Goal: Task Accomplishment & Management: Use online tool/utility

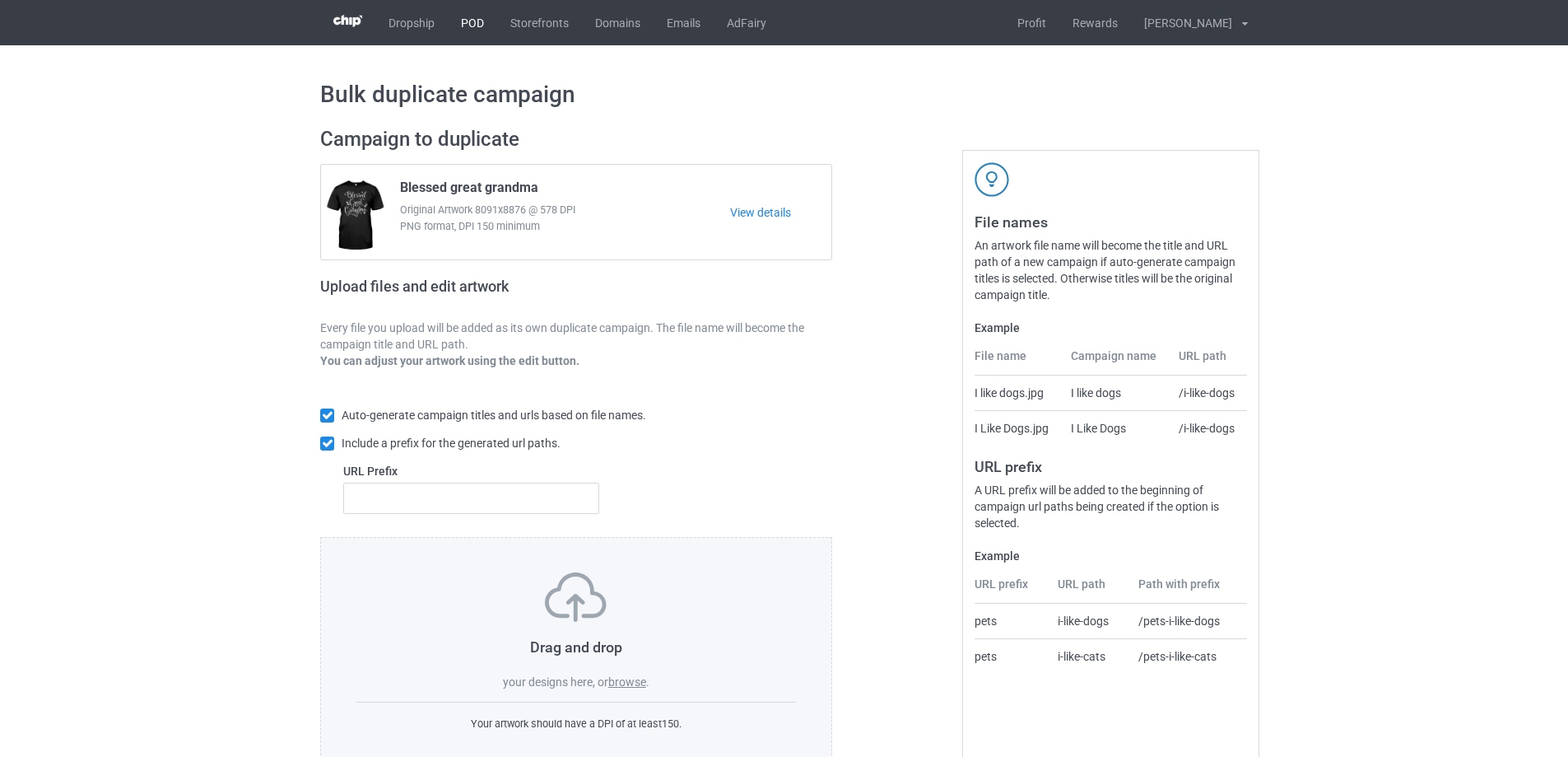
click at [469, 23] on link "POD" at bounding box center [472, 23] width 49 height 45
click at [633, 687] on label "browse" at bounding box center [627, 681] width 38 height 13
click at [0, 0] on input "browse" at bounding box center [0, 0] width 0 height 0
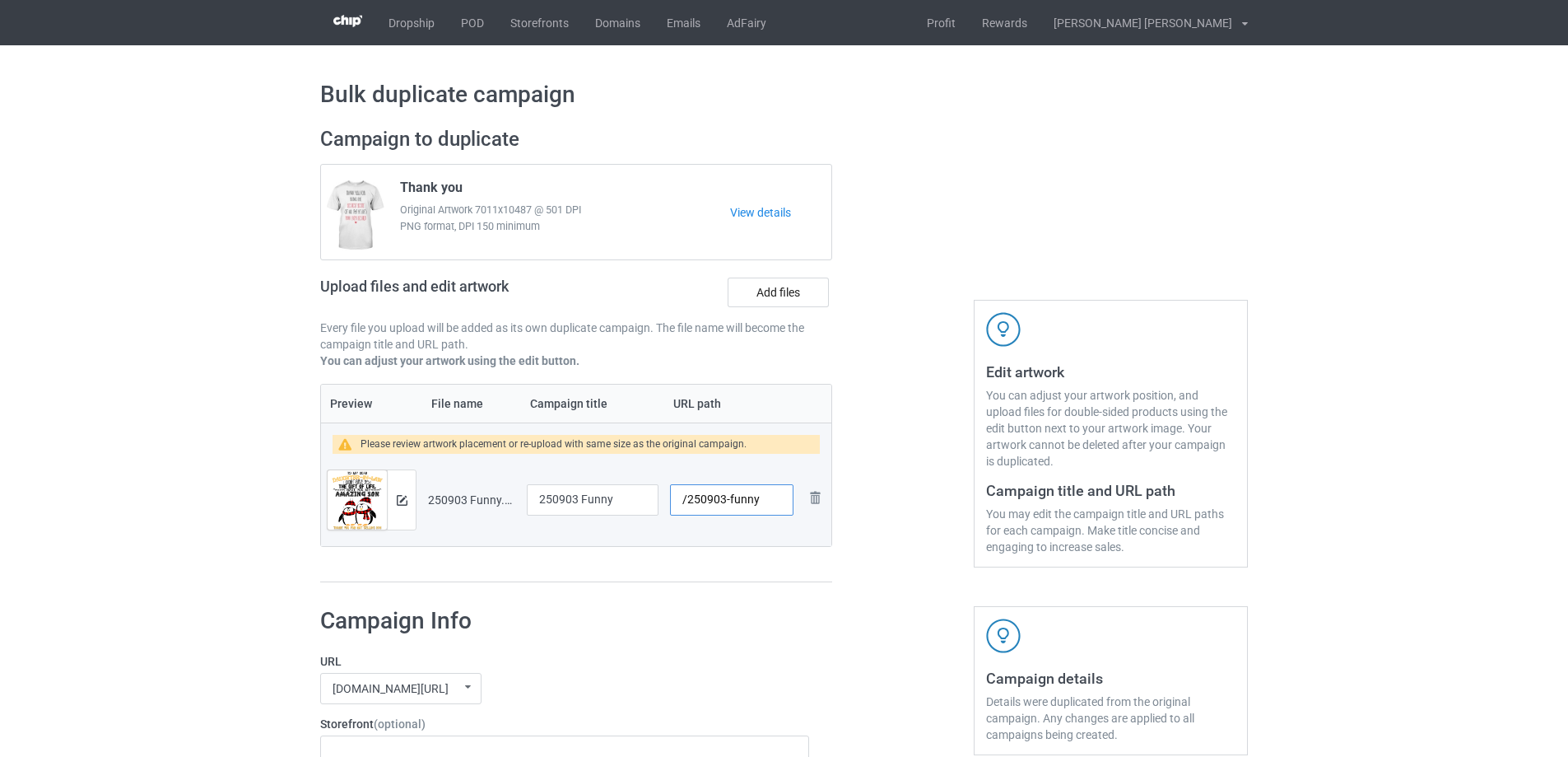
drag, startPoint x: 729, startPoint y: 500, endPoint x: 768, endPoint y: 503, distance: 39.1
click at [768, 503] on input "/250903-funny" at bounding box center [732, 499] width 123 height 31
type input "/250903-1"
drag, startPoint x: 623, startPoint y: 500, endPoint x: 547, endPoint y: 494, distance: 76.2
click at [547, 494] on input "250903 Funny" at bounding box center [592, 499] width 132 height 31
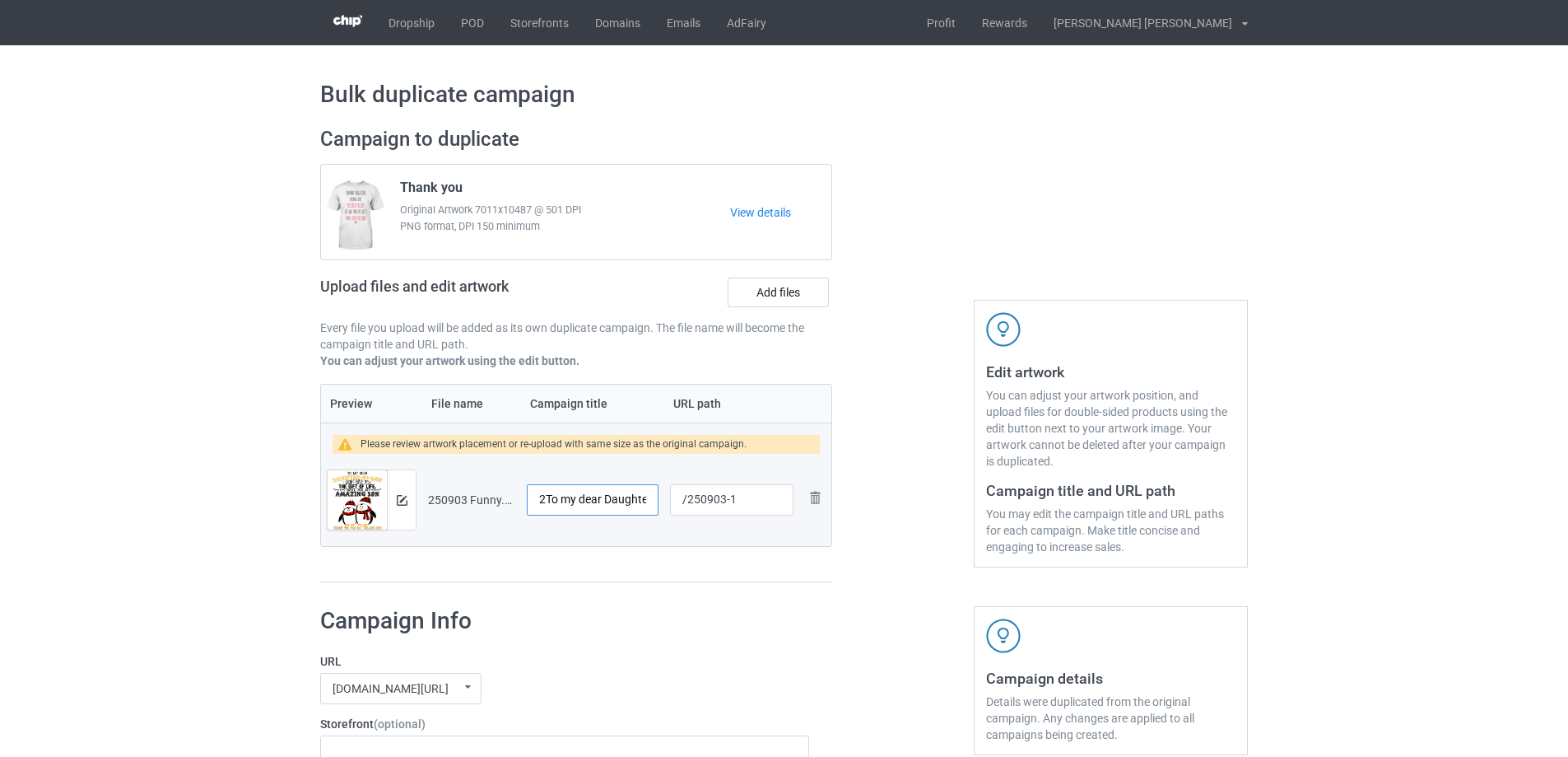
drag, startPoint x: 546, startPoint y: 500, endPoint x: 449, endPoint y: 500, distance: 97.0
click at [449, 500] on tr "Preview and edit artwork 250903 Funny.png 2To my dear Daughter-in-law /250903-1…" at bounding box center [576, 500] width 510 height 92
type input "To my dear Daughter-in-law"
click at [404, 500] on img at bounding box center [402, 500] width 11 height 11
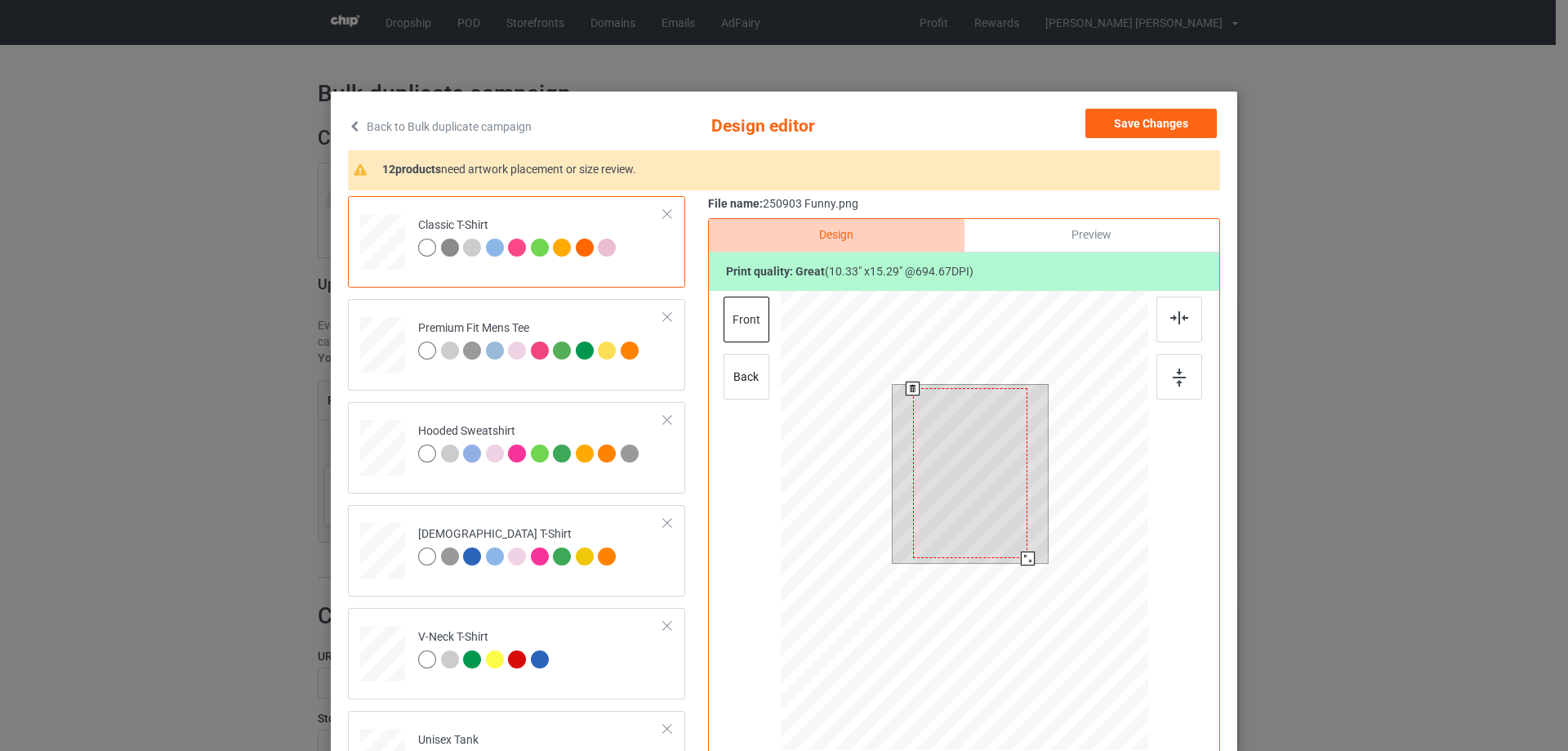
click at [1024, 553] on div at bounding box center [1027, 558] width 14 height 14
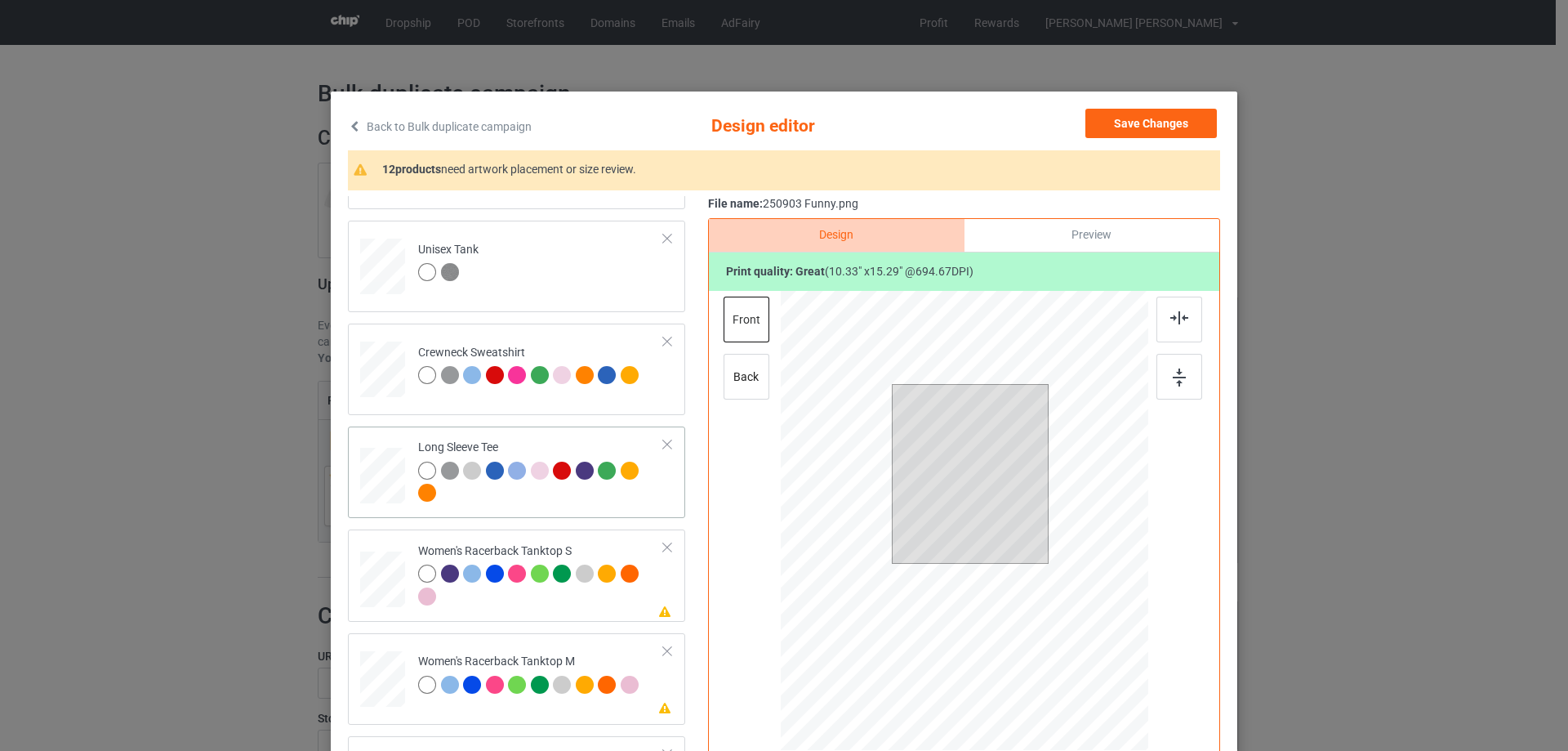
scroll to position [572, 0]
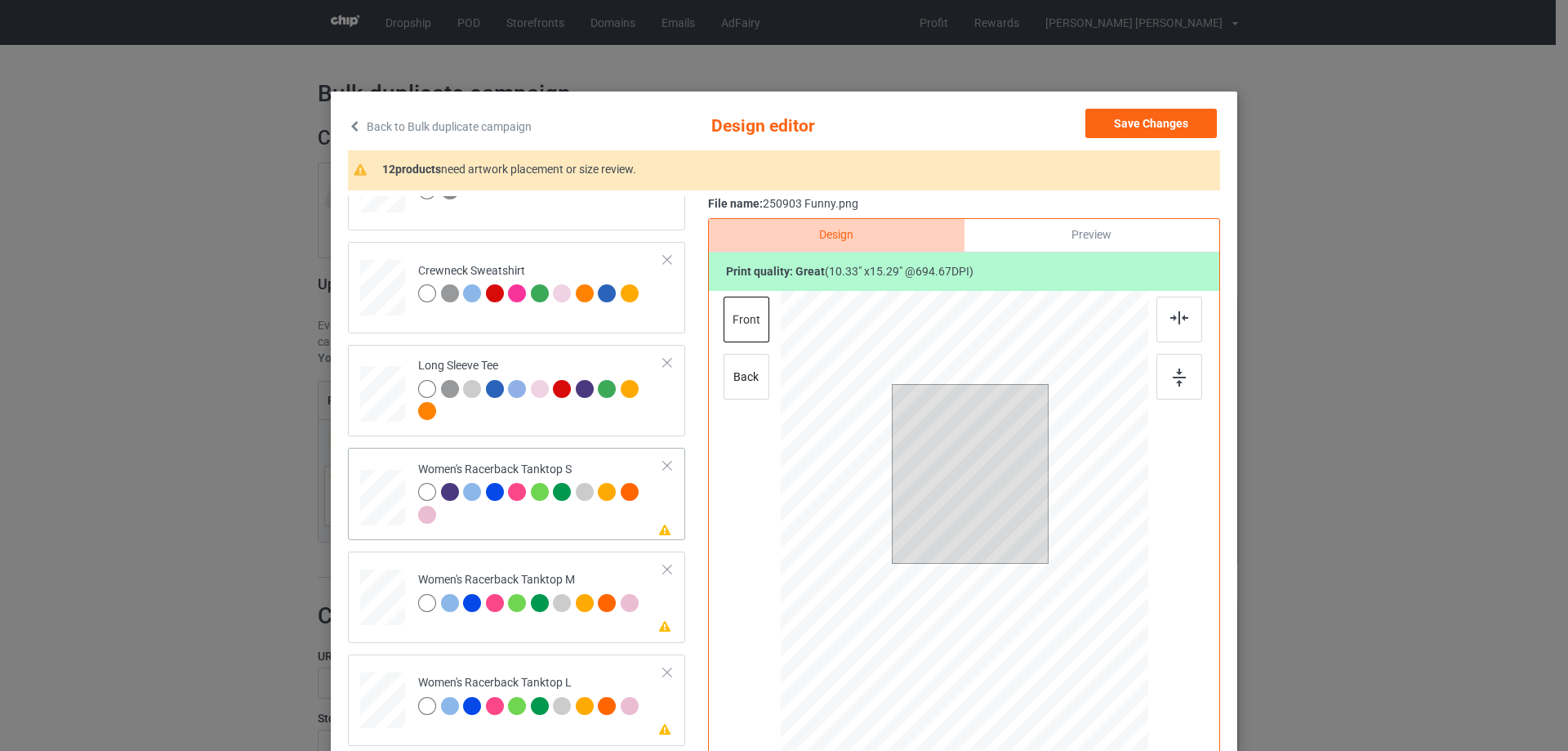
click at [383, 512] on div at bounding box center [383, 498] width 44 height 57
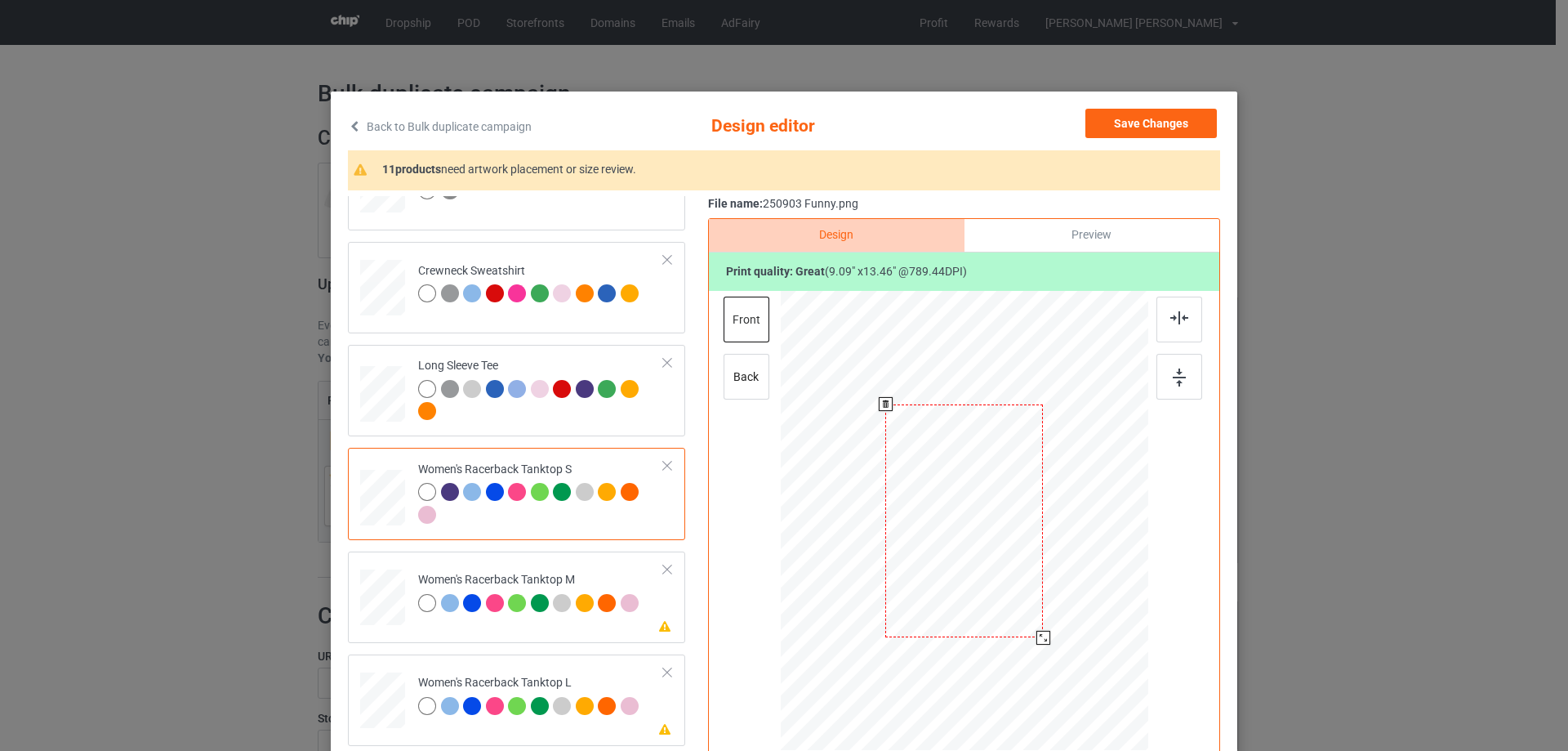
drag, startPoint x: 1067, startPoint y: 682, endPoint x: 1058, endPoint y: 624, distance: 58.7
click at [1058, 624] on div at bounding box center [965, 520] width 358 height 460
drag, startPoint x: 998, startPoint y: 540, endPoint x: 1003, endPoint y: 575, distance: 35.4
click at [1003, 575] on div at bounding box center [968, 556] width 157 height 234
click at [1170, 317] on img at bounding box center [1179, 318] width 18 height 13
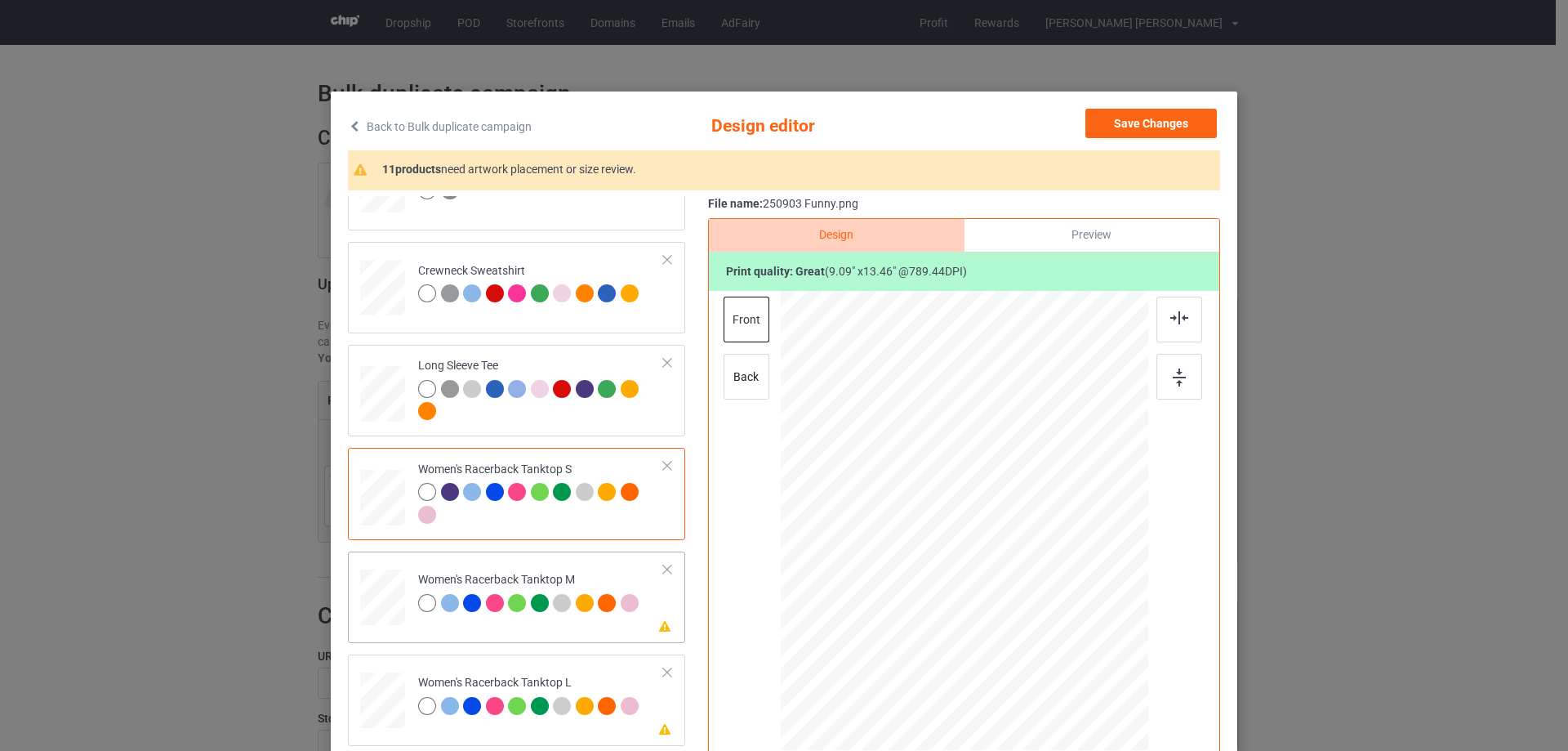
scroll to position [735, 0]
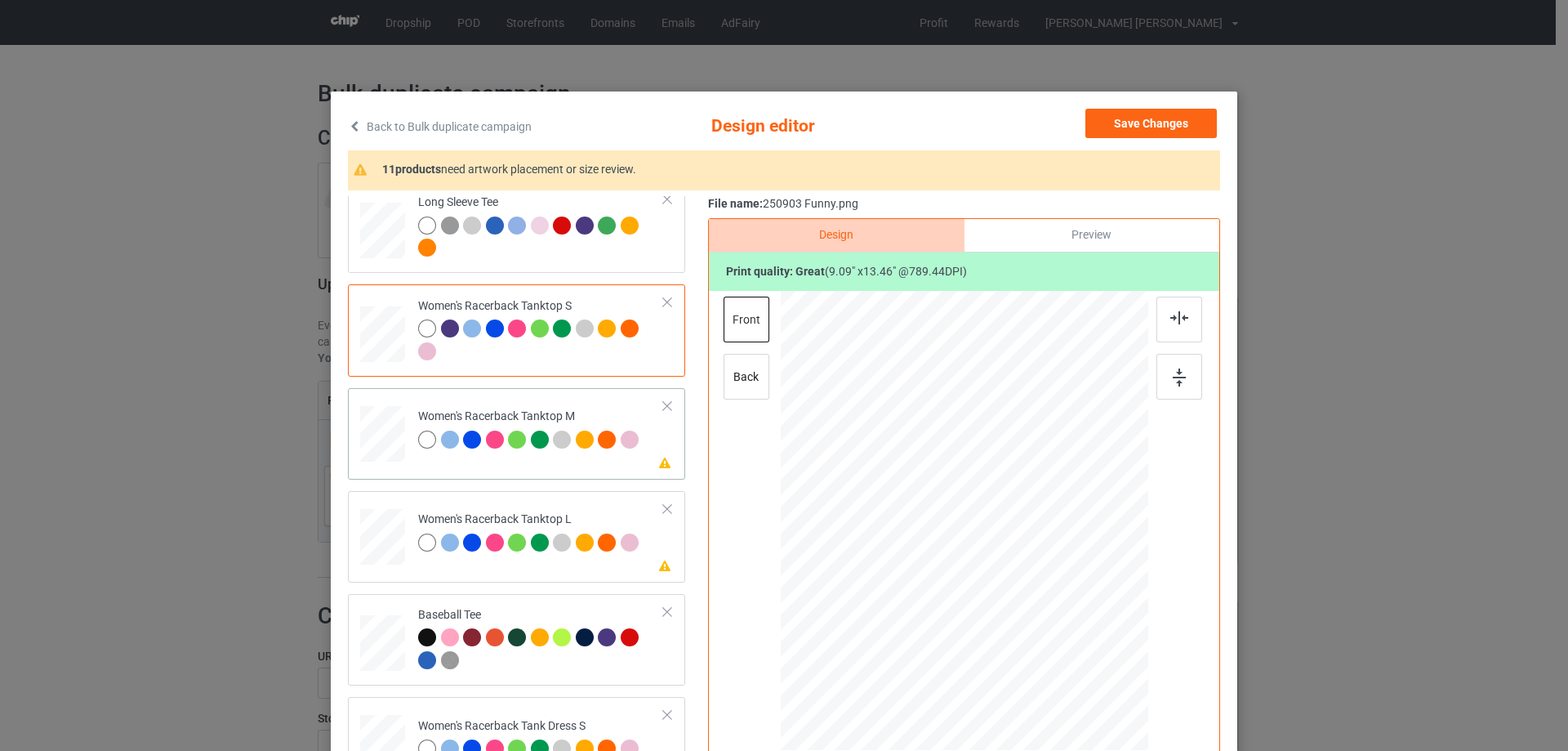
click at [364, 438] on div at bounding box center [383, 435] width 45 height 57
drag, startPoint x: 1068, startPoint y: 687, endPoint x: 1043, endPoint y: 624, distance: 67.8
click at [1047, 626] on div at bounding box center [964, 520] width 367 height 460
drag, startPoint x: 986, startPoint y: 550, endPoint x: 985, endPoint y: 578, distance: 28.0
click at [985, 578] on div at bounding box center [963, 549] width 151 height 225
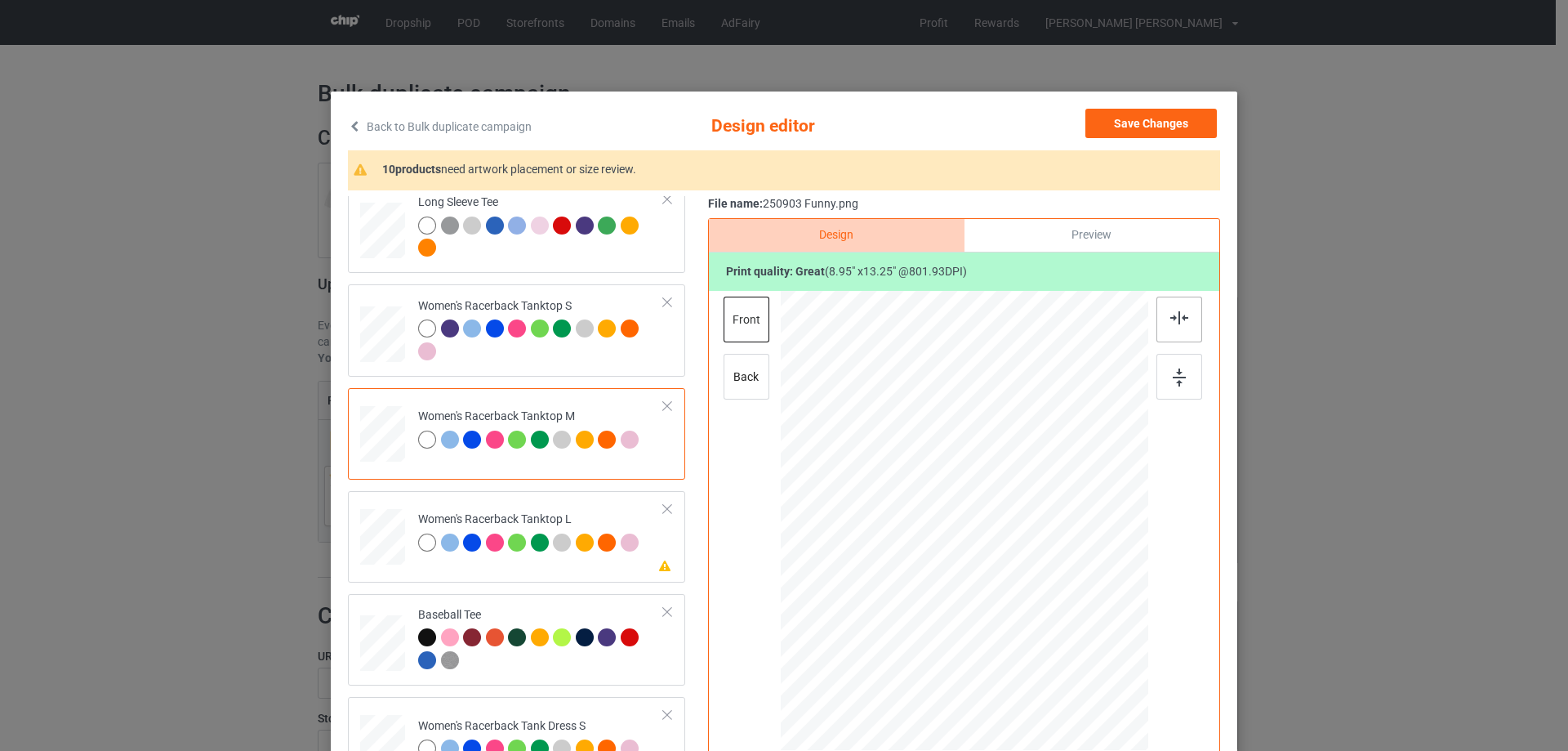
click at [1174, 316] on img at bounding box center [1179, 318] width 18 height 13
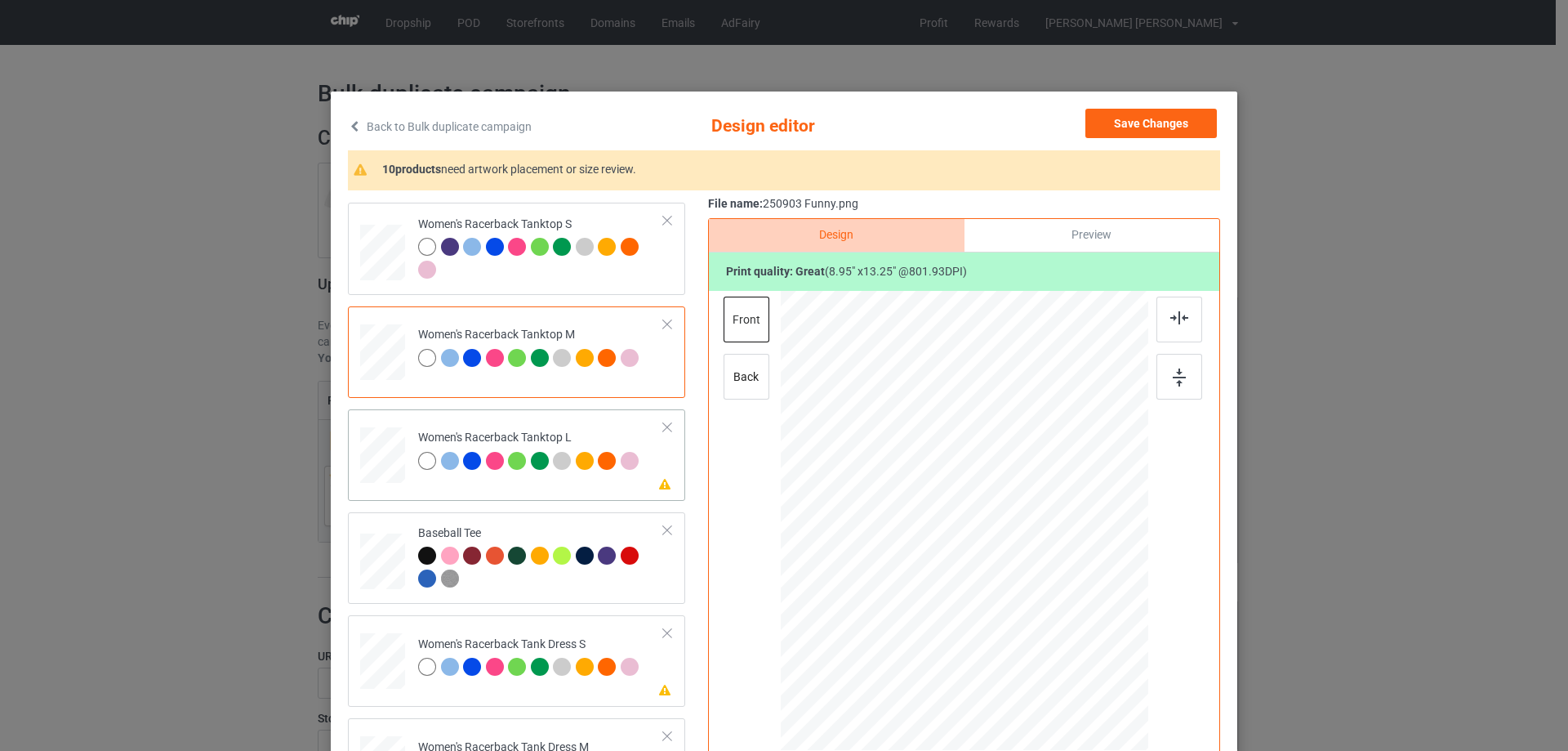
click at [392, 470] on div at bounding box center [383, 455] width 45 height 54
drag, startPoint x: 1067, startPoint y: 684, endPoint x: 1042, endPoint y: 609, distance: 79.1
click at [1052, 619] on div at bounding box center [964, 521] width 367 height 439
drag, startPoint x: 1007, startPoint y: 564, endPoint x: 1005, endPoint y: 599, distance: 35.1
click at [1005, 599] on div at bounding box center [961, 556] width 151 height 225
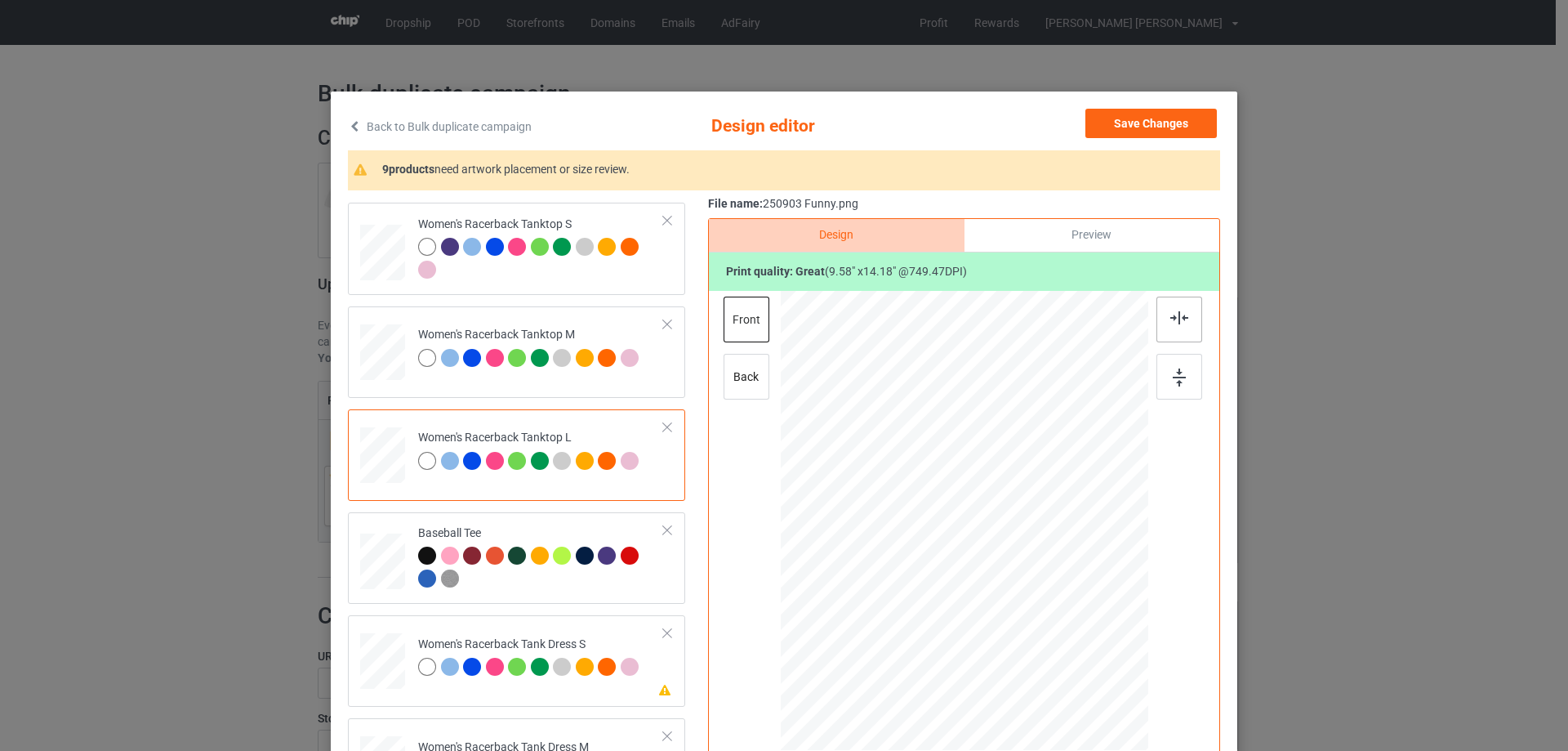
click at [1172, 322] on img at bounding box center [1179, 318] width 18 height 13
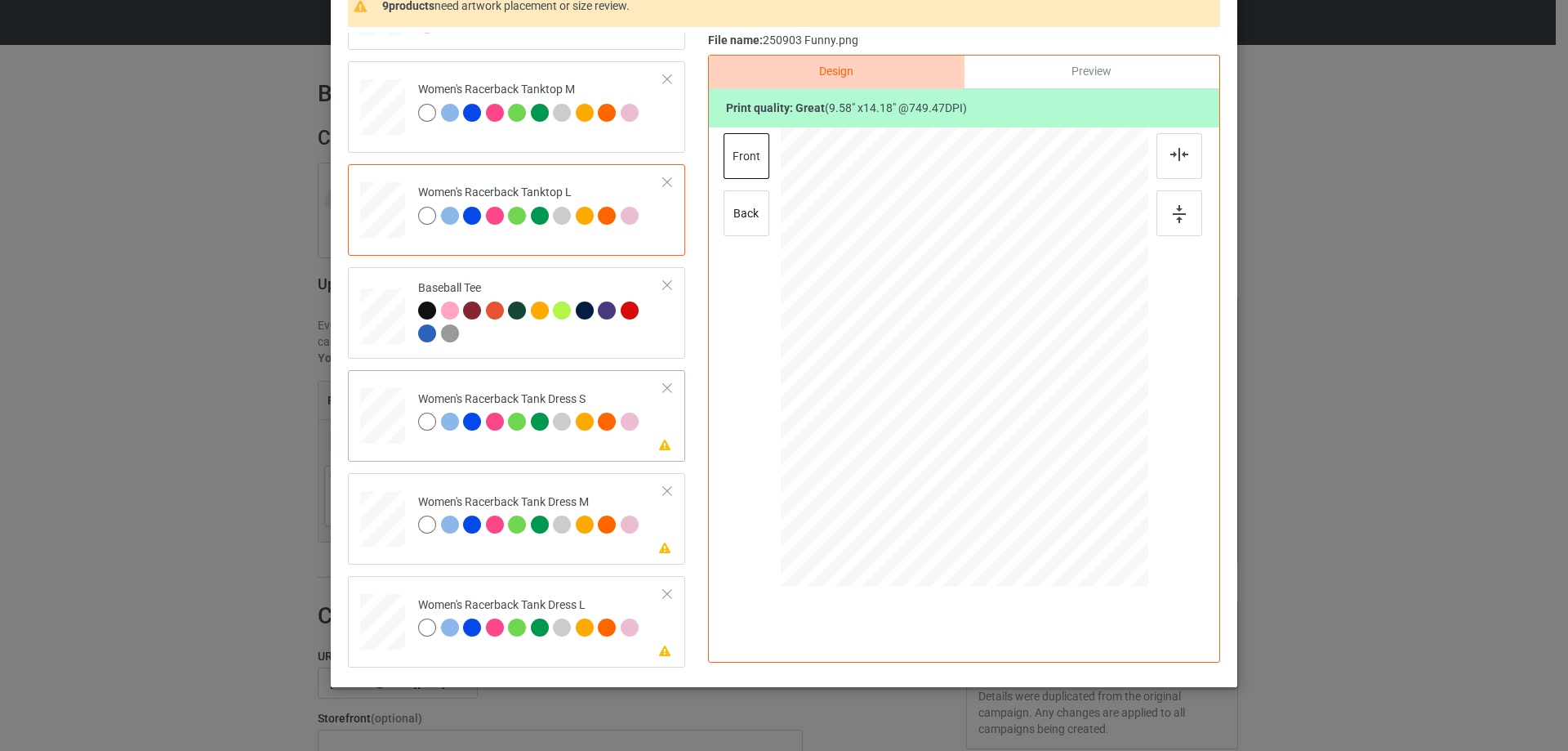
click at [381, 399] on div at bounding box center [383, 416] width 37 height 57
drag, startPoint x: 1052, startPoint y: 495, endPoint x: 1036, endPoint y: 454, distance: 44.0
click at [1036, 454] on div at bounding box center [964, 357] width 302 height 460
drag, startPoint x: 995, startPoint y: 445, endPoint x: 995, endPoint y: 433, distance: 12.0
click at [995, 433] on div at bounding box center [964, 346] width 136 height 200
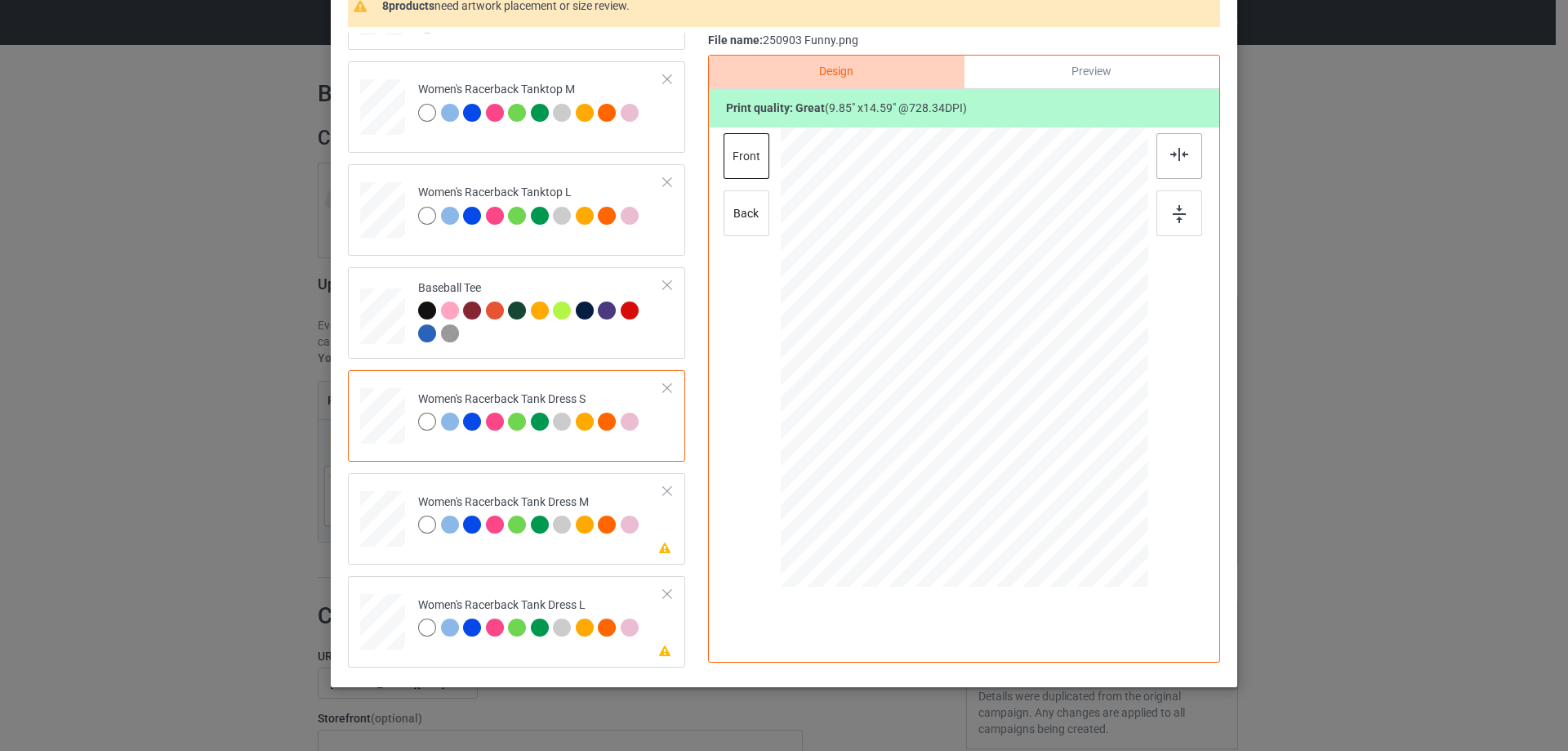
click at [1163, 151] on div at bounding box center [1178, 156] width 46 height 46
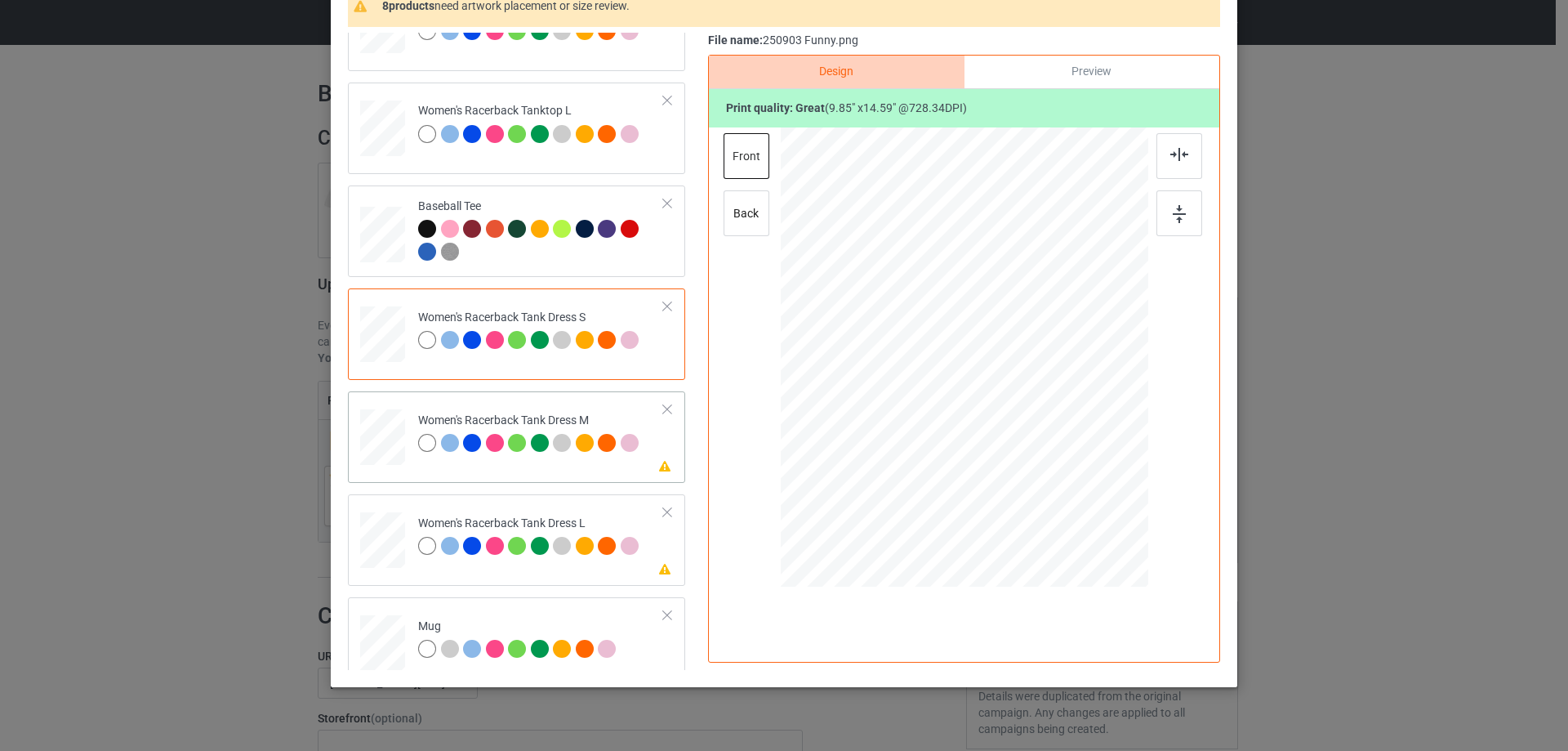
click at [390, 467] on div at bounding box center [383, 440] width 45 height 61
drag, startPoint x: 1055, startPoint y: 496, endPoint x: 1000, endPoint y: 433, distance: 83.6
click at [1032, 441] on div at bounding box center [963, 357] width 310 height 460
drag, startPoint x: 1000, startPoint y: 433, endPoint x: 1001, endPoint y: 411, distance: 22.0
click at [1001, 411] on div at bounding box center [964, 336] width 122 height 182
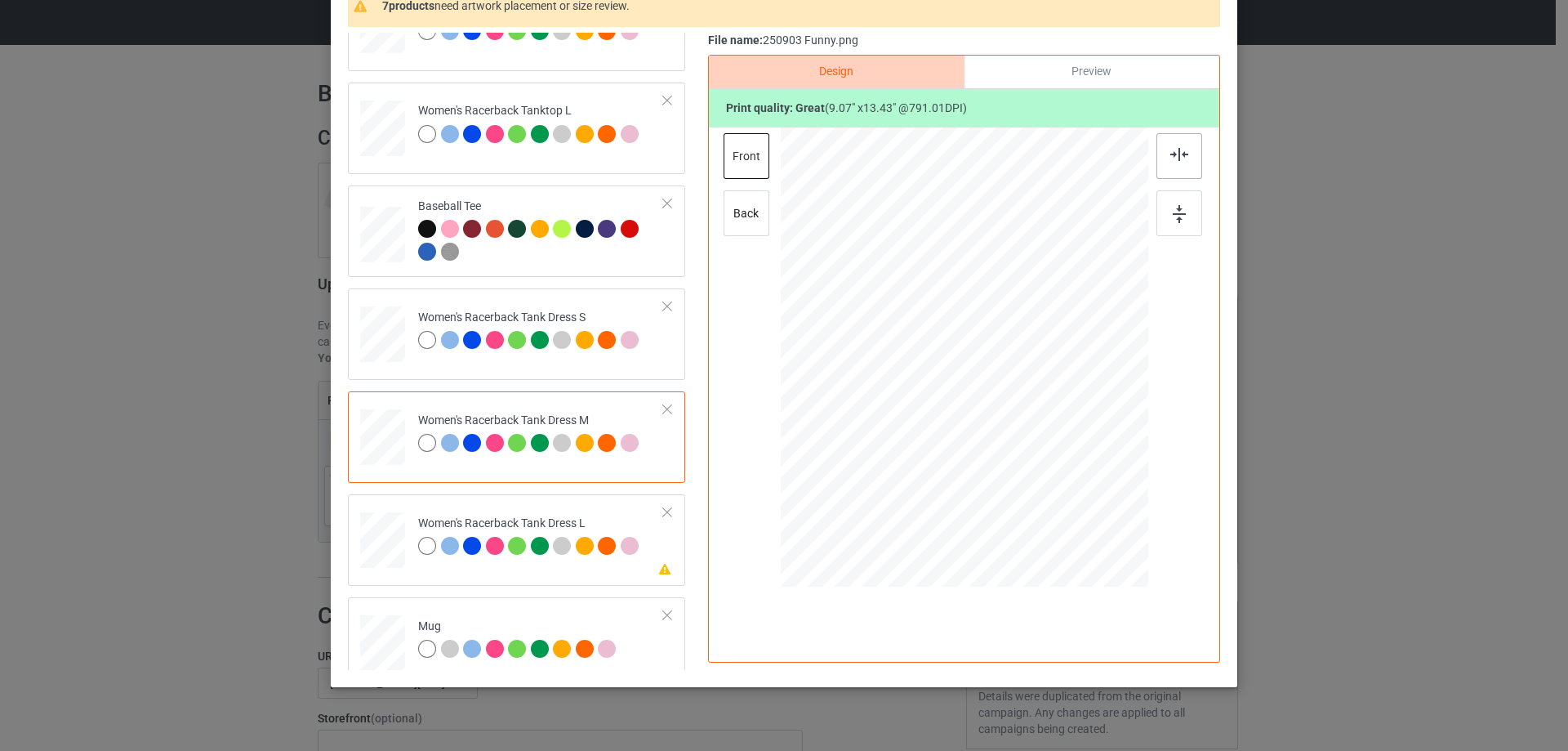
click at [1164, 163] on div at bounding box center [1178, 156] width 46 height 46
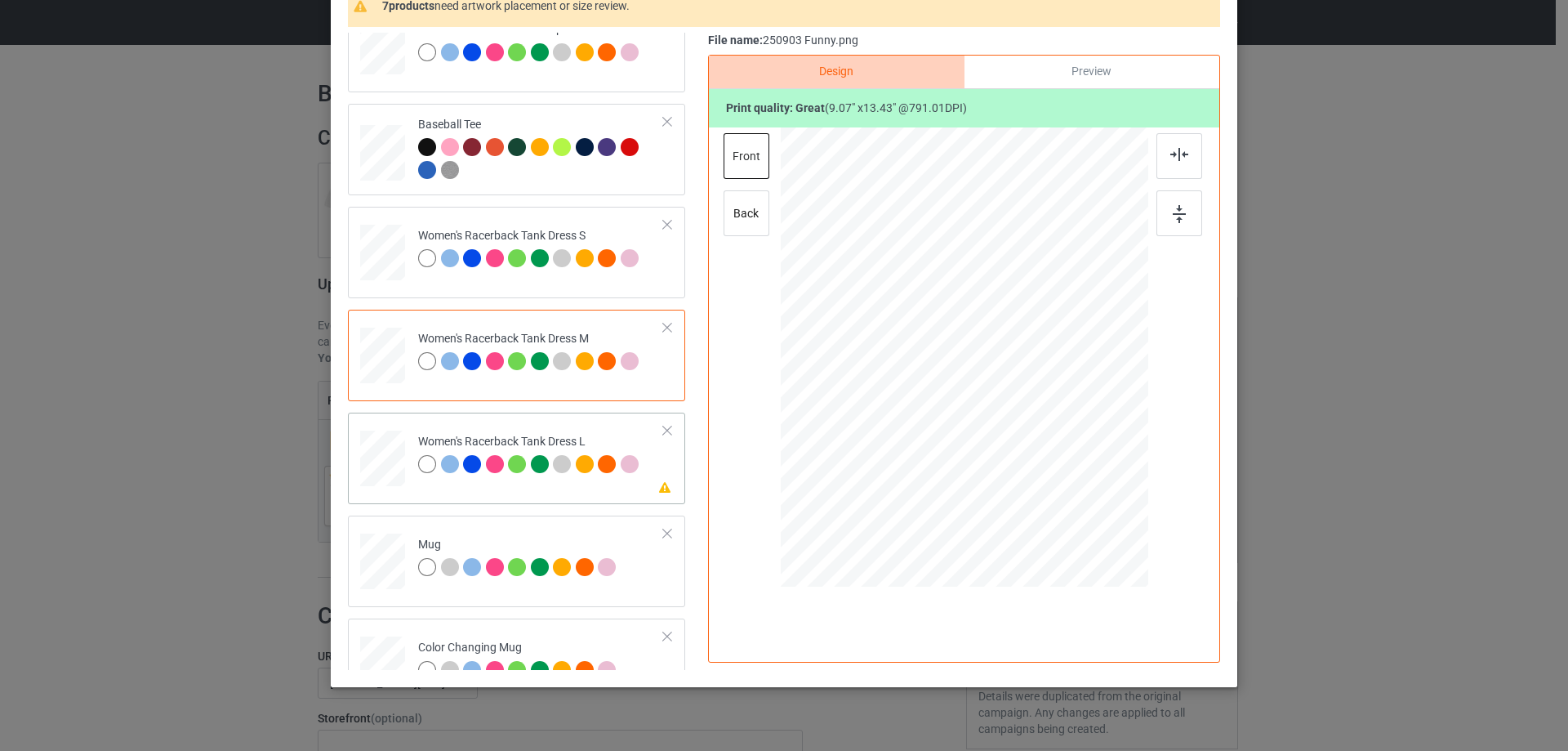
click at [396, 463] on div at bounding box center [383, 459] width 40 height 57
drag, startPoint x: 1057, startPoint y: 502, endPoint x: 1023, endPoint y: 448, distance: 63.8
click at [1043, 453] on div at bounding box center [963, 357] width 325 height 460
drag, startPoint x: 1031, startPoint y: 463, endPoint x: 1029, endPoint y: 453, distance: 10.2
click at [1029, 453] on div at bounding box center [1029, 455] width 14 height 14
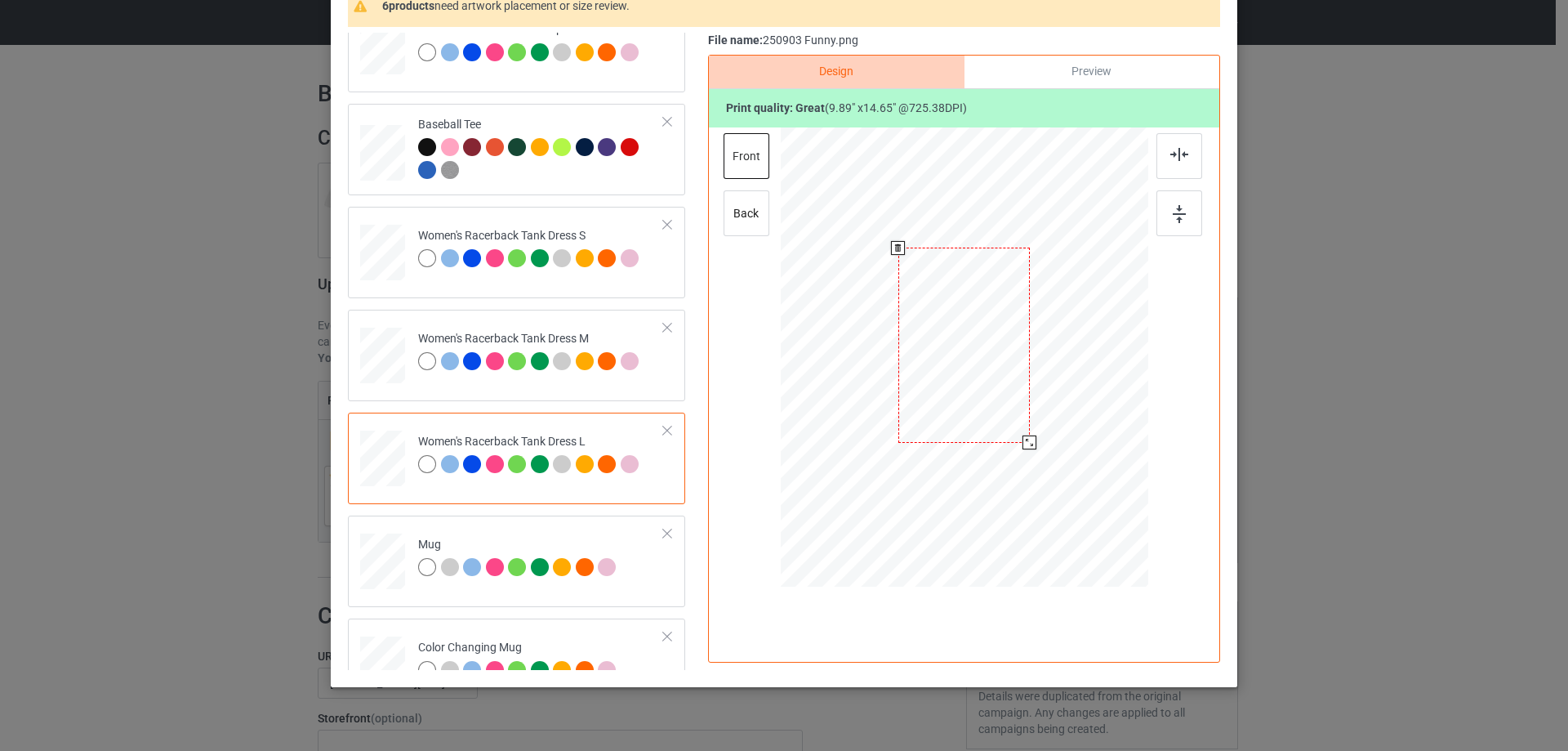
drag, startPoint x: 975, startPoint y: 429, endPoint x: 975, endPoint y: 416, distance: 13.0
click at [975, 416] on div at bounding box center [964, 344] width 131 height 194
click at [1170, 157] on img at bounding box center [1179, 155] width 18 height 13
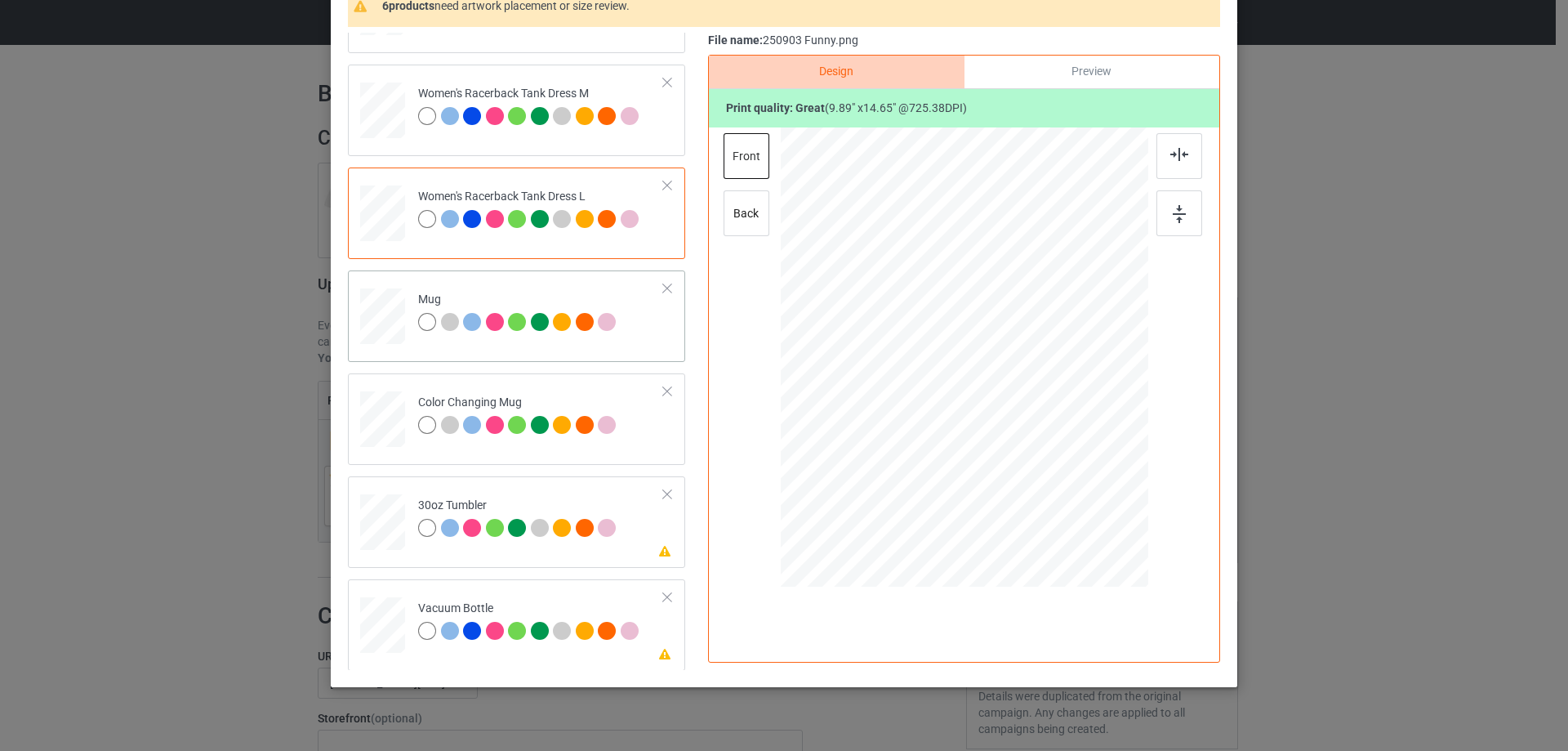
click at [385, 318] on div at bounding box center [383, 316] width 45 height 19
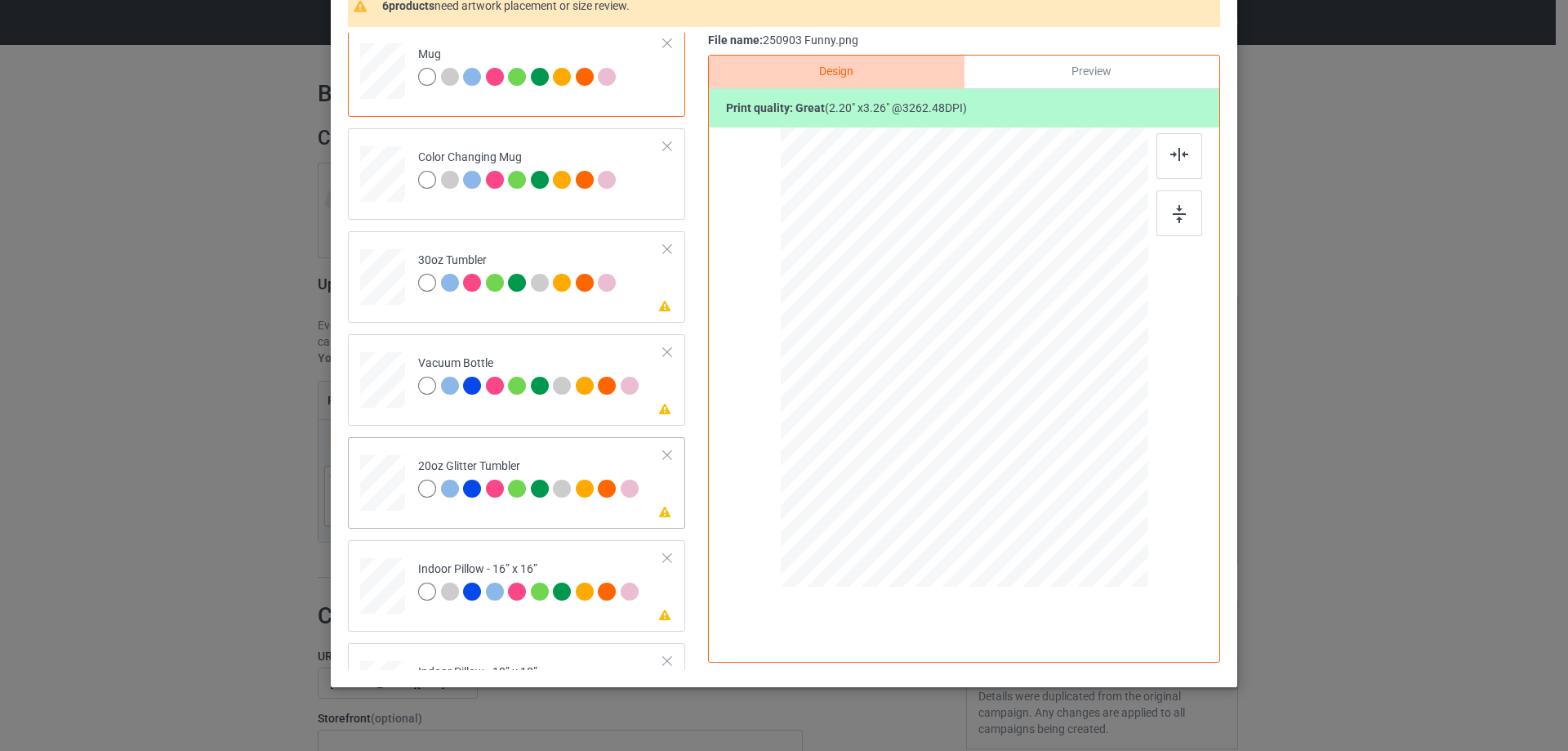
scroll to position [1715, 0]
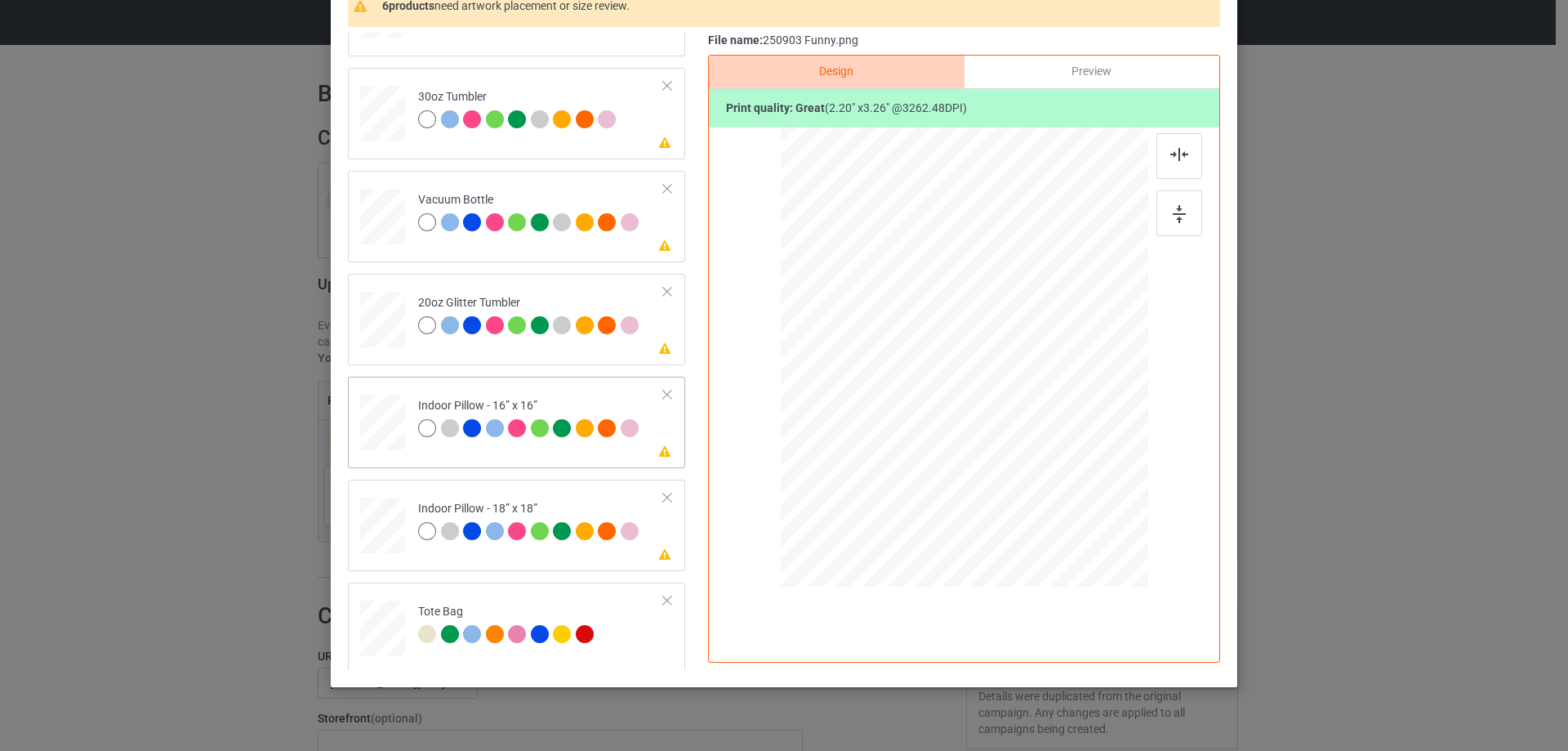
click at [364, 425] on div at bounding box center [383, 423] width 45 height 45
drag, startPoint x: 1064, startPoint y: 522, endPoint x: 435, endPoint y: 485, distance: 630.1
click at [1058, 480] on div at bounding box center [964, 357] width 367 height 367
click at [390, 506] on div at bounding box center [383, 525] width 45 height 45
drag, startPoint x: 1073, startPoint y: 523, endPoint x: 1057, endPoint y: 485, distance: 41.2
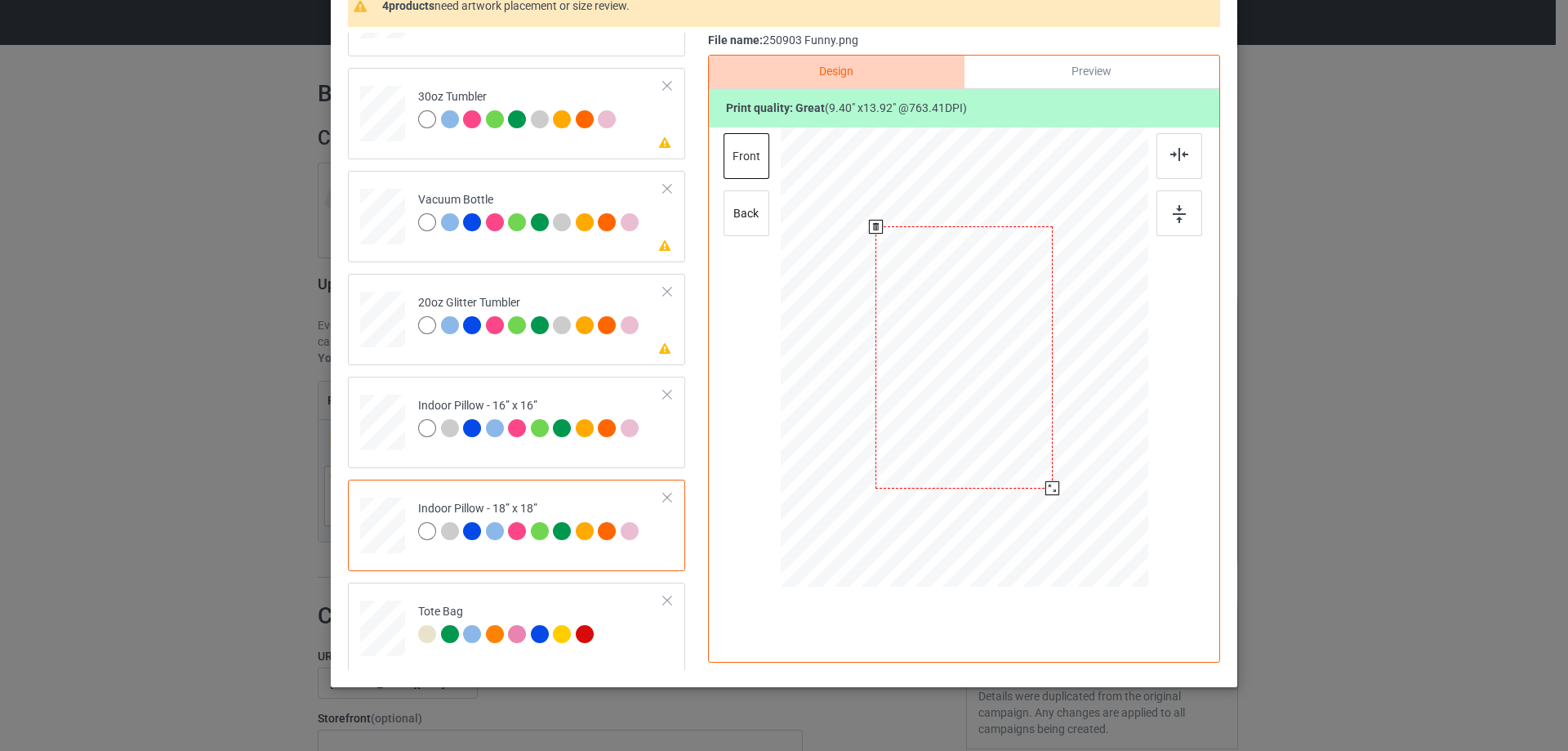
click at [1057, 485] on div at bounding box center [964, 357] width 367 height 366
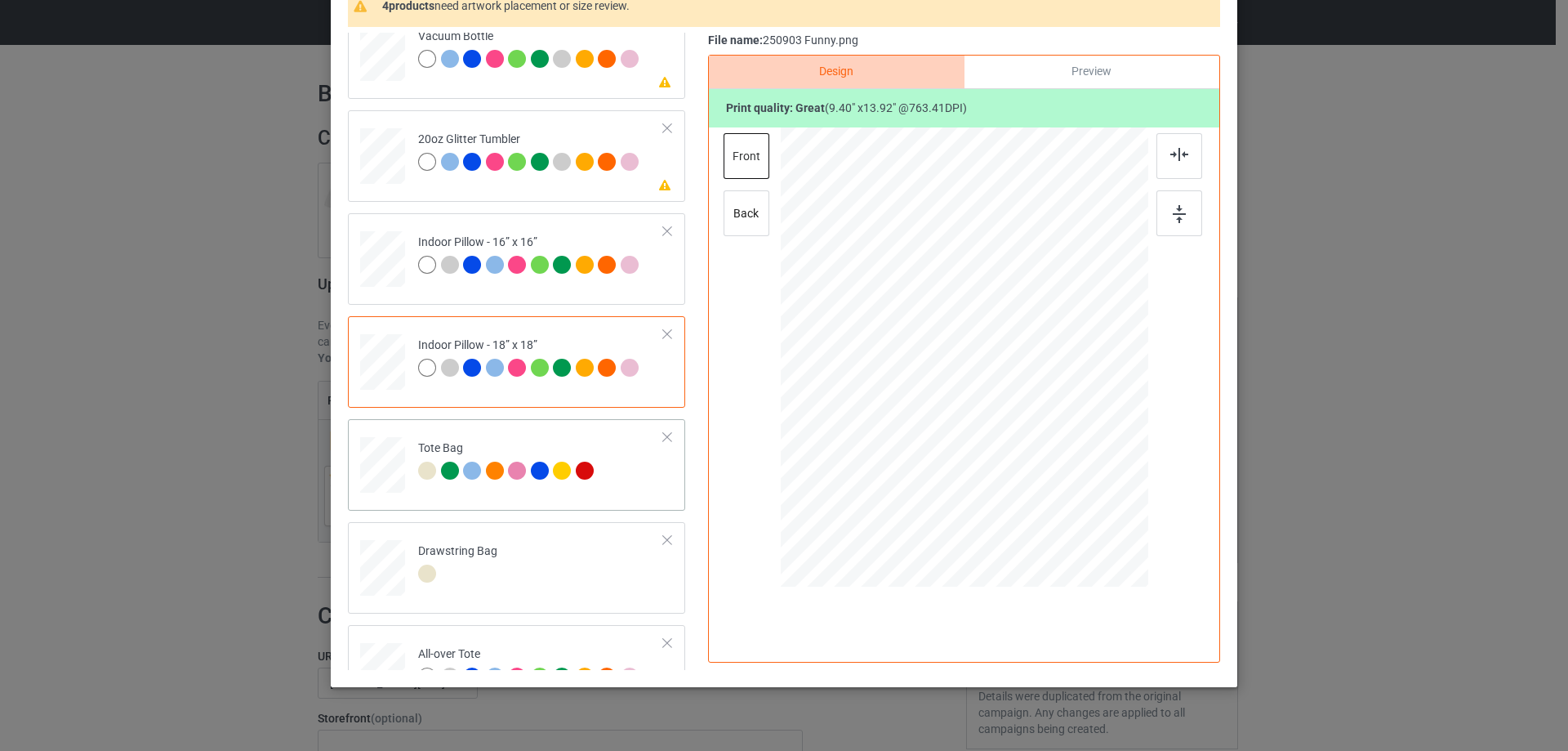
click at [373, 470] on div at bounding box center [383, 472] width 22 height 24
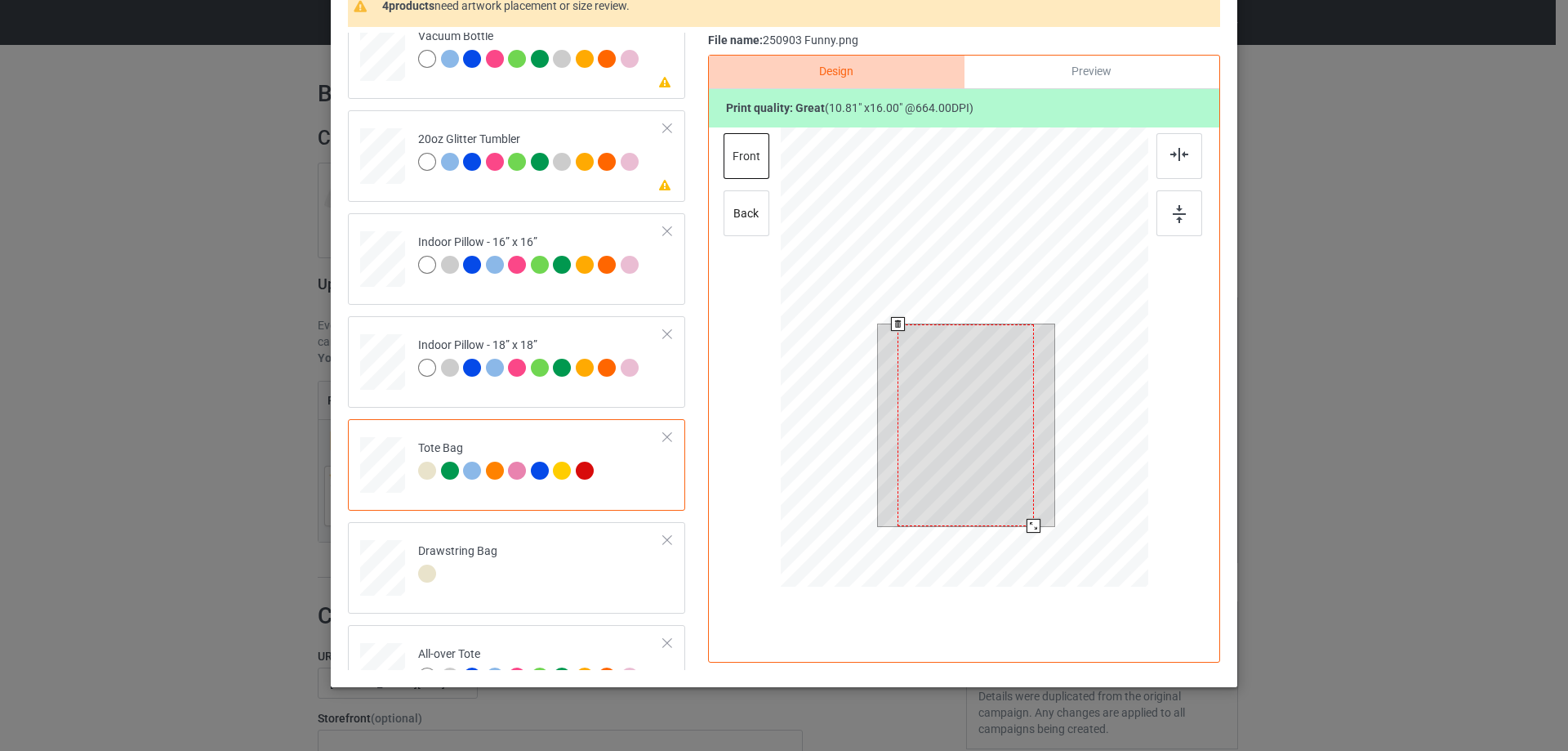
click at [1043, 548] on div at bounding box center [964, 359] width 367 height 464
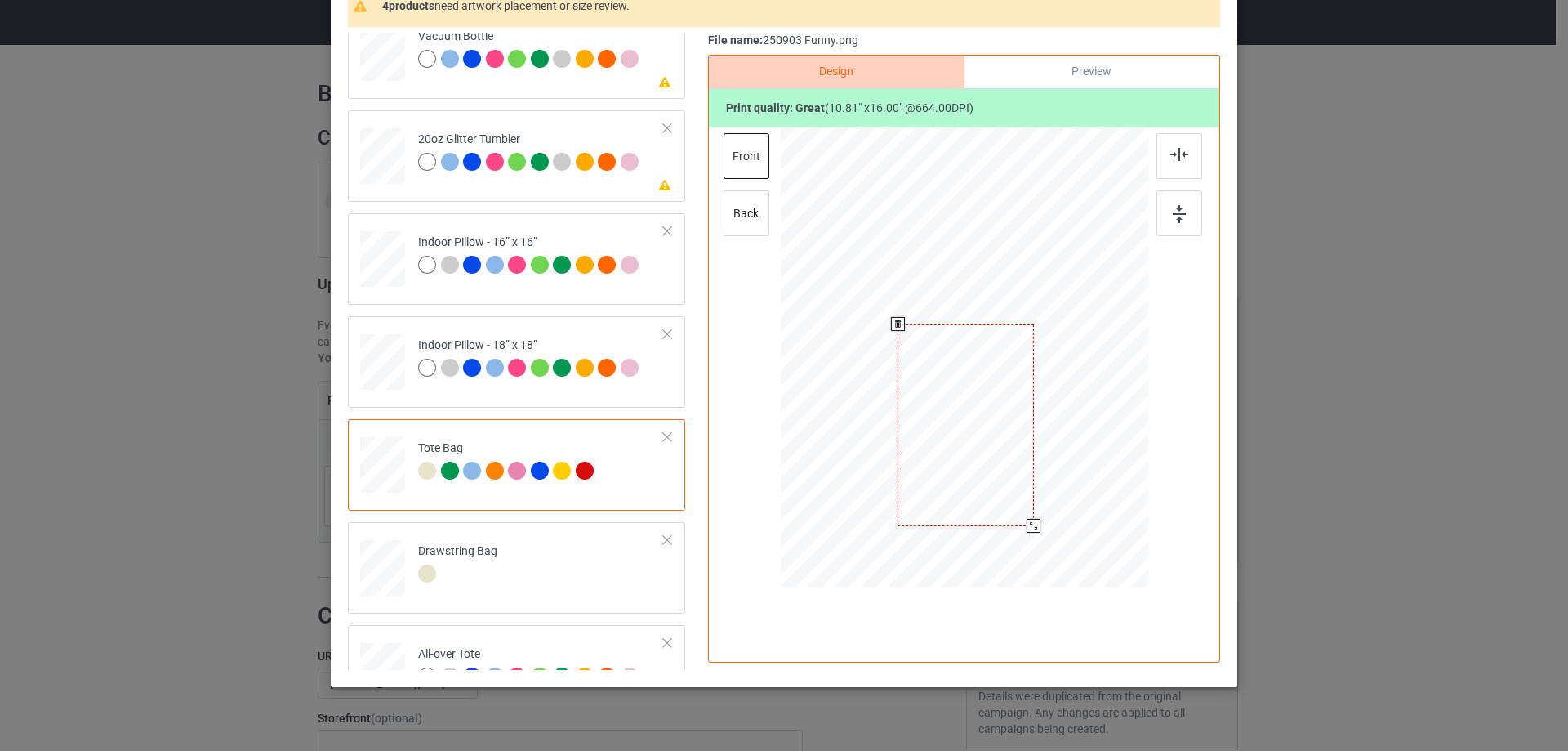
scroll to position [1925, 0]
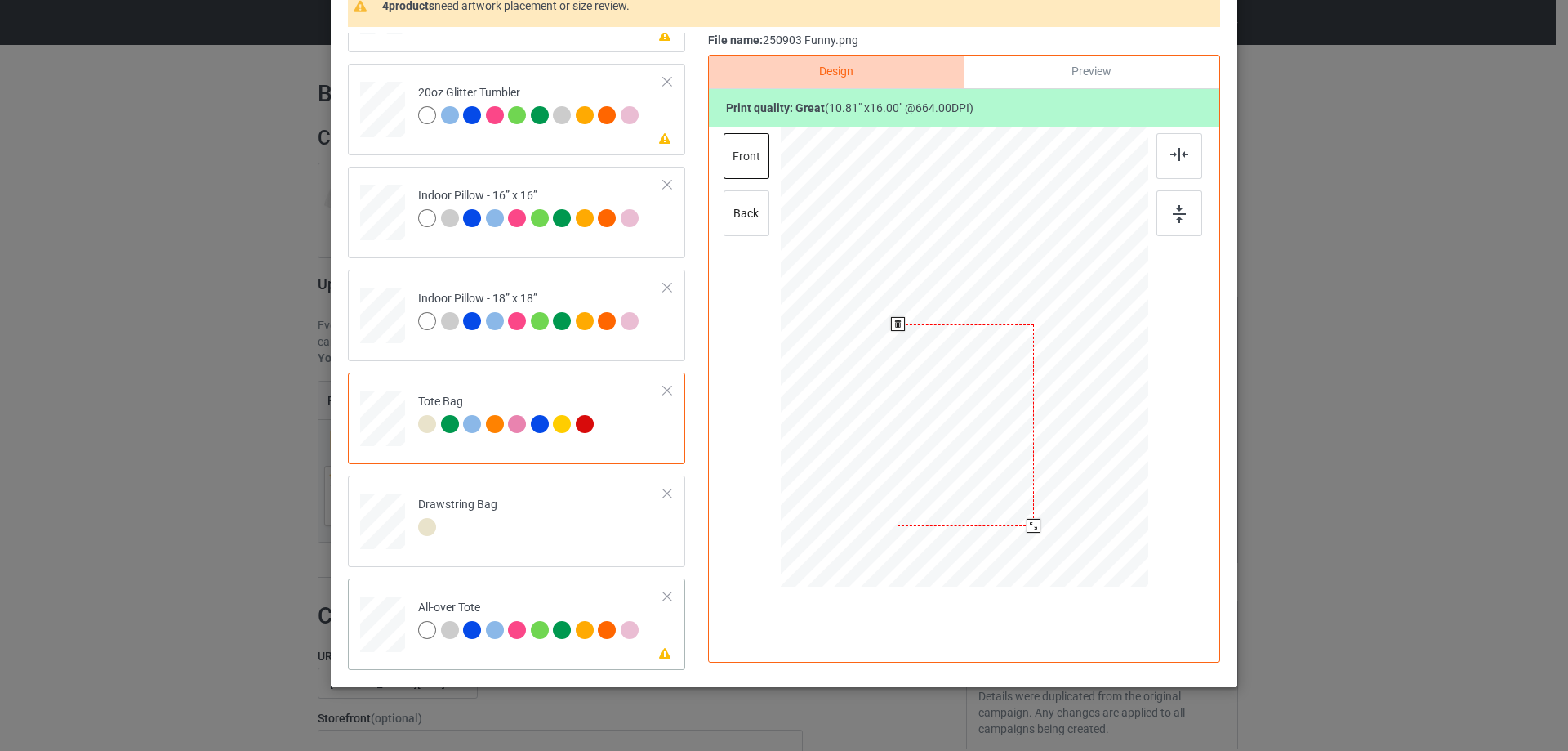
click at [389, 628] on div at bounding box center [383, 624] width 45 height 45
drag, startPoint x: 1066, startPoint y: 523, endPoint x: 1059, endPoint y: 494, distance: 29.8
click at [1059, 494] on div at bounding box center [1059, 497] width 14 height 14
click at [1024, 477] on div at bounding box center [964, 356] width 189 height 280
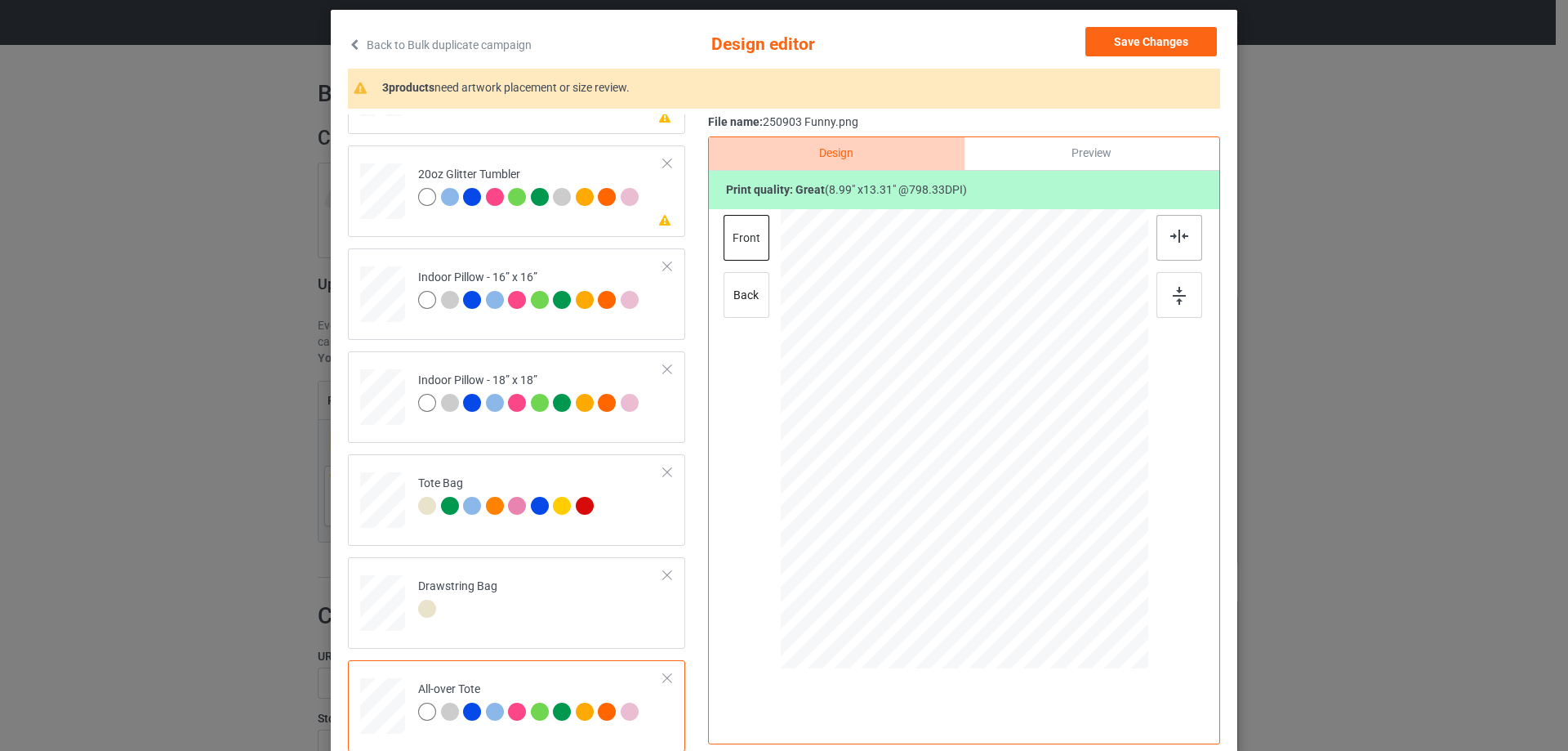
click at [1182, 242] on img at bounding box center [1179, 236] width 18 height 13
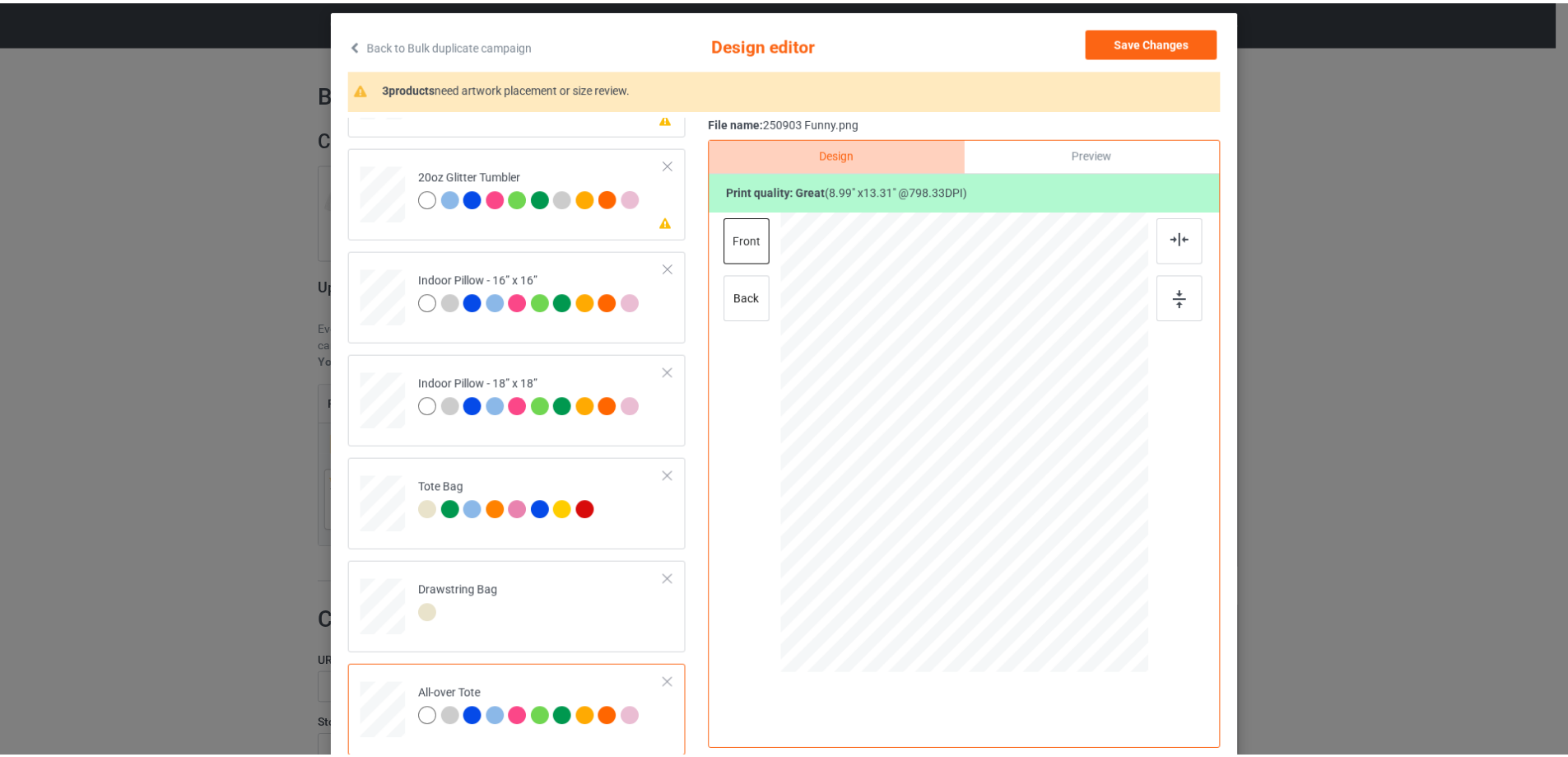
scroll to position [0, 0]
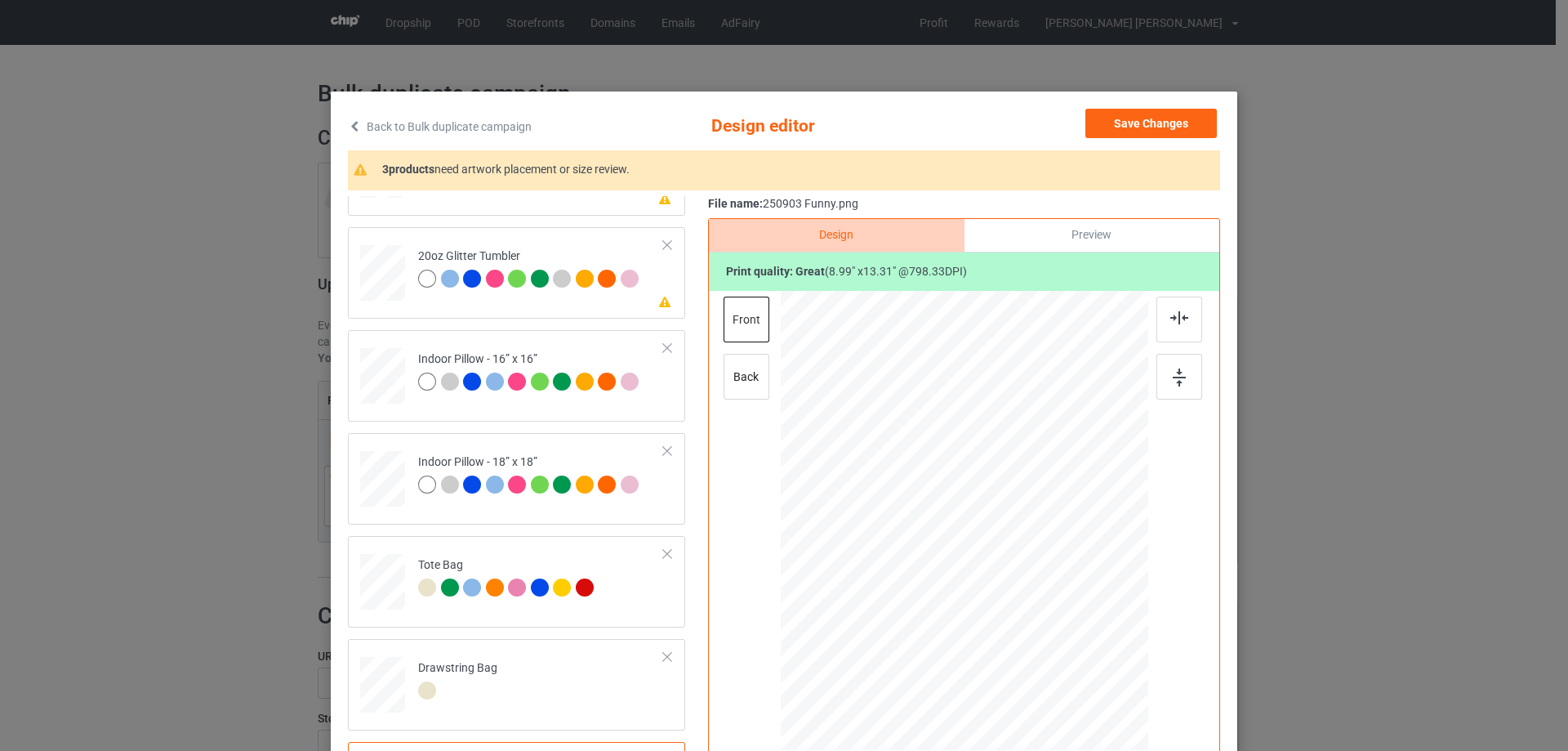
click at [1167, 142] on div "Save Changes" at bounding box center [1153, 126] width 135 height 36
click at [1167, 129] on button "Save Changes" at bounding box center [1151, 122] width 131 height 29
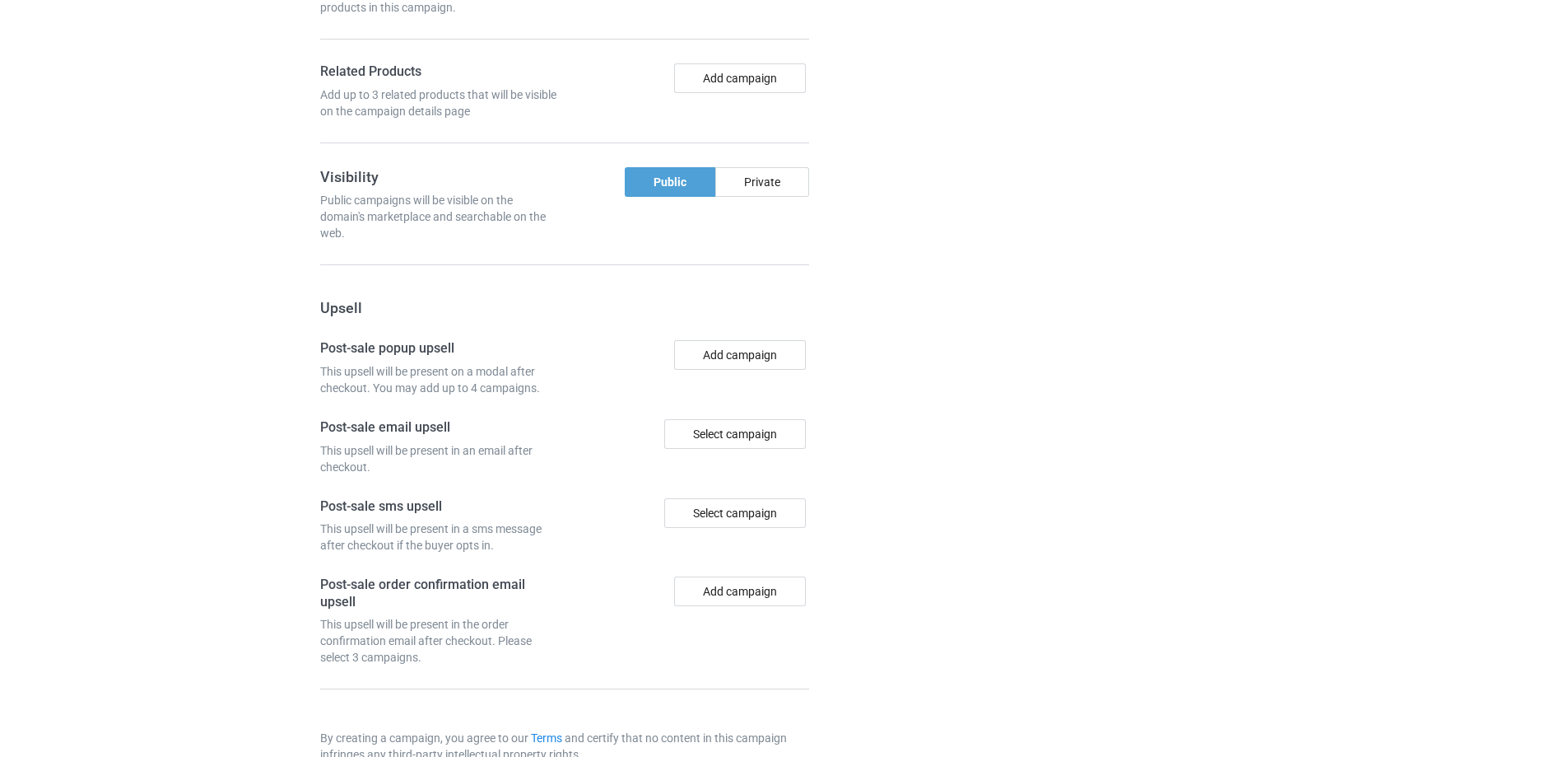
scroll to position [1371, 0]
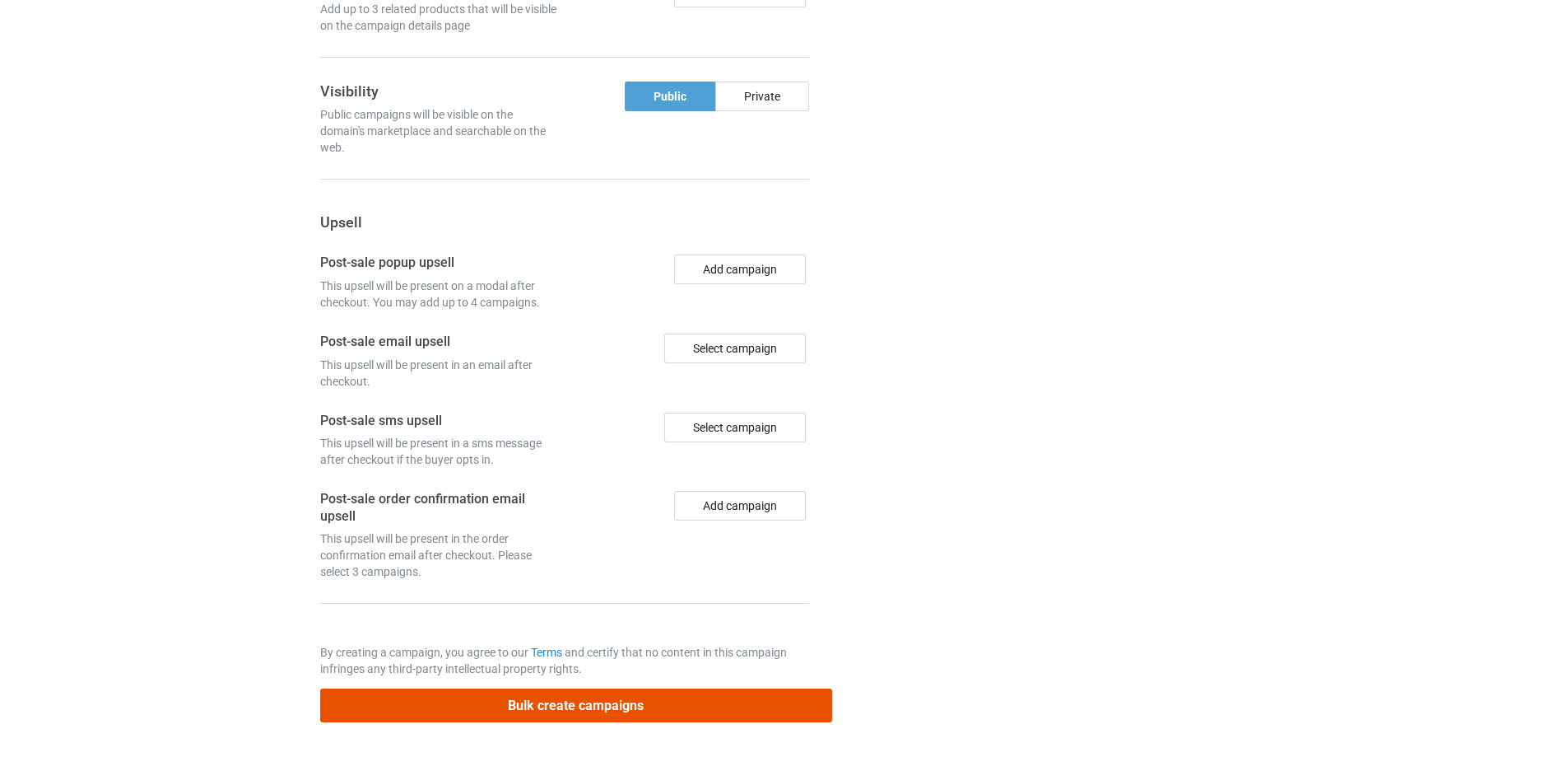
click at [597, 704] on button "Bulk create campaigns" at bounding box center [576, 705] width 512 height 34
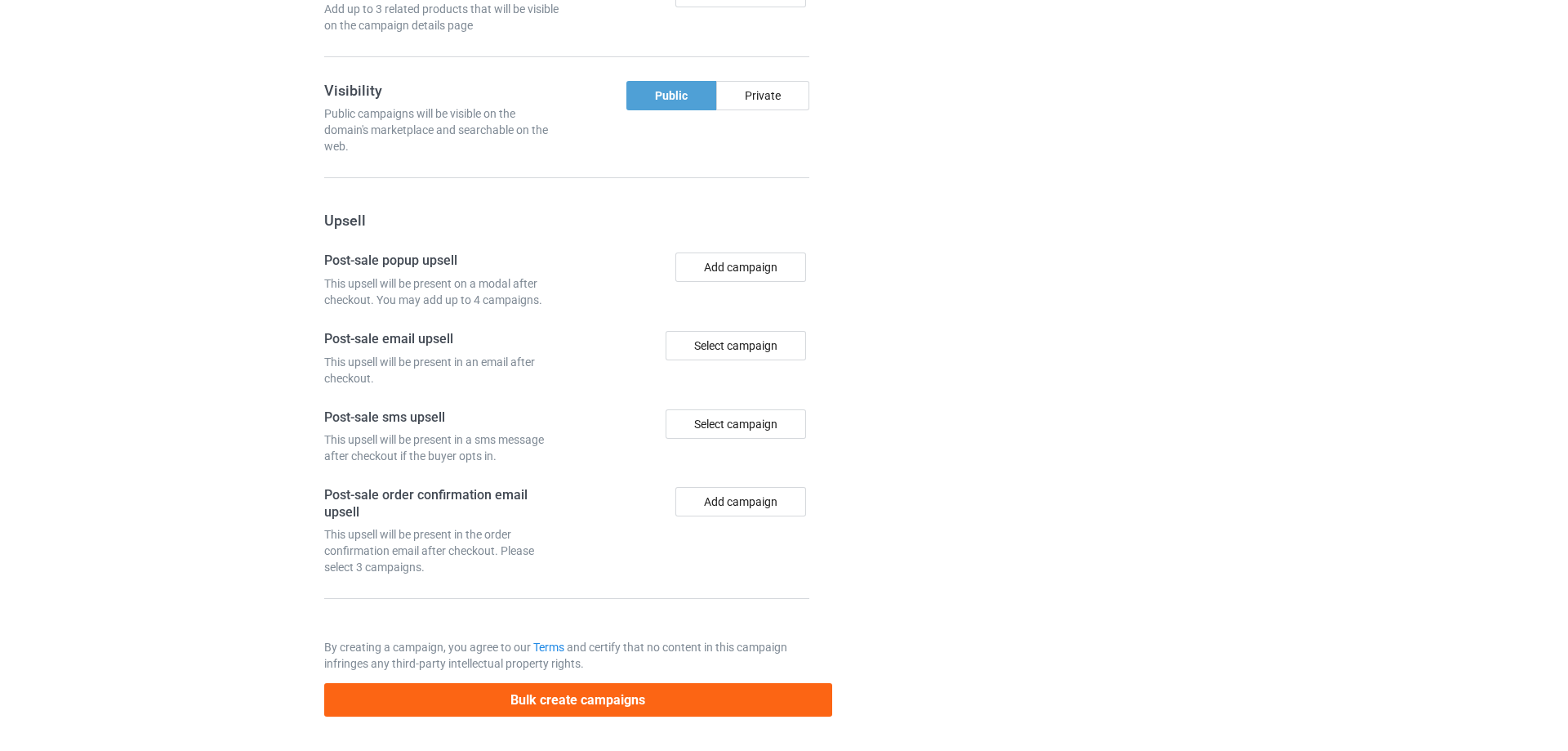
scroll to position [0, 0]
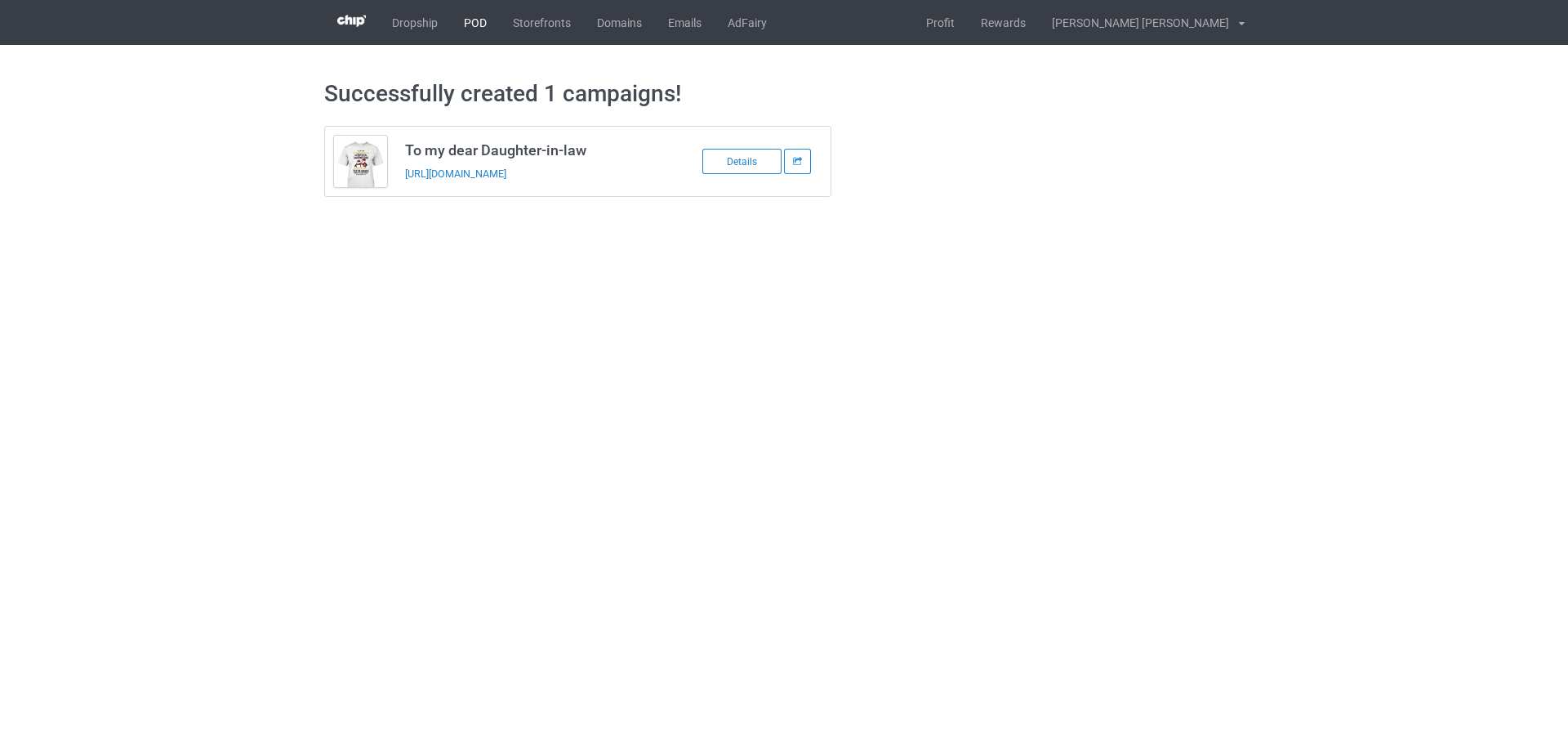
click at [483, 24] on link "POD" at bounding box center [475, 22] width 49 height 45
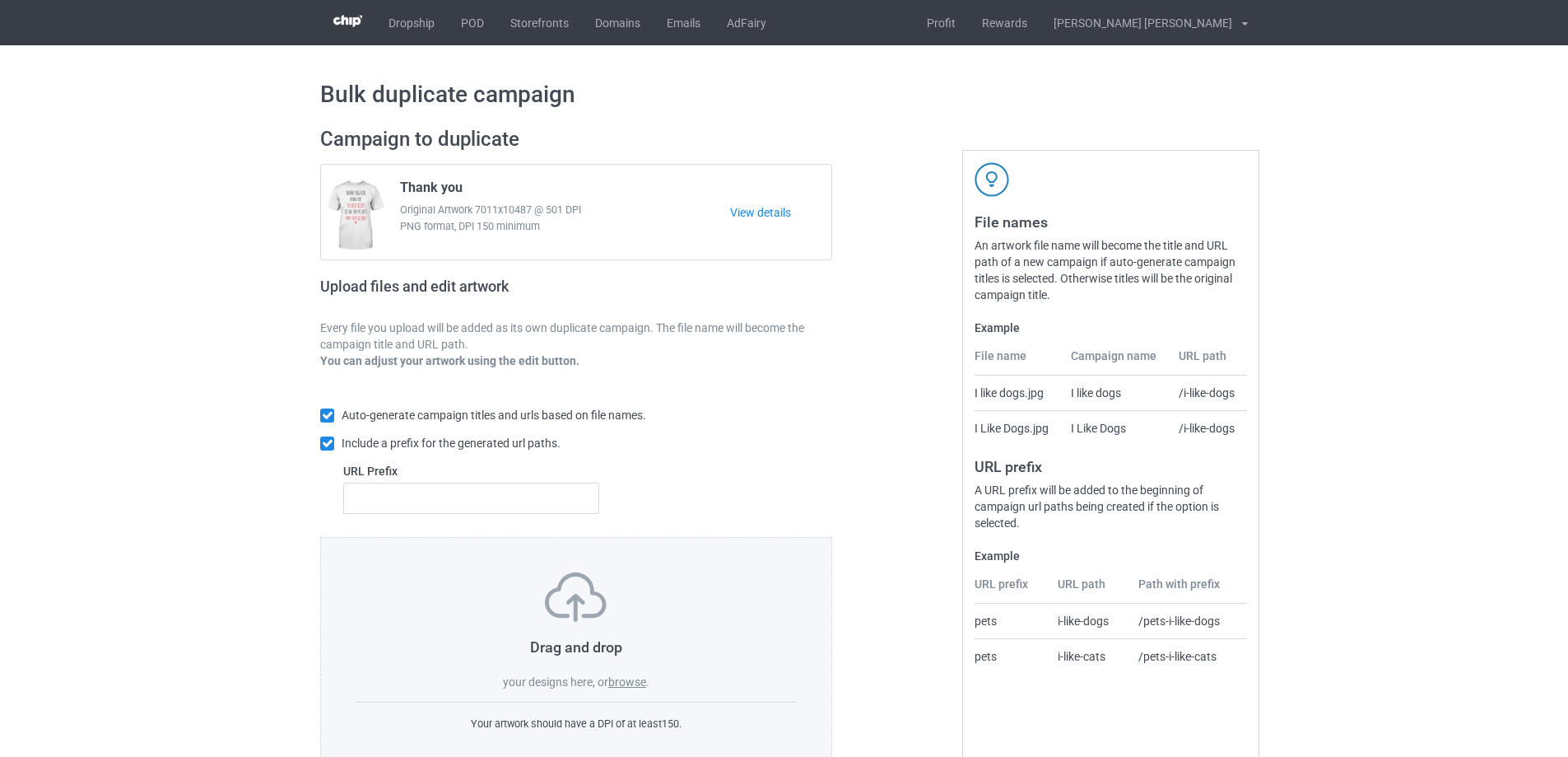
click at [631, 681] on label "browse" at bounding box center [627, 681] width 38 height 13
click at [0, 0] on input "browse" at bounding box center [0, 0] width 0 height 0
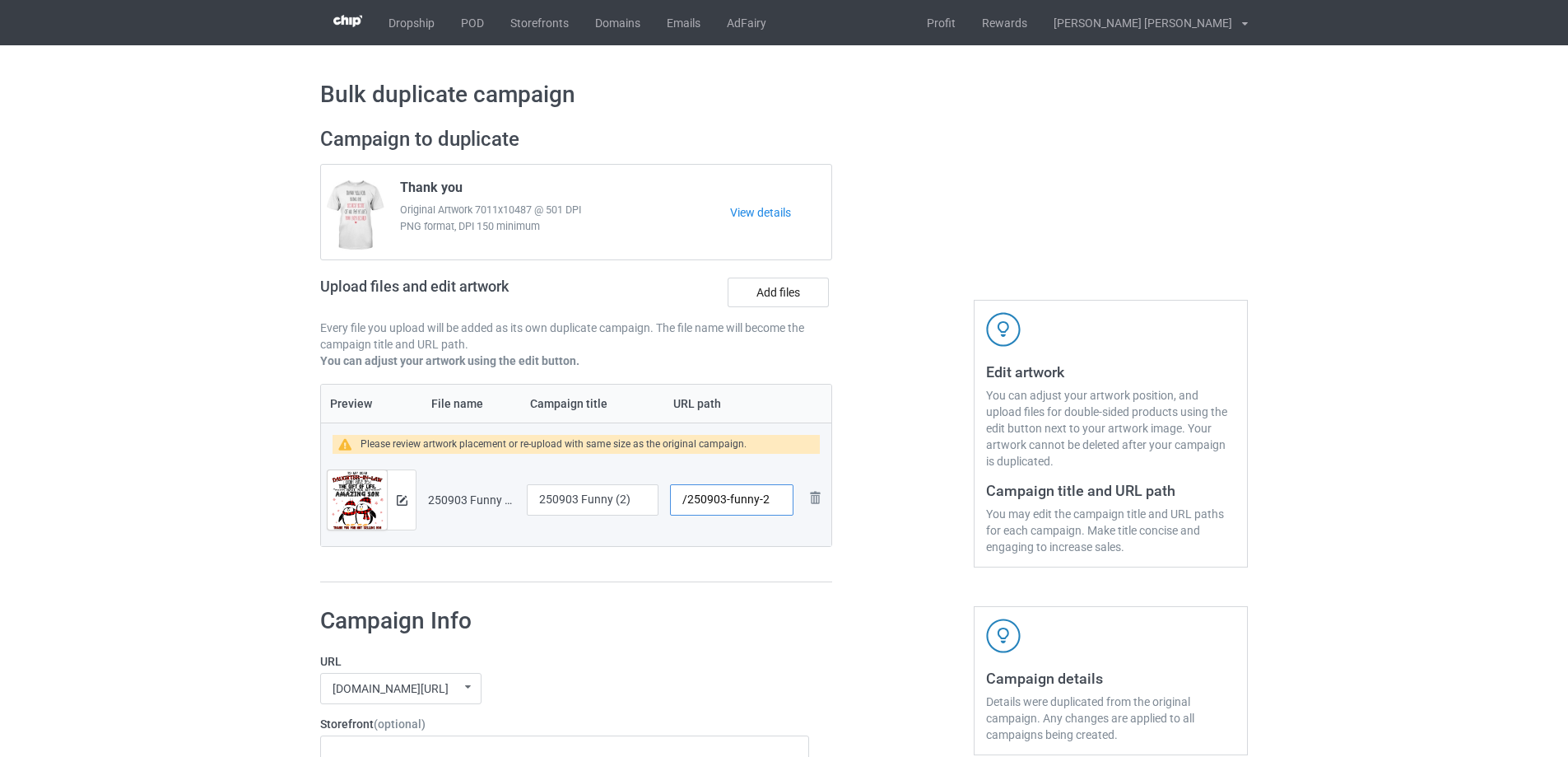
drag, startPoint x: 727, startPoint y: 501, endPoint x: 759, endPoint y: 503, distance: 32.1
click at [759, 503] on input "/250903-funny-2" at bounding box center [732, 499] width 123 height 31
type input "/250903-2"
drag, startPoint x: 636, startPoint y: 500, endPoint x: 437, endPoint y: 500, distance: 199.0
click at [437, 500] on tr "Preview and edit artwork 250903 Funny (2).png 250903 Funny (2) /250903-2 Remove…" at bounding box center [576, 500] width 510 height 92
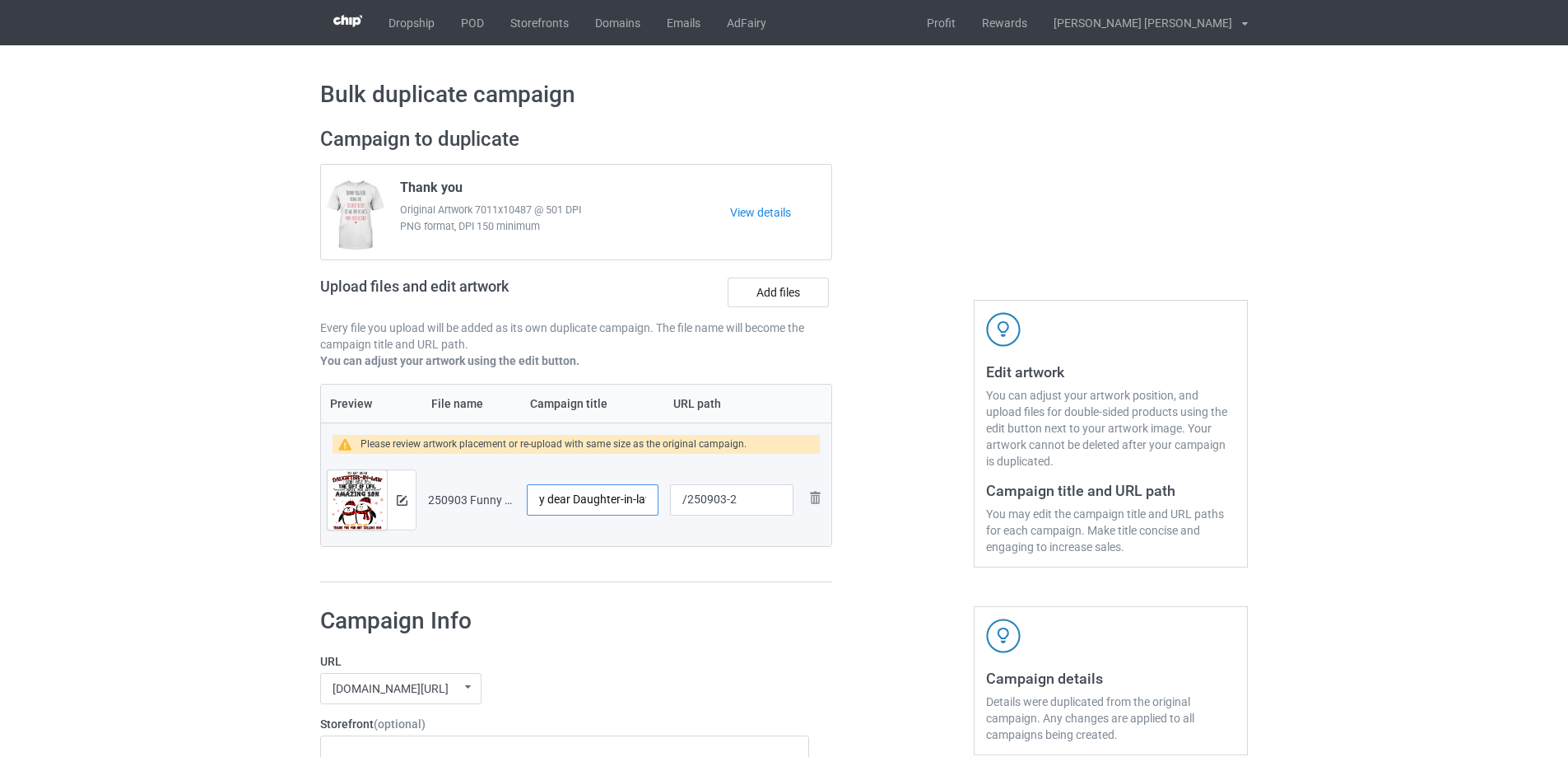
scroll to position [0, 33]
type input "To my dear Daughter-in-law"
click at [400, 500] on img at bounding box center [402, 500] width 11 height 11
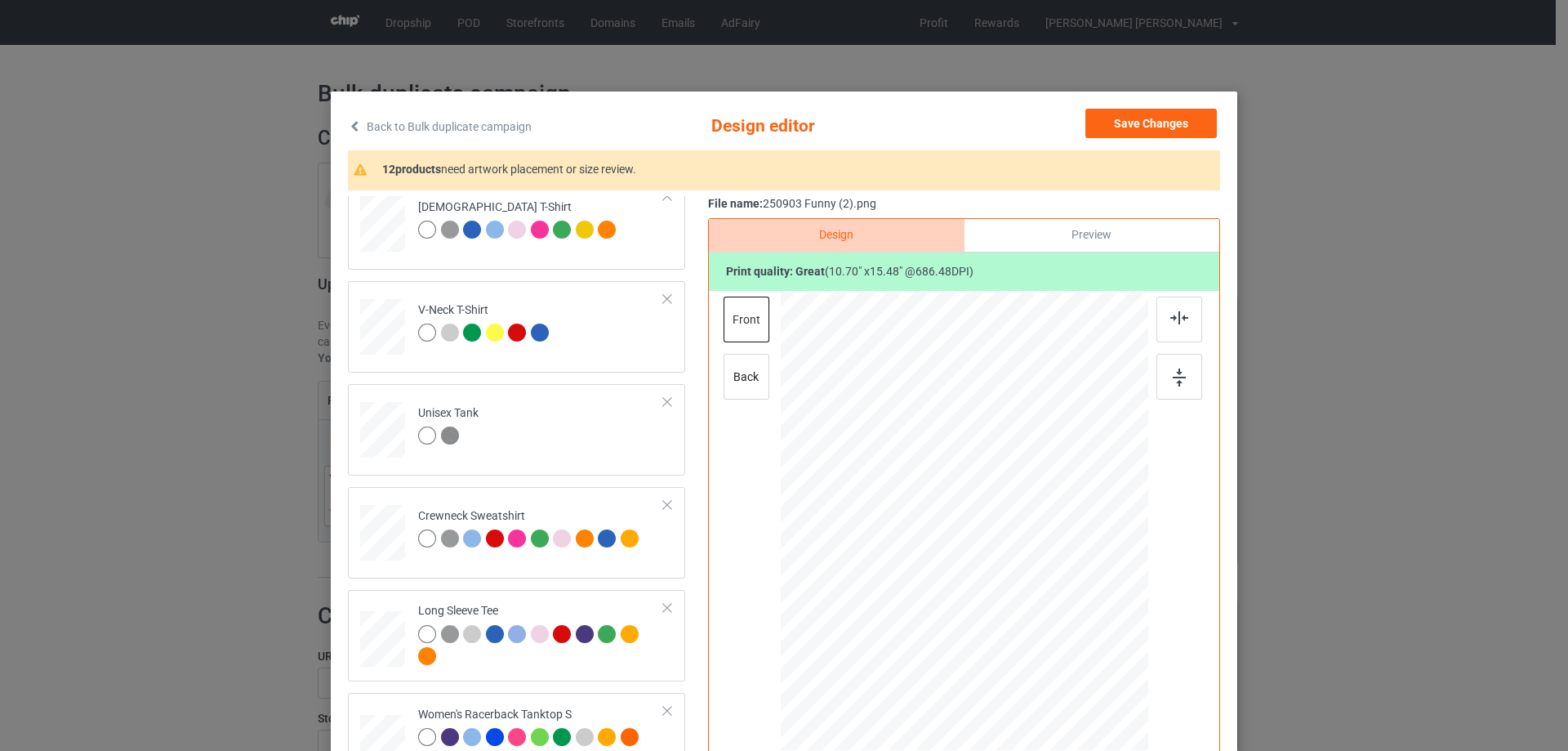
scroll to position [572, 0]
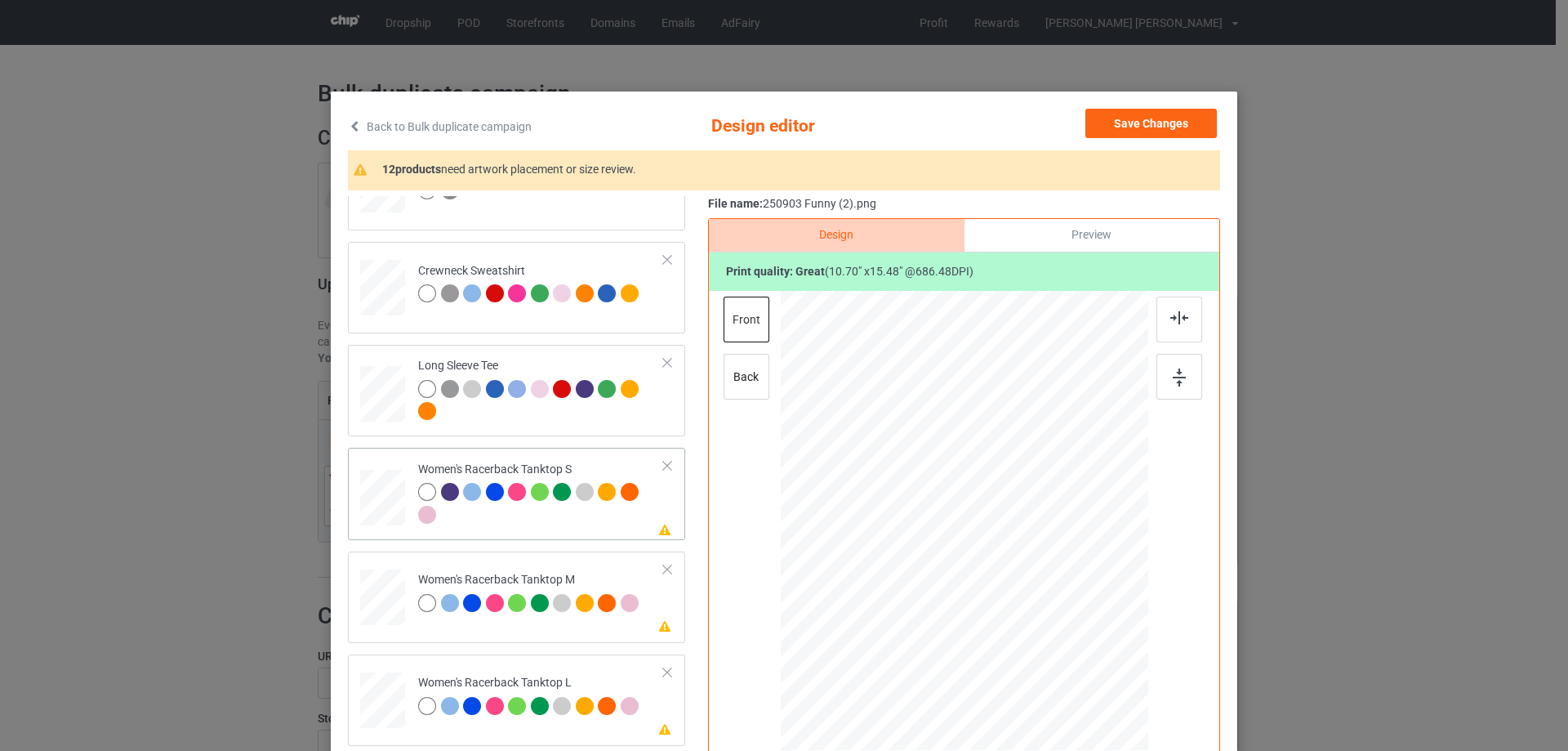
click at [348, 510] on div "Please review artwork placement Women's Racerback Tanktop S" at bounding box center [516, 494] width 337 height 92
drag, startPoint x: 1064, startPoint y: 678, endPoint x: 1045, endPoint y: 622, distance: 59.1
click at [1045, 622] on div at bounding box center [965, 520] width 358 height 460
drag, startPoint x: 1001, startPoint y: 546, endPoint x: 1003, endPoint y: 575, distance: 29.1
click at [1003, 575] on div at bounding box center [965, 549] width 151 height 217
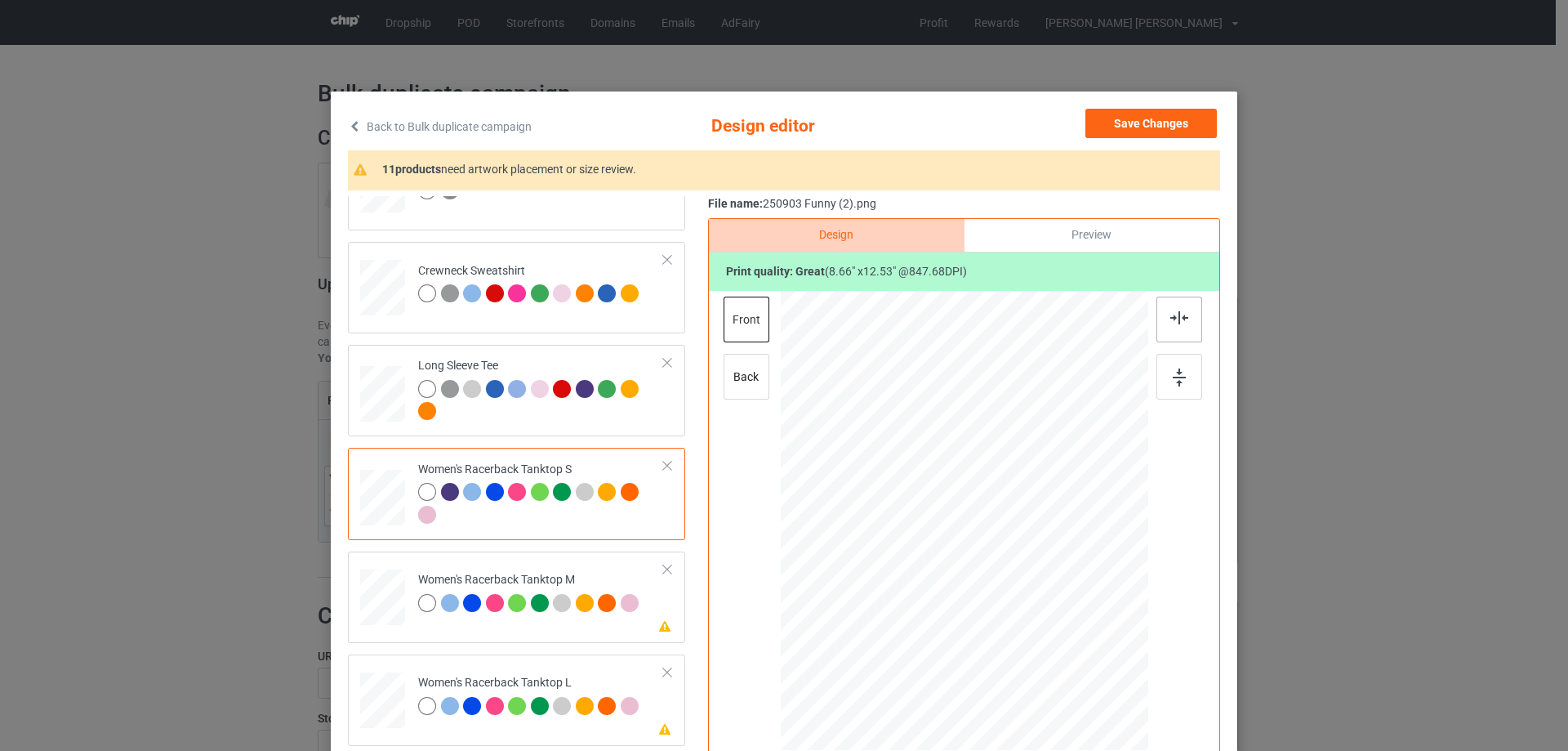
click at [1176, 327] on div at bounding box center [1178, 319] width 46 height 46
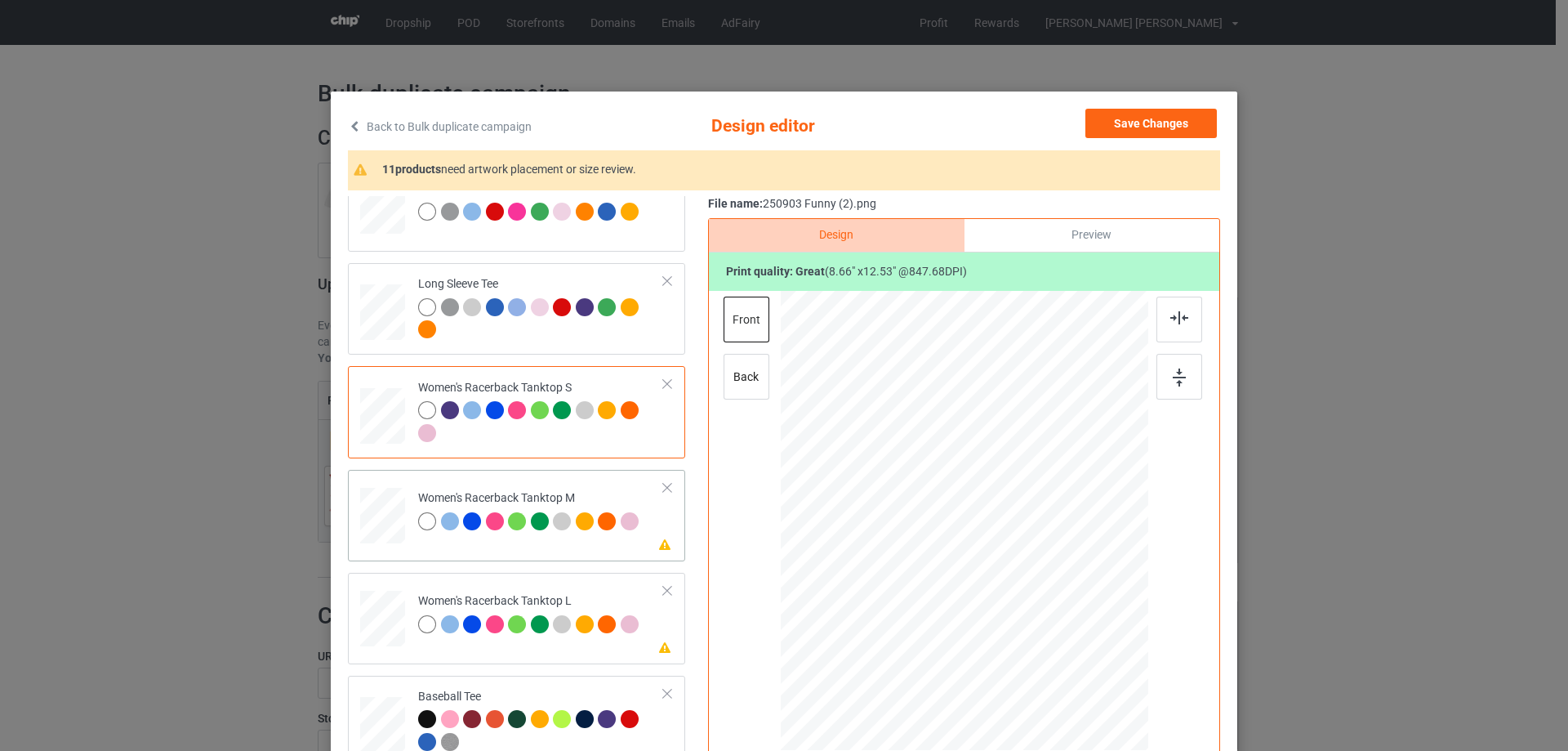
click at [397, 519] on div at bounding box center [383, 516] width 45 height 57
drag, startPoint x: 1072, startPoint y: 679, endPoint x: 1049, endPoint y: 629, distance: 55.0
click at [1049, 629] on div at bounding box center [964, 520] width 367 height 460
drag, startPoint x: 997, startPoint y: 566, endPoint x: 998, endPoint y: 601, distance: 35.0
click at [998, 601] on div at bounding box center [964, 556] width 158 height 230
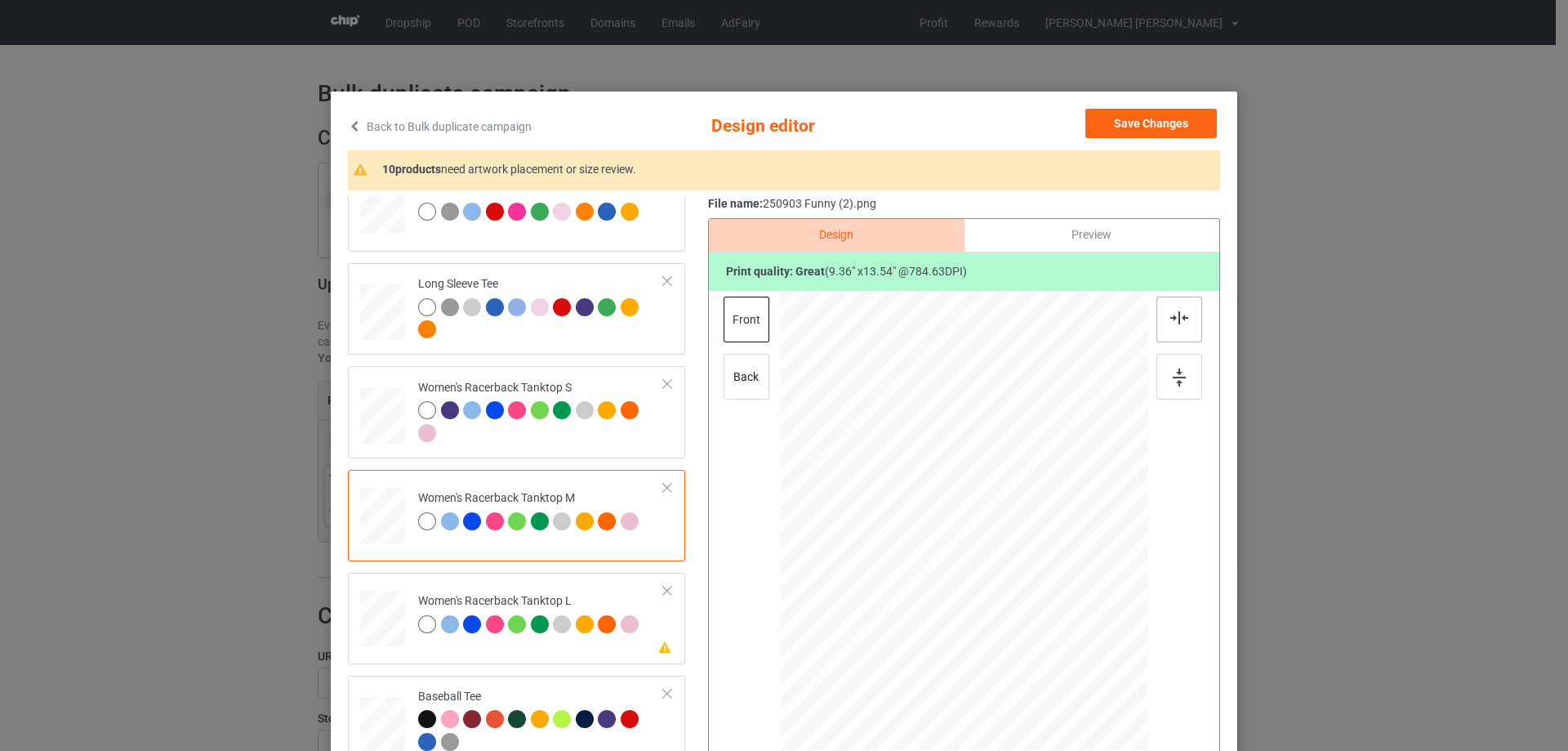
click at [1172, 311] on img at bounding box center [1179, 318] width 18 height 13
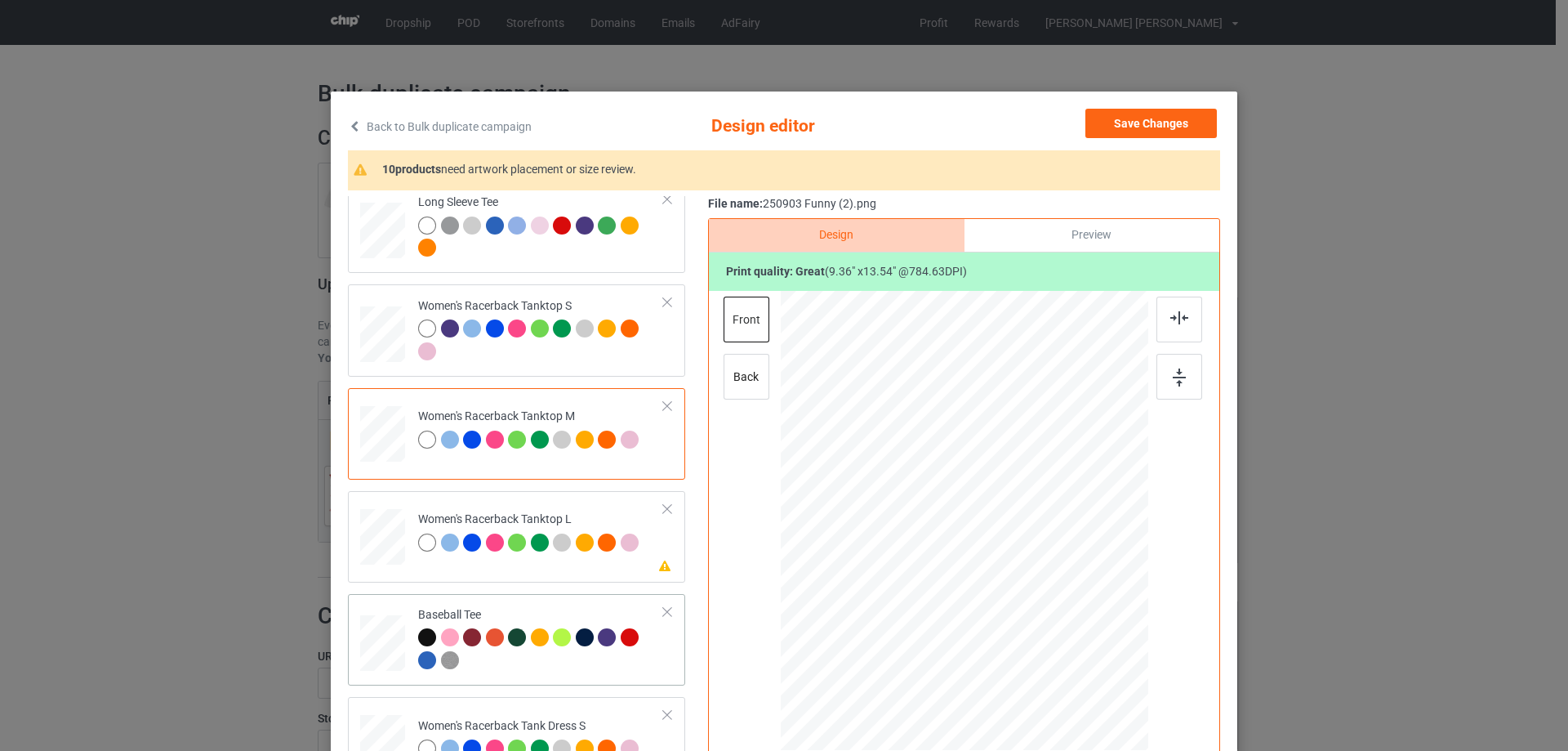
scroll to position [817, 0]
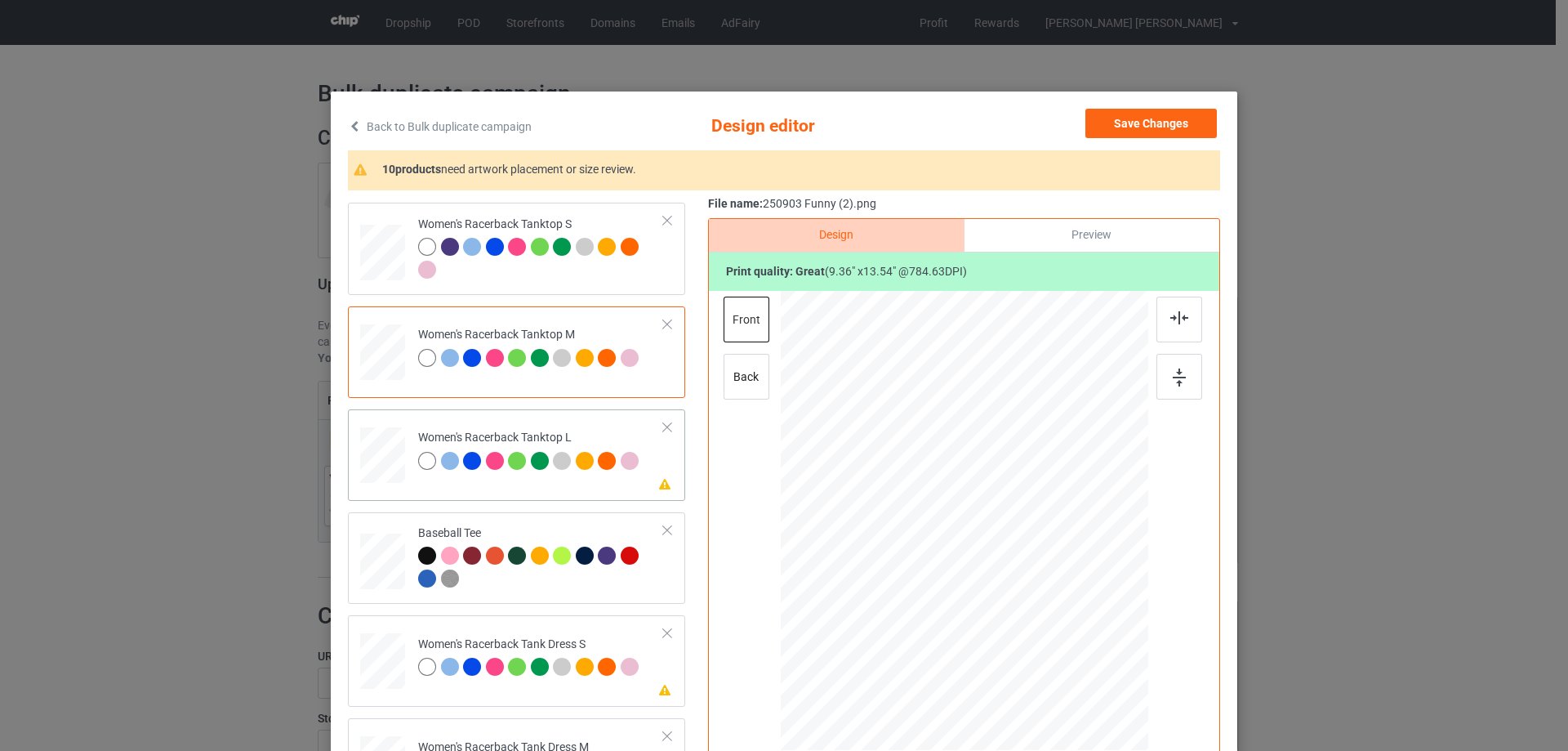
click at [382, 453] on div at bounding box center [383, 455] width 45 height 54
drag, startPoint x: 1069, startPoint y: 683, endPoint x: 1046, endPoint y: 620, distance: 67.1
click at [1046, 620] on div at bounding box center [964, 521] width 367 height 439
click at [1003, 624] on div at bounding box center [964, 555] width 148 height 214
click at [1175, 317] on img at bounding box center [1179, 318] width 18 height 13
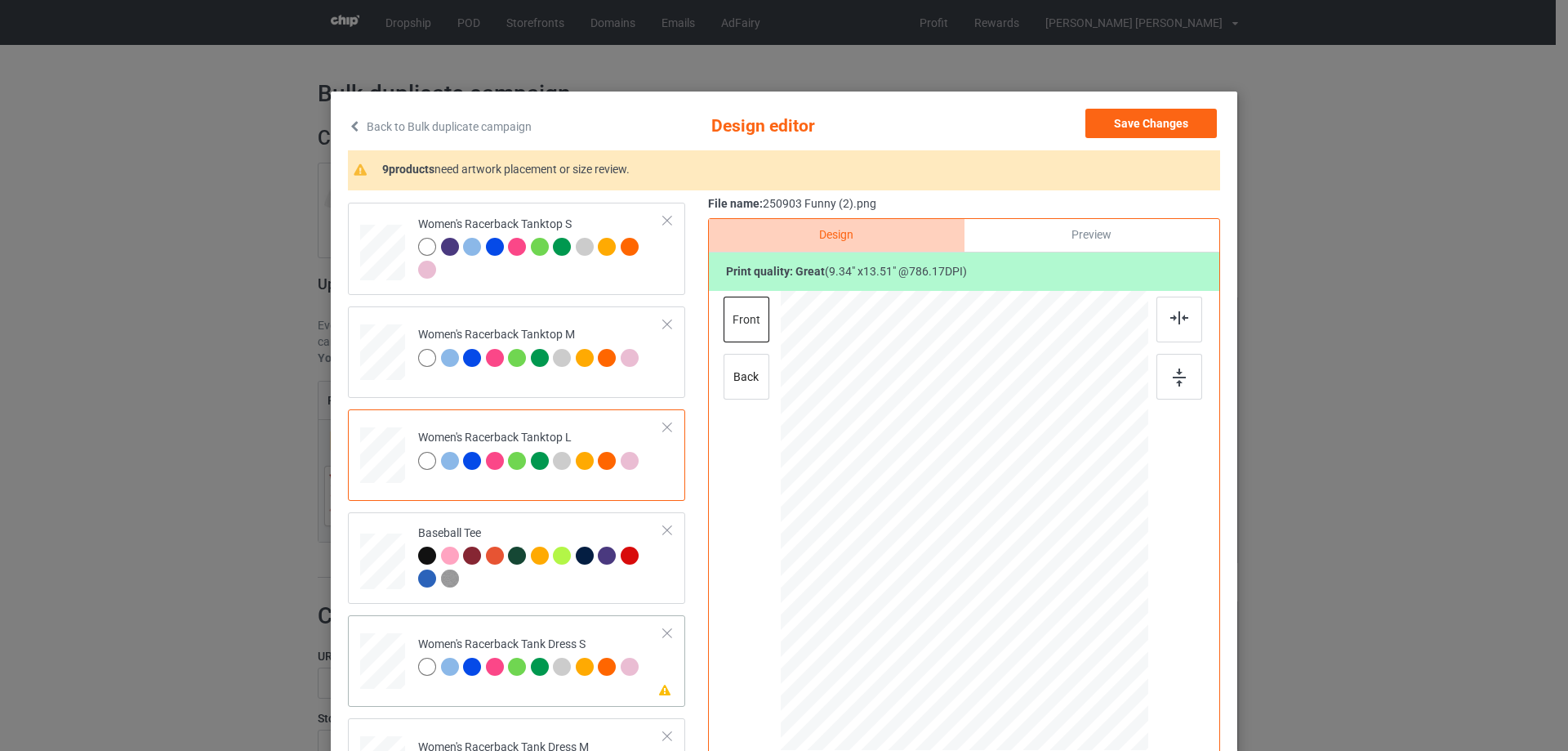
scroll to position [980, 0]
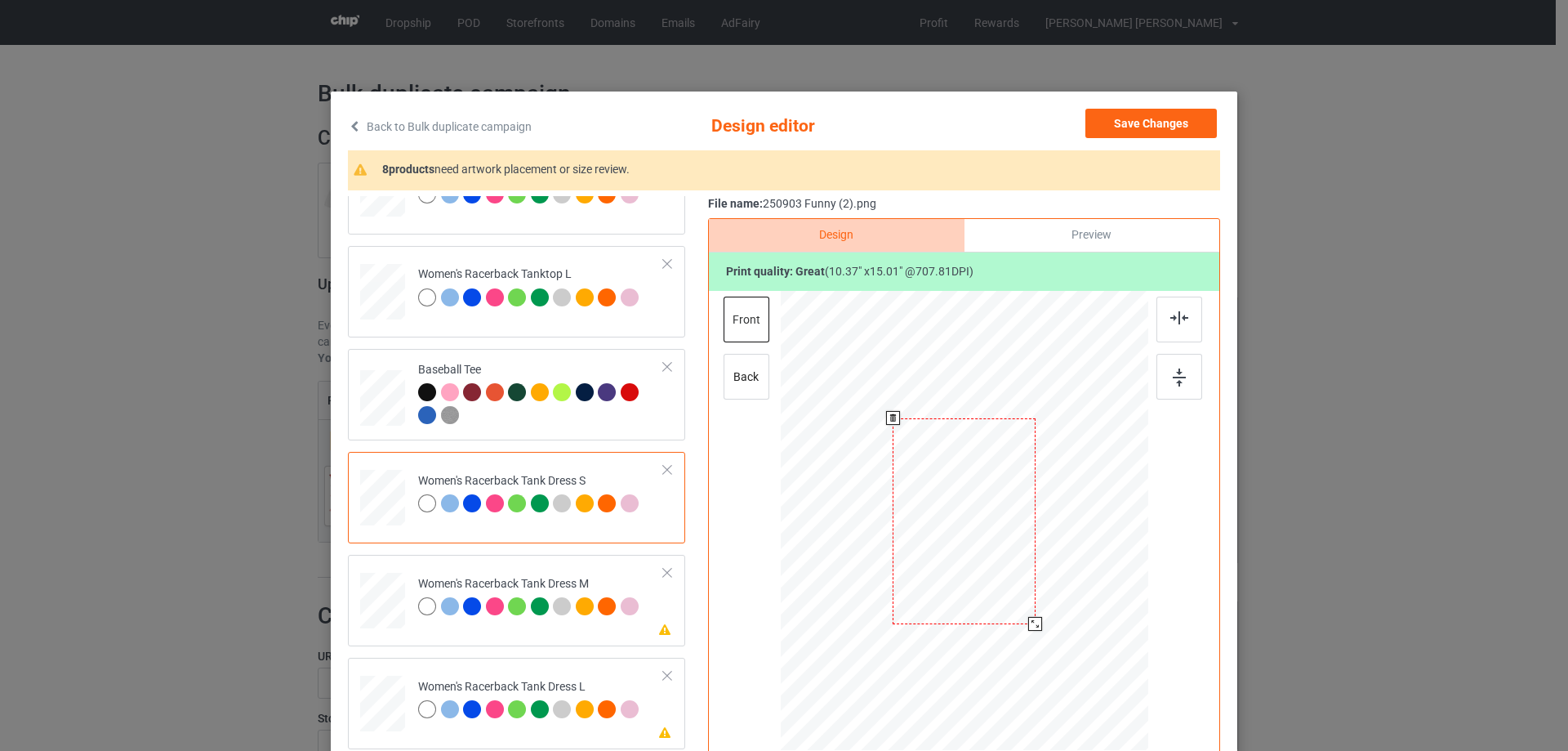
drag, startPoint x: 1049, startPoint y: 656, endPoint x: 1036, endPoint y: 623, distance: 35.5
click at [1036, 623] on div at bounding box center [1035, 624] width 14 height 14
drag, startPoint x: 999, startPoint y: 605, endPoint x: 999, endPoint y: 594, distance: 11.0
click at [999, 594] on div at bounding box center [963, 510] width 142 height 206
click at [1176, 321] on img at bounding box center [1179, 318] width 18 height 13
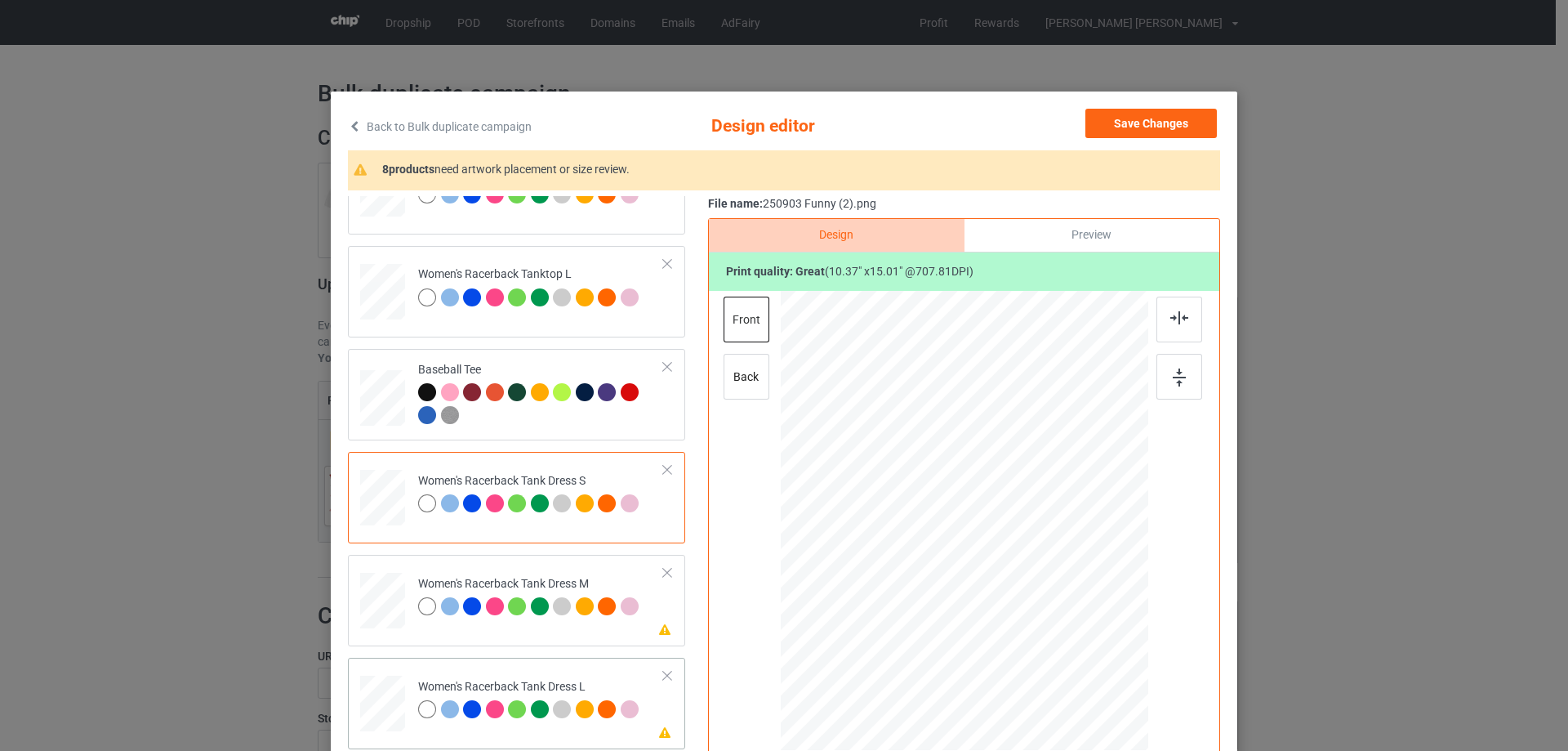
scroll to position [1144, 0]
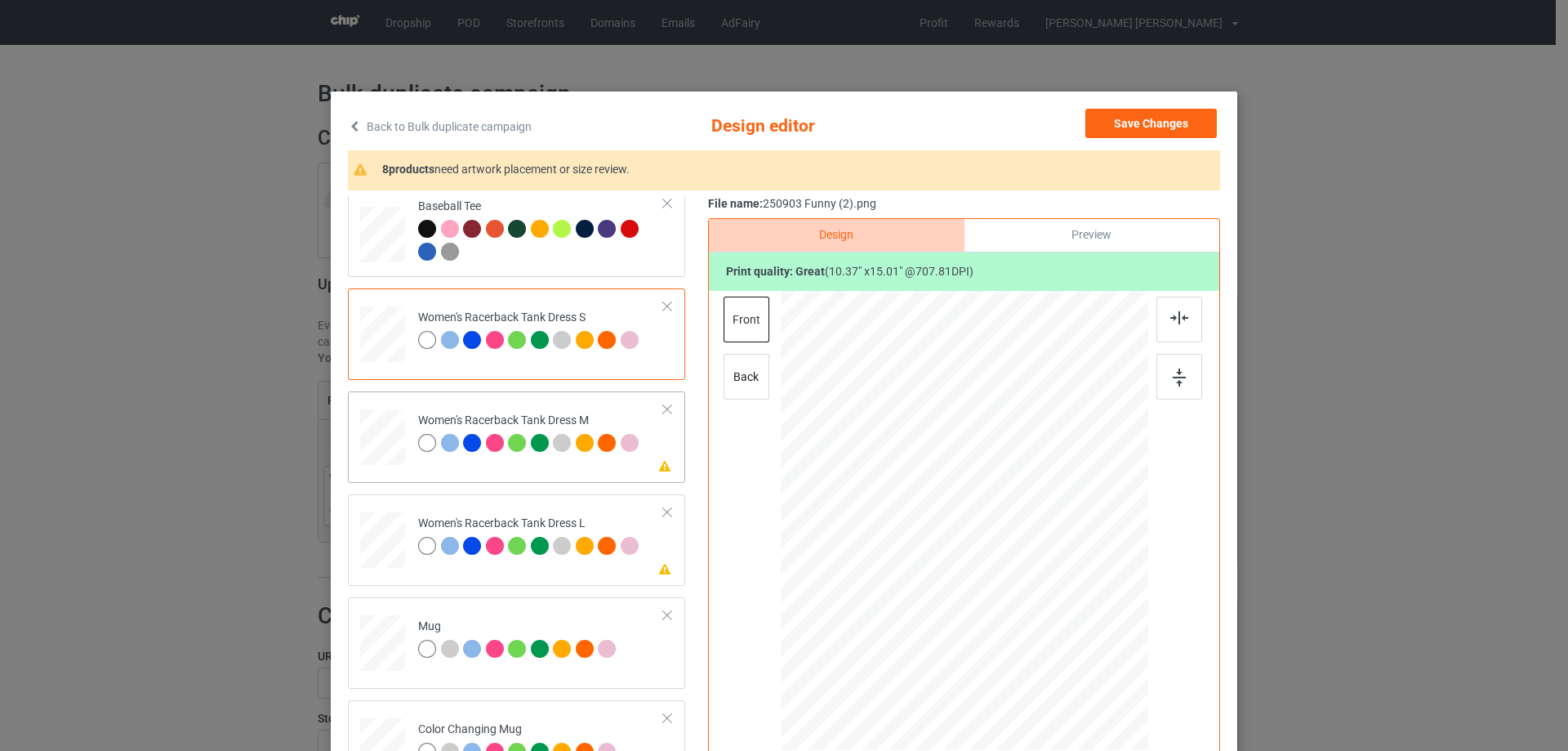
click at [379, 447] on div at bounding box center [382, 438] width 37 height 57
drag, startPoint x: 1050, startPoint y: 659, endPoint x: 1040, endPoint y: 626, distance: 34.5
click at [1040, 626] on div at bounding box center [1038, 629] width 14 height 14
click at [1009, 606] on div at bounding box center [965, 513] width 150 height 216
click at [1182, 332] on div at bounding box center [1178, 319] width 46 height 46
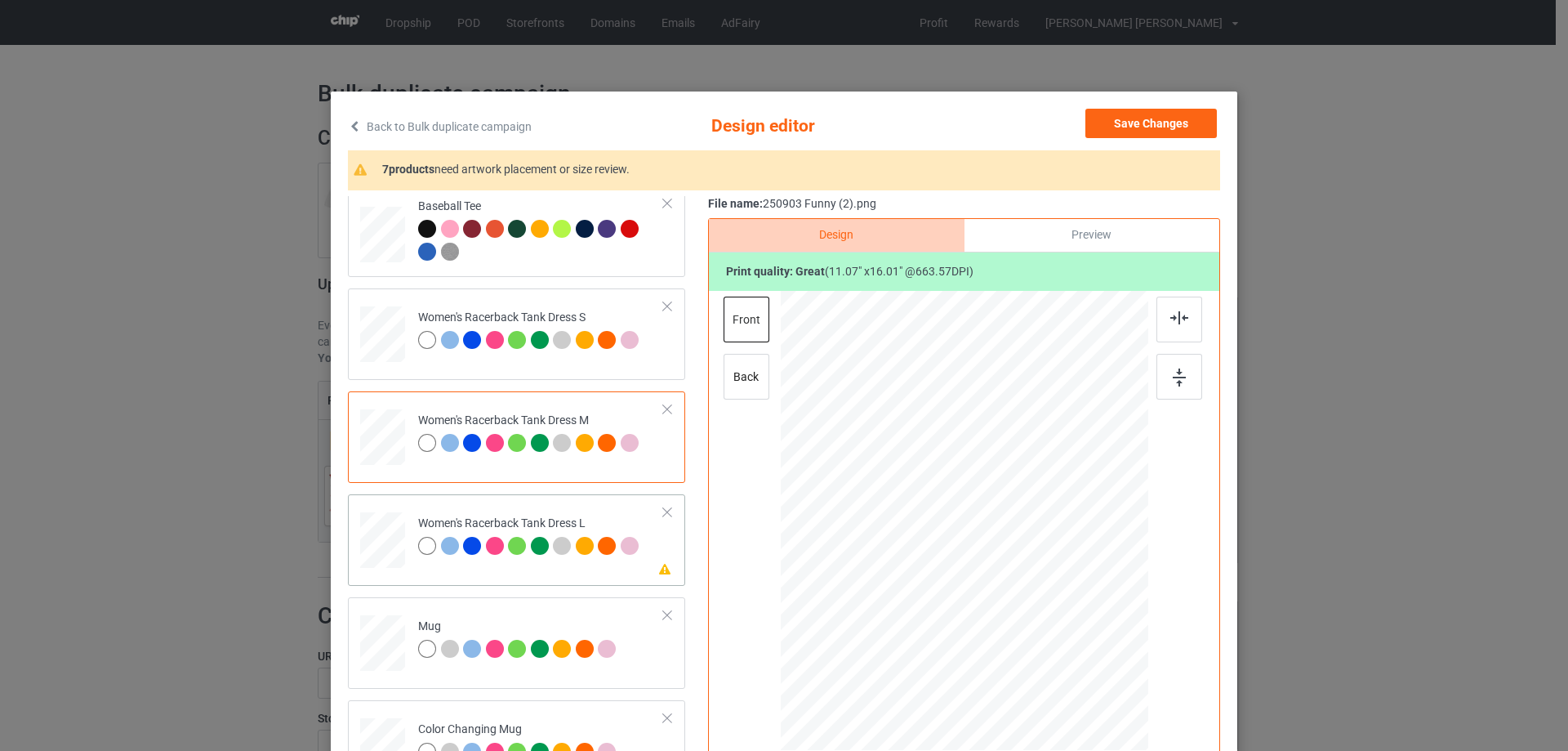
click at [372, 544] on div at bounding box center [383, 540] width 40 height 57
drag, startPoint x: 1059, startPoint y: 663, endPoint x: 1050, endPoint y: 621, distance: 43.0
click at [1050, 621] on div at bounding box center [963, 520] width 325 height 460
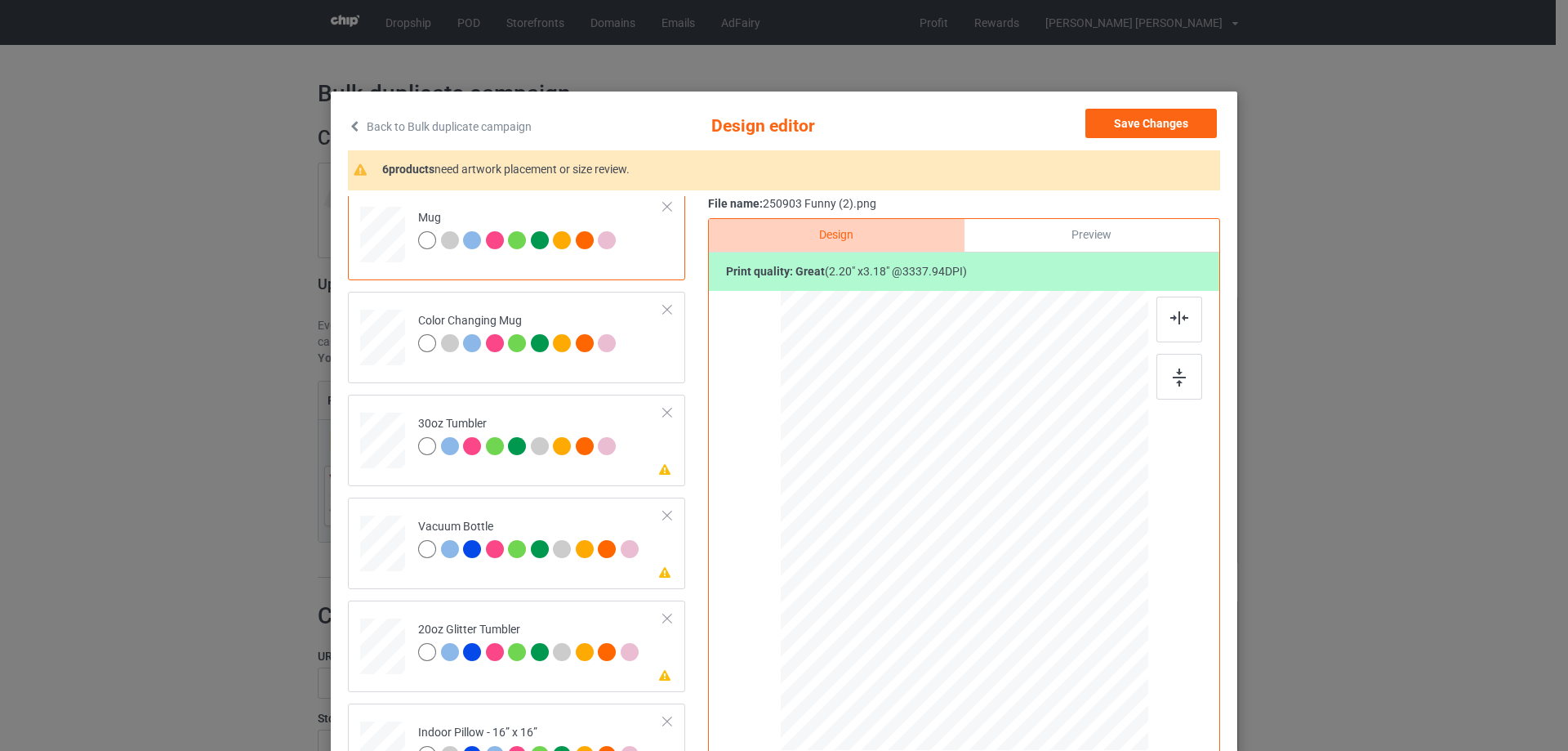
scroll to position [1797, 0]
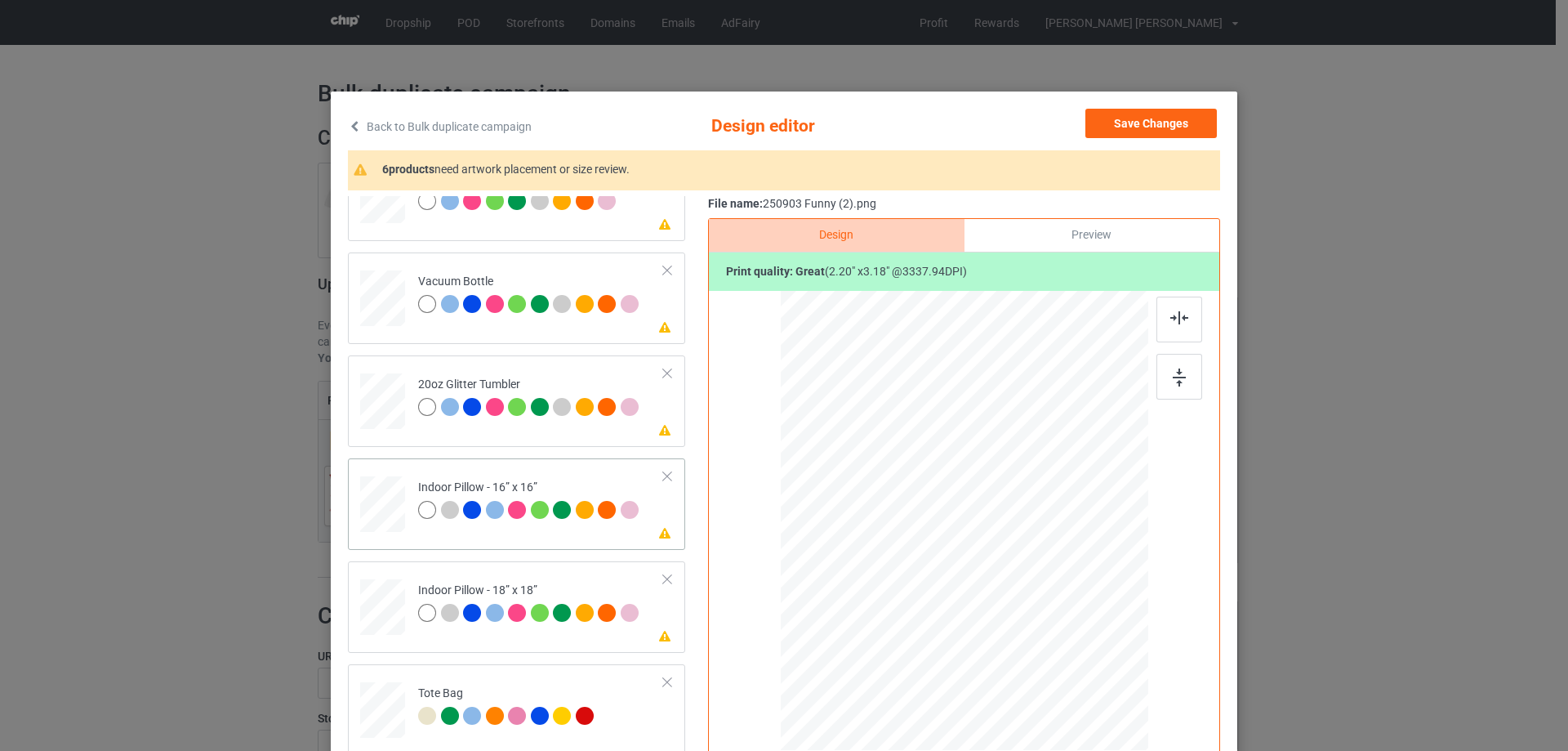
click at [377, 510] on div at bounding box center [383, 505] width 45 height 45
drag, startPoint x: 1069, startPoint y: 681, endPoint x: 1059, endPoint y: 647, distance: 35.4
click at [1059, 647] on div at bounding box center [964, 520] width 367 height 367
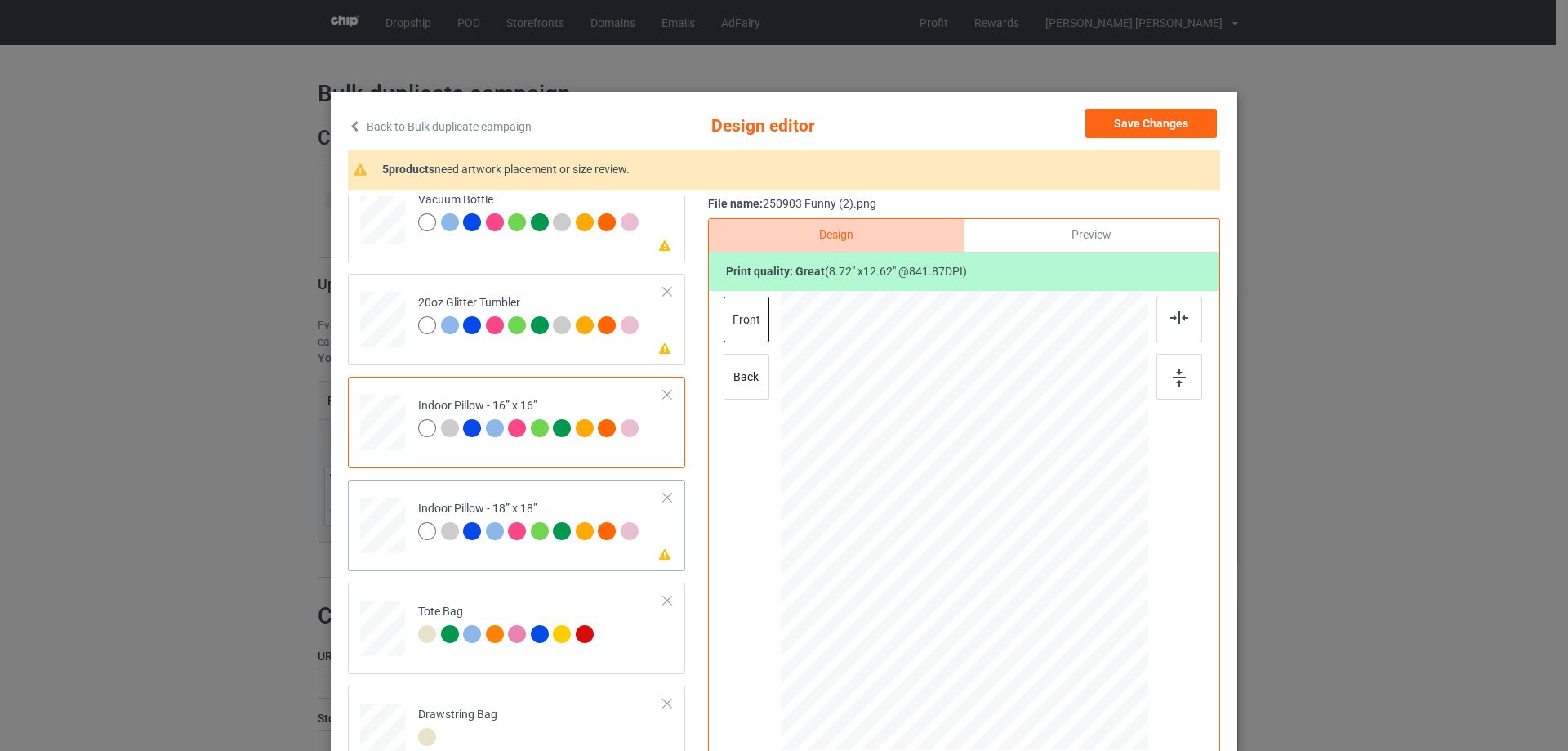
click at [393, 535] on div at bounding box center [383, 525] width 45 height 45
drag, startPoint x: 1065, startPoint y: 682, endPoint x: 1056, endPoint y: 648, distance: 35.2
click at [1056, 648] on div at bounding box center [1054, 652] width 14 height 14
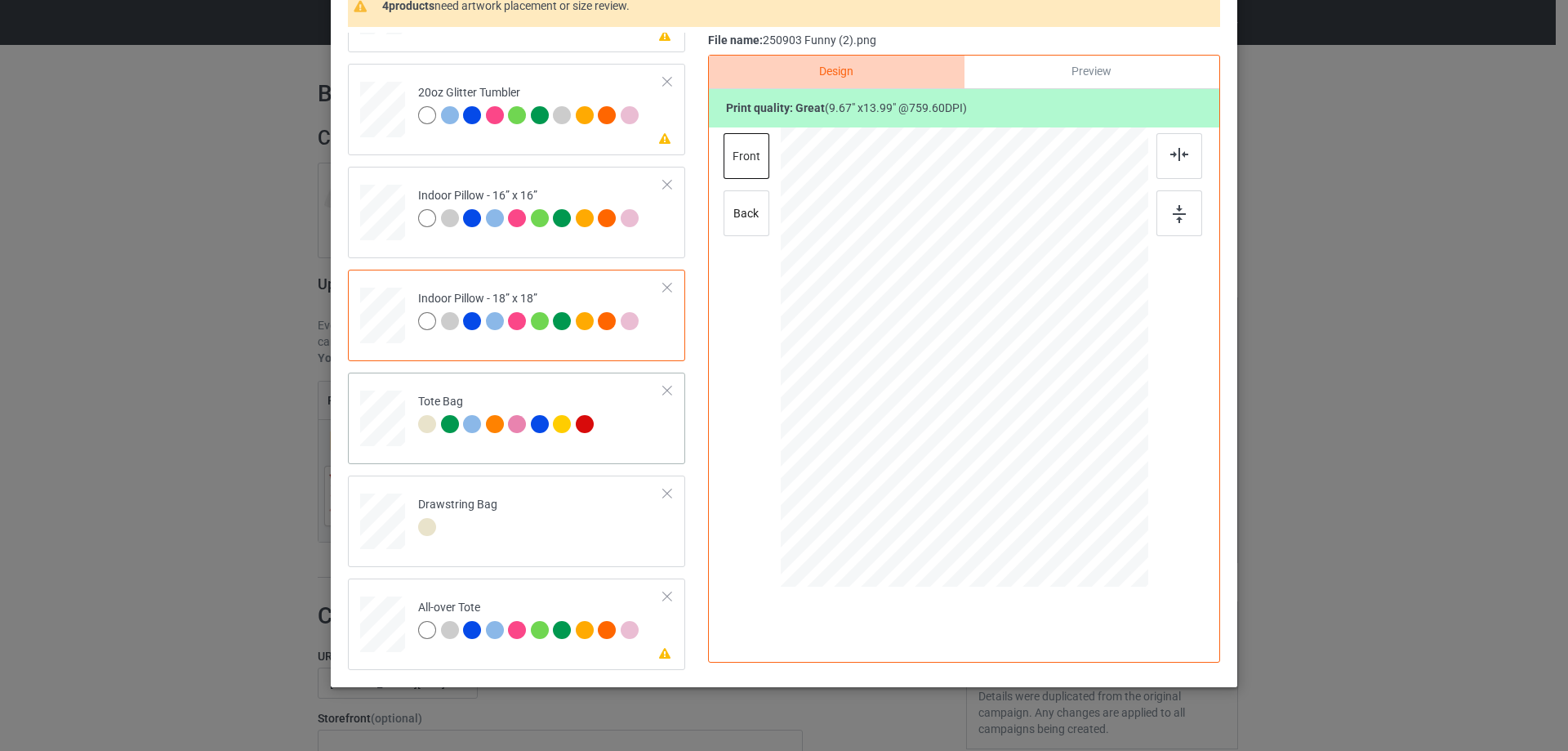
scroll to position [192, 0]
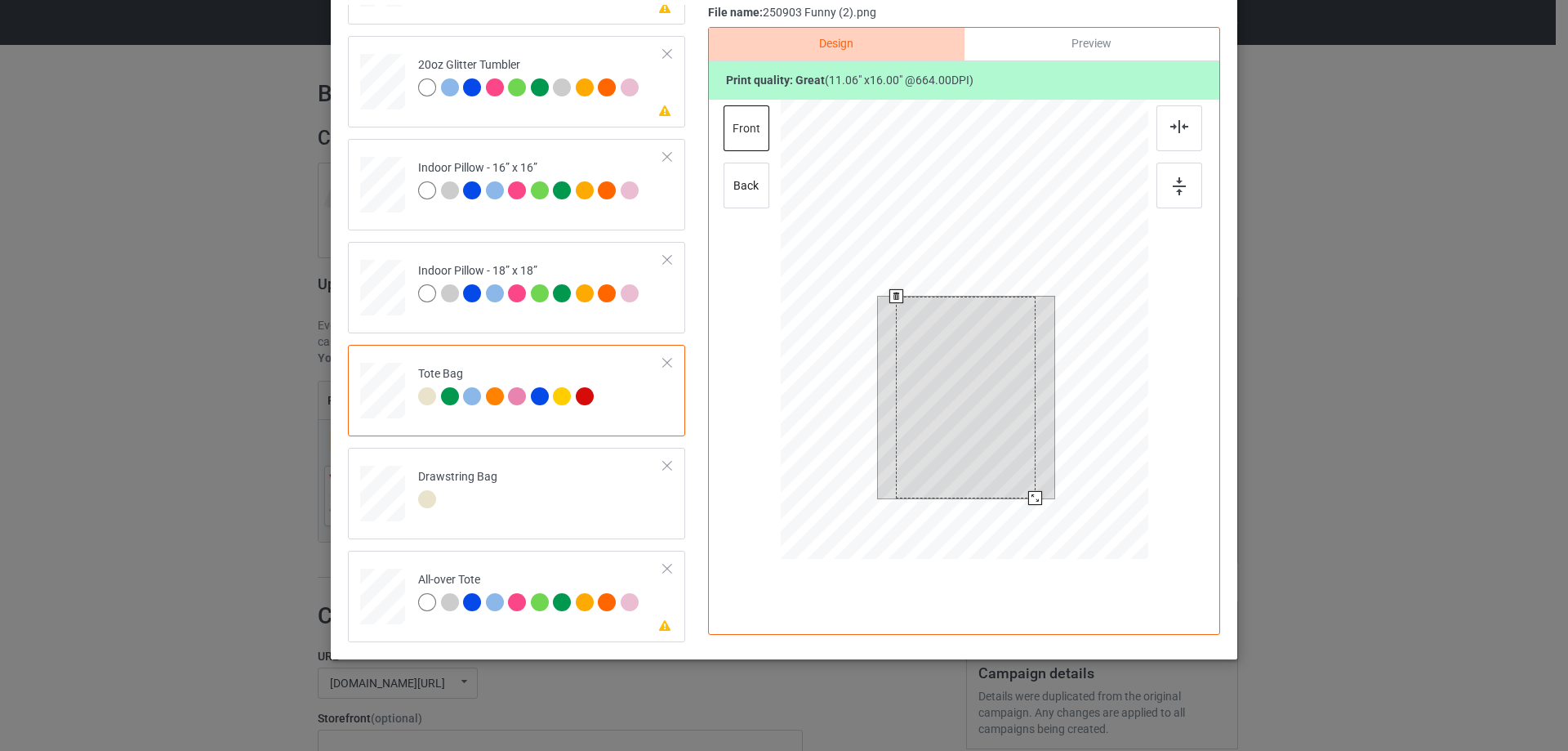
click at [1035, 507] on div at bounding box center [964, 331] width 367 height 464
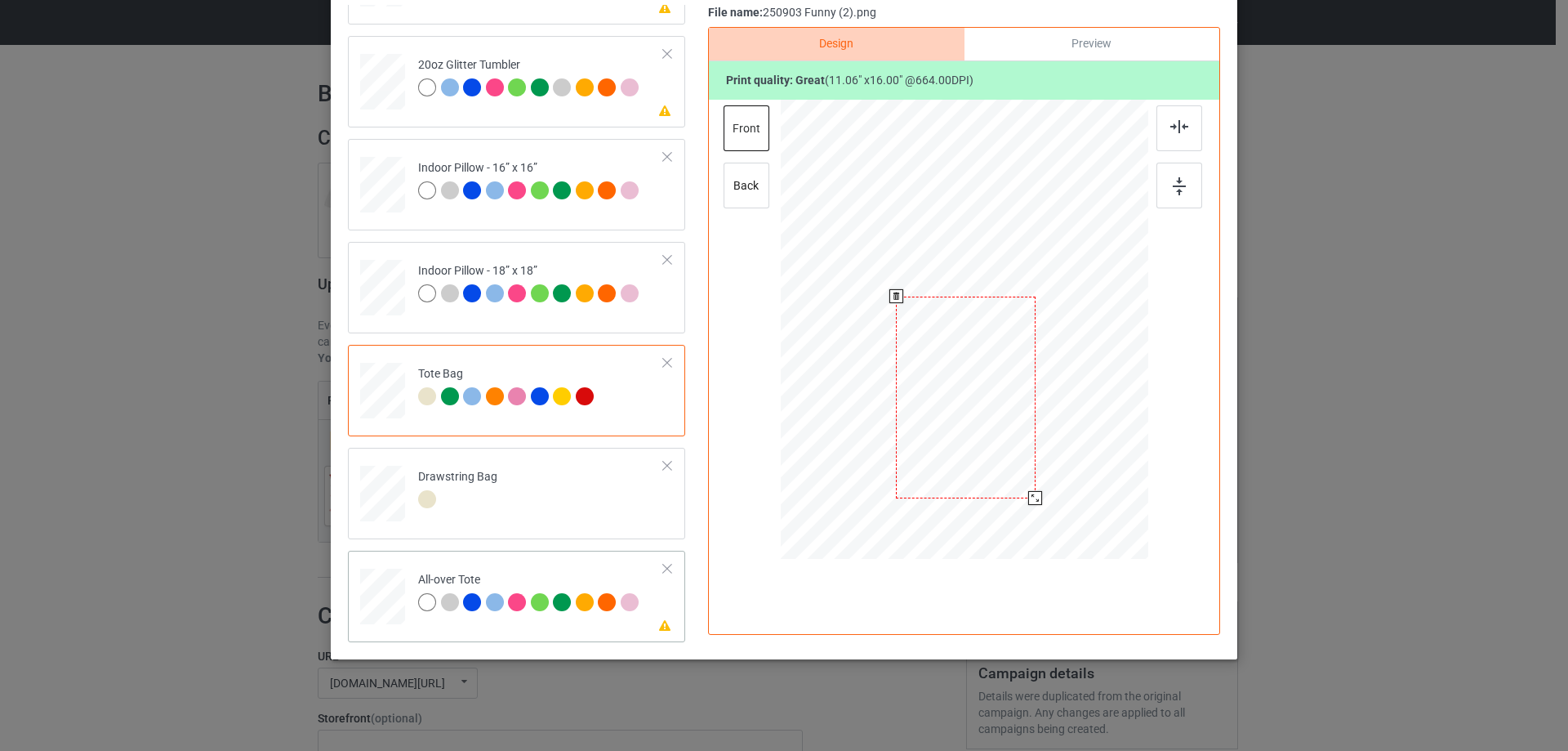
click at [388, 604] on div at bounding box center [383, 597] width 45 height 45
drag, startPoint x: 1069, startPoint y: 490, endPoint x: 1066, endPoint y: 464, distance: 26.2
click at [1066, 464] on div at bounding box center [964, 329] width 367 height 367
click at [1045, 451] on div at bounding box center [964, 327] width 195 height 282
click at [1178, 133] on div at bounding box center [1178, 128] width 46 height 46
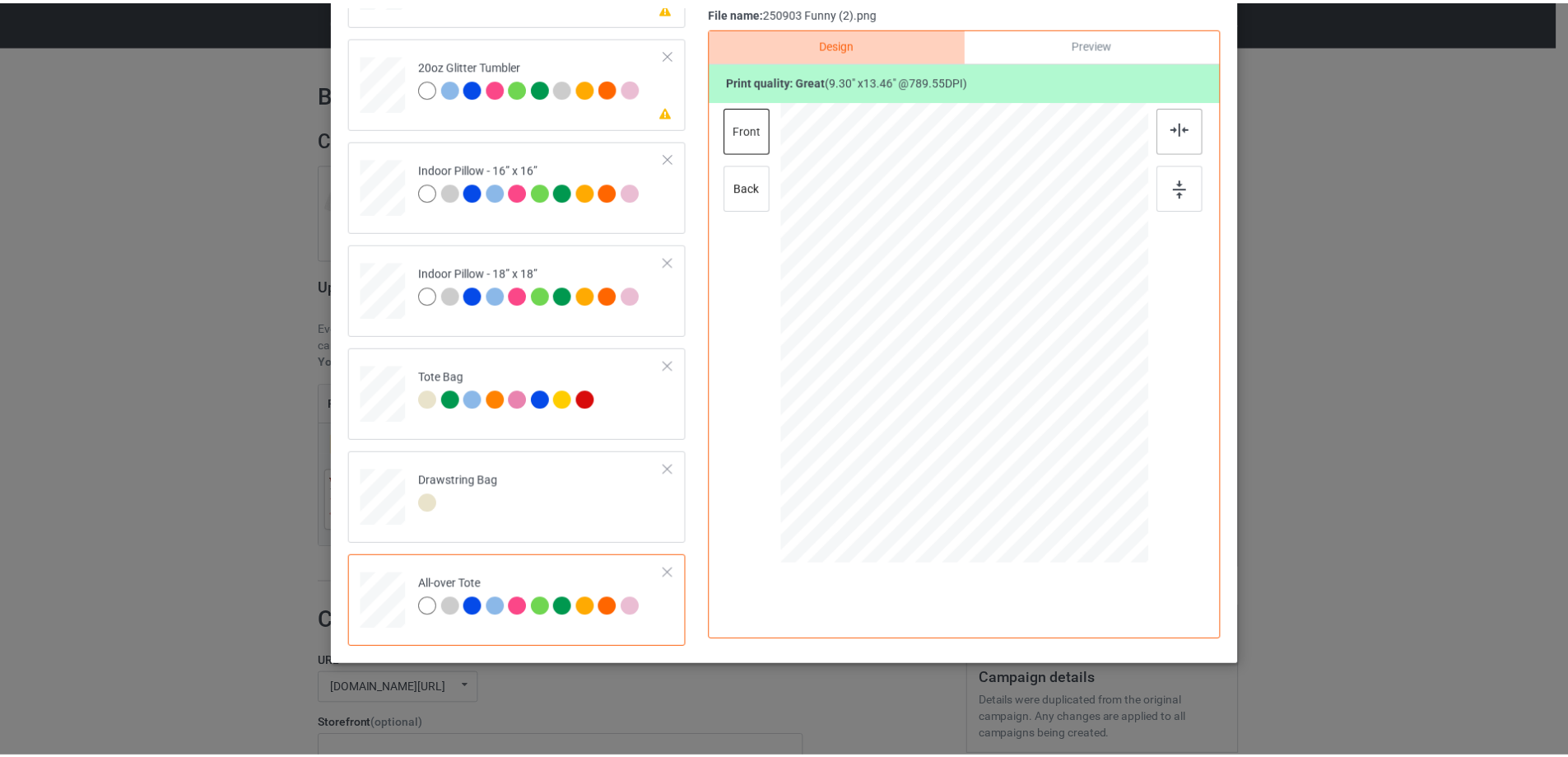
scroll to position [29, 0]
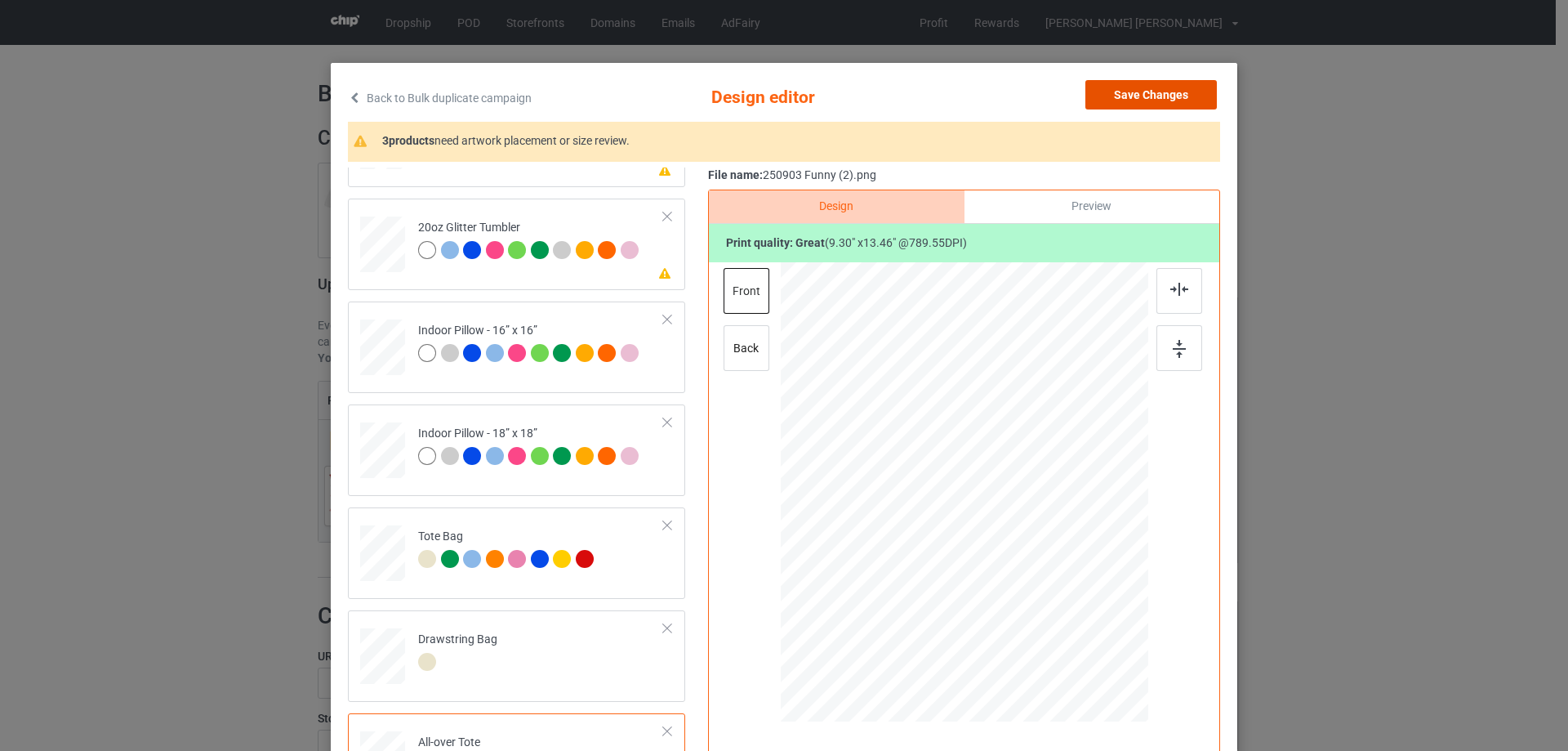
click at [1174, 97] on button "Save Changes" at bounding box center [1151, 94] width 131 height 29
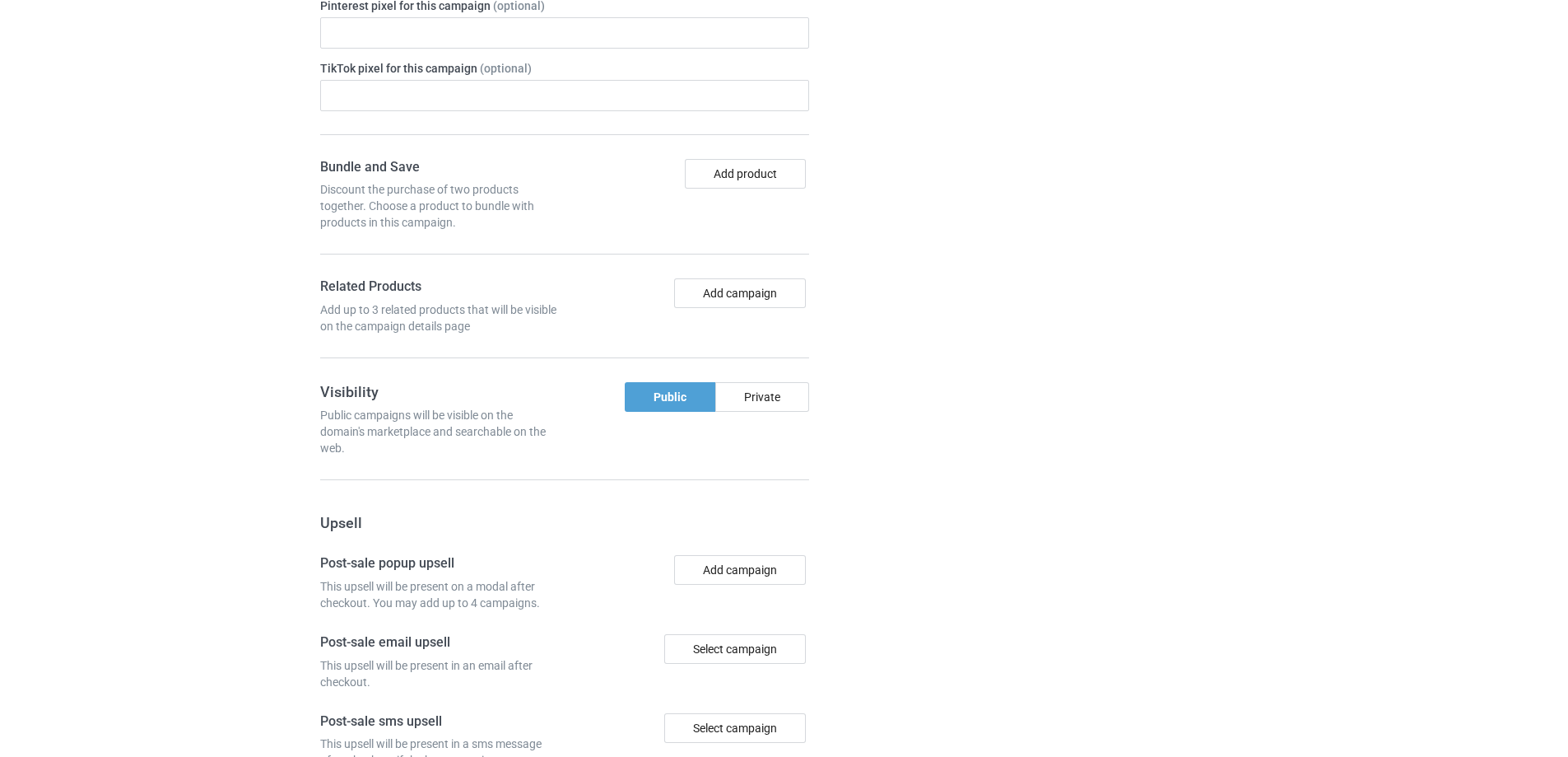
scroll to position [1371, 0]
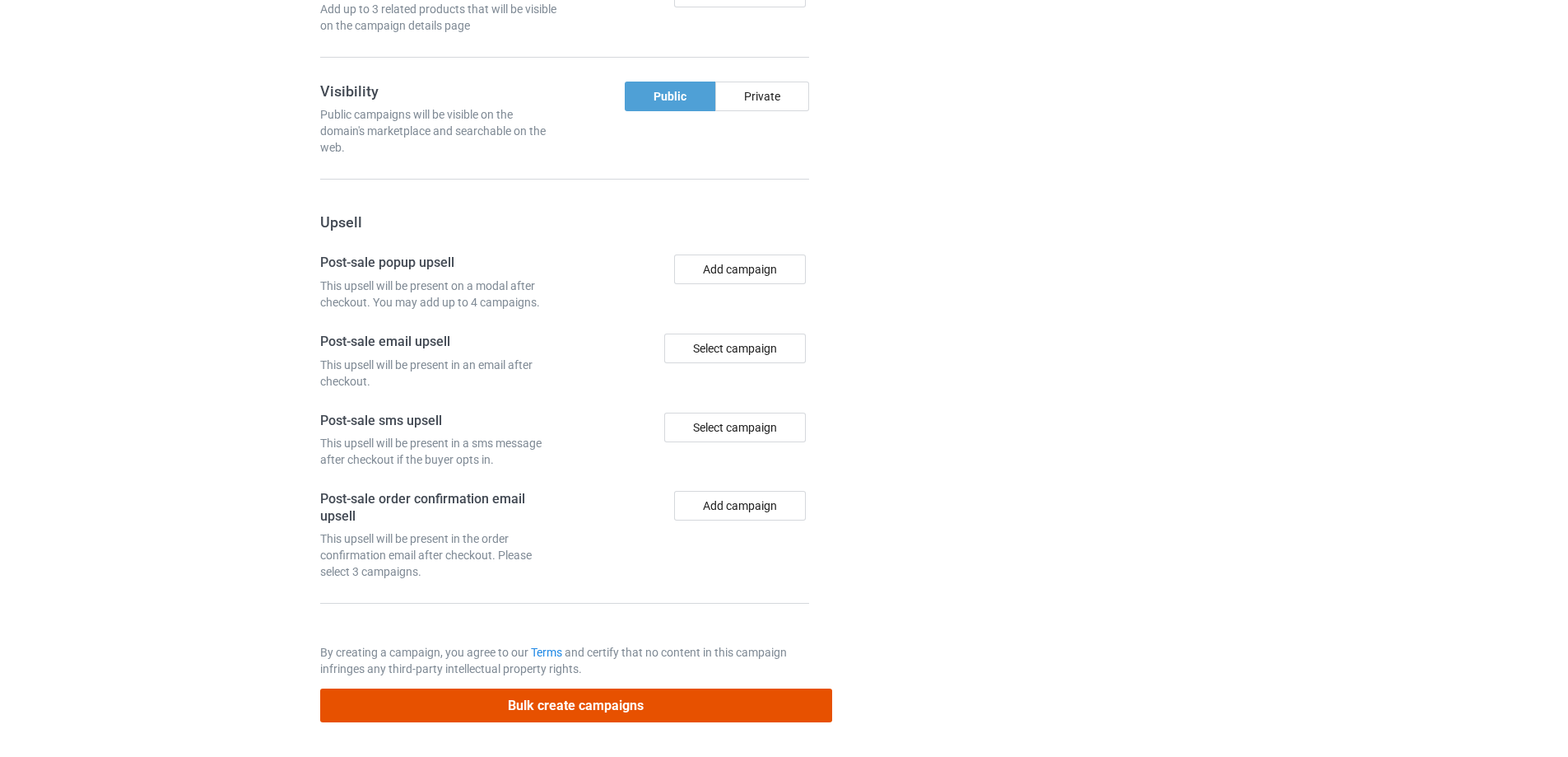
click at [581, 708] on button "Bulk create campaigns" at bounding box center [576, 705] width 512 height 34
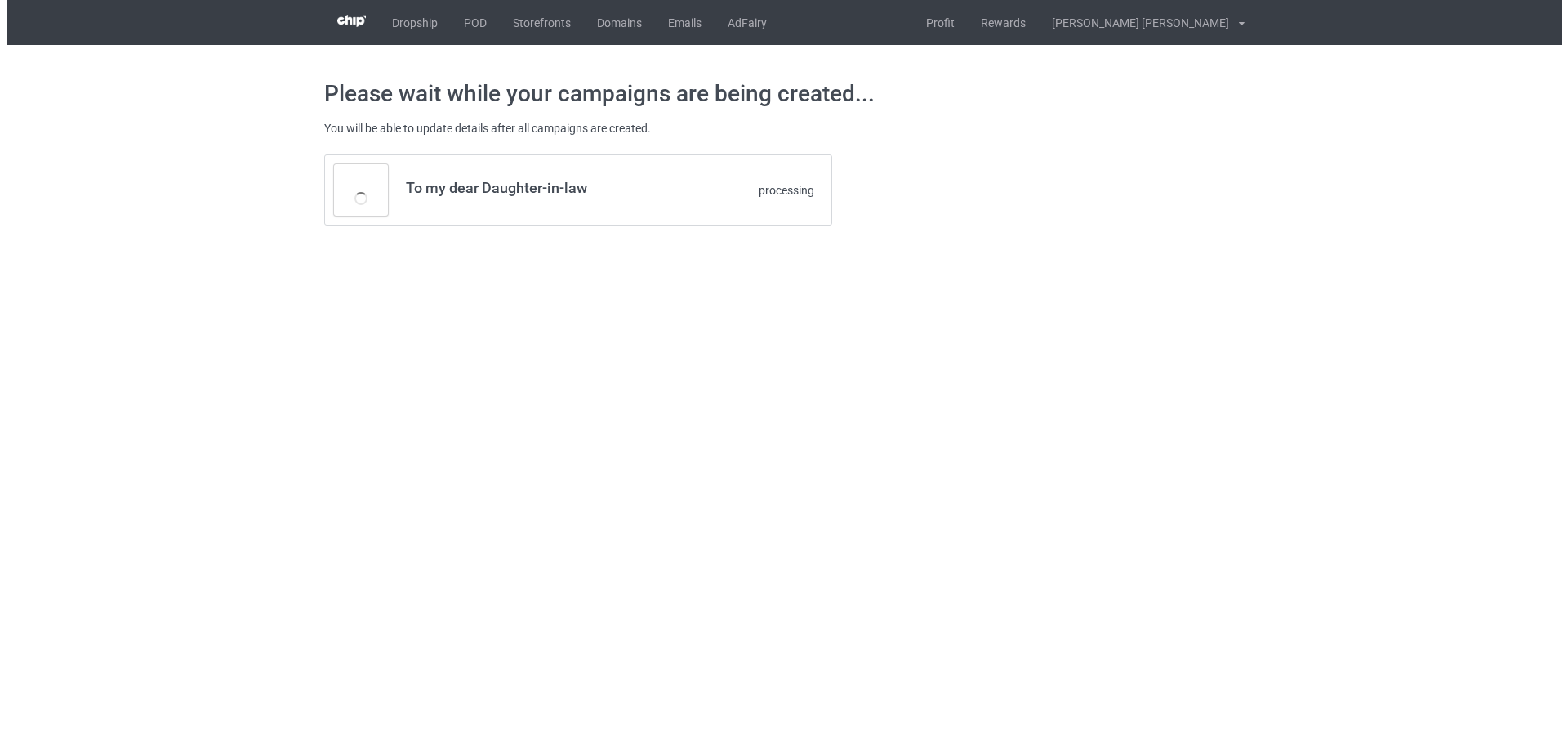
scroll to position [0, 0]
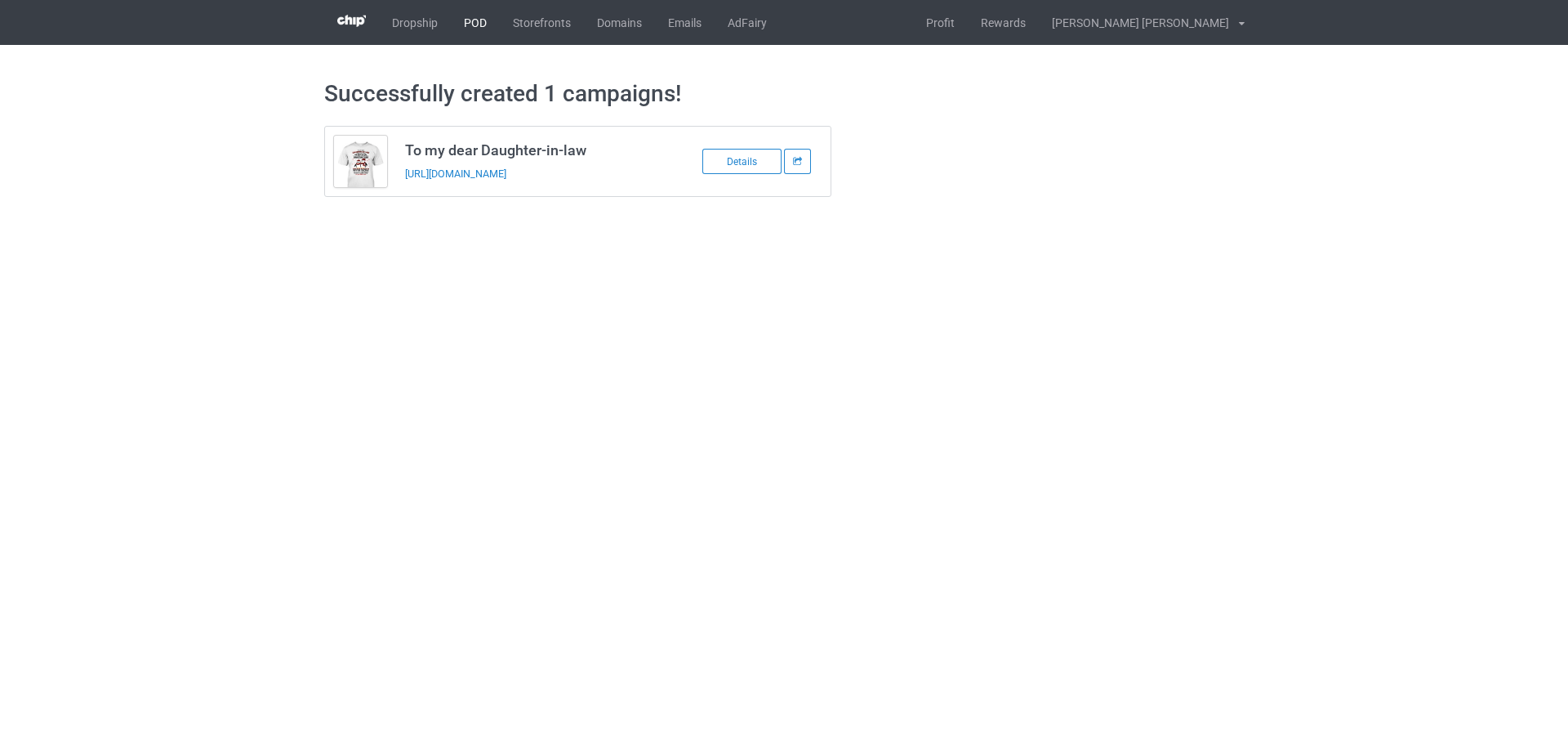
click at [484, 20] on link "POD" at bounding box center [475, 22] width 49 height 45
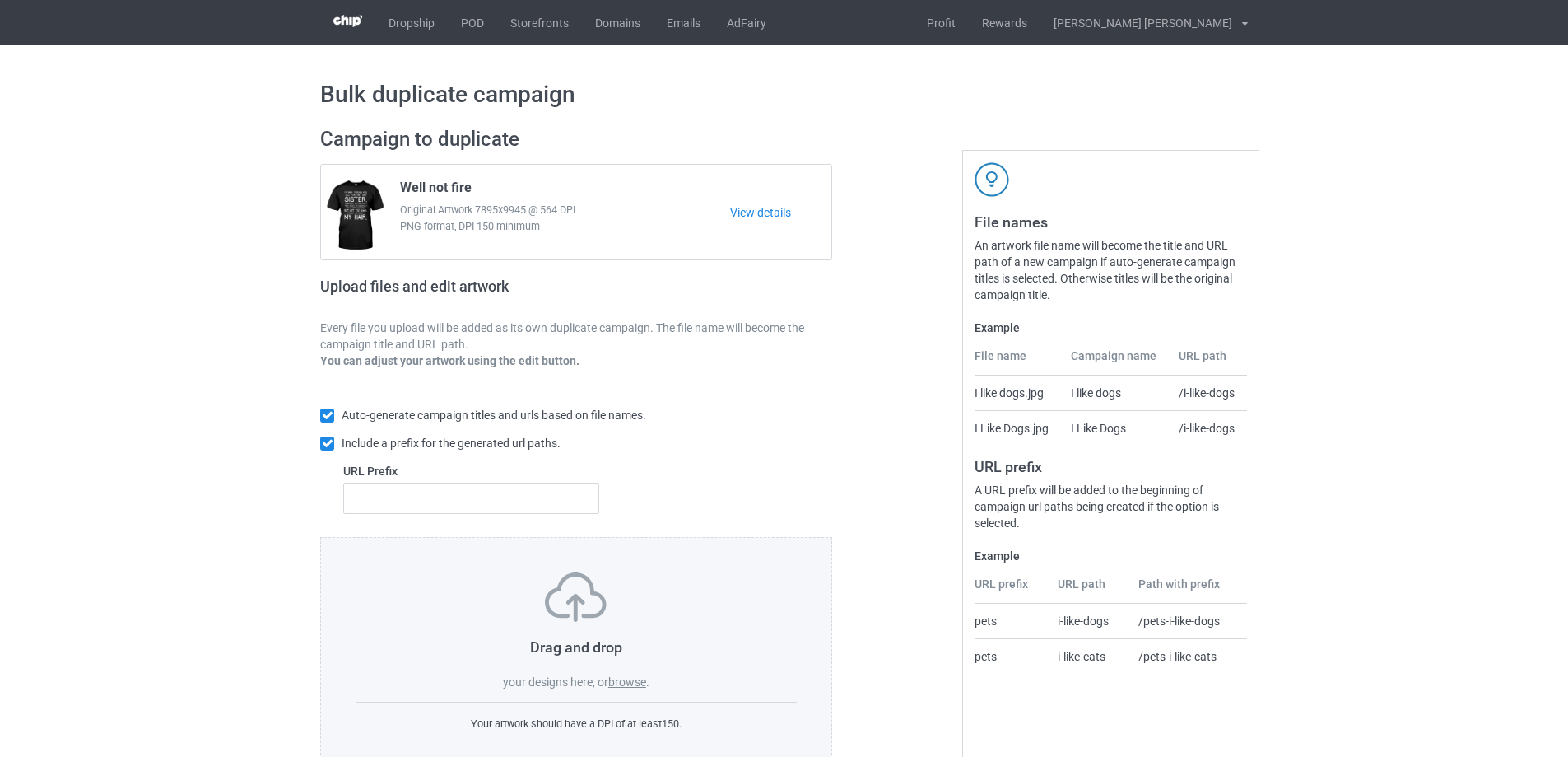
click at [629, 681] on label "browse" at bounding box center [627, 681] width 38 height 13
click at [0, 0] on input "browse" at bounding box center [0, 0] width 0 height 0
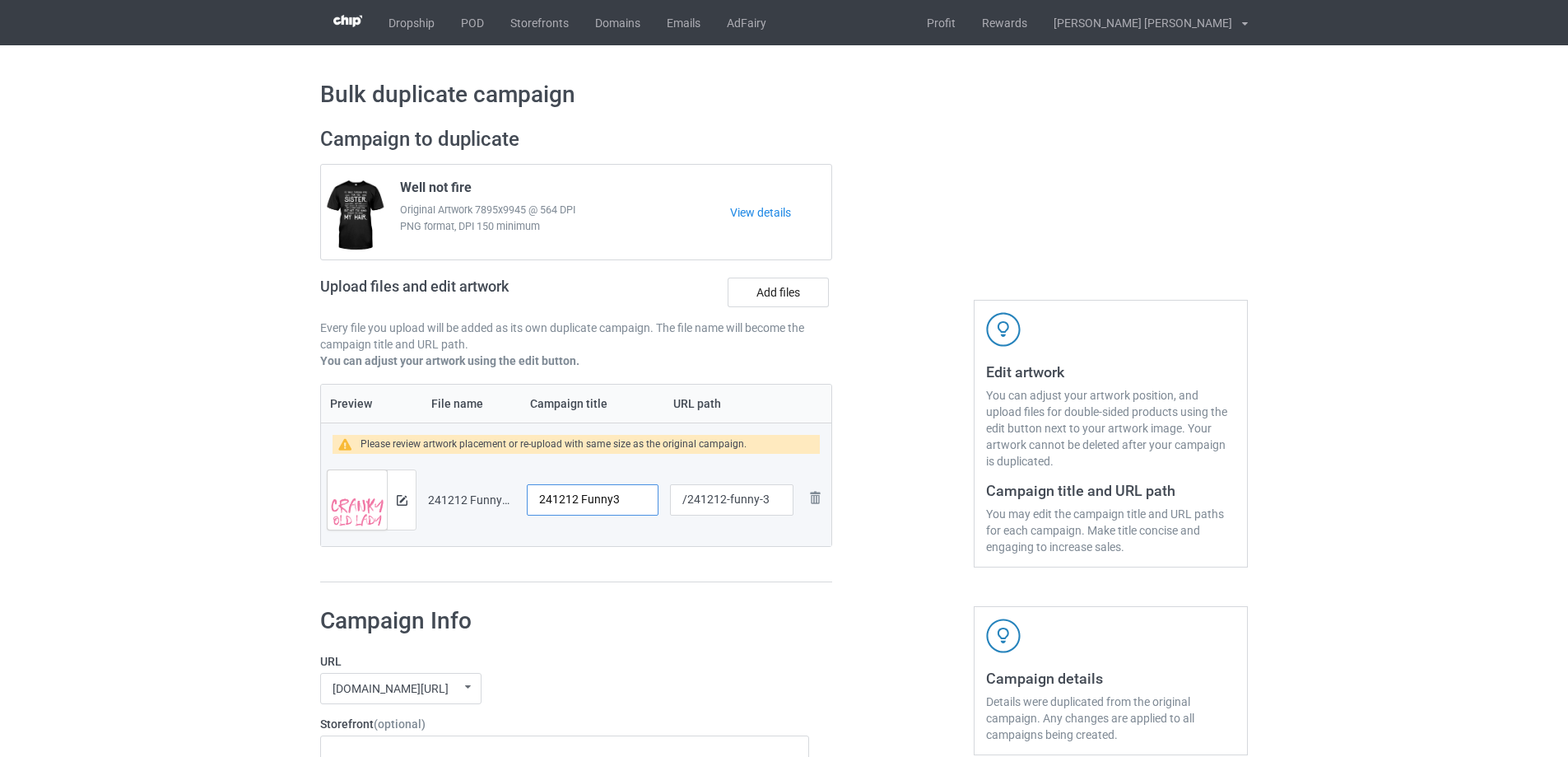
drag, startPoint x: 623, startPoint y: 504, endPoint x: 515, endPoint y: 502, distance: 108.0
click at [515, 502] on tr "Preview and edit artwork 241212 Funny3.png 241212 Funny3 /241212-funny-3 Remove…" at bounding box center [576, 500] width 510 height 92
type input "Cranky old lady"
drag, startPoint x: 728, startPoint y: 499, endPoint x: 761, endPoint y: 499, distance: 33.0
click at [761, 499] on input "/241212-funny-3" at bounding box center [732, 499] width 123 height 31
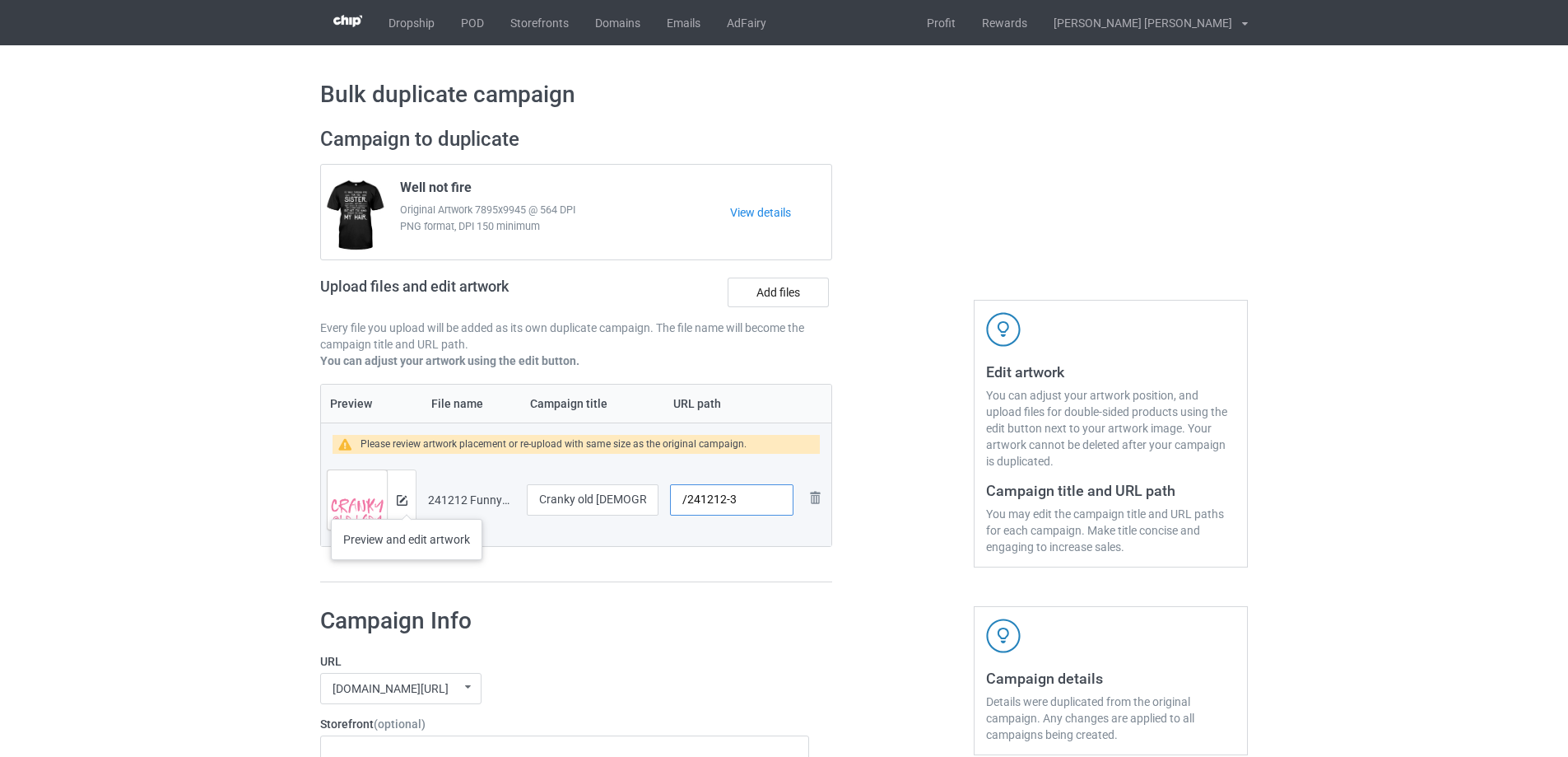
type input "/241212-3"
click at [406, 501] on img at bounding box center [402, 500] width 11 height 11
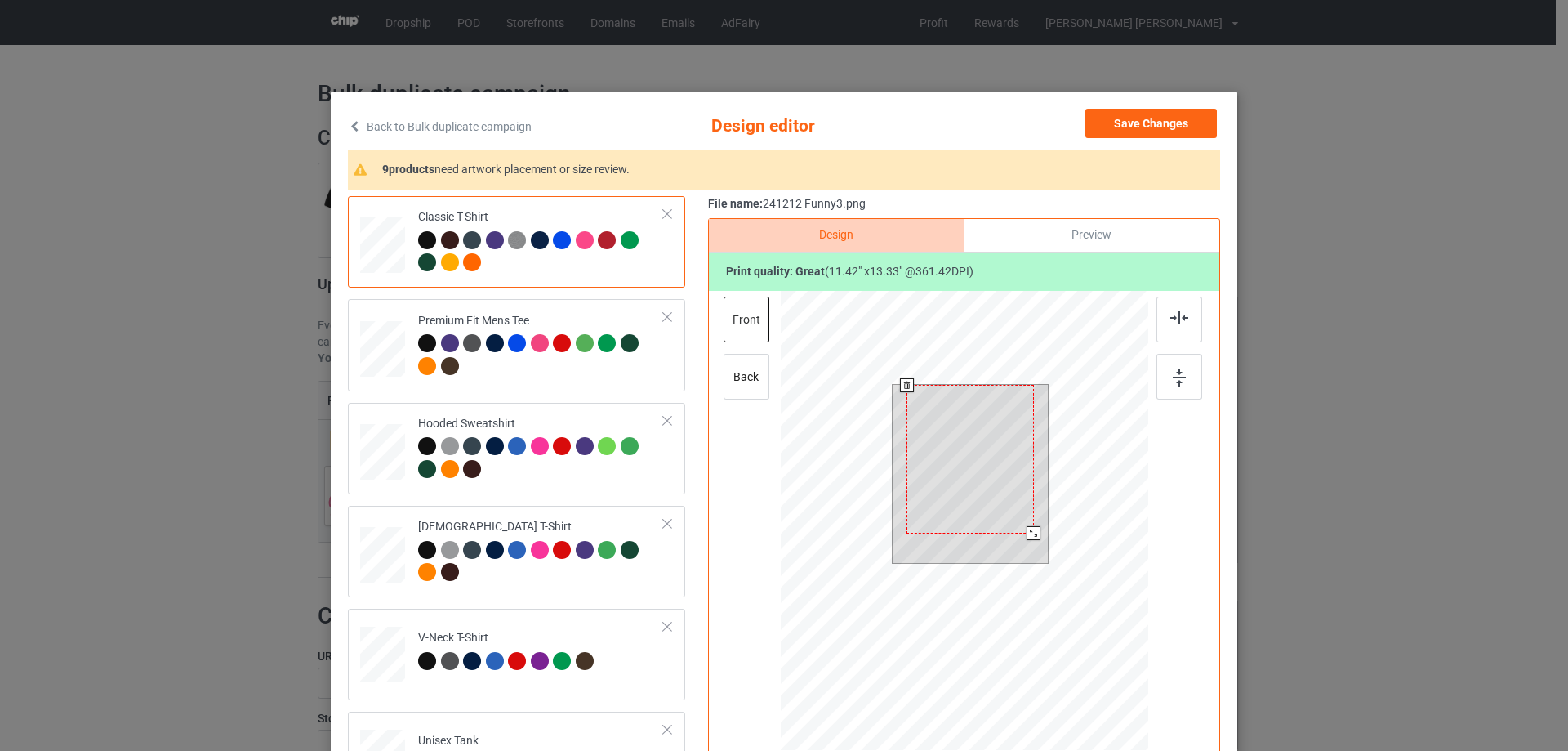
click at [1030, 537] on div at bounding box center [1033, 533] width 14 height 14
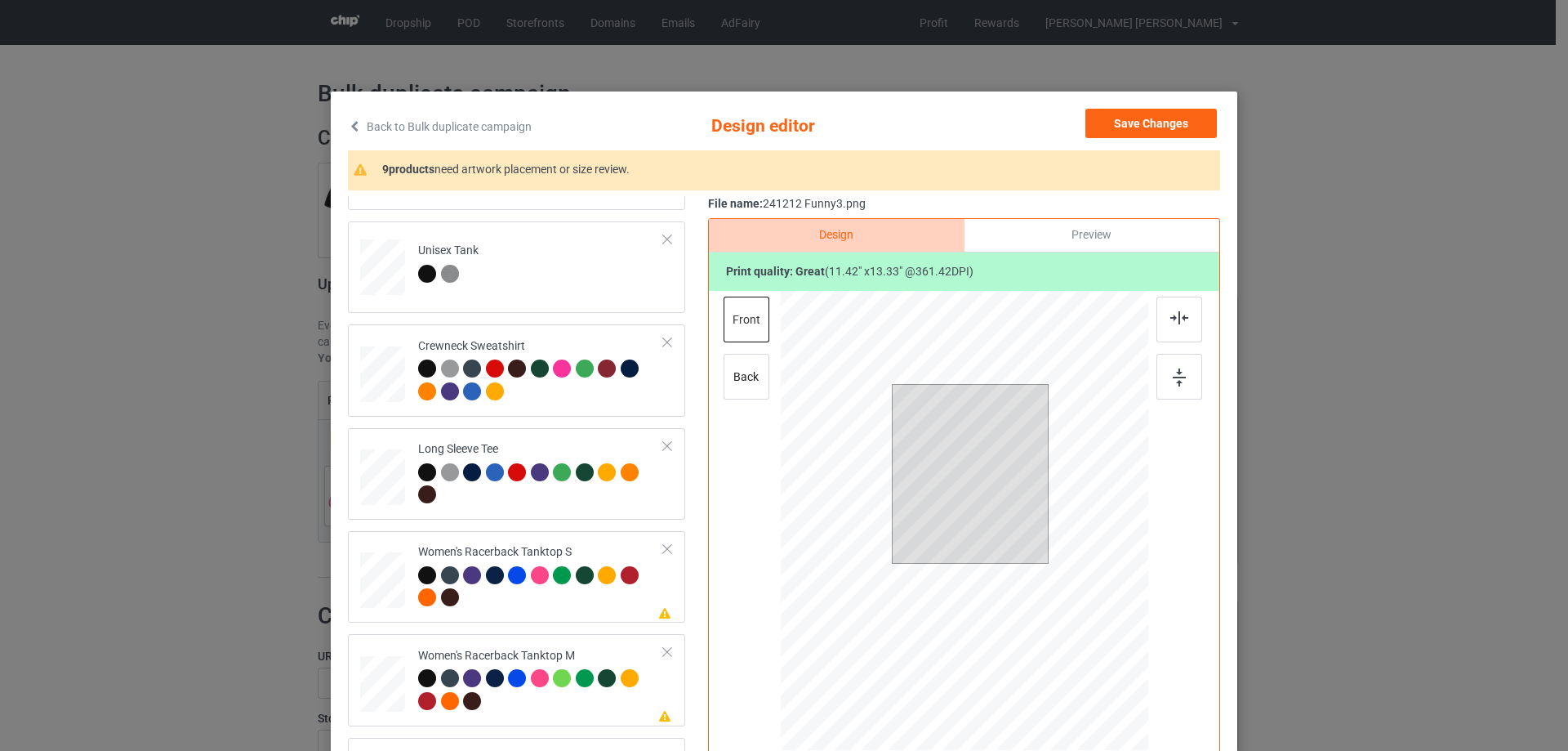
scroll to position [735, 0]
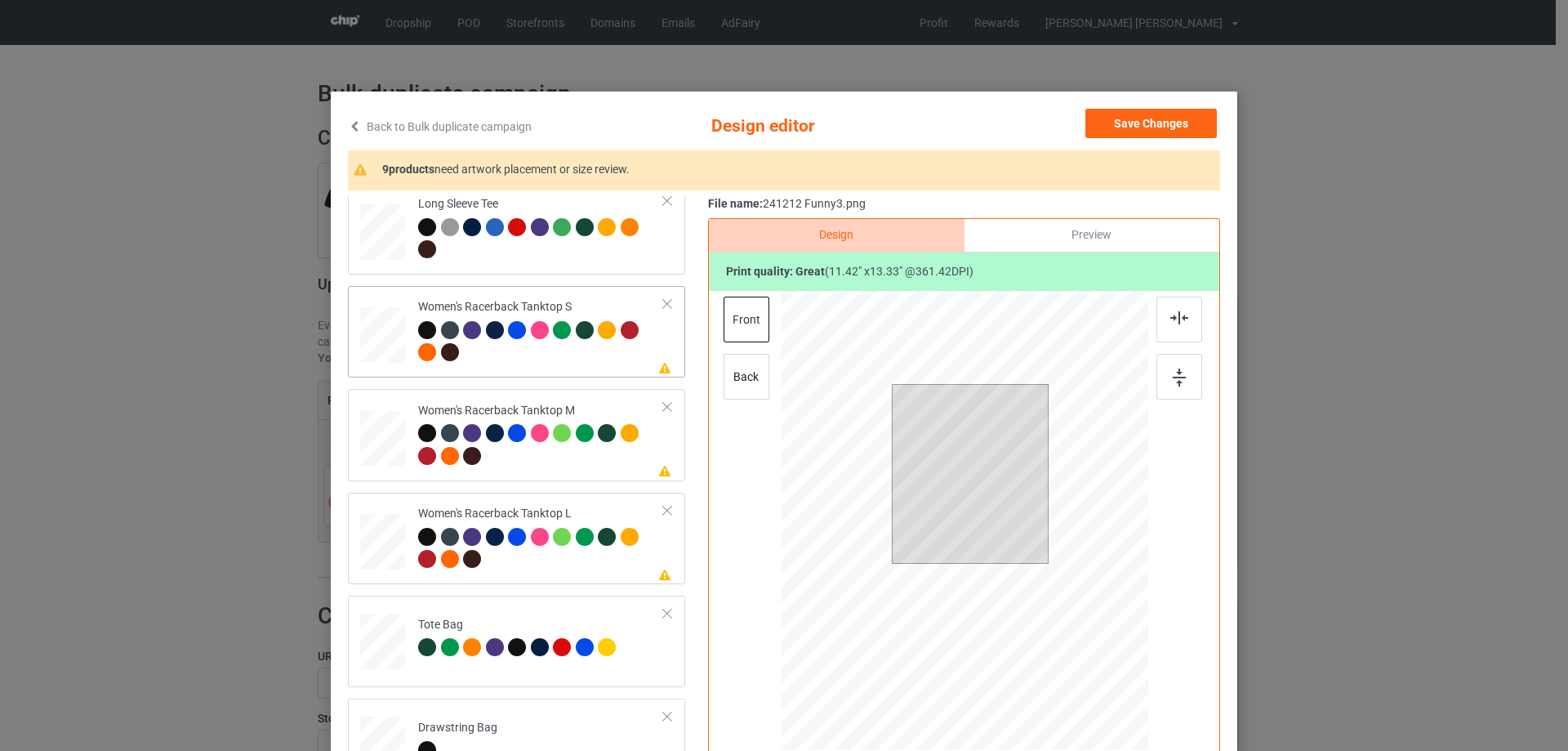
click at [388, 347] on div at bounding box center [383, 336] width 44 height 57
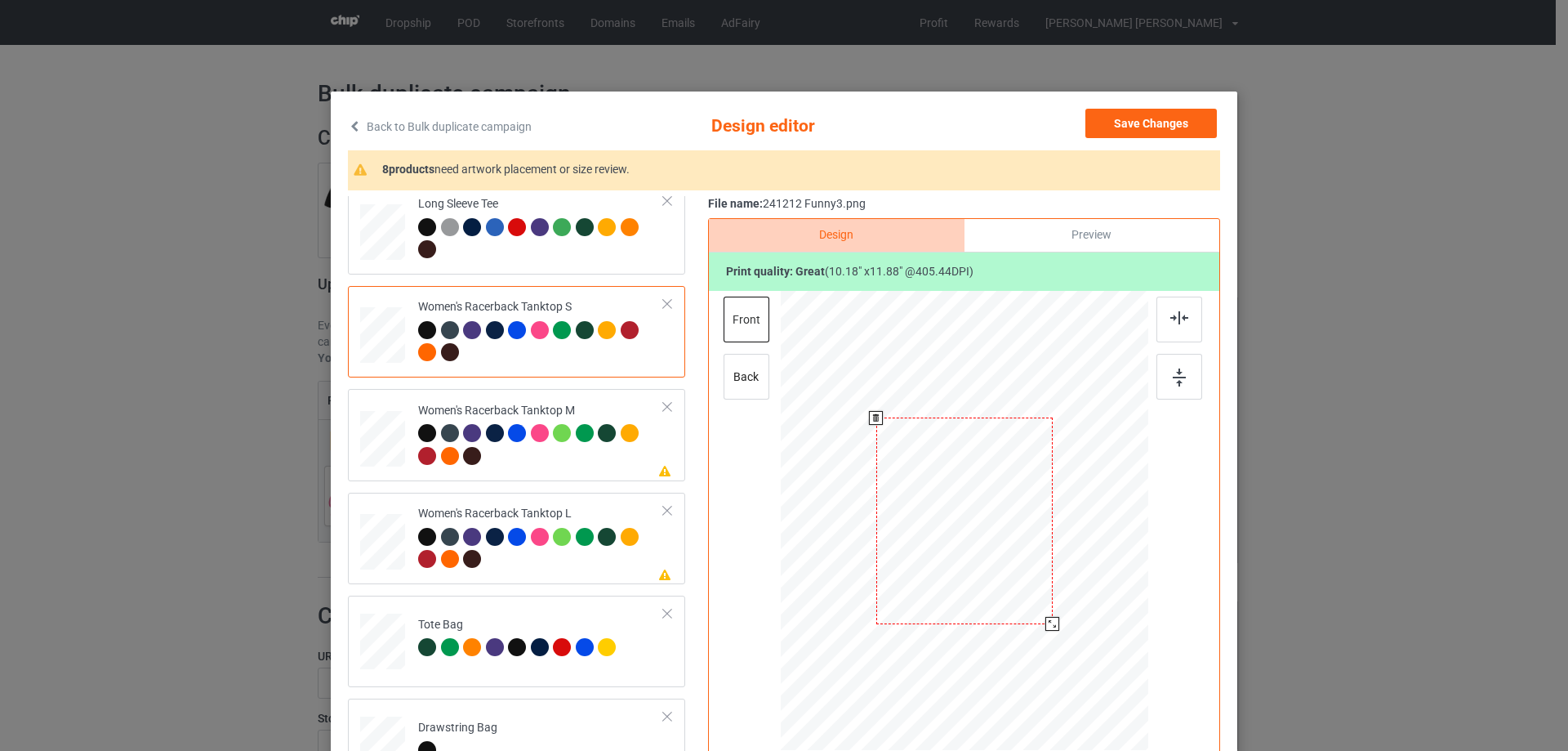
drag, startPoint x: 1065, startPoint y: 648, endPoint x: 1045, endPoint y: 600, distance: 52.0
click at [1057, 613] on div at bounding box center [965, 520] width 358 height 460
drag, startPoint x: 1022, startPoint y: 579, endPoint x: 1023, endPoint y: 604, distance: 25.0
click at [1023, 604] on div at bounding box center [965, 545] width 173 height 202
click at [1170, 324] on img at bounding box center [1179, 318] width 18 height 13
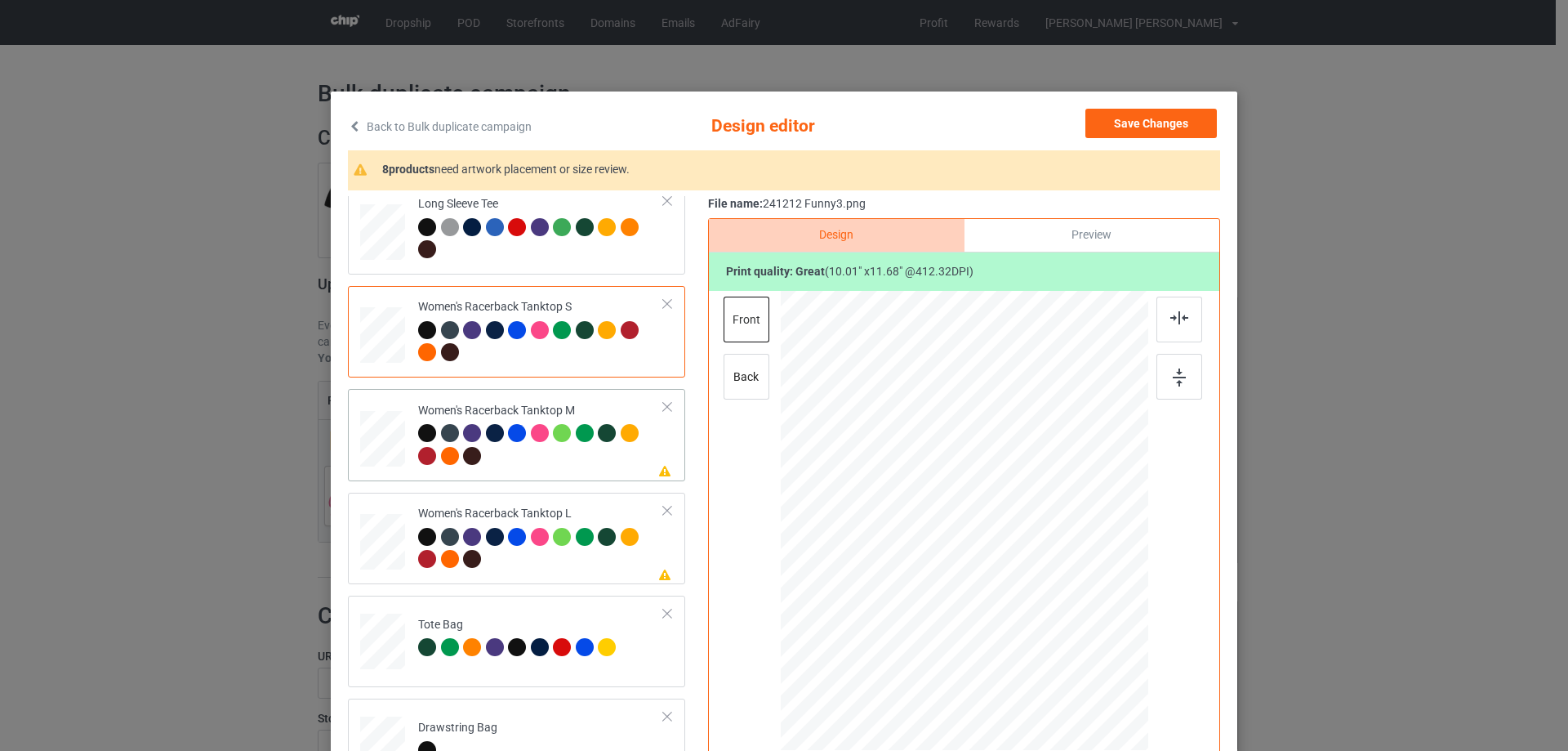
scroll to position [817, 0]
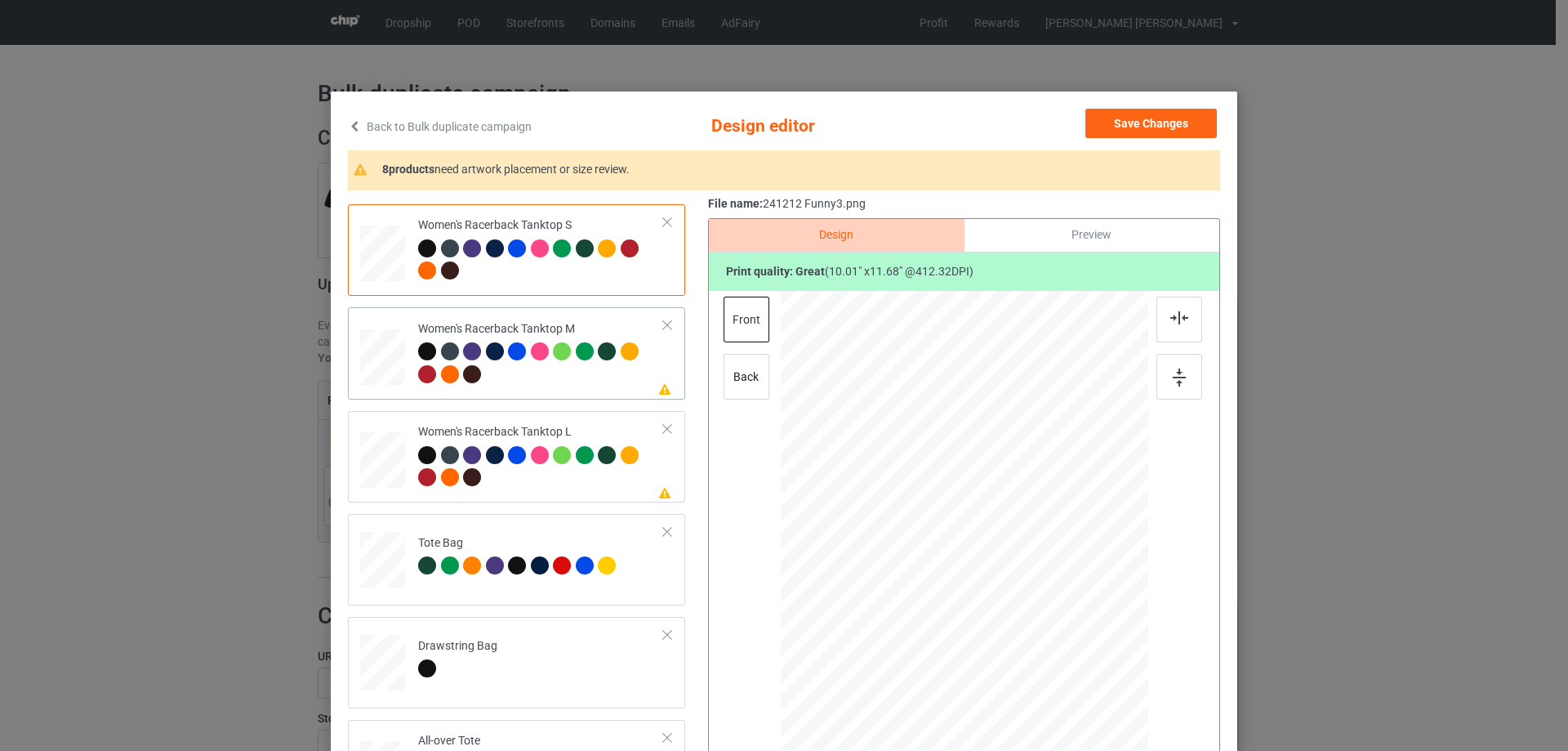
click at [381, 355] on div at bounding box center [383, 357] width 45 height 57
drag, startPoint x: 1067, startPoint y: 654, endPoint x: 1015, endPoint y: 572, distance: 97.1
click at [1050, 623] on div at bounding box center [1057, 629] width 14 height 14
click at [1013, 581] on div at bounding box center [966, 536] width 169 height 197
click at [1170, 321] on img at bounding box center [1179, 318] width 18 height 13
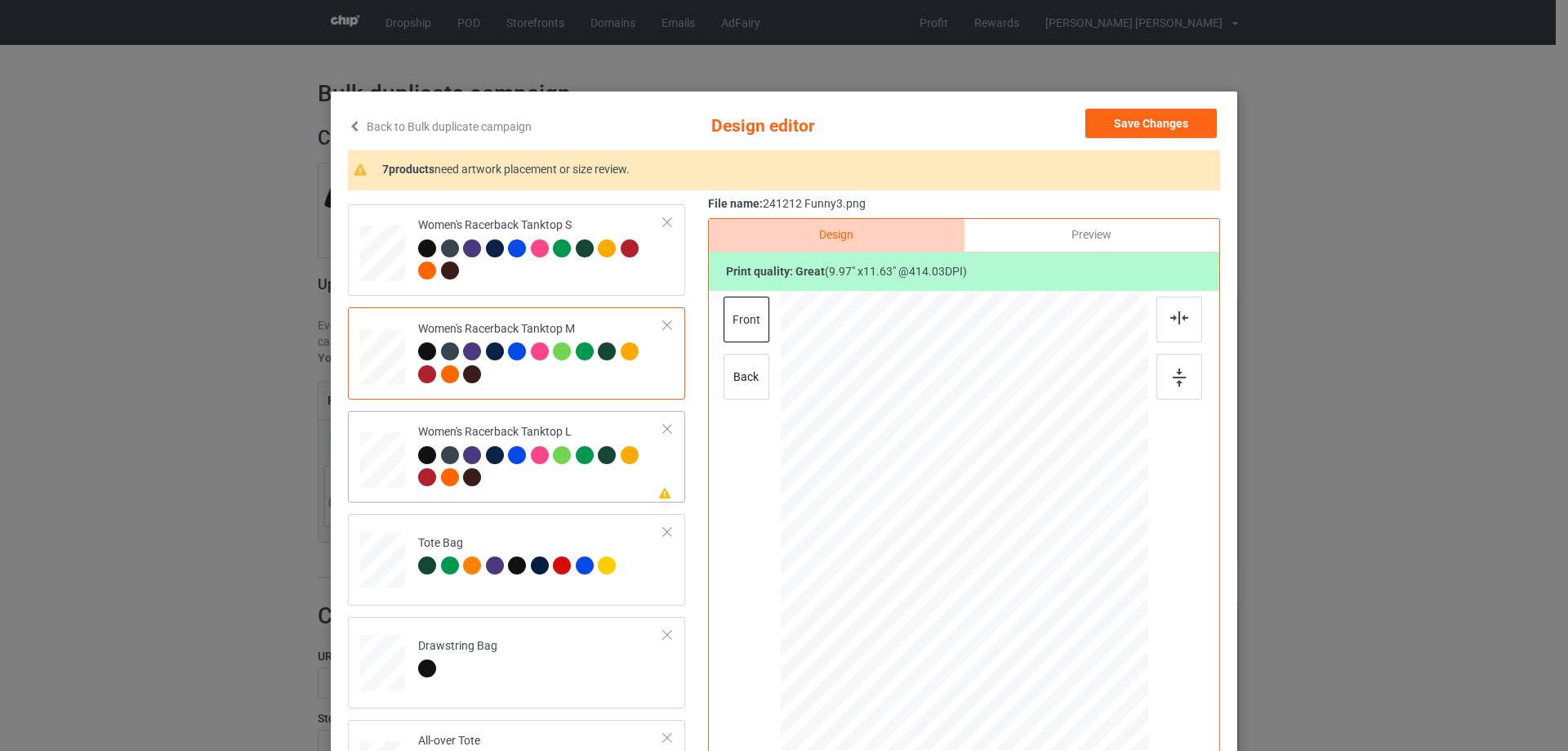
click at [374, 460] on div at bounding box center [383, 460] width 45 height 54
drag, startPoint x: 1065, startPoint y: 649, endPoint x: 1018, endPoint y: 583, distance: 81.0
click at [1051, 608] on div at bounding box center [964, 521] width 367 height 439
drag, startPoint x: 1012, startPoint y: 579, endPoint x: 1014, endPoint y: 596, distance: 17.1
click at [1014, 596] on div at bounding box center [965, 540] width 166 height 195
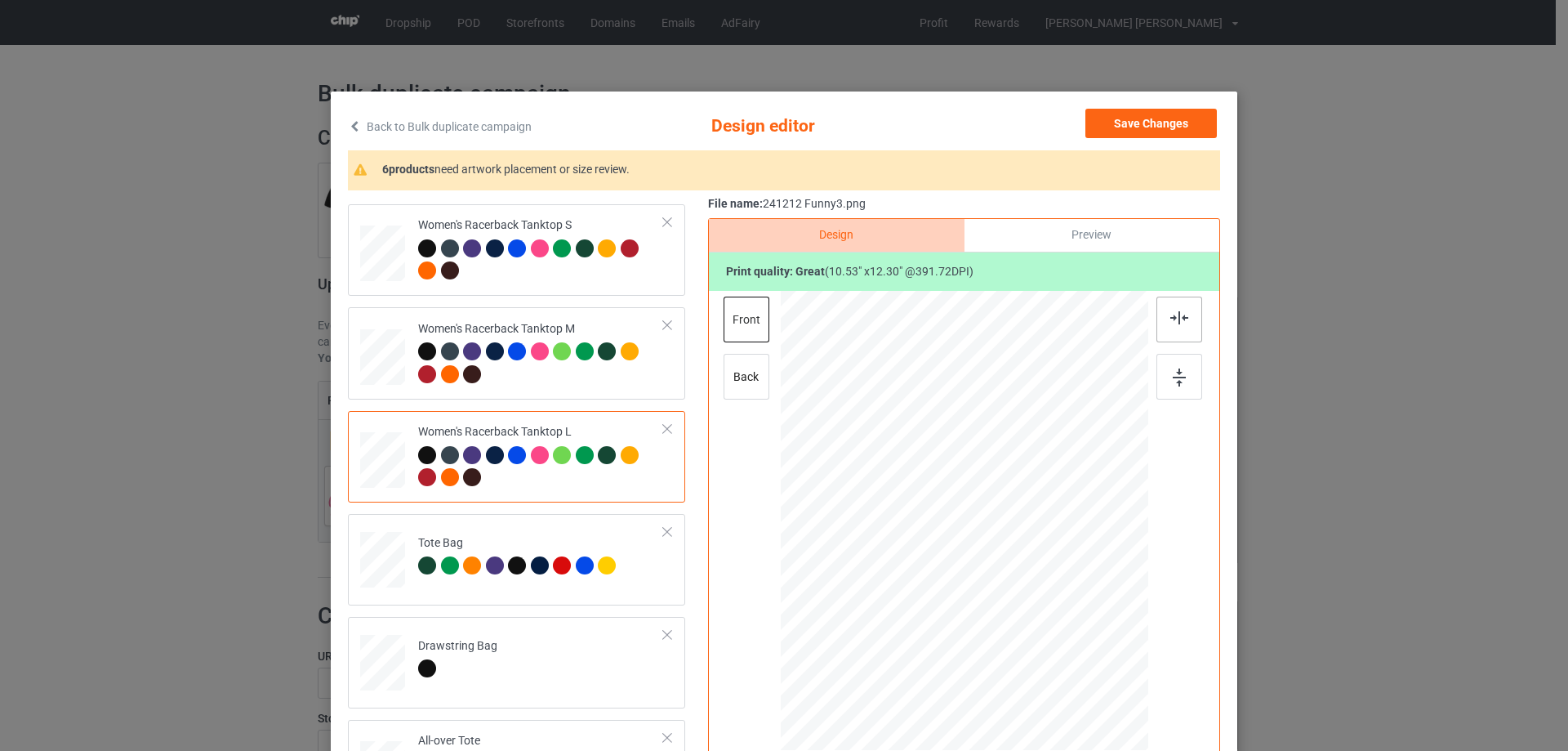
click at [1179, 317] on img at bounding box center [1179, 318] width 18 height 13
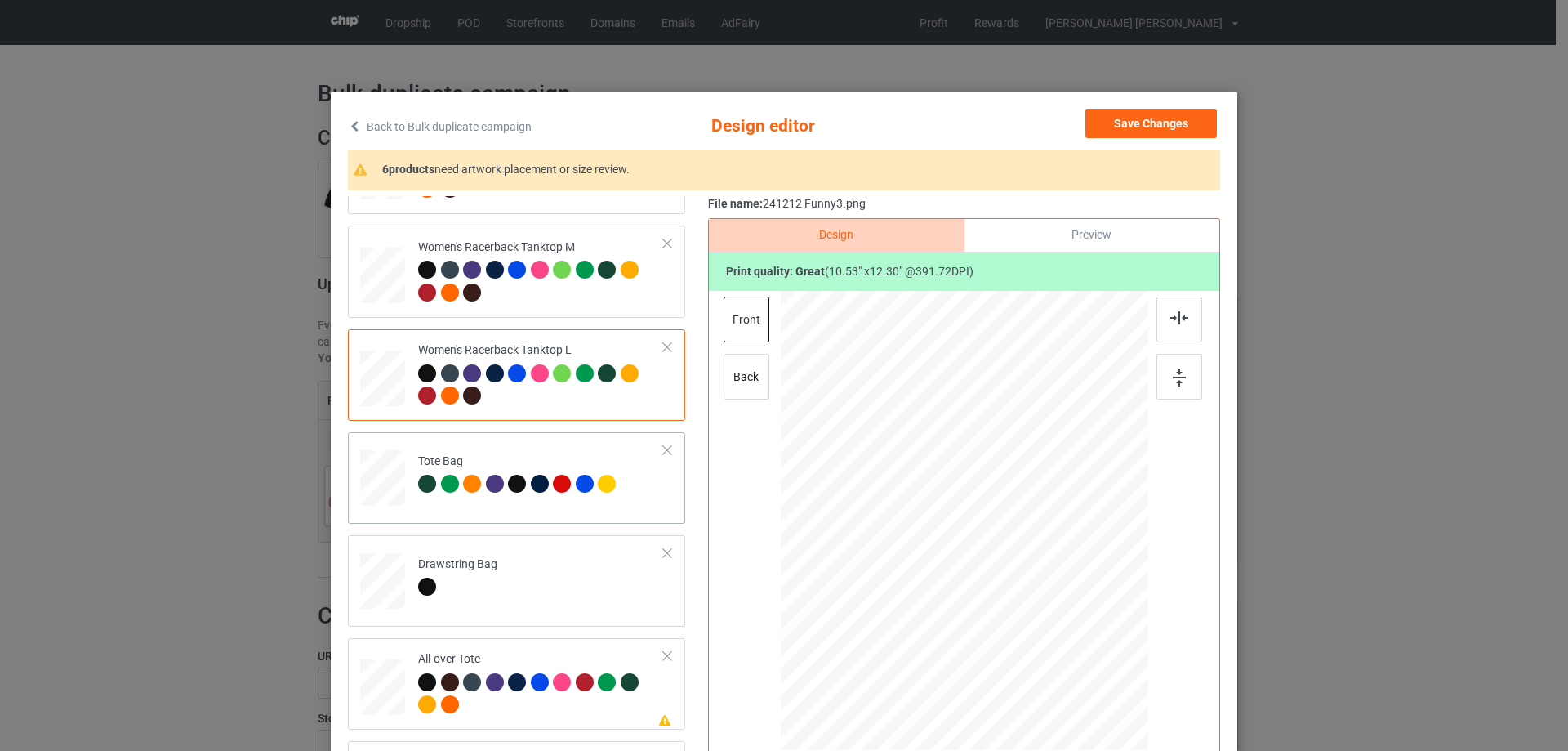
click at [374, 498] on div at bounding box center [383, 485] width 22 height 24
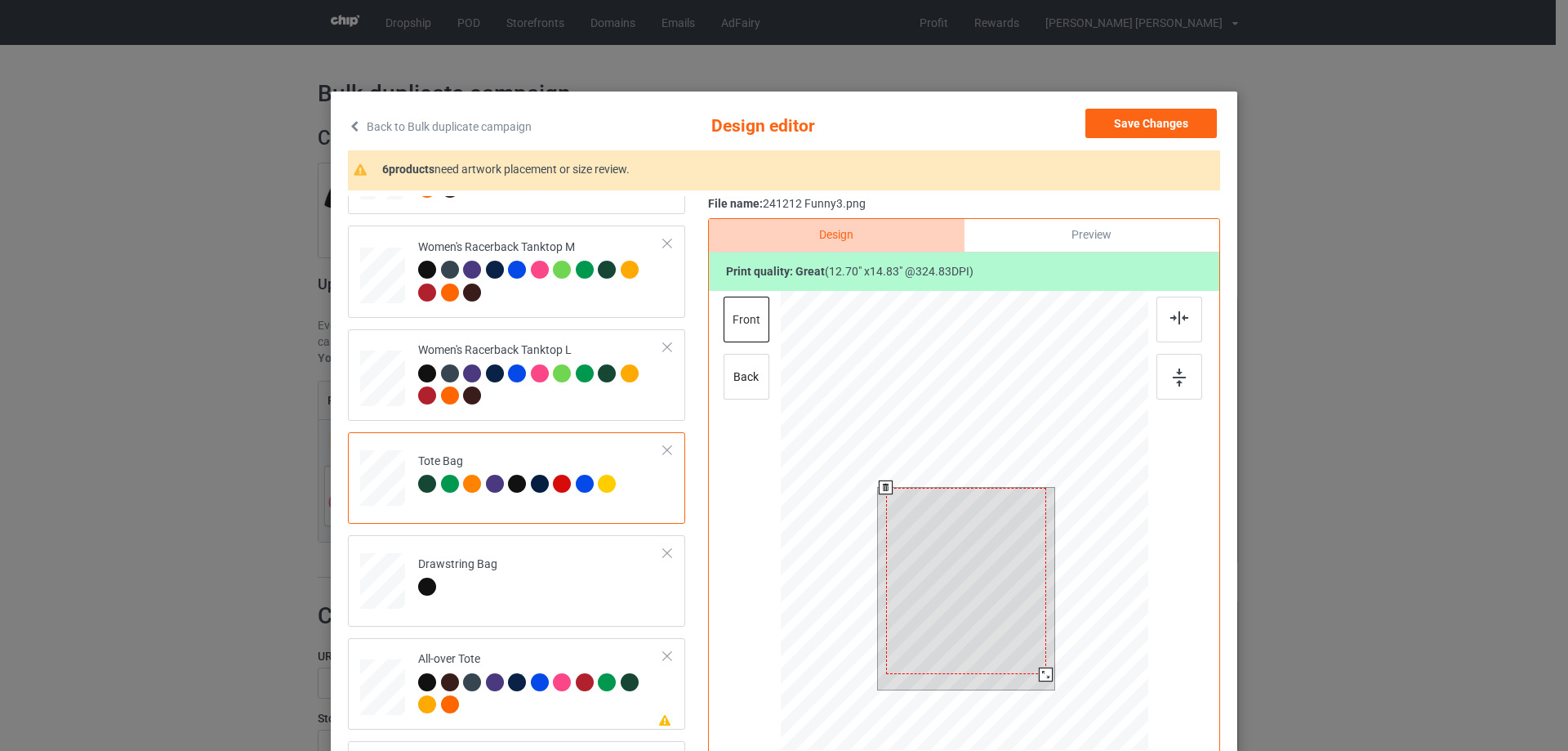
click at [1049, 699] on div at bounding box center [964, 522] width 367 height 464
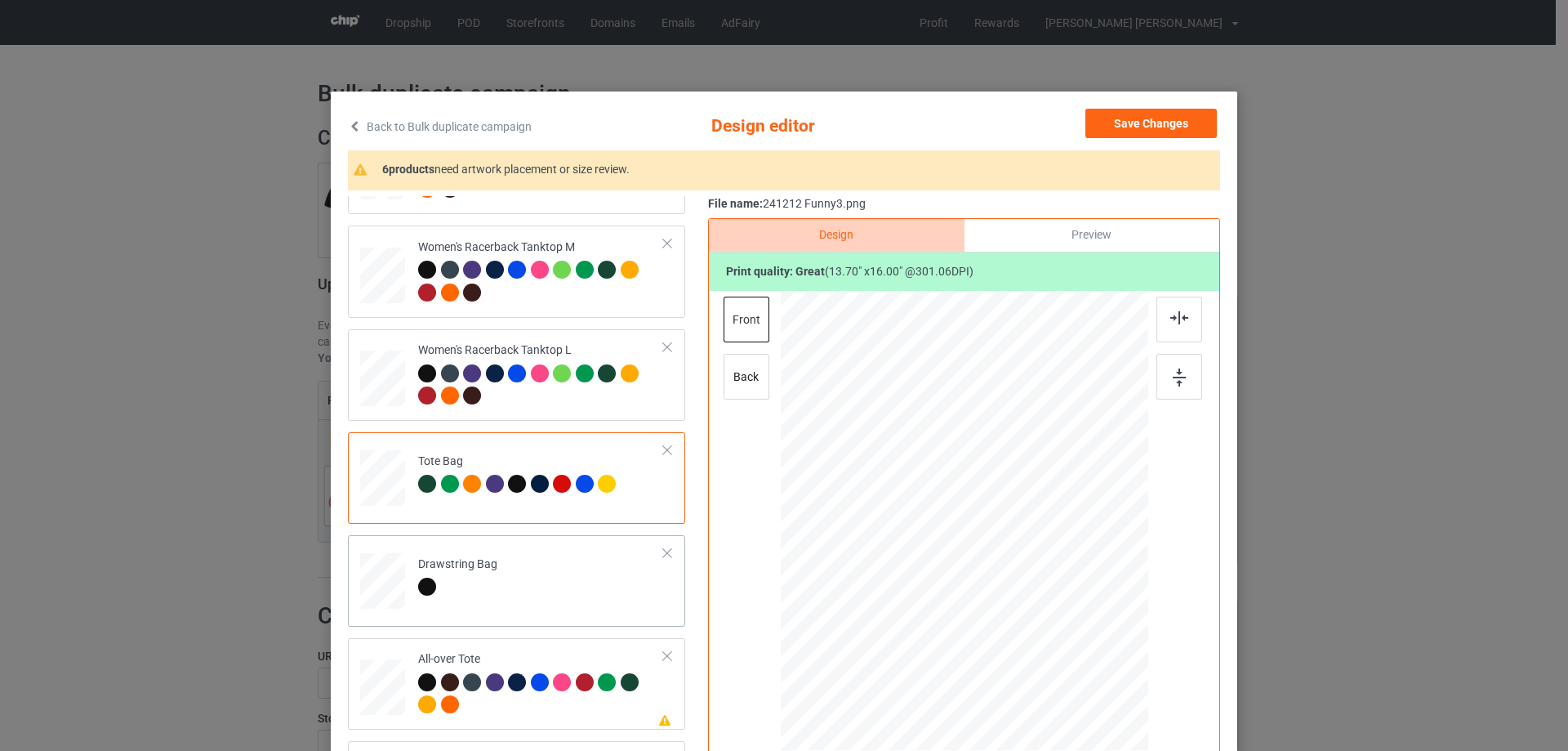
scroll to position [1062, 0]
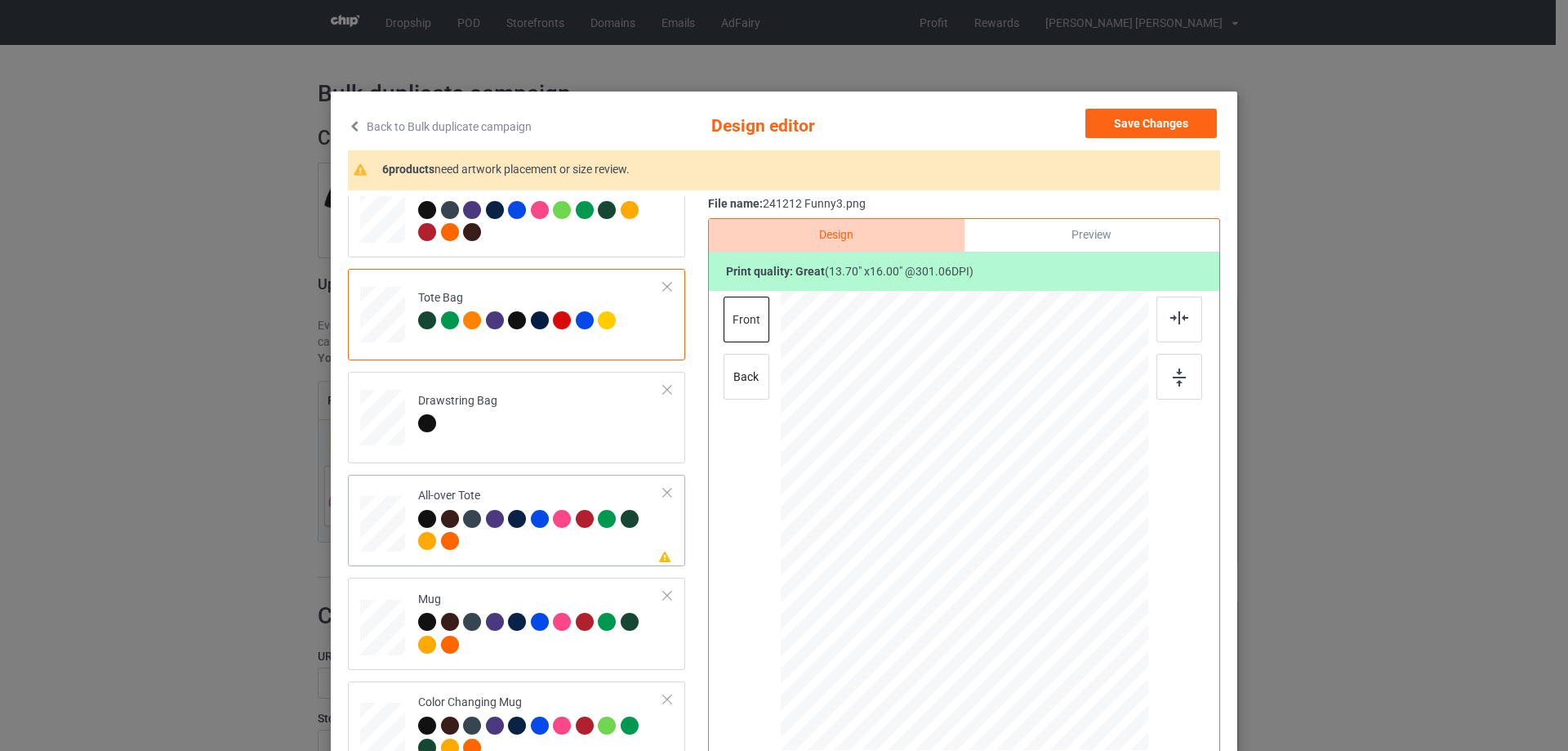
click at [386, 525] on div at bounding box center [383, 524] width 45 height 45
drag, startPoint x: 1068, startPoint y: 651, endPoint x: 1031, endPoint y: 634, distance: 40.7
click at [1070, 655] on div at bounding box center [1076, 652] width 14 height 14
click at [994, 610] on div at bounding box center [964, 518] width 226 height 265
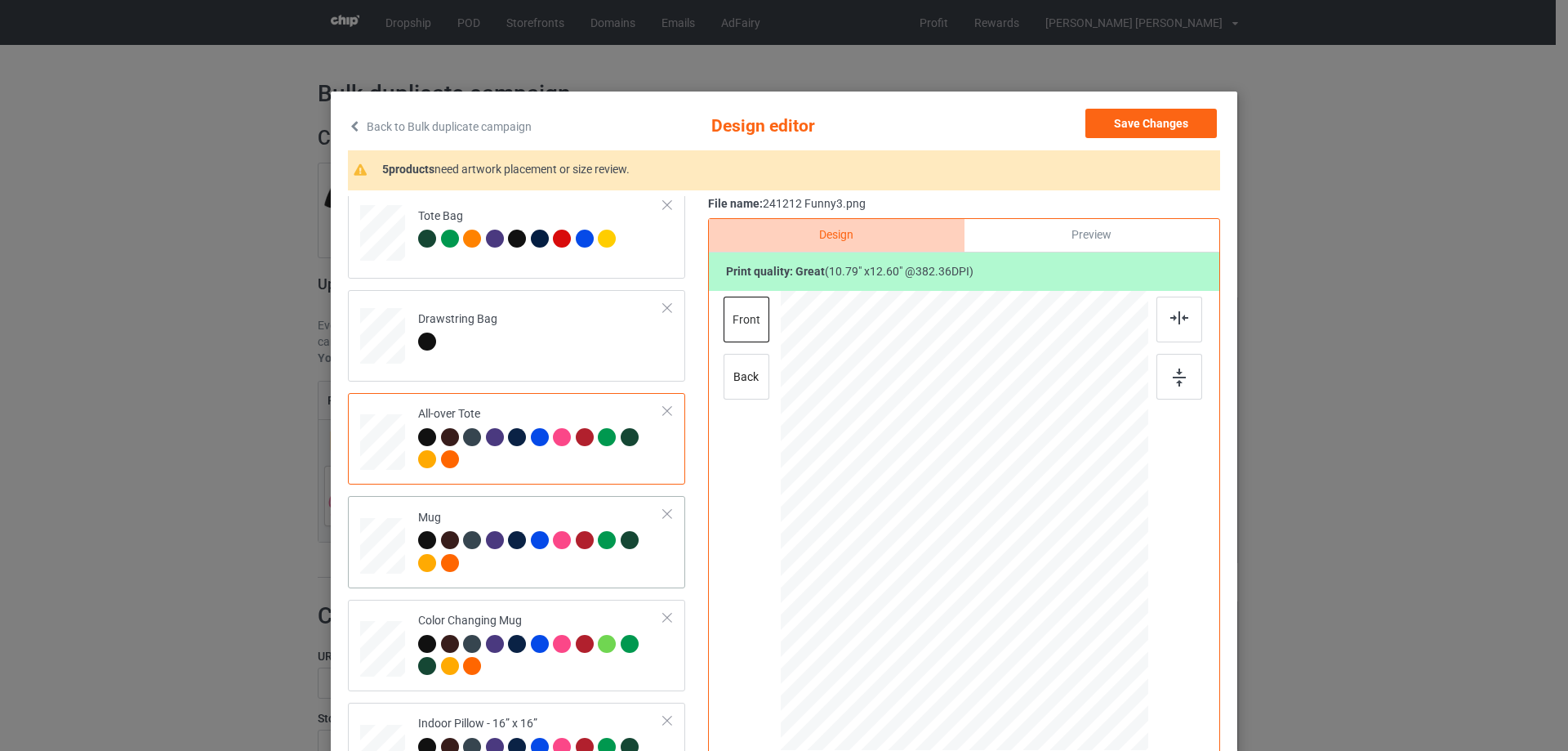
click at [369, 554] on div at bounding box center [383, 546] width 45 height 19
click at [1123, 589] on div at bounding box center [1126, 591] width 14 height 14
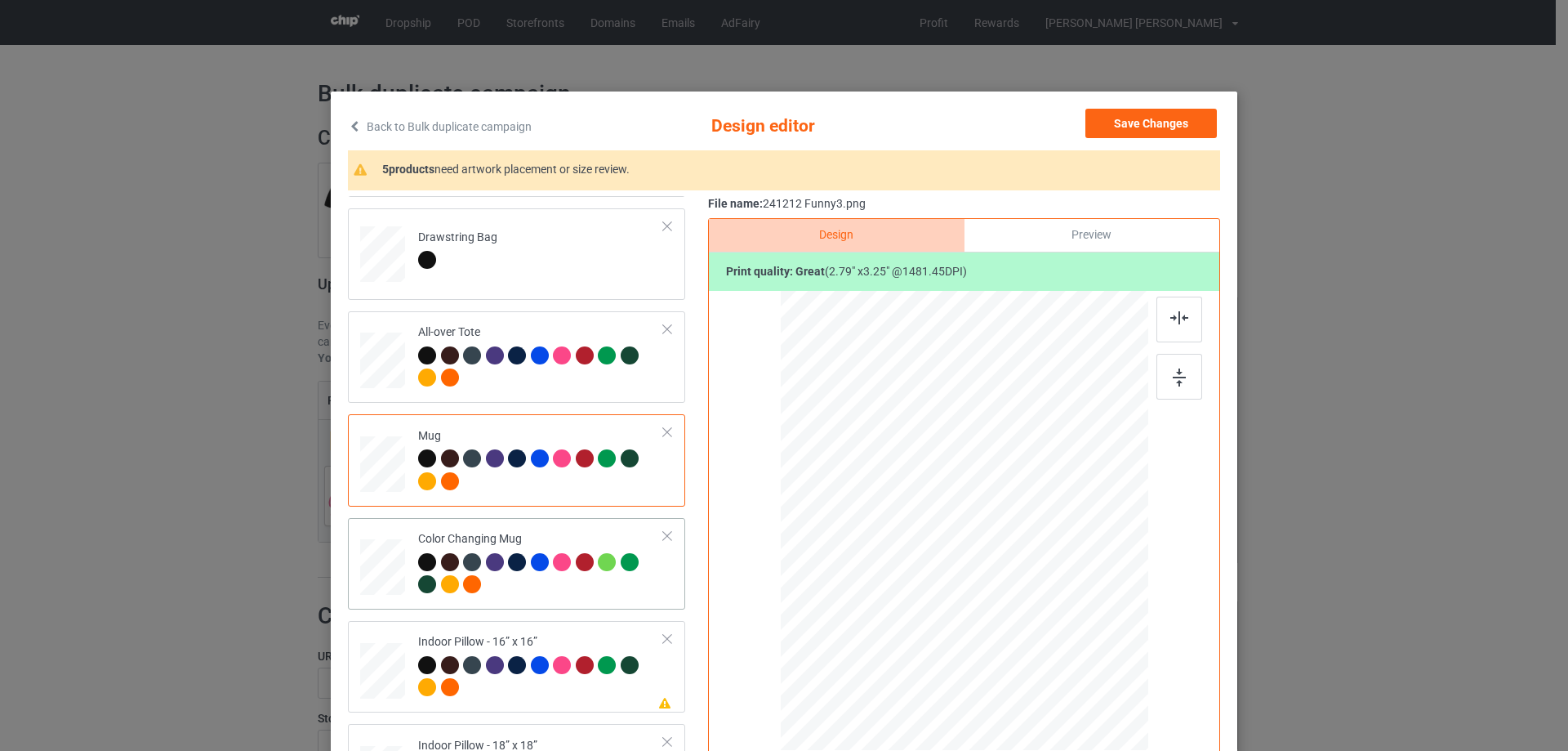
click at [386, 574] on div at bounding box center [383, 567] width 45 height 19
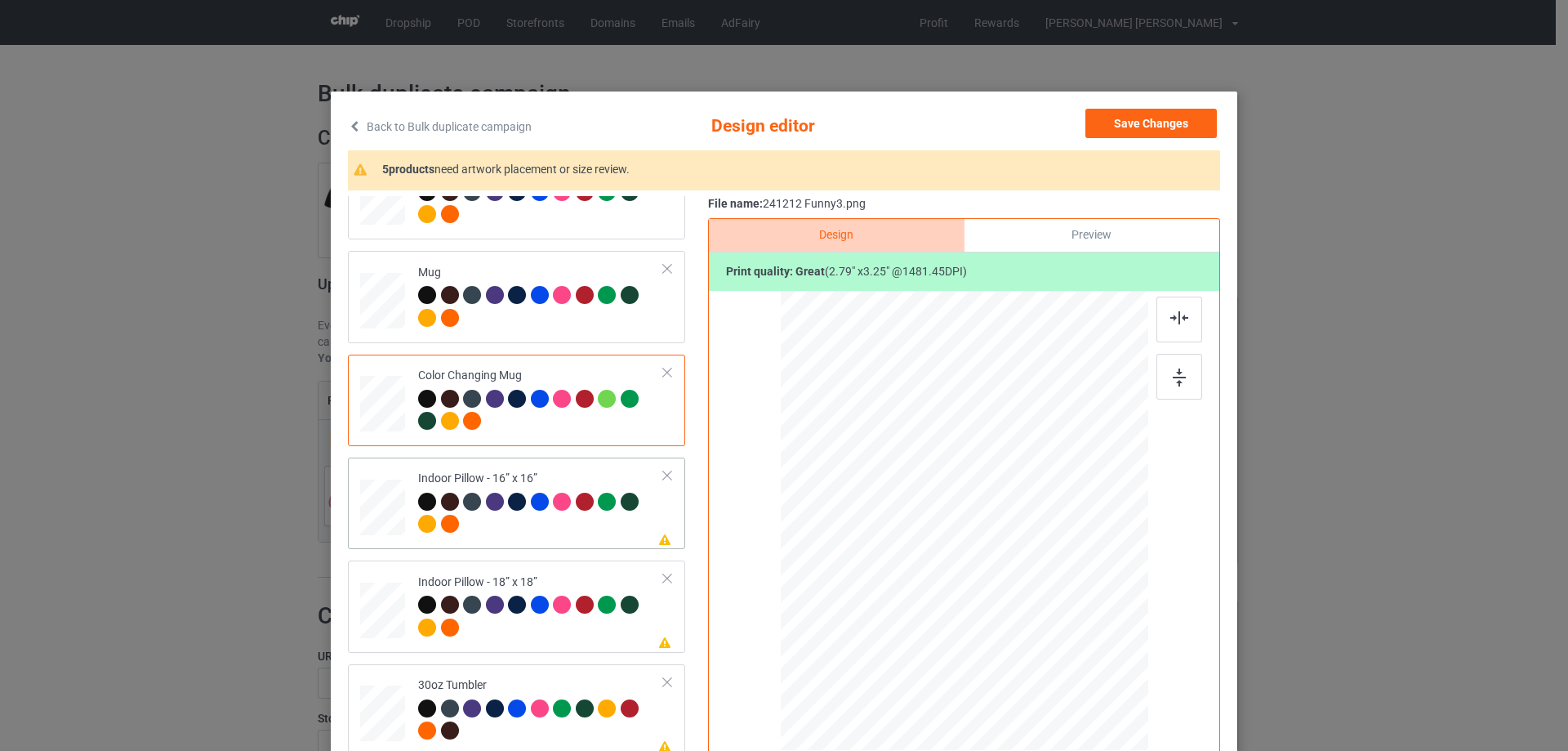
click at [378, 522] on div at bounding box center [383, 507] width 45 height 45
drag, startPoint x: 1068, startPoint y: 645, endPoint x: 436, endPoint y: 528, distance: 642.7
click at [1063, 636] on div at bounding box center [1068, 643] width 14 height 14
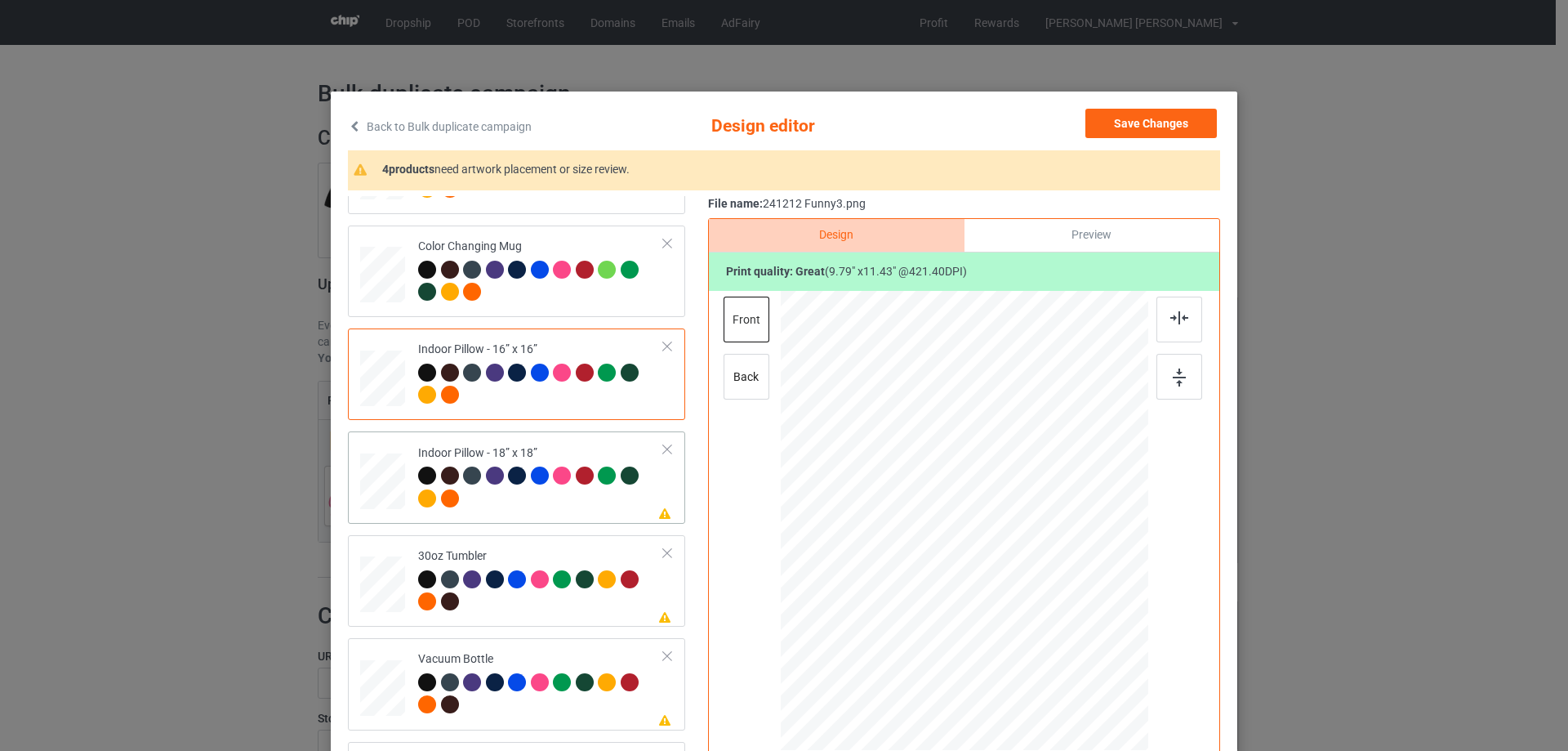
click at [381, 485] on div at bounding box center [383, 481] width 45 height 45
drag, startPoint x: 1063, startPoint y: 649, endPoint x: 456, endPoint y: 548, distance: 615.3
click at [1065, 634] on div at bounding box center [964, 520] width 367 height 366
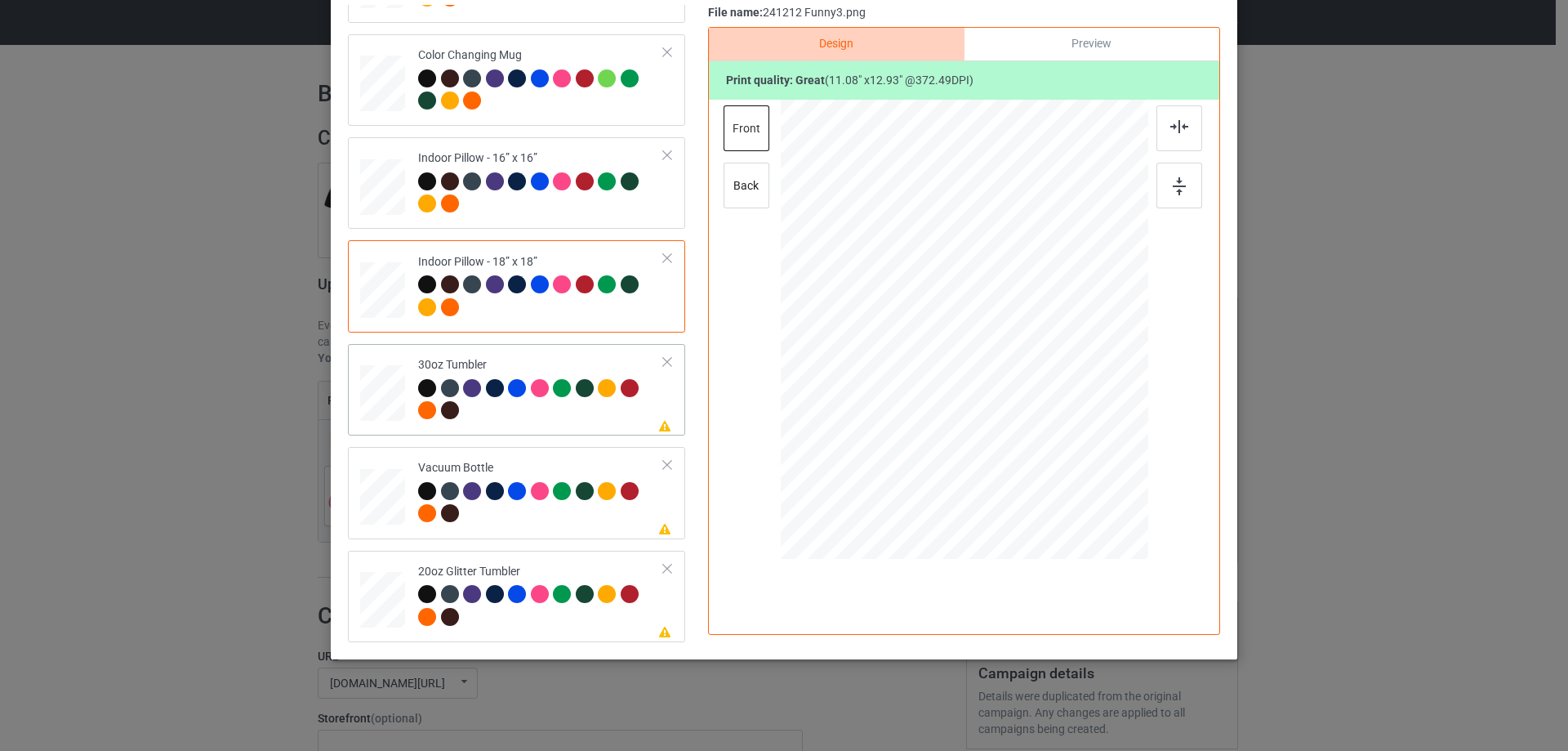
click at [383, 388] on div at bounding box center [383, 393] width 43 height 24
click at [380, 605] on div at bounding box center [383, 599] width 42 height 36
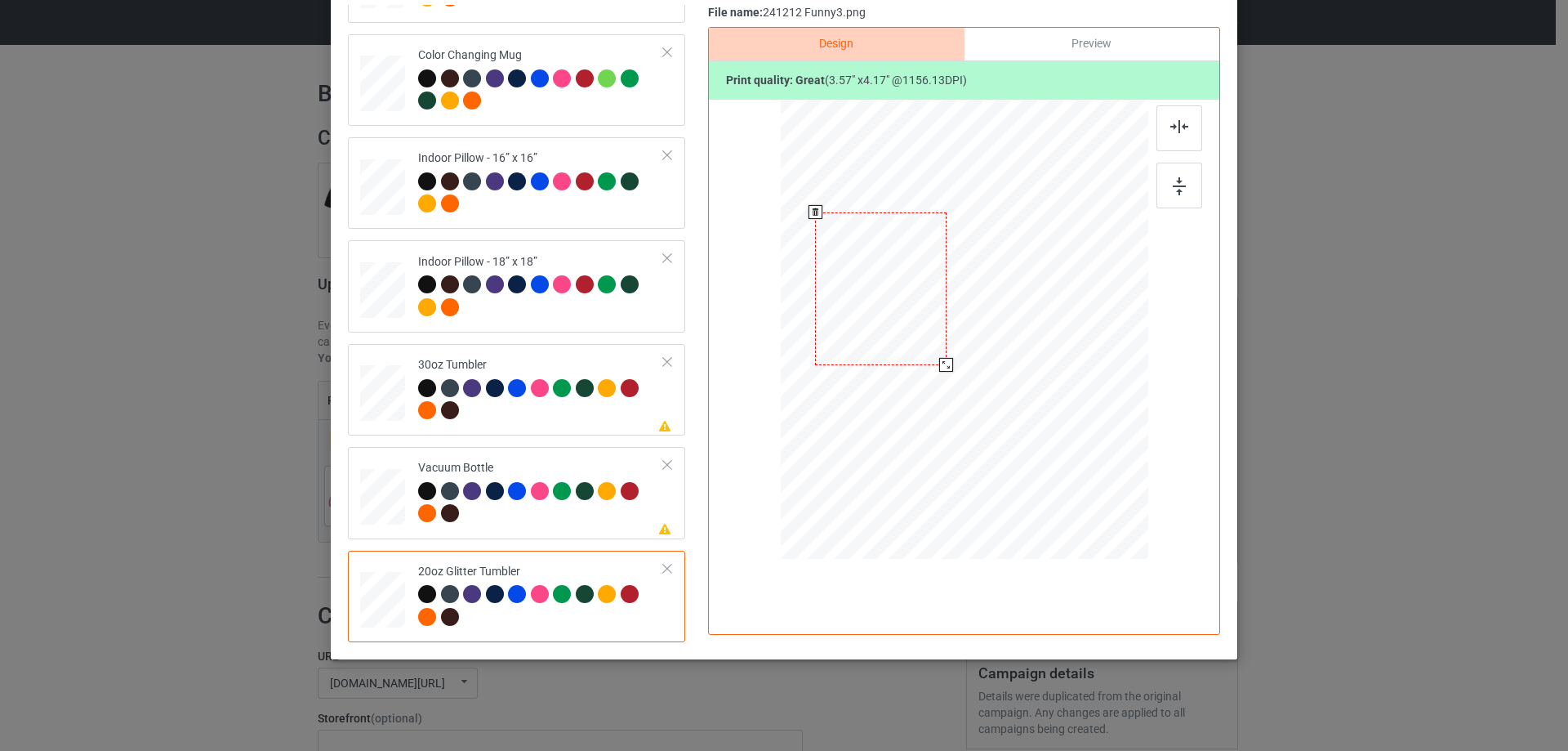
click at [943, 362] on div at bounding box center [945, 365] width 14 height 14
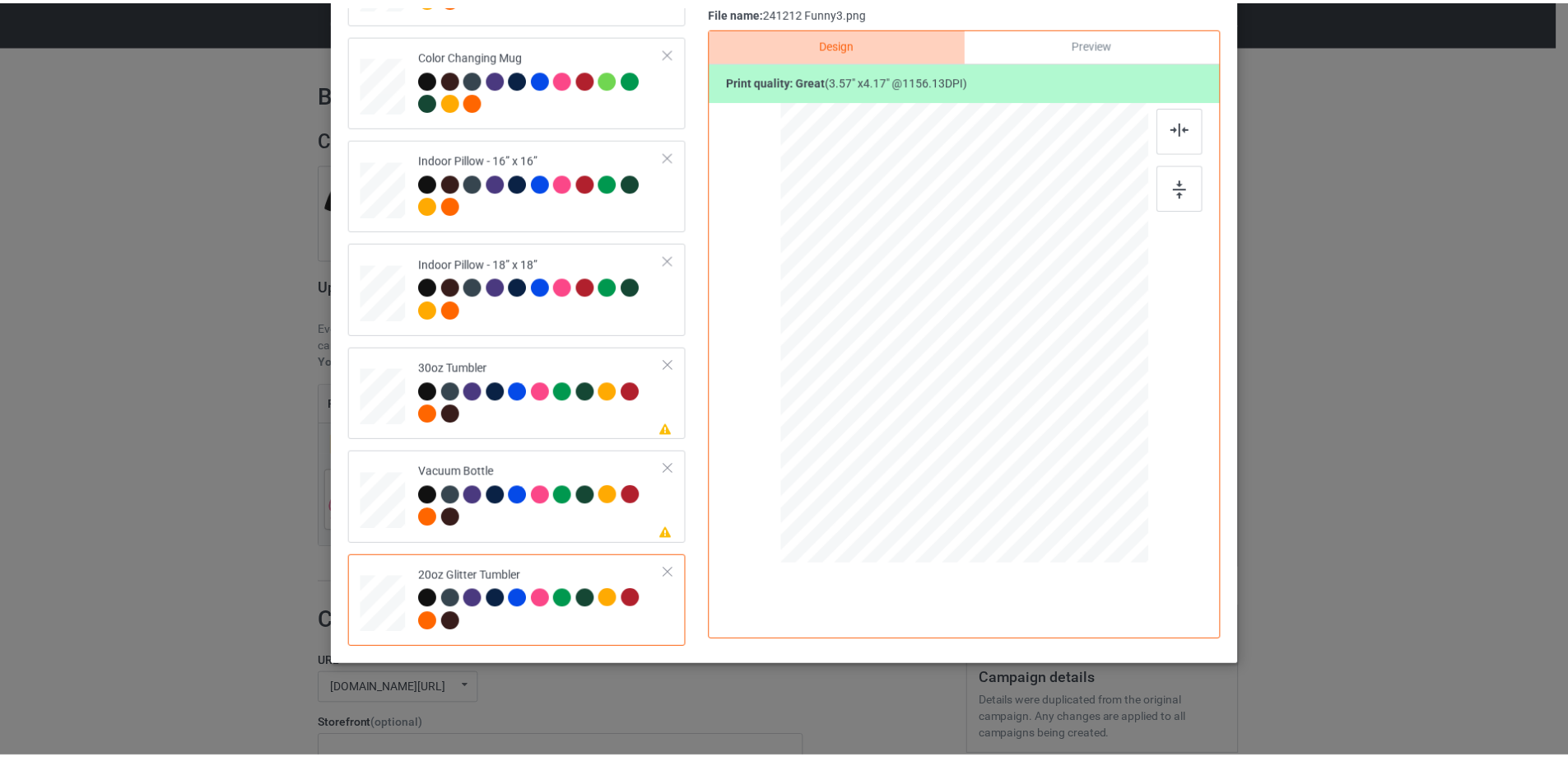
scroll to position [29, 0]
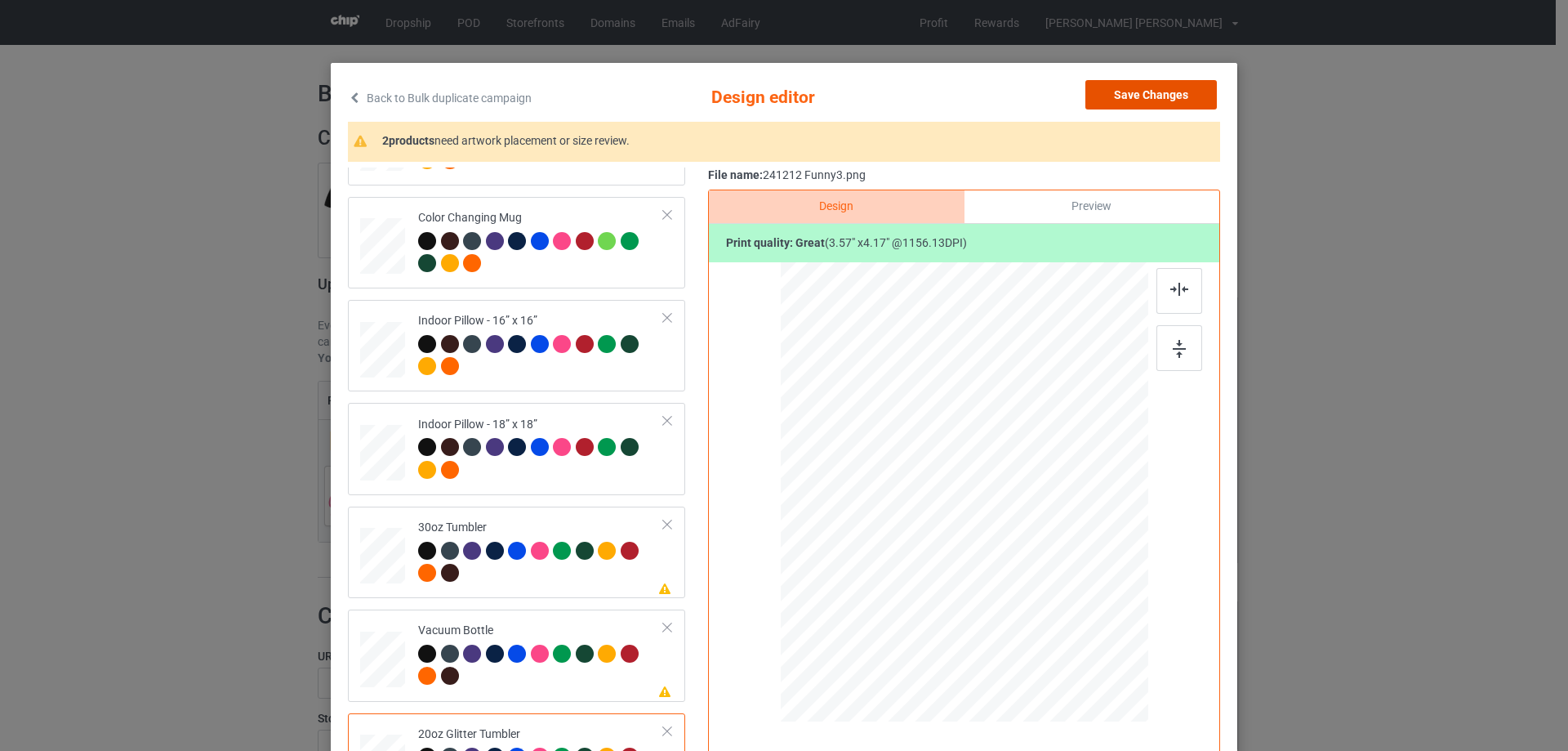
click at [1166, 101] on button "Save Changes" at bounding box center [1151, 94] width 131 height 29
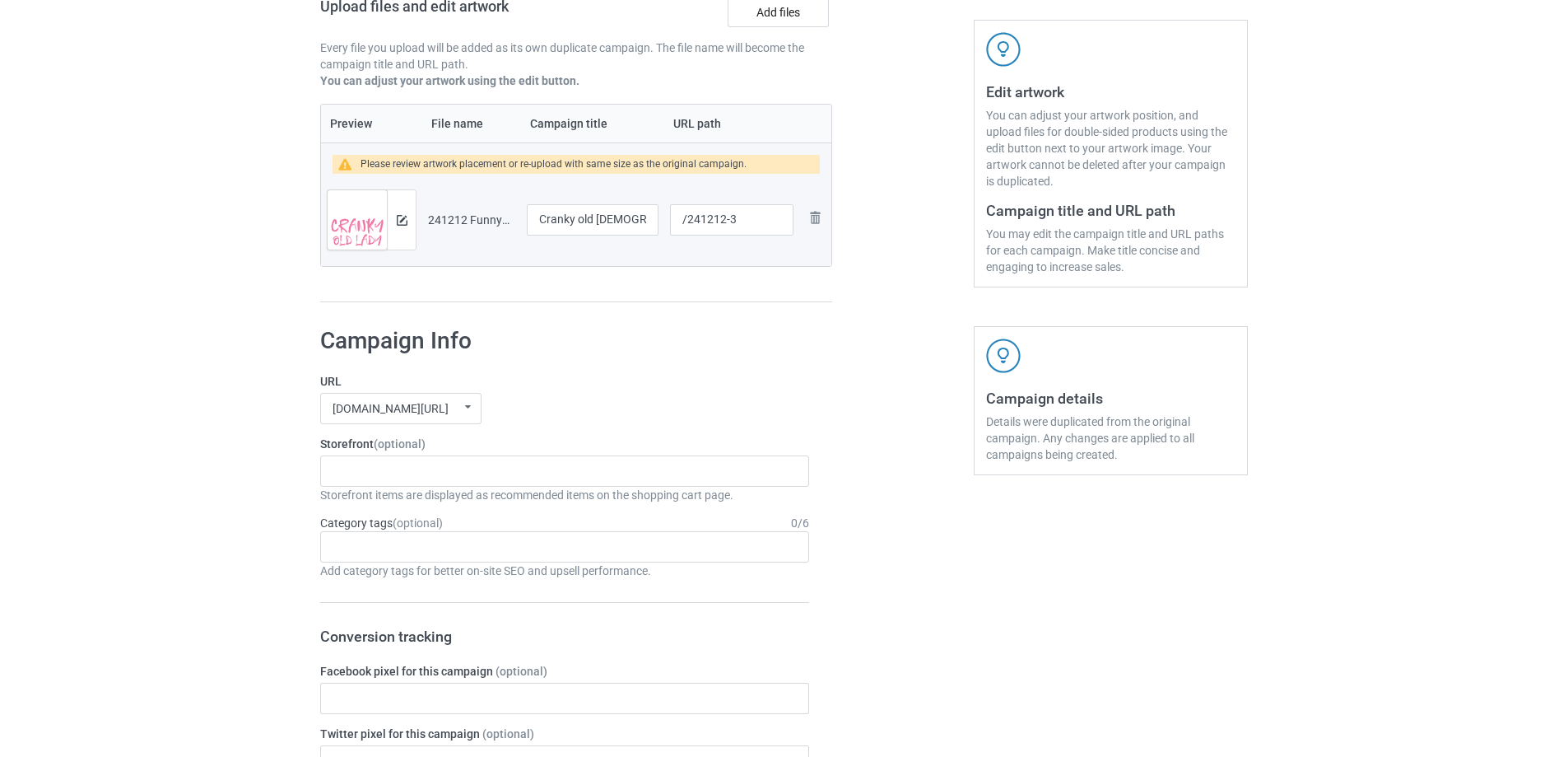
scroll to position [1371, 0]
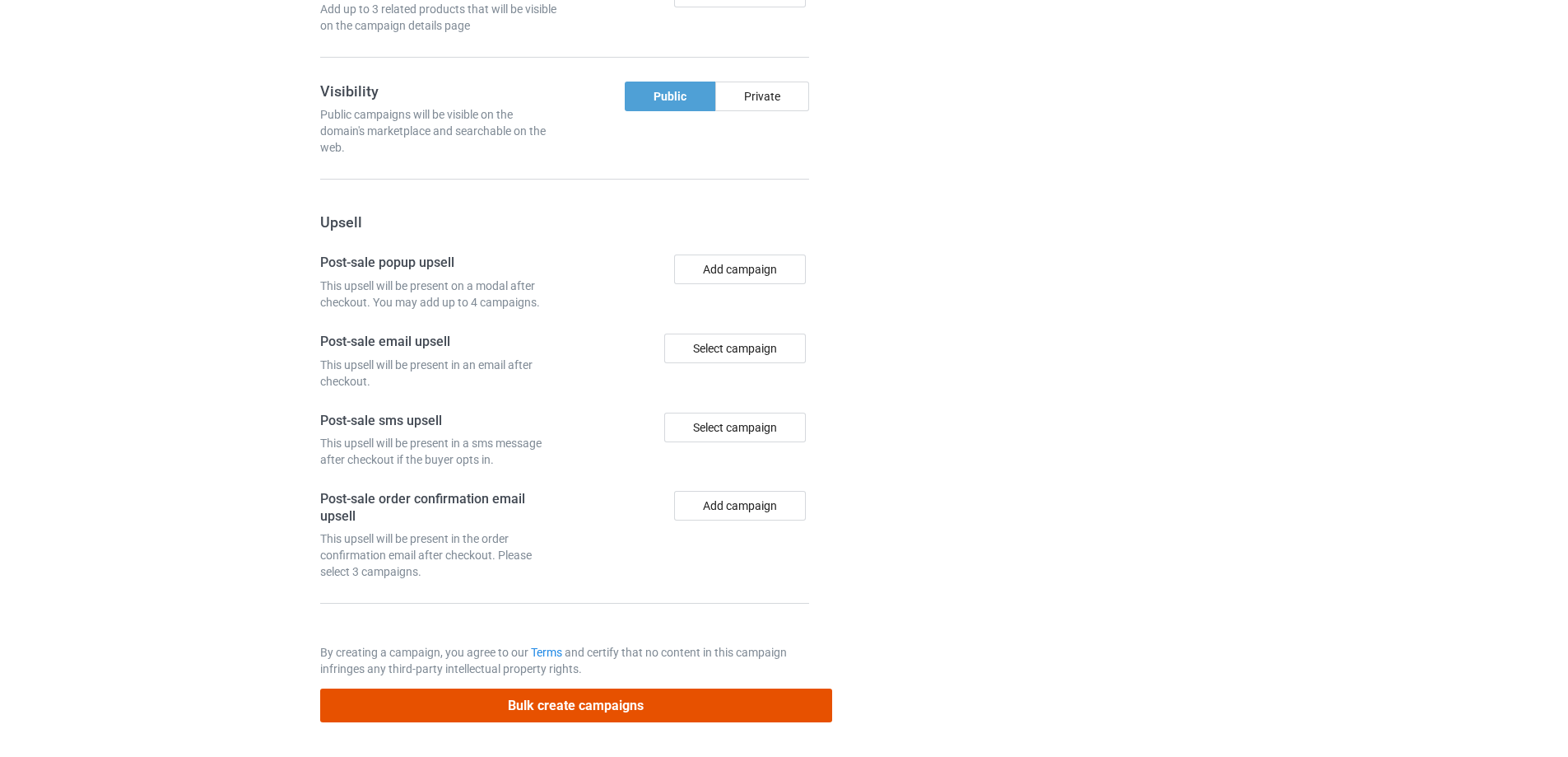
click at [612, 692] on button "Bulk create campaigns" at bounding box center [576, 705] width 512 height 34
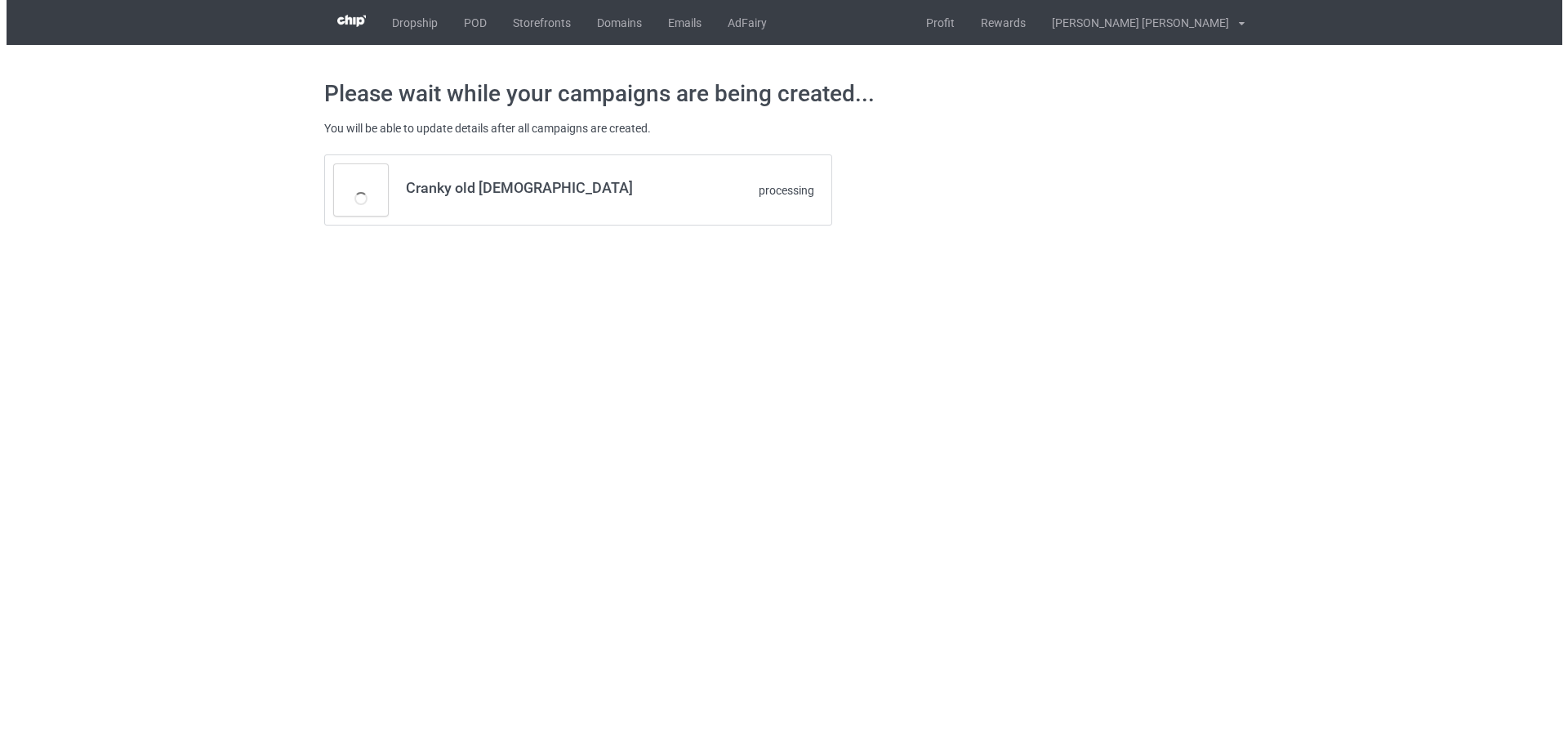
scroll to position [0, 0]
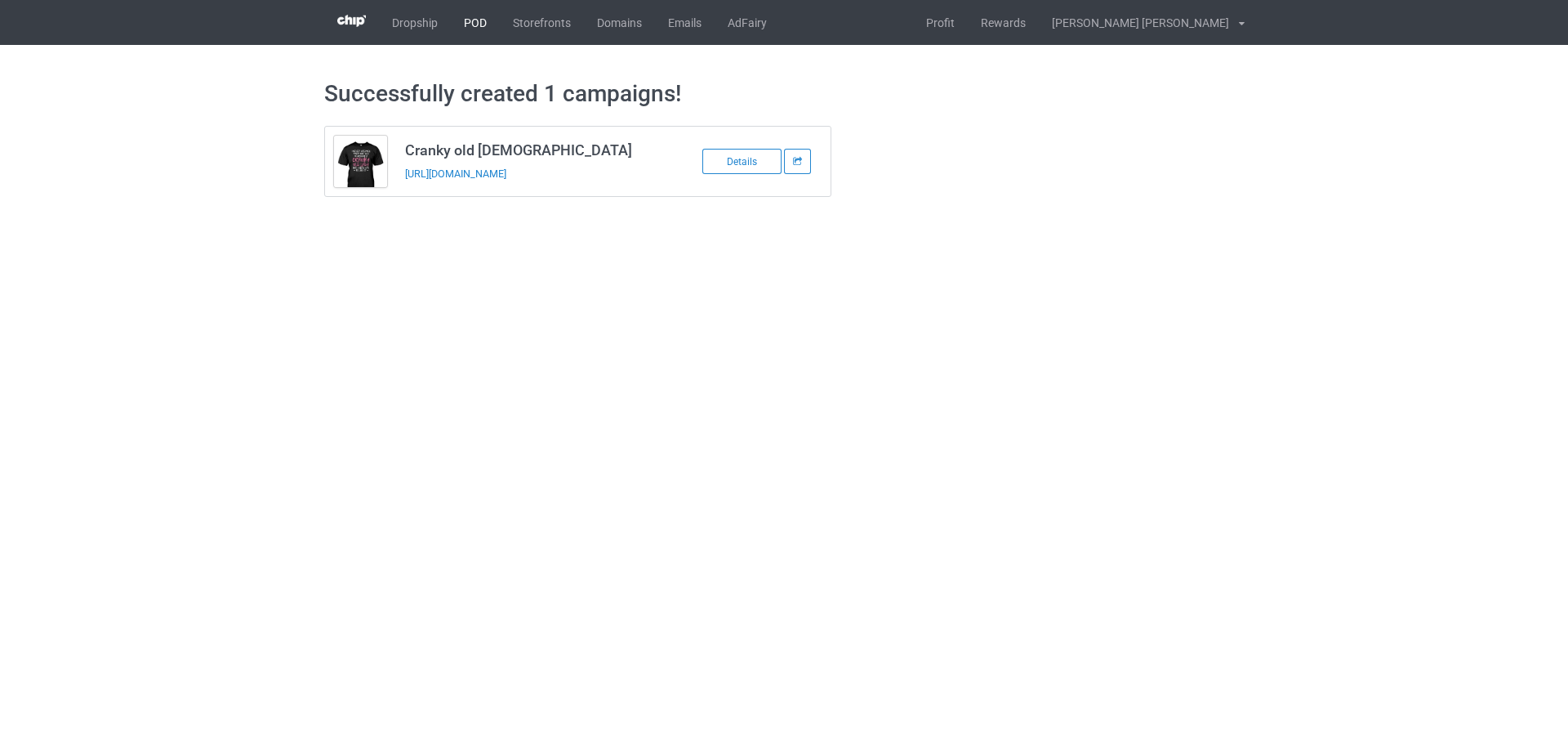
click at [471, 19] on link "POD" at bounding box center [475, 22] width 49 height 45
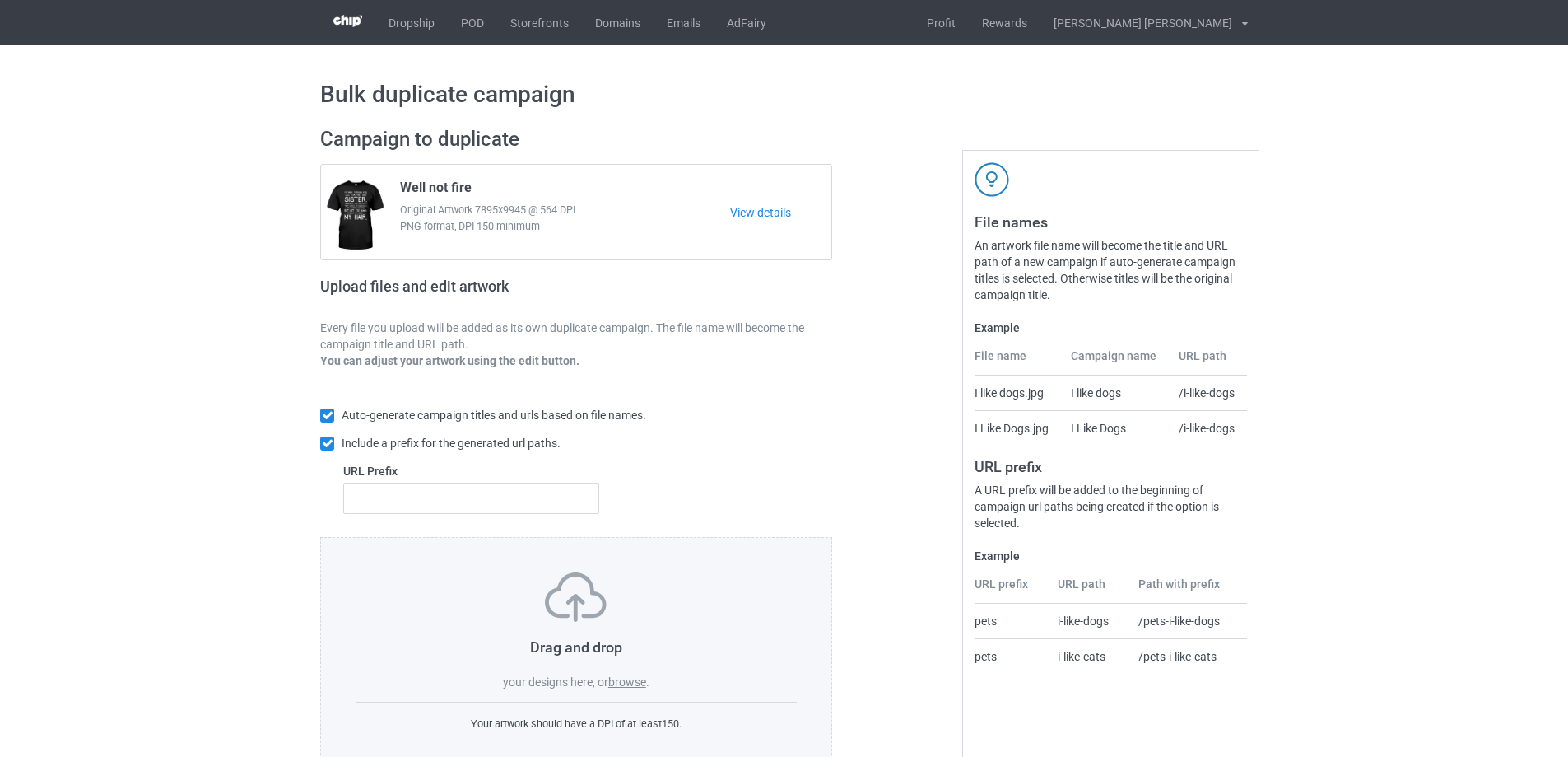
click at [628, 680] on label "browse" at bounding box center [627, 681] width 38 height 13
click at [0, 0] on input "browse" at bounding box center [0, 0] width 0 height 0
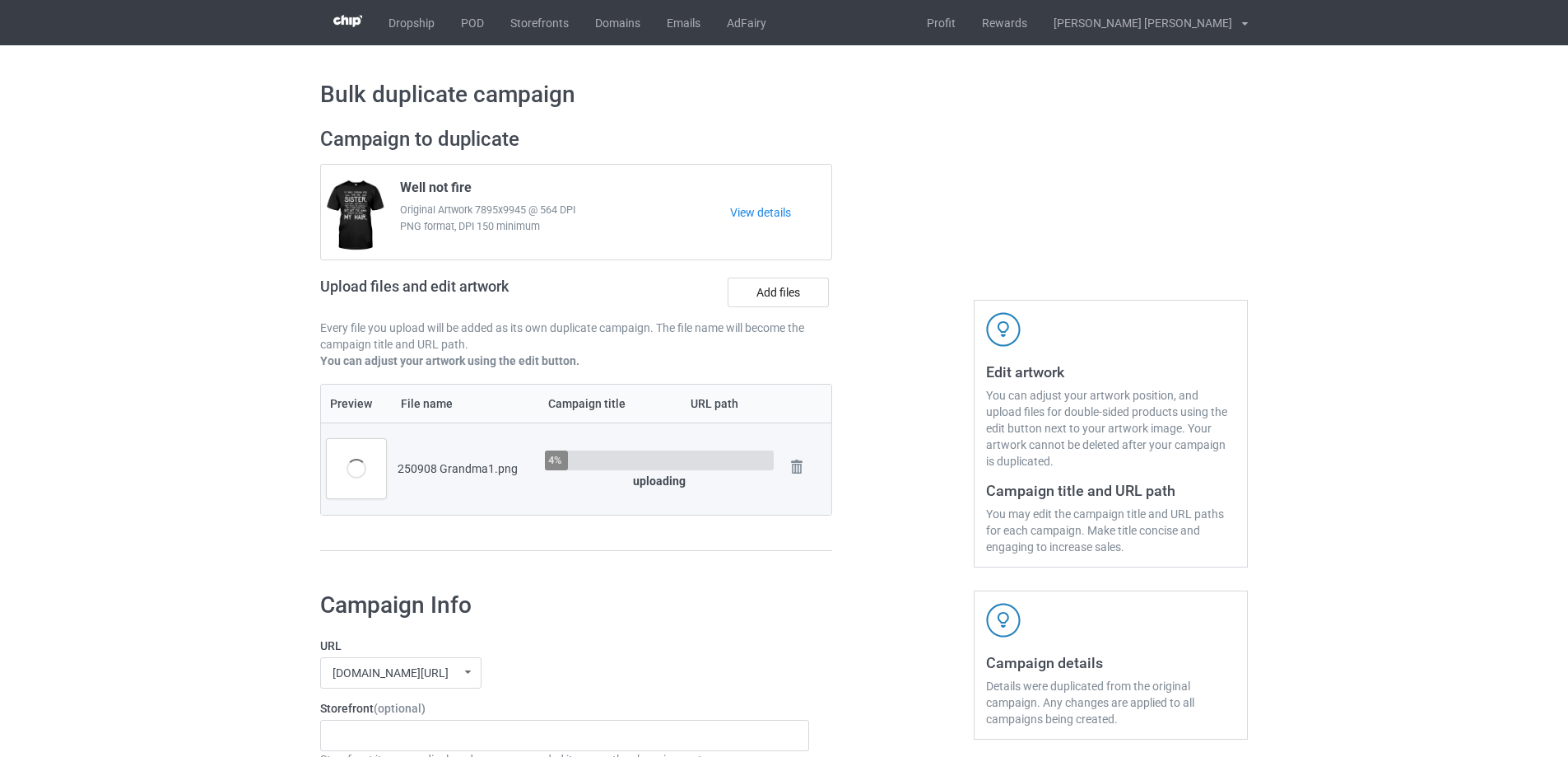
scroll to position [247, 0]
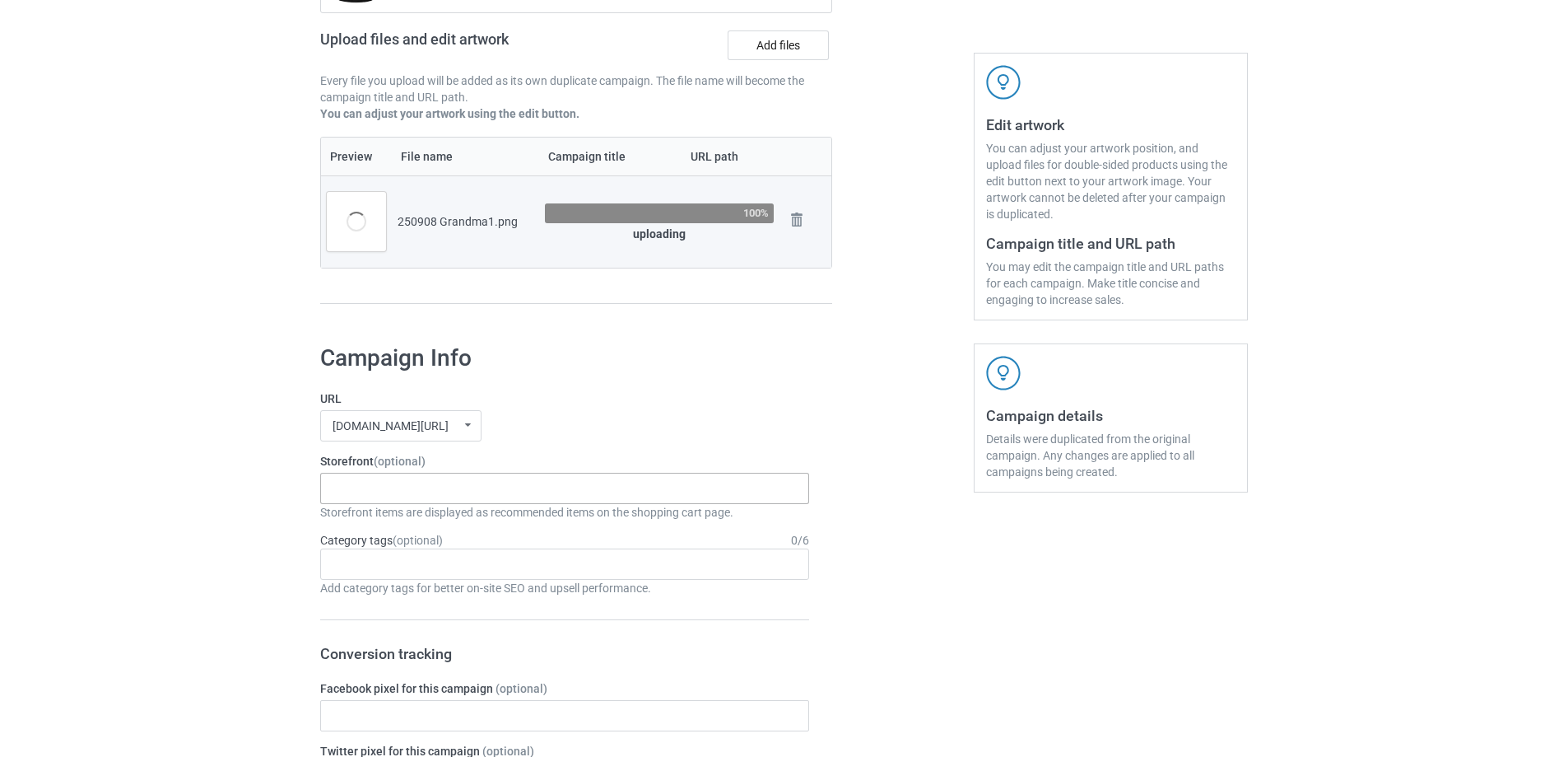
click at [474, 496] on div "Heifer stuff [DATE] Proud Grandpa Animal Jokes Sewing & Knitting To my Husband …" at bounding box center [565, 488] width 489 height 31
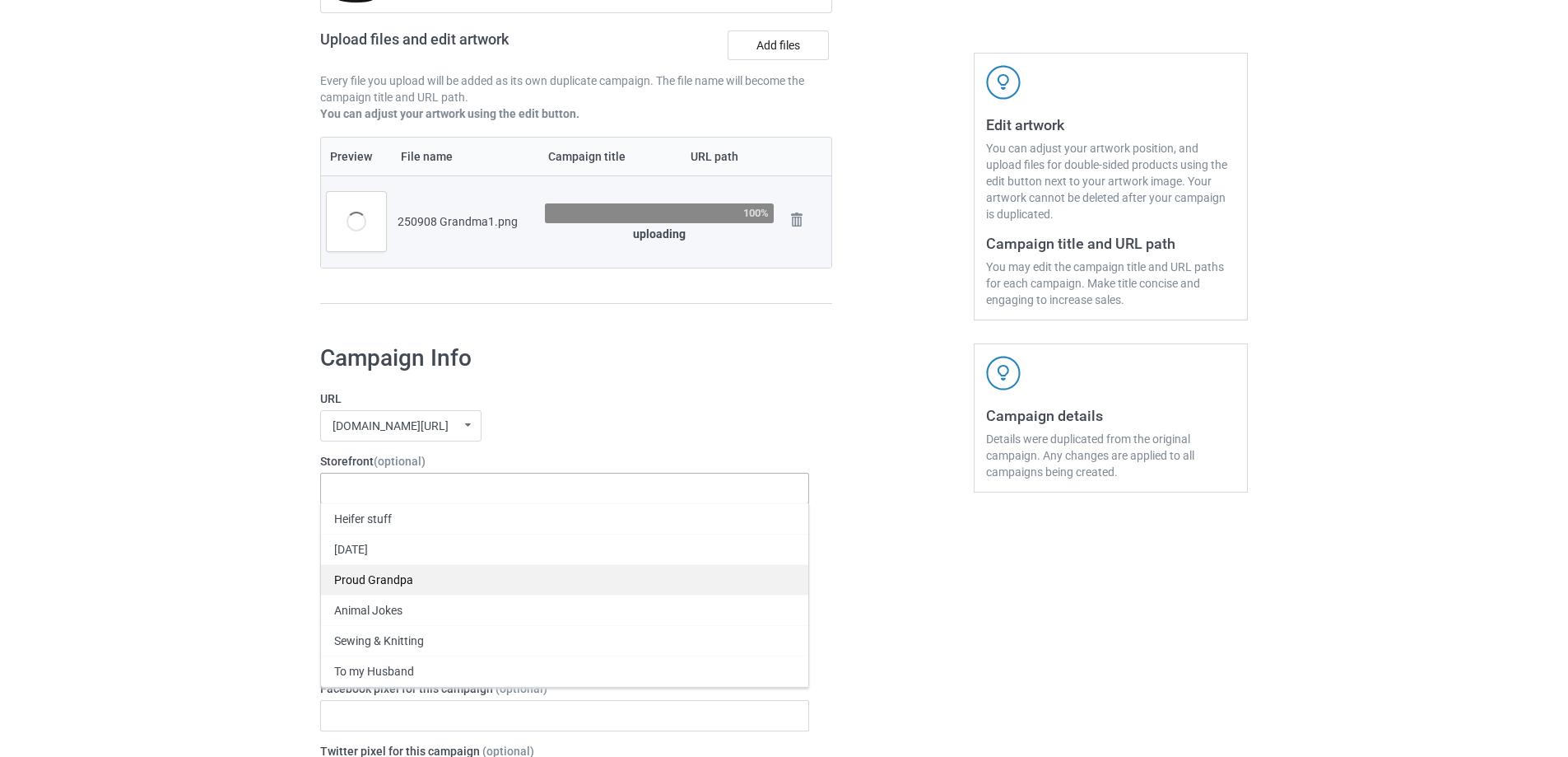
click at [439, 580] on div "Proud Grandpa" at bounding box center [565, 579] width 487 height 30
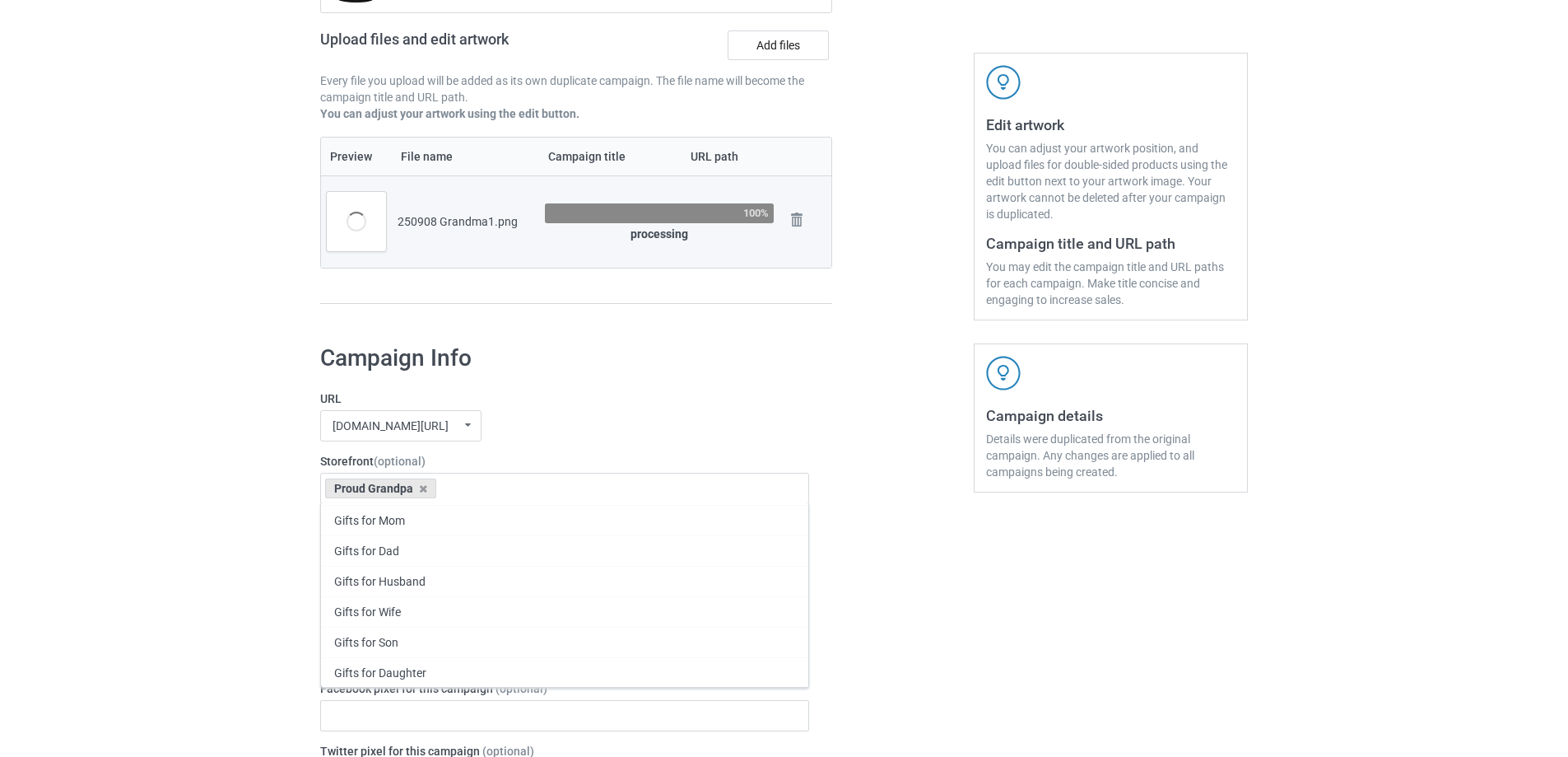
scroll to position [412, 0]
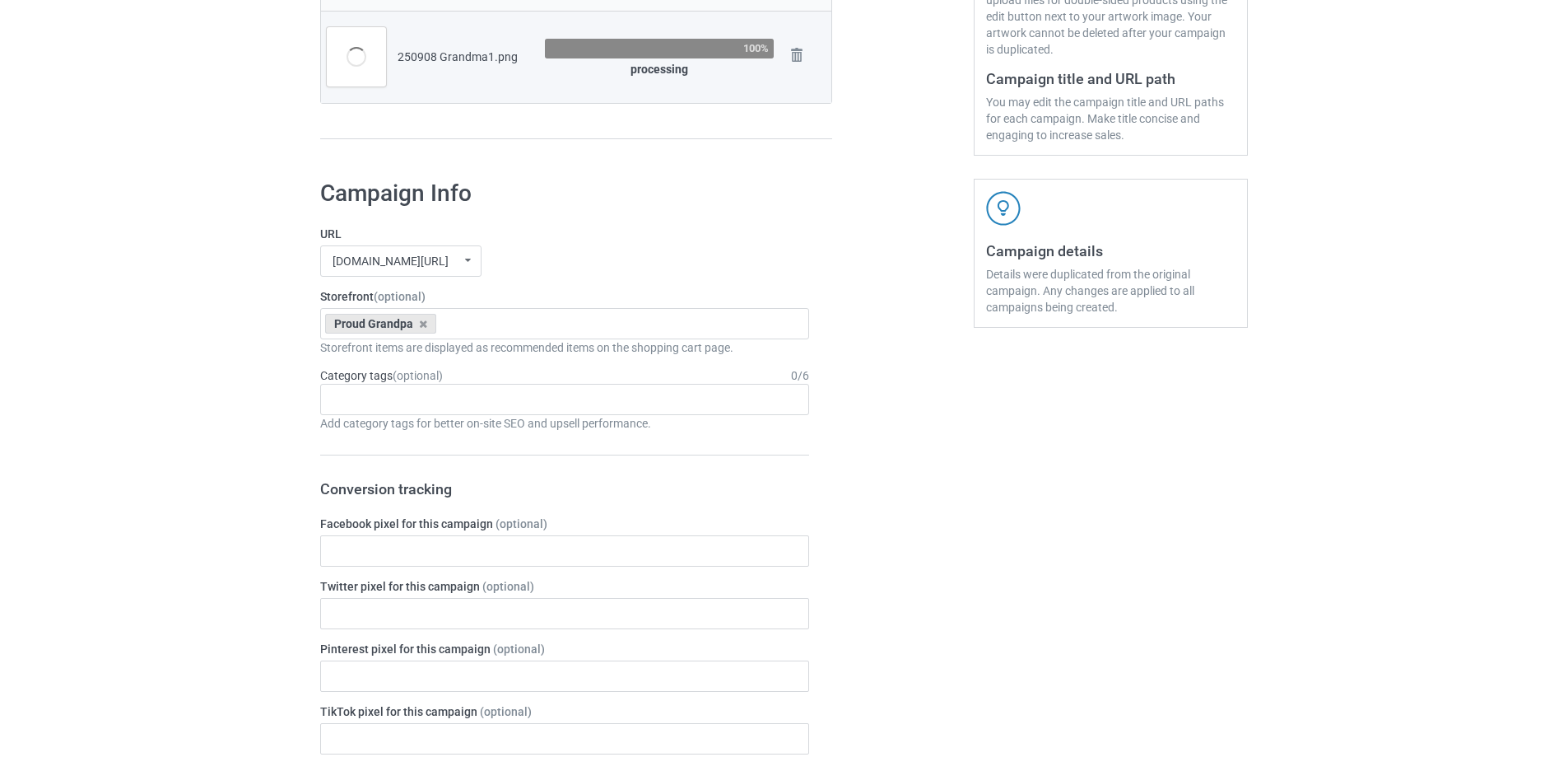
click at [430, 404] on div "Age > [DEMOGRAPHIC_DATA] > 1 Age > [DEMOGRAPHIC_DATA] Months > 1 Month Age > [D…" at bounding box center [565, 399] width 489 height 31
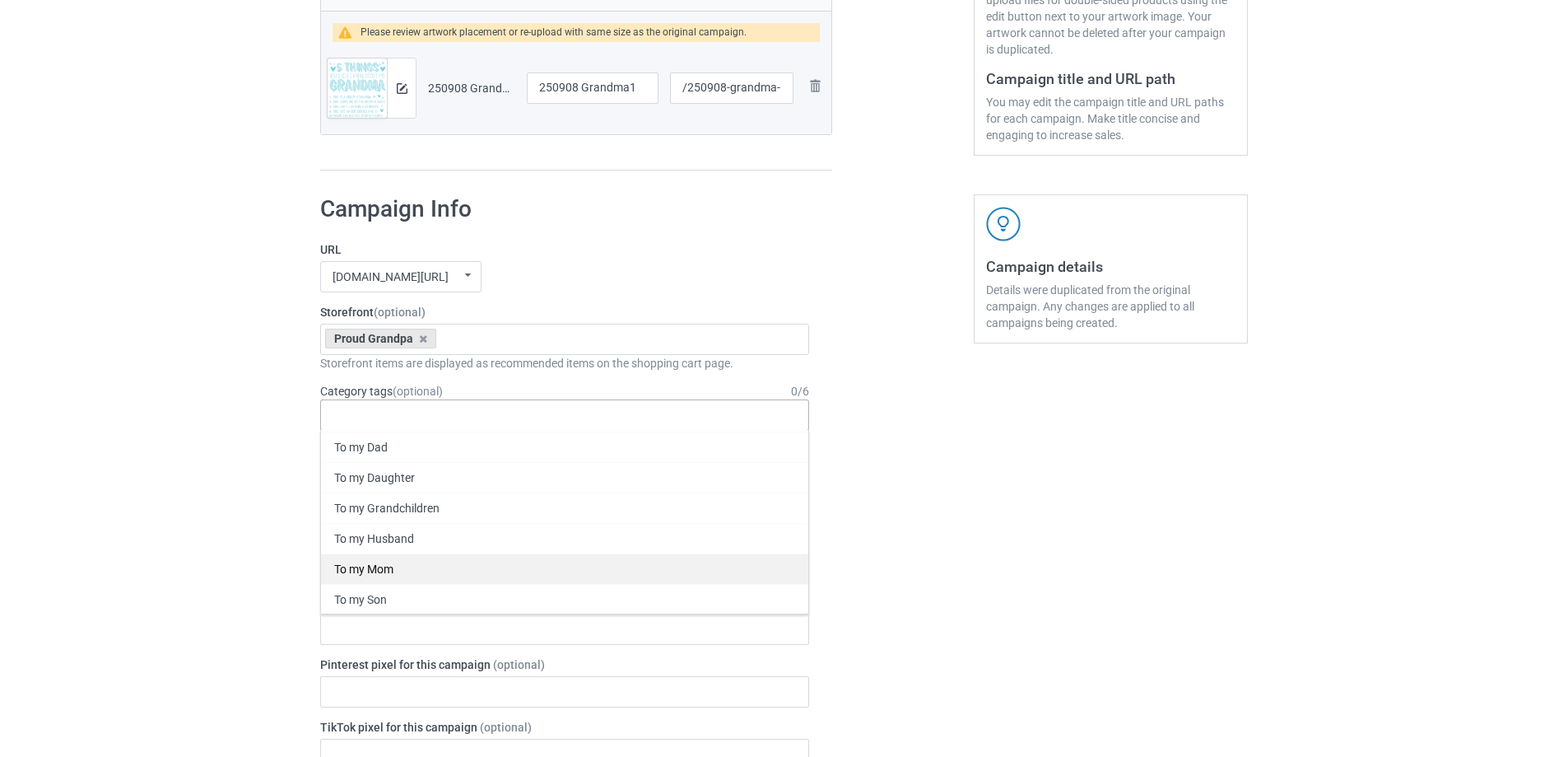
scroll to position [71568, 0]
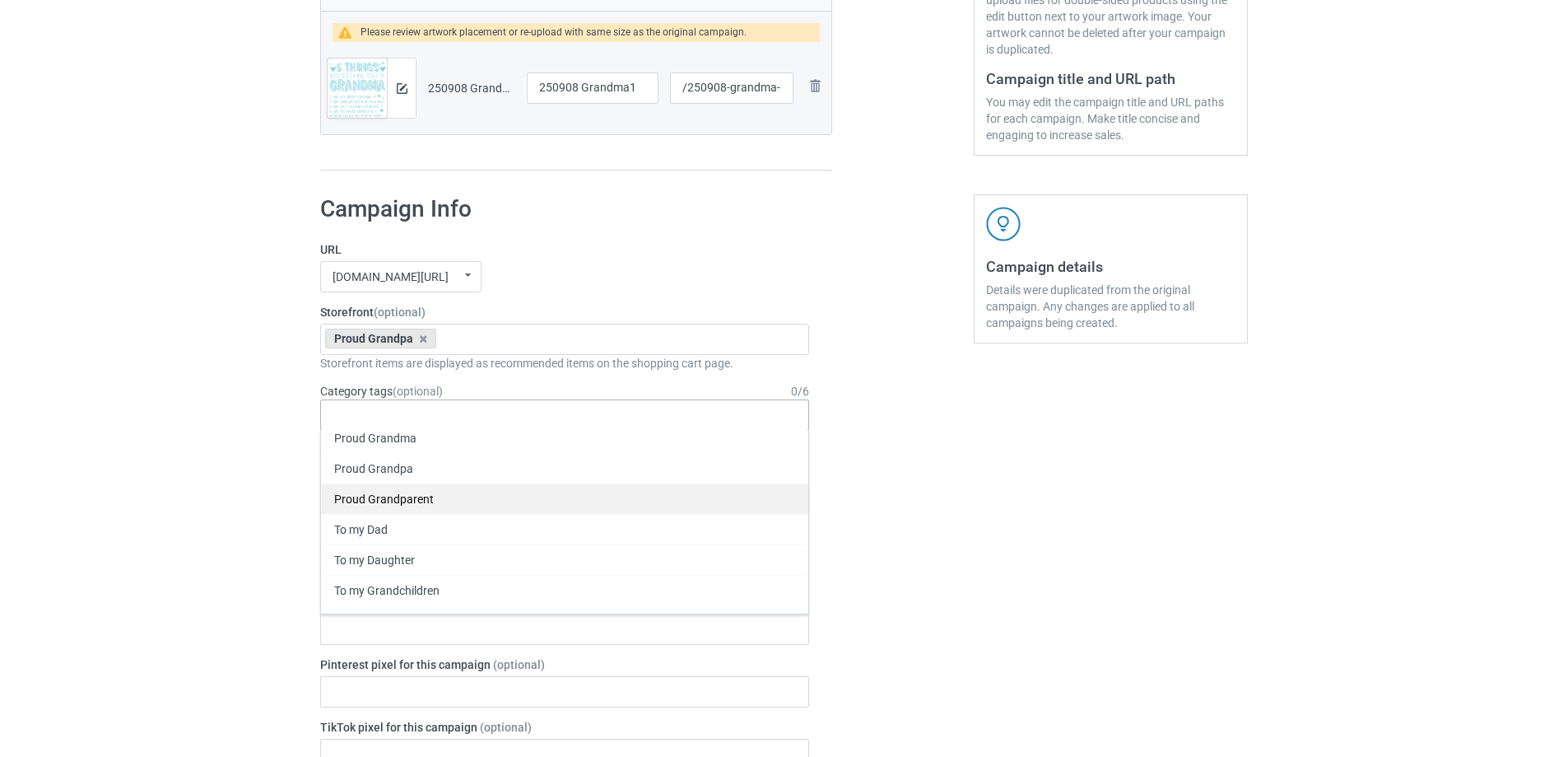
click at [444, 500] on div "Proud Grandparent" at bounding box center [565, 499] width 487 height 30
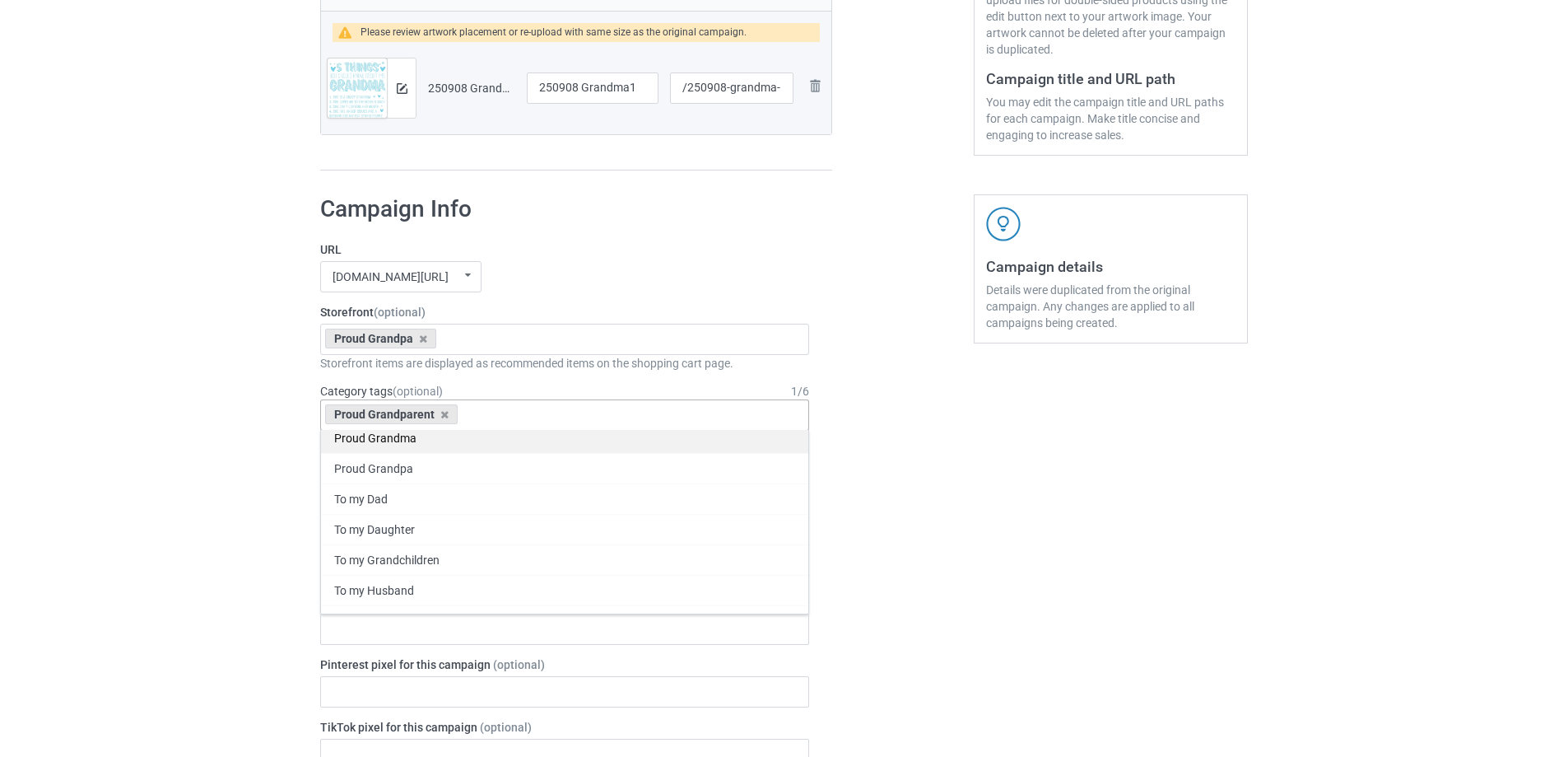
click at [426, 440] on div "Proud Grandma" at bounding box center [565, 437] width 487 height 30
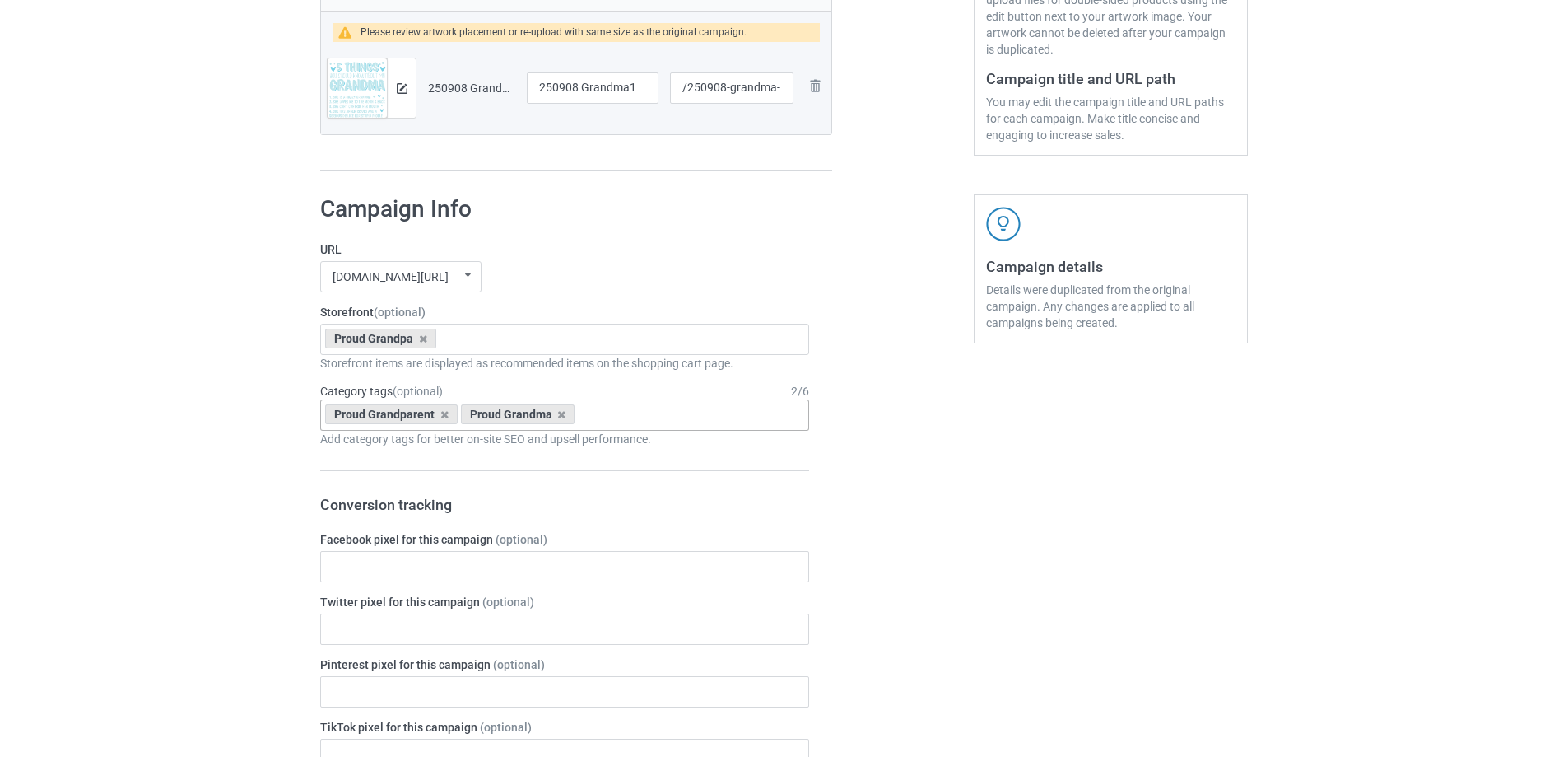
drag, startPoint x: 996, startPoint y: 518, endPoint x: 983, endPoint y: 523, distance: 13.9
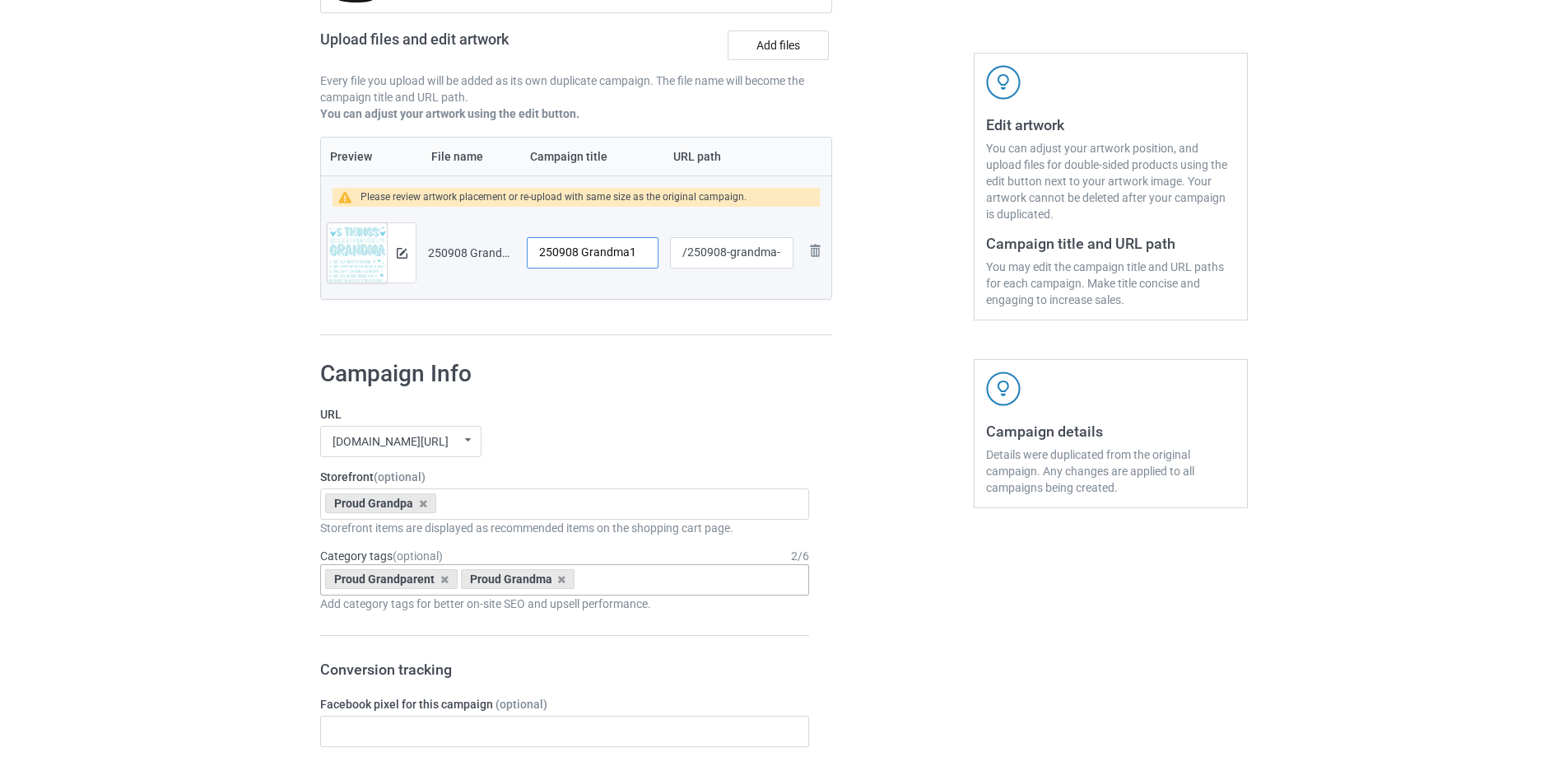
drag, startPoint x: 654, startPoint y: 254, endPoint x: 544, endPoint y: 253, distance: 110.0
click at [544, 253] on input "250908 Grandma1" at bounding box center [592, 253] width 132 height 31
type input "2"
type input "5 things"
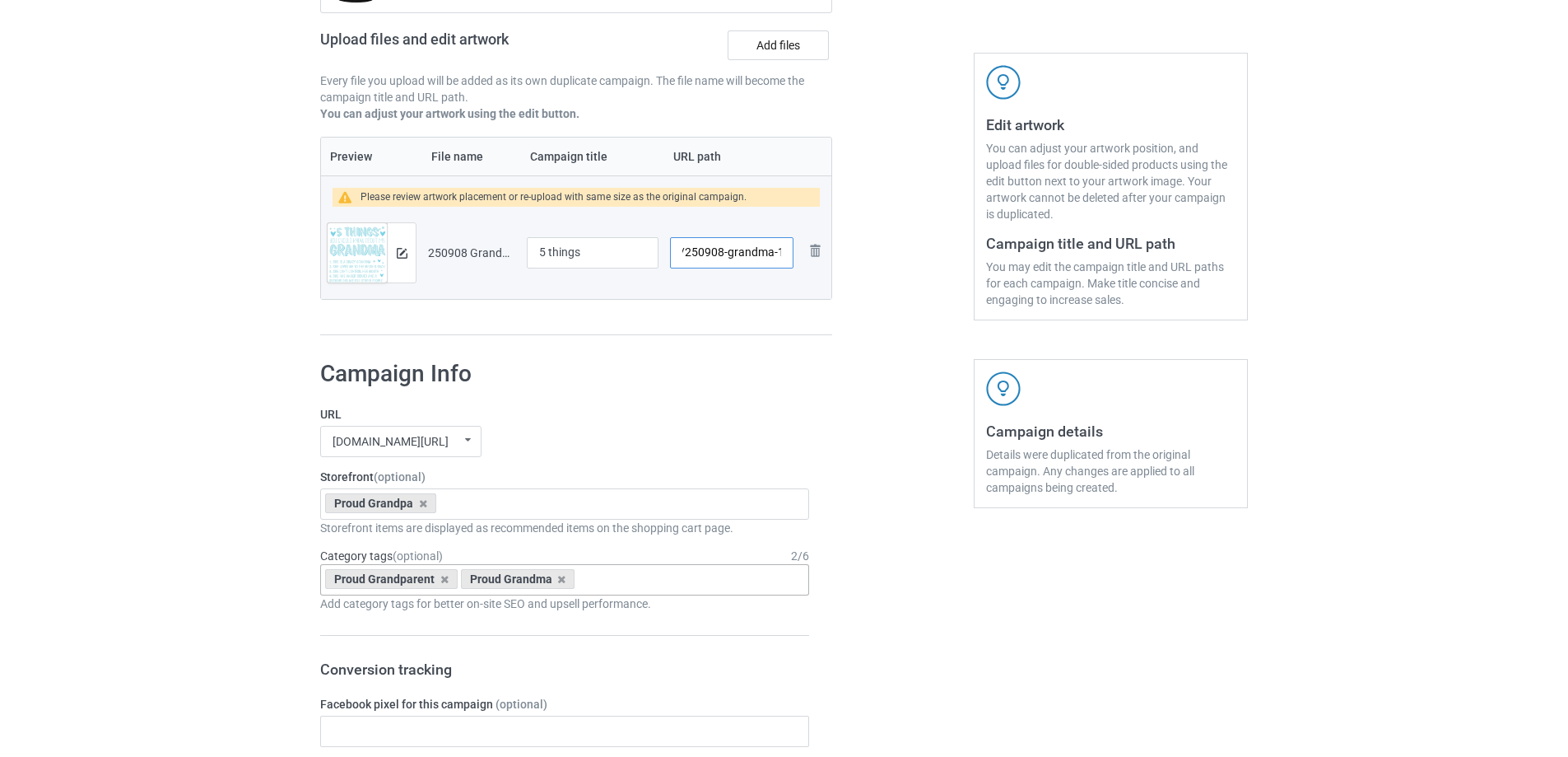
drag, startPoint x: 729, startPoint y: 255, endPoint x: 774, endPoint y: 255, distance: 45.0
click at [774, 255] on input "/250908-grandma-1" at bounding box center [732, 253] width 123 height 31
type input "/250908-1"
click at [402, 254] on img at bounding box center [402, 253] width 11 height 11
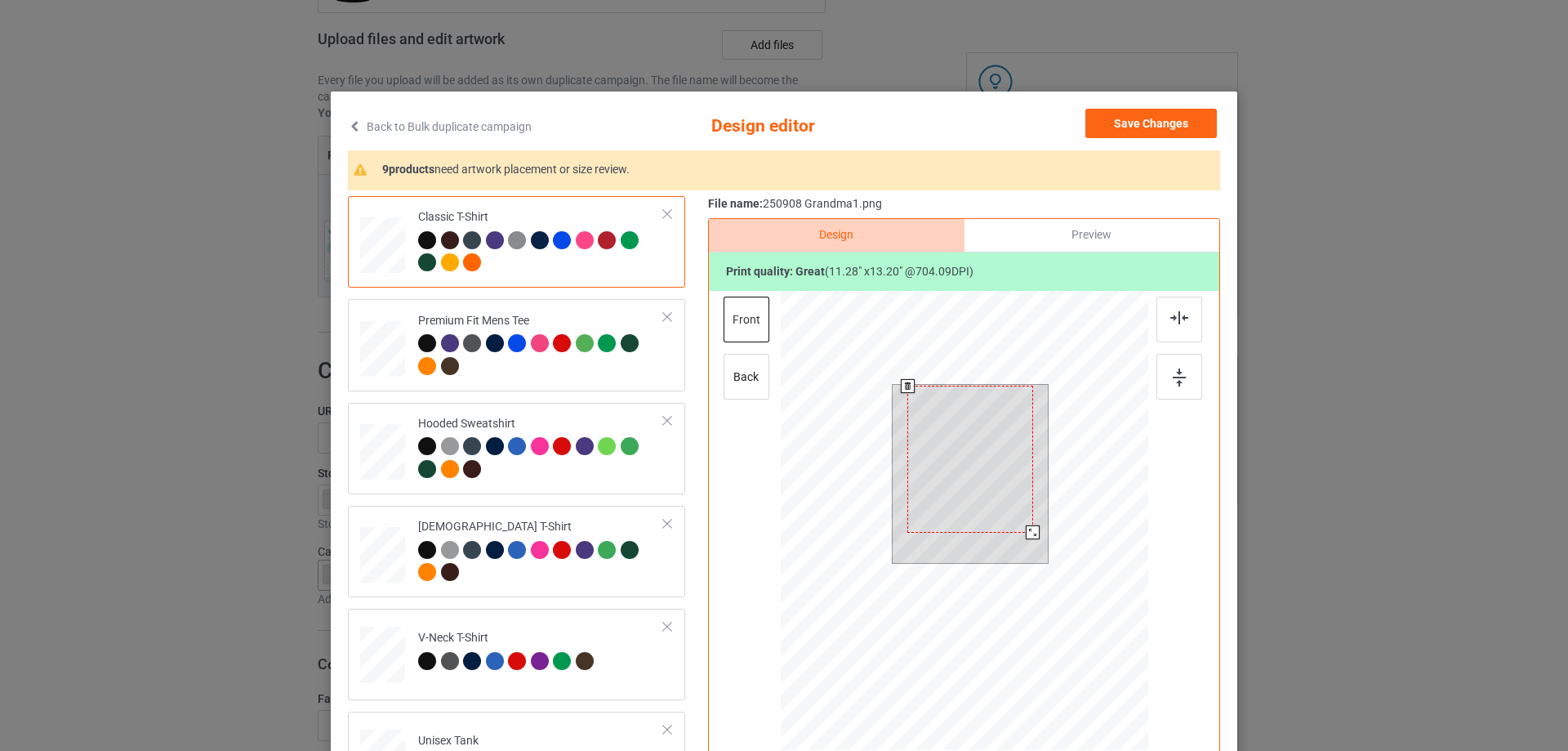
click at [1029, 537] on div at bounding box center [1032, 532] width 14 height 14
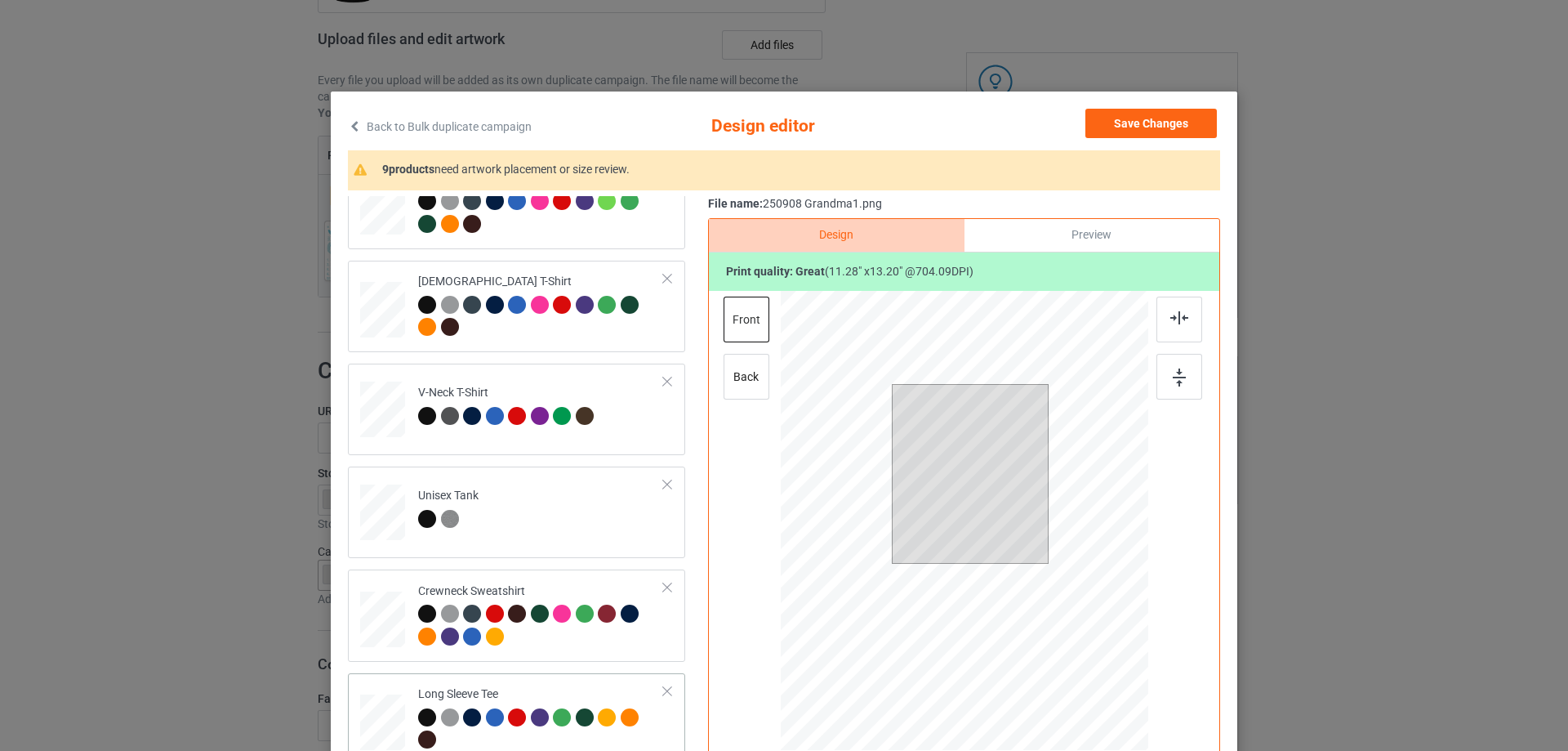
scroll to position [572, 0]
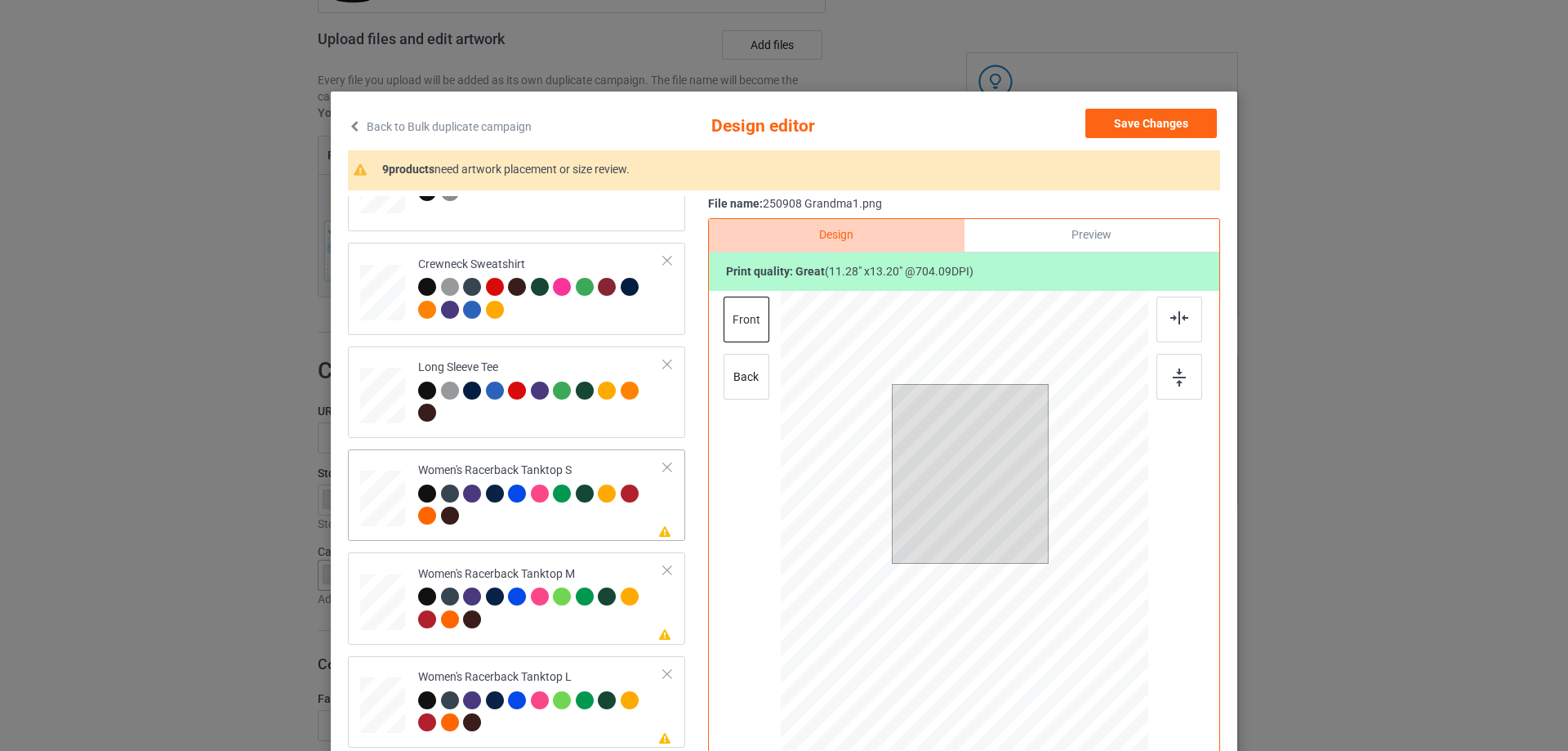
click at [390, 498] on div at bounding box center [383, 499] width 44 height 57
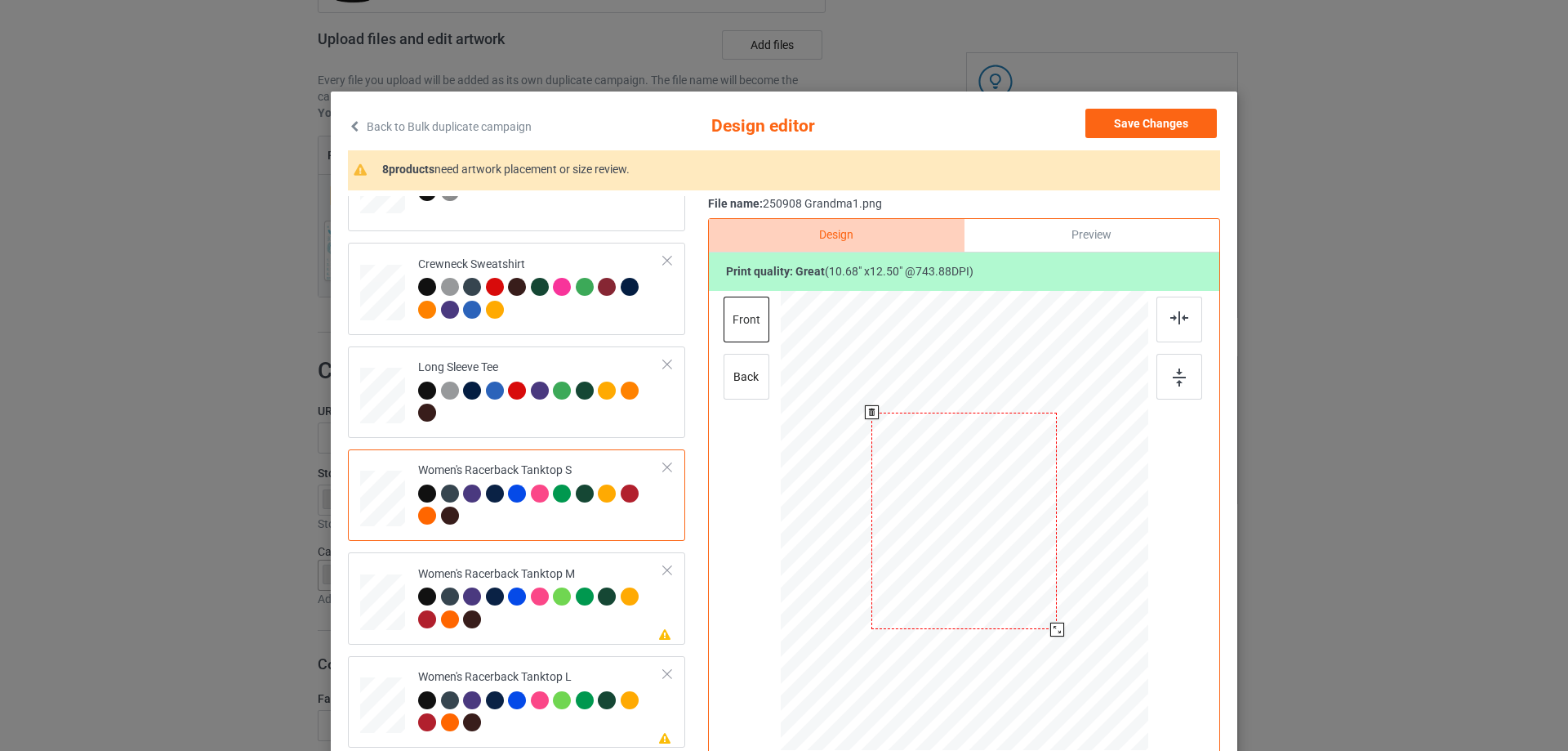
drag, startPoint x: 1068, startPoint y: 649, endPoint x: 1061, endPoint y: 624, distance: 26.0
click at [1061, 624] on div at bounding box center [965, 520] width 358 height 460
drag, startPoint x: 1015, startPoint y: 539, endPoint x: 1015, endPoint y: 560, distance: 21.0
click at [1015, 560] on div at bounding box center [964, 543] width 186 height 216
click at [1174, 321] on img at bounding box center [1179, 318] width 18 height 13
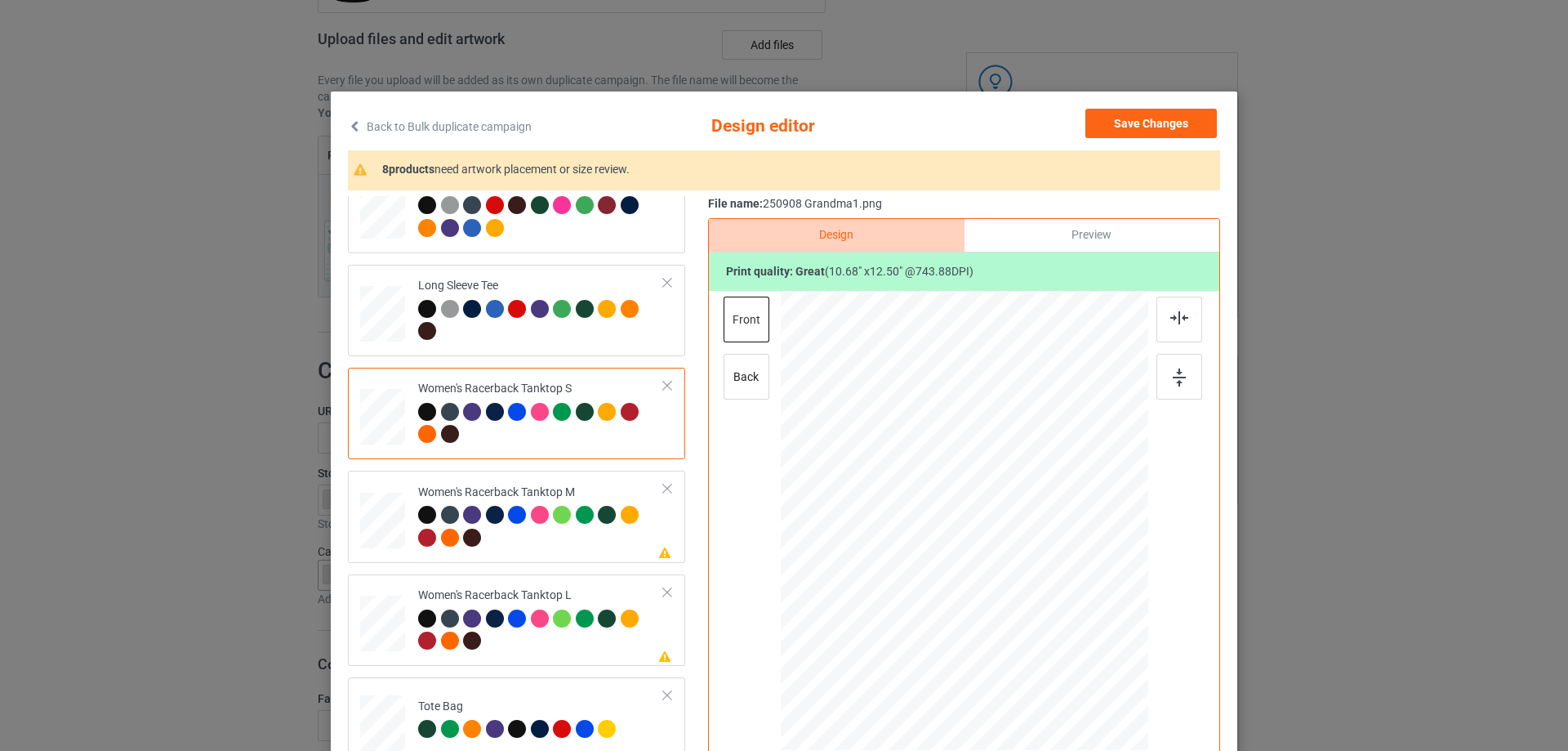
scroll to position [735, 0]
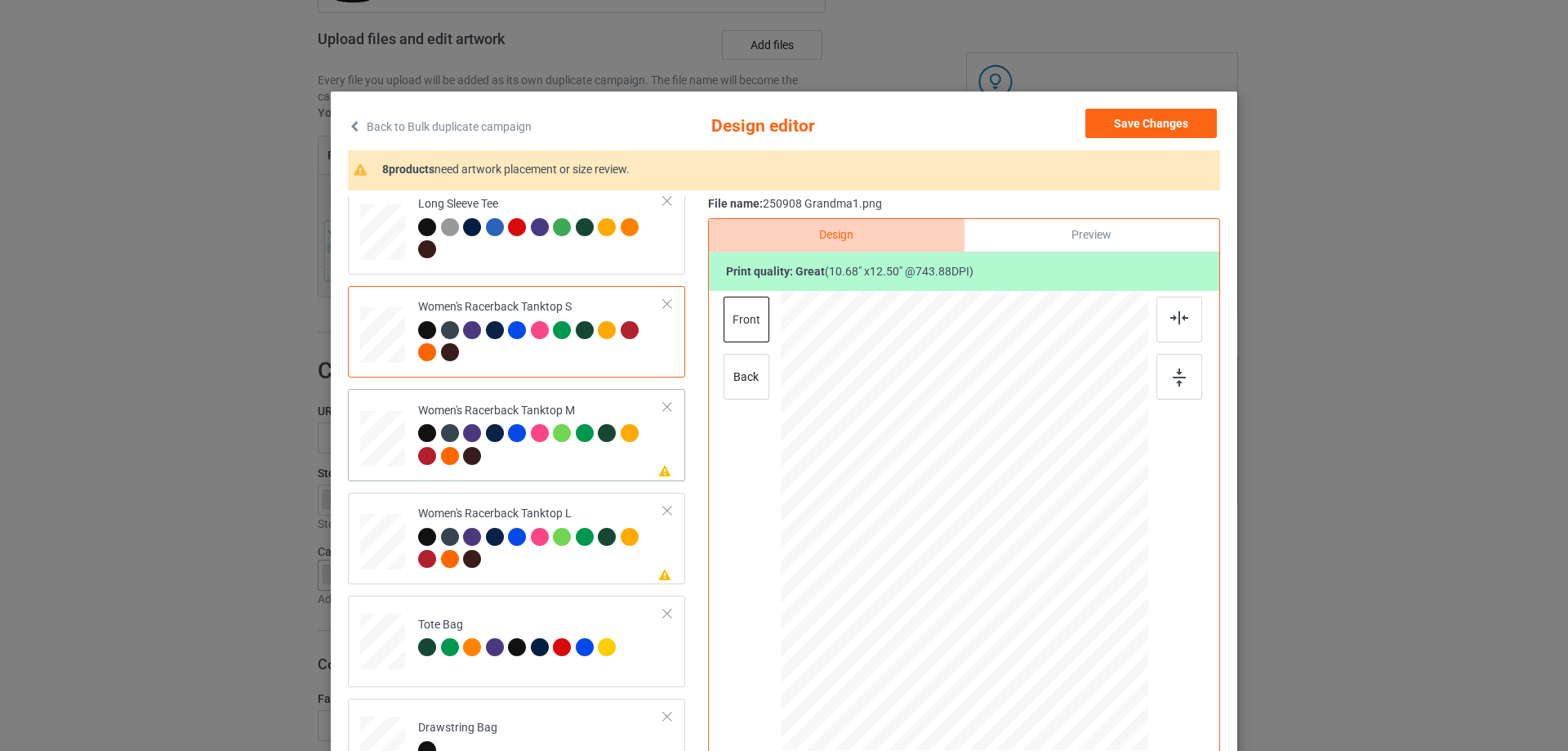
click at [360, 443] on div at bounding box center [383, 439] width 45 height 57
drag, startPoint x: 1069, startPoint y: 651, endPoint x: 1057, endPoint y: 624, distance: 29.5
click at [1057, 624] on div at bounding box center [964, 520] width 367 height 460
drag, startPoint x: 1030, startPoint y: 596, endPoint x: 1030, endPoint y: 624, distance: 28.0
click at [1030, 624] on div at bounding box center [964, 548] width 183 height 215
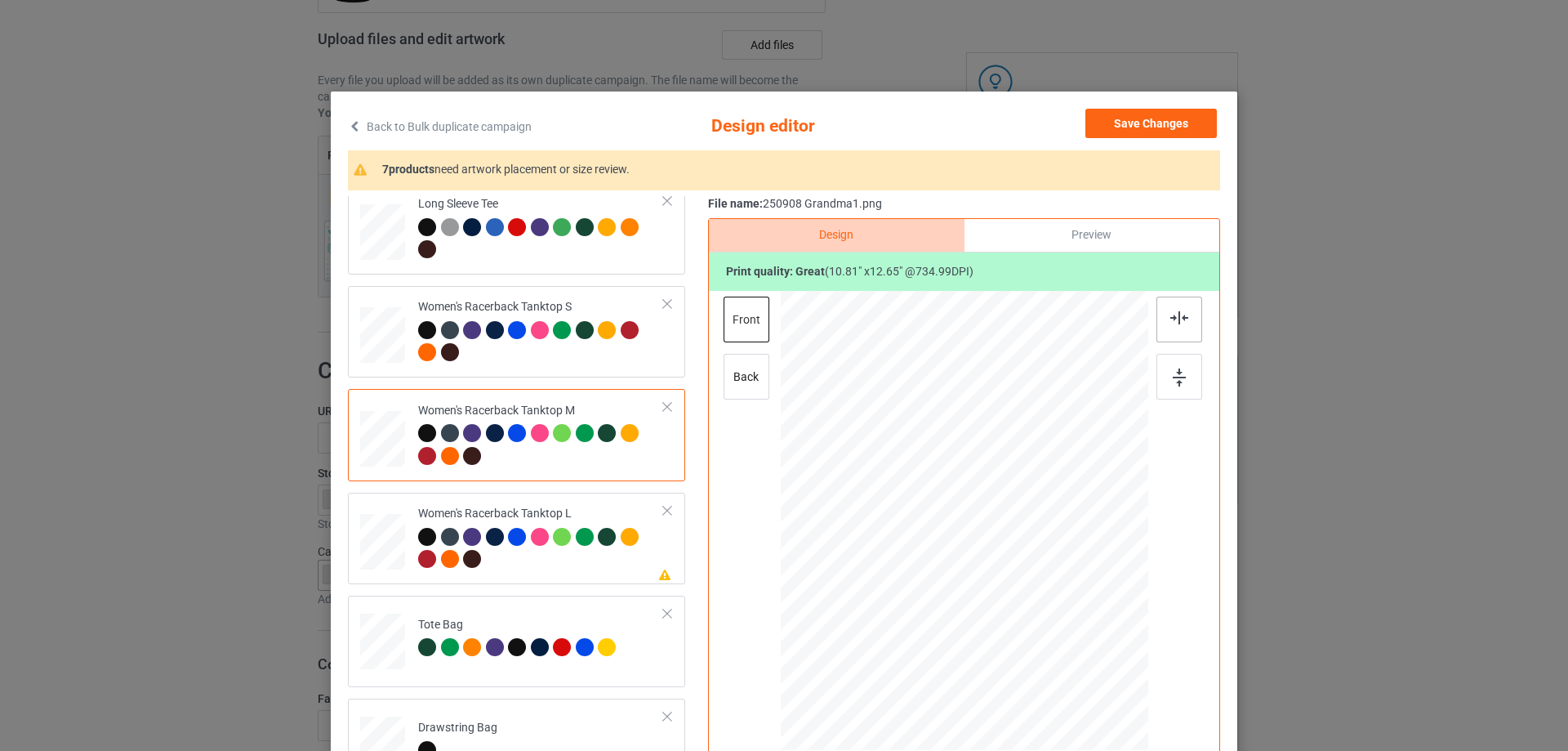
click at [1178, 325] on div at bounding box center [1178, 319] width 46 height 46
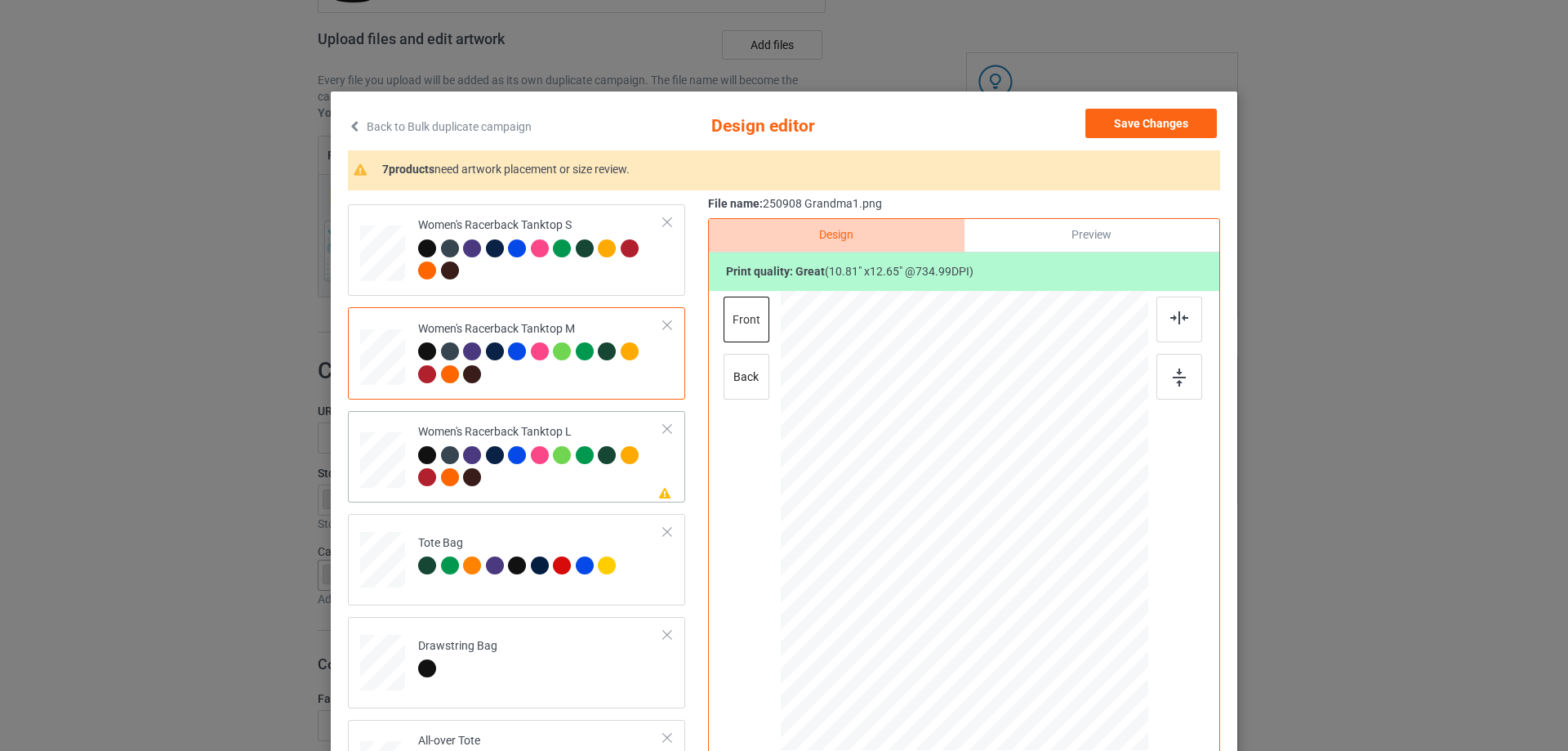
click at [390, 475] on div at bounding box center [383, 460] width 45 height 54
drag, startPoint x: 1069, startPoint y: 653, endPoint x: 1057, endPoint y: 619, distance: 36.1
click at [1057, 619] on div at bounding box center [964, 521] width 367 height 439
click at [1047, 620] on div at bounding box center [1049, 620] width 14 height 14
drag, startPoint x: 1025, startPoint y: 589, endPoint x: 1026, endPoint y: 609, distance: 20.0
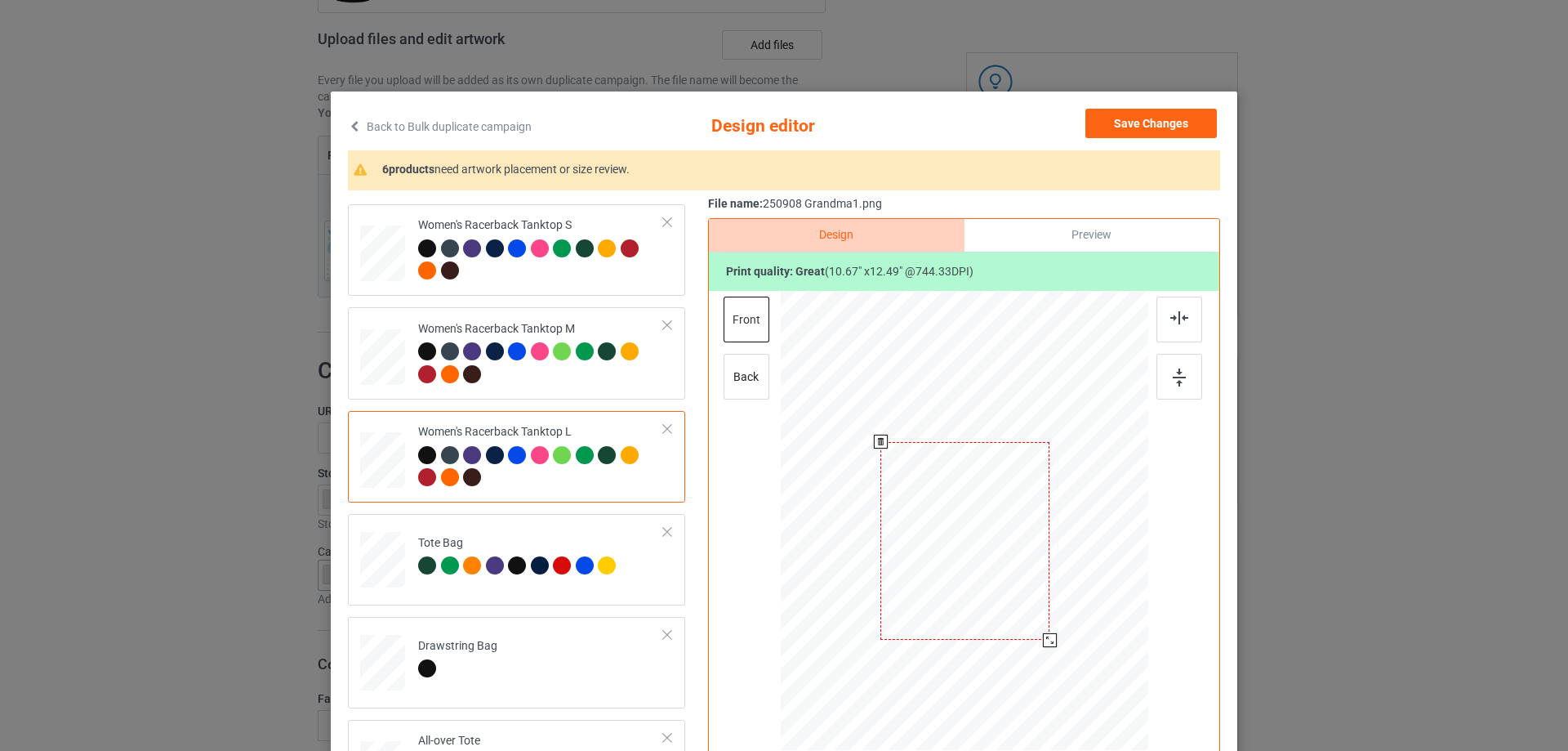
click at [1026, 609] on div at bounding box center [965, 540] width 169 height 197
click at [1184, 321] on div at bounding box center [1178, 319] width 46 height 46
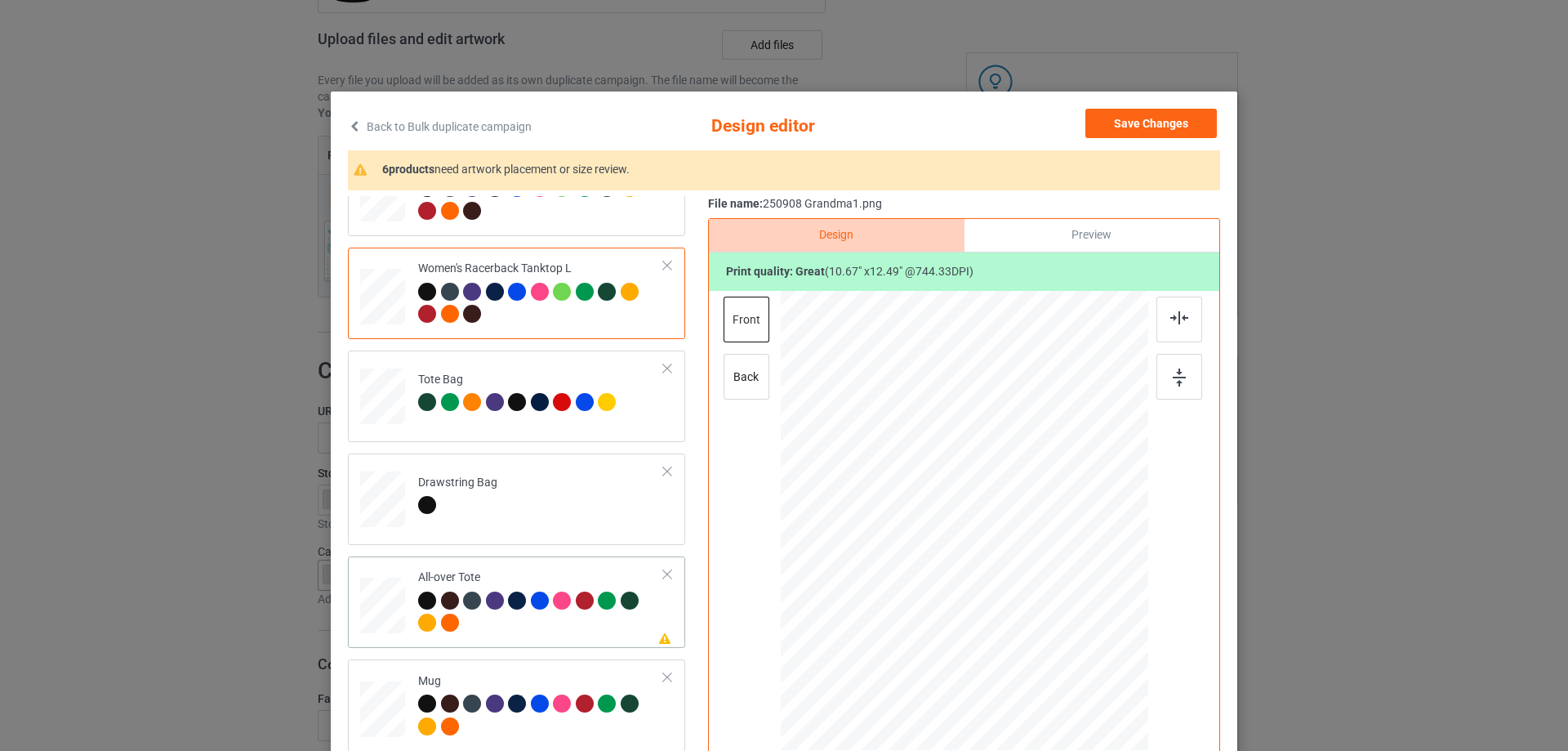
scroll to position [1062, 0]
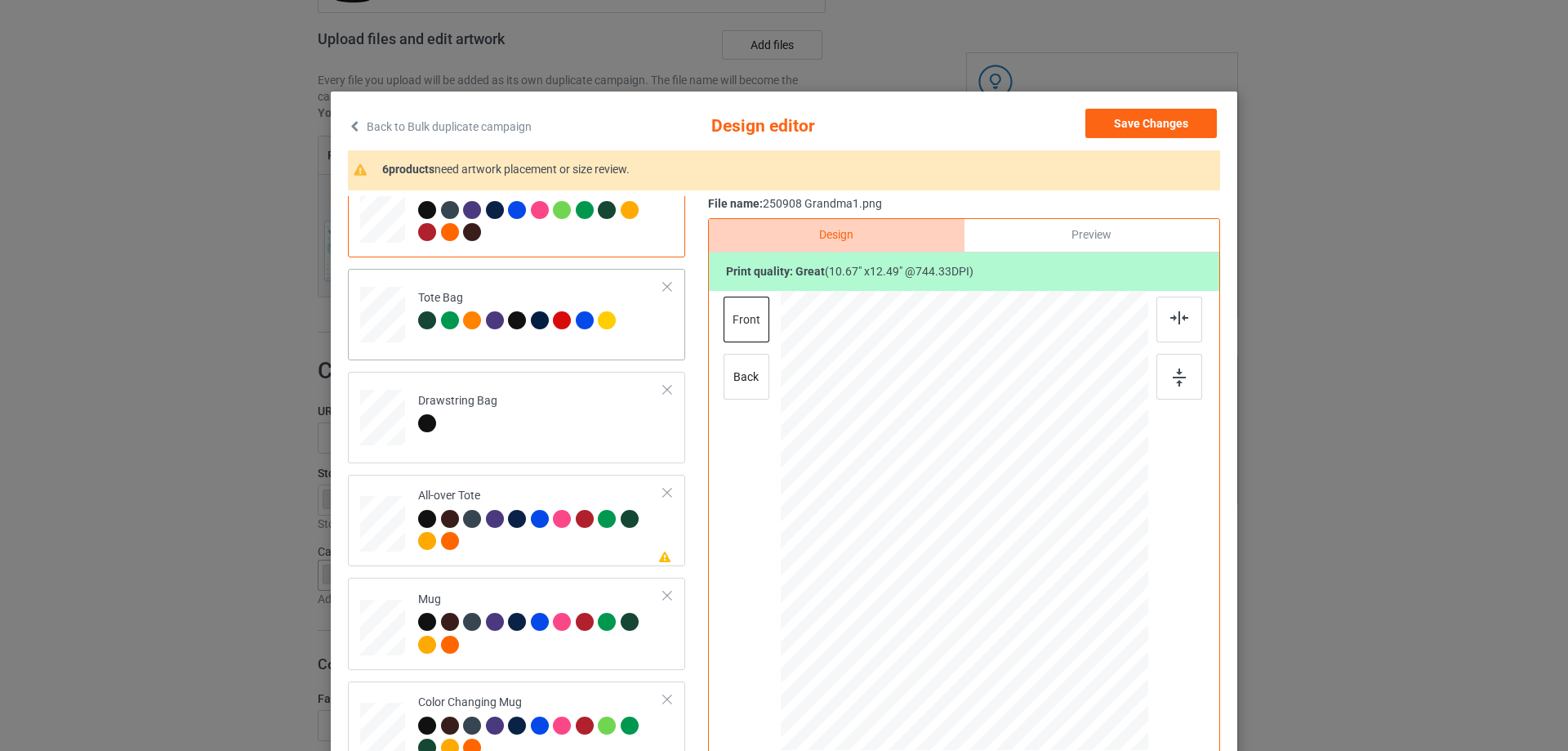
click at [380, 321] on div at bounding box center [383, 322] width 22 height 24
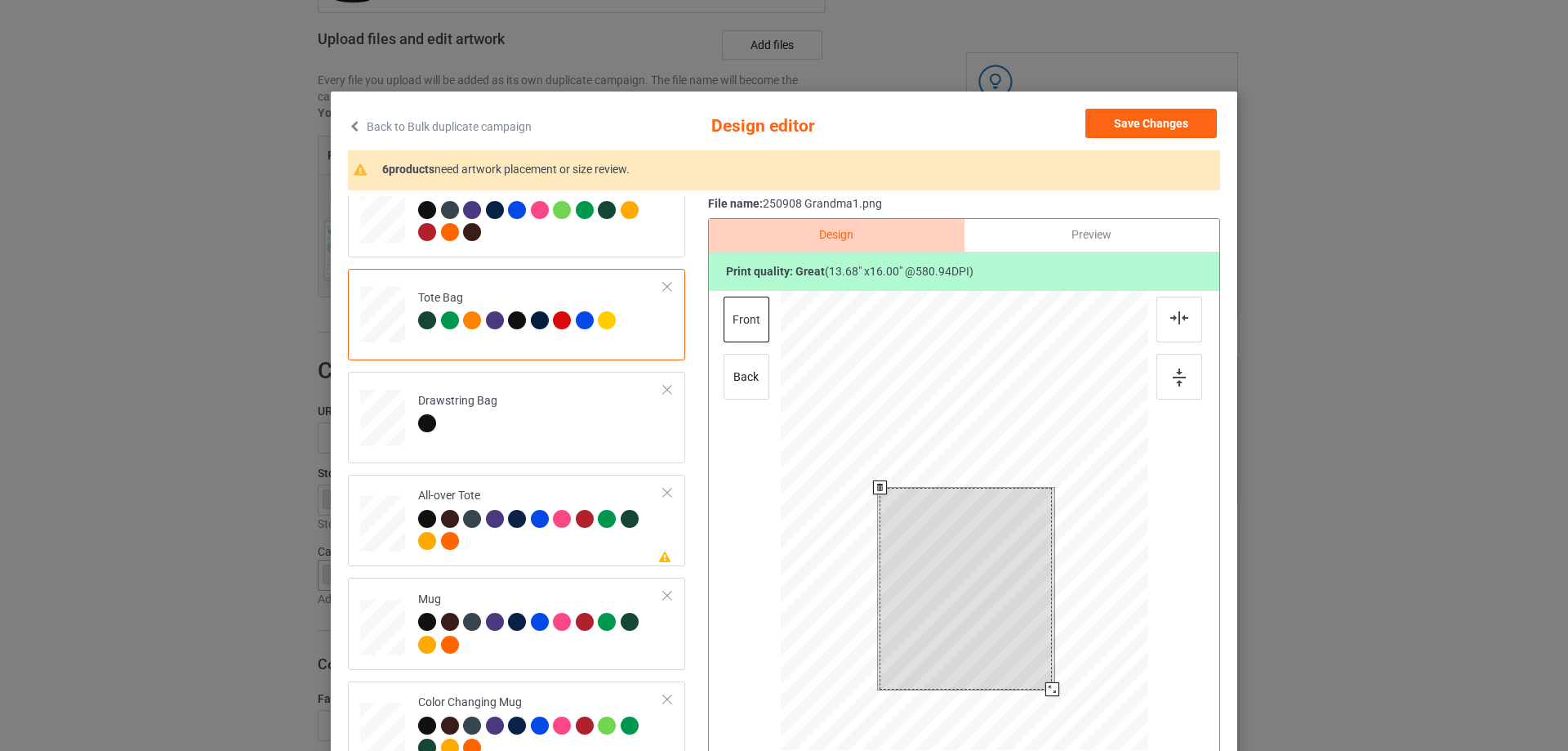
click at [1046, 705] on div at bounding box center [964, 522] width 367 height 464
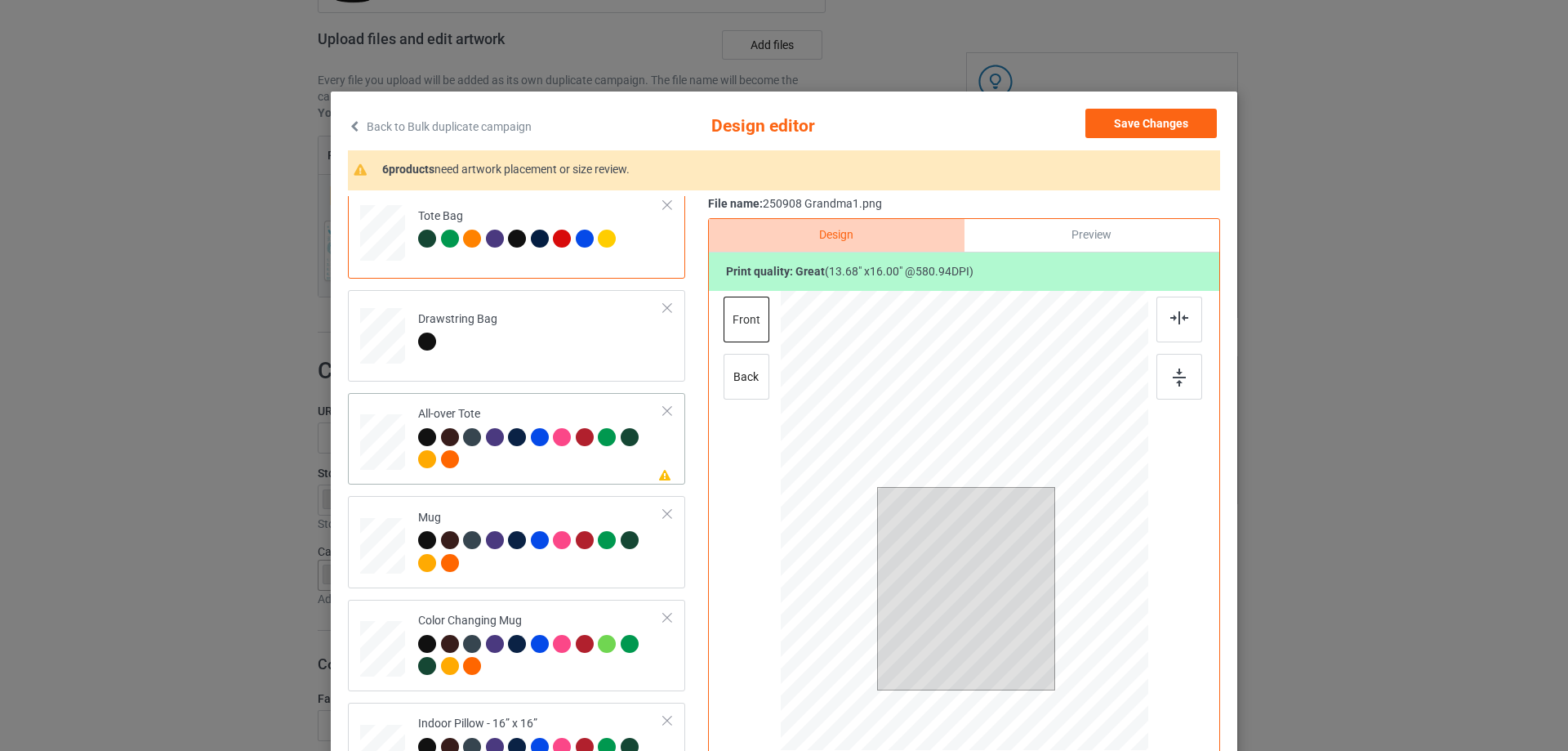
click at [377, 431] on div at bounding box center [383, 442] width 45 height 45
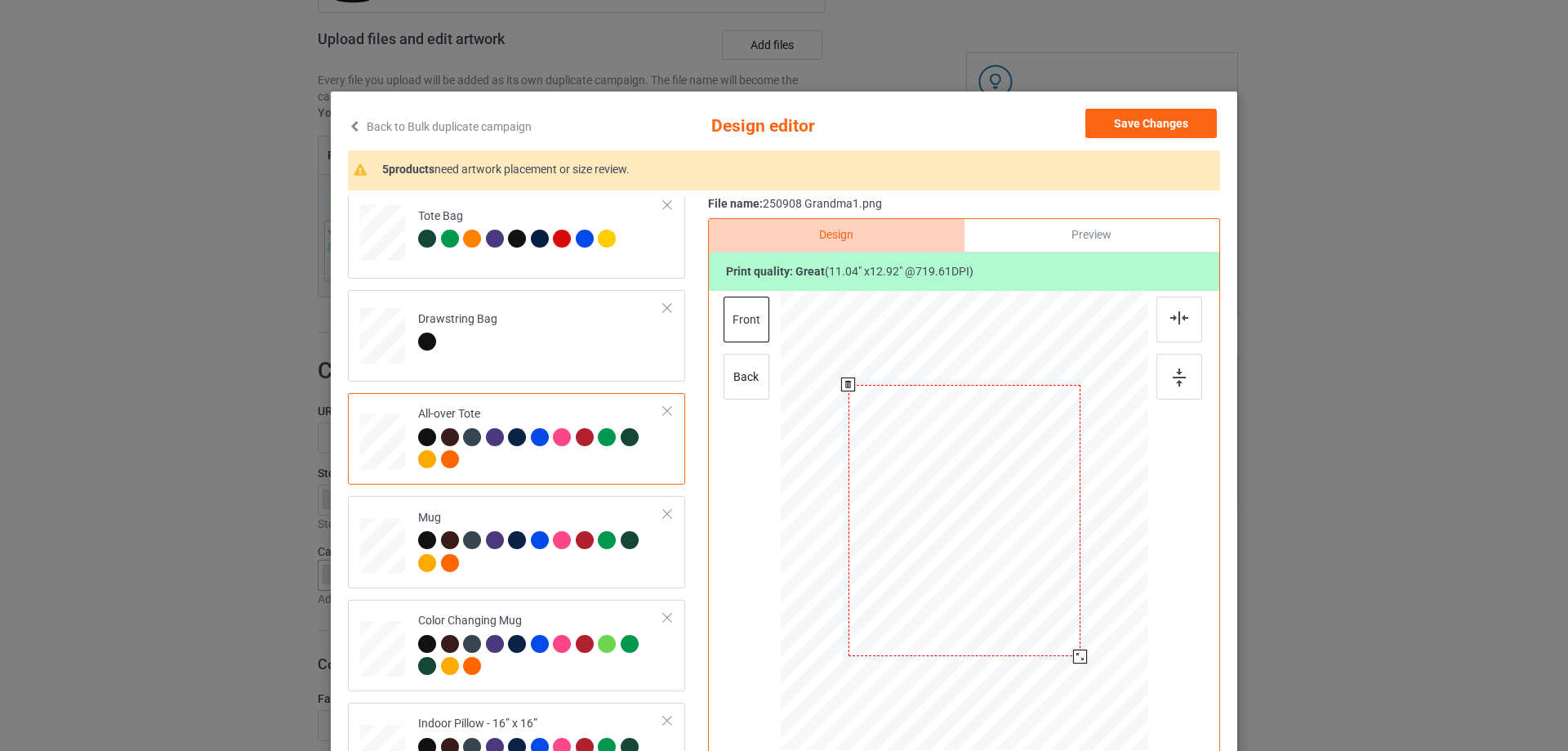
drag, startPoint x: 1068, startPoint y: 649, endPoint x: 1074, endPoint y: 656, distance: 9.2
click at [1074, 656] on div at bounding box center [1079, 656] width 14 height 14
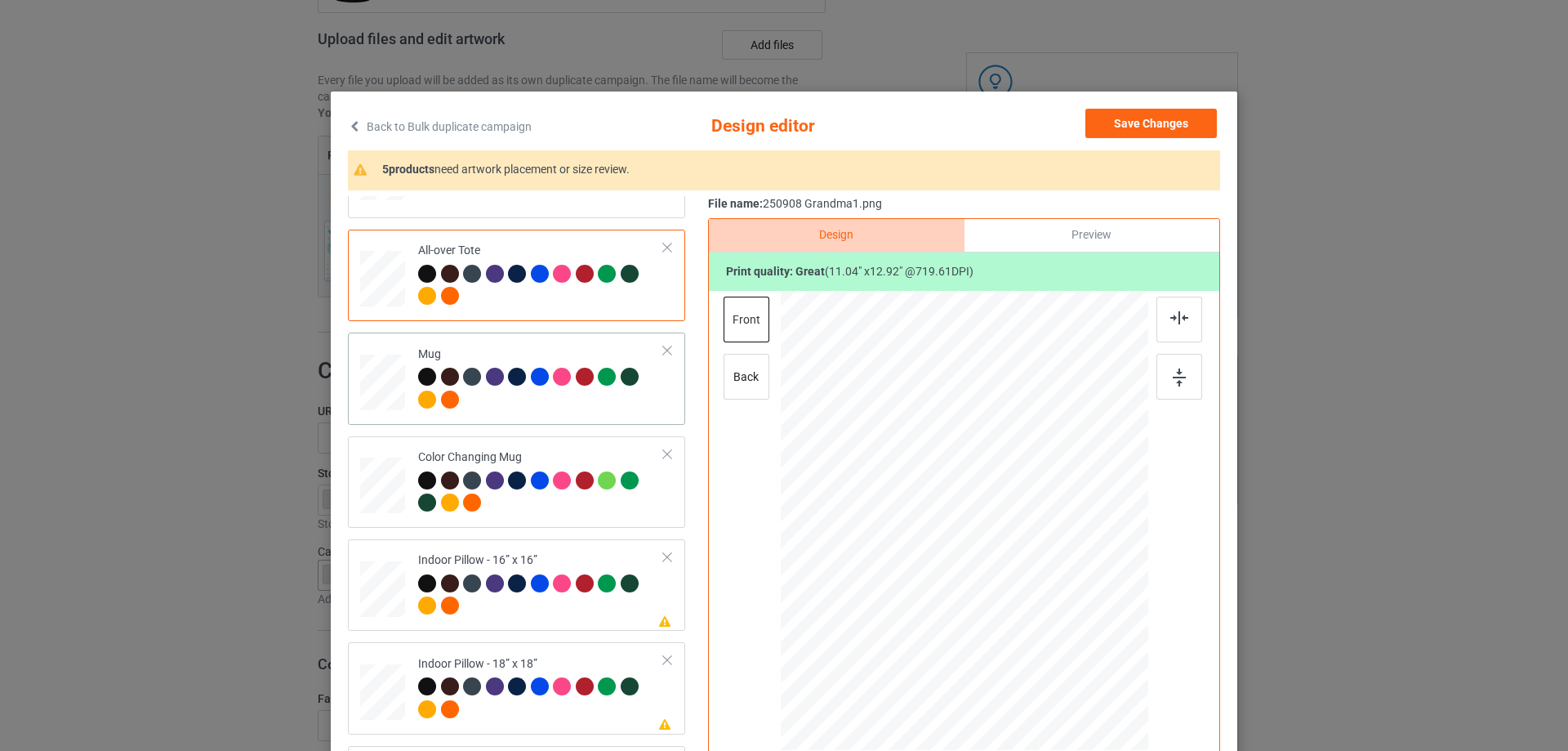
click at [387, 391] on div at bounding box center [383, 382] width 45 height 19
click at [1121, 592] on div at bounding box center [1124, 589] width 14 height 14
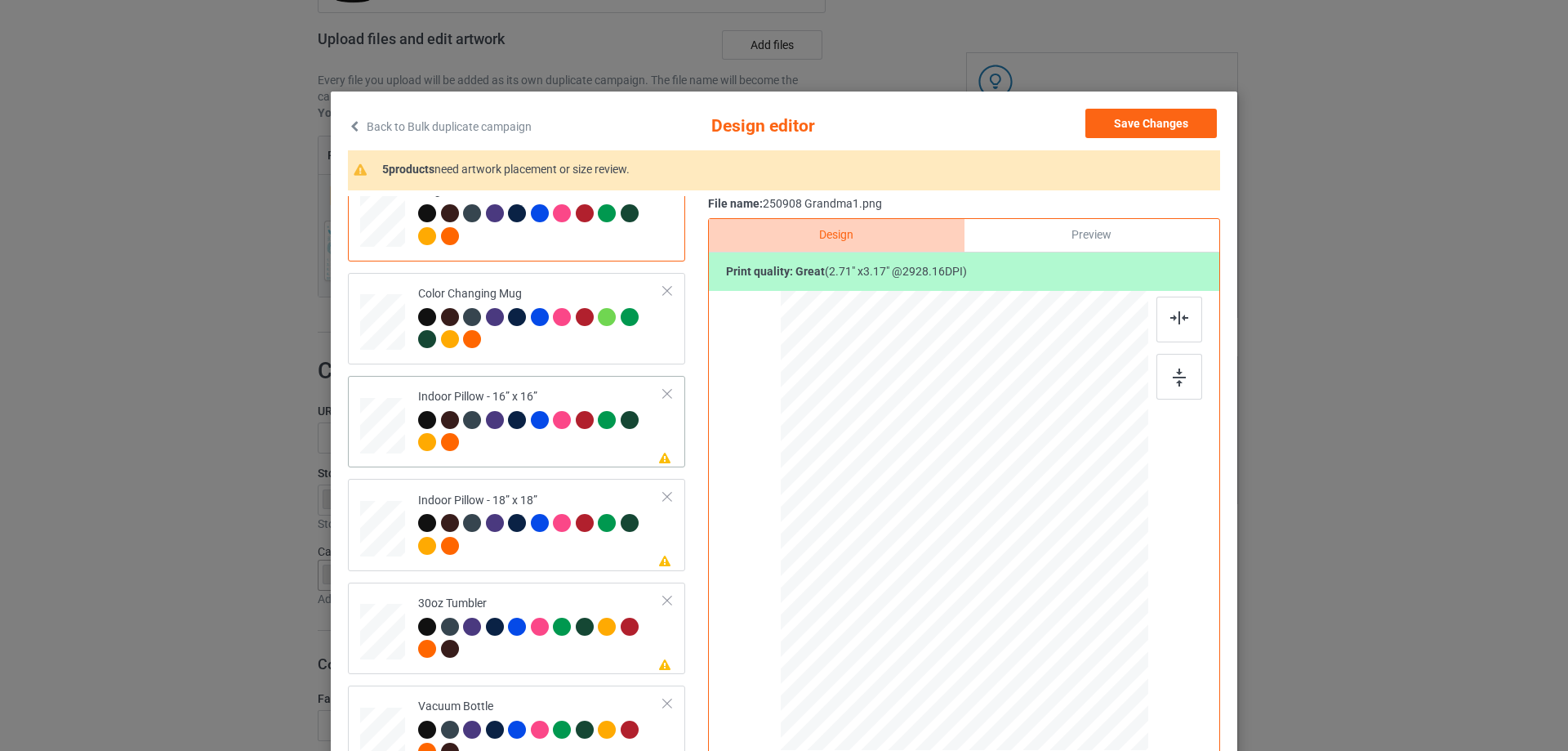
click at [401, 441] on td at bounding box center [385, 421] width 49 height 78
drag, startPoint x: 1069, startPoint y: 650, endPoint x: 1064, endPoint y: 643, distance: 8.6
click at [1064, 643] on div at bounding box center [1067, 642] width 14 height 14
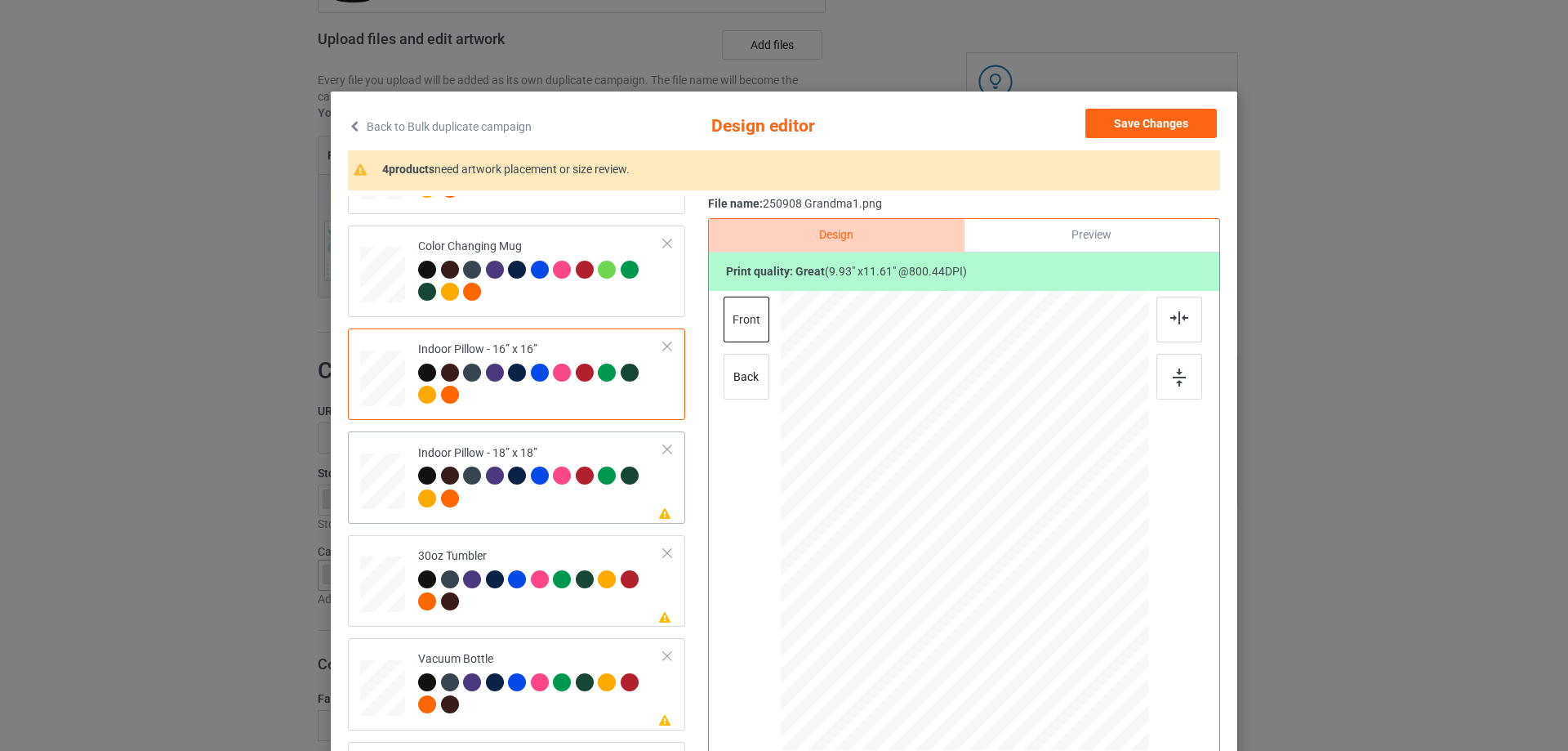
click at [381, 481] on div at bounding box center [383, 481] width 45 height 45
drag, startPoint x: 1072, startPoint y: 655, endPoint x: 1065, endPoint y: 645, distance: 12.2
click at [1065, 645] on div at bounding box center [1066, 640] width 14 height 14
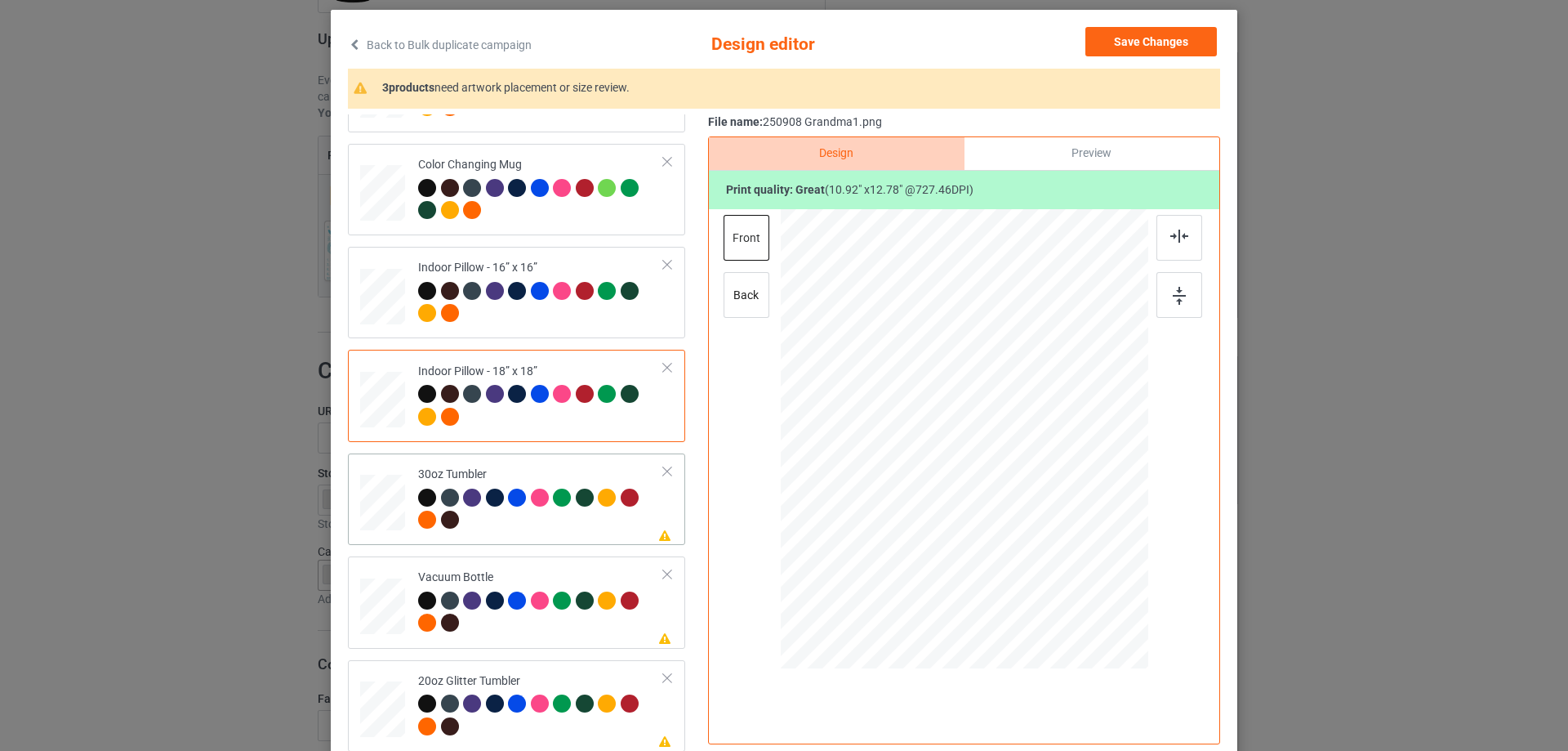
click at [378, 514] on div at bounding box center [383, 503] width 43 height 24
drag, startPoint x: 934, startPoint y: 507, endPoint x: 795, endPoint y: 496, distance: 139.4
click at [933, 505] on div at bounding box center [937, 507] width 14 height 14
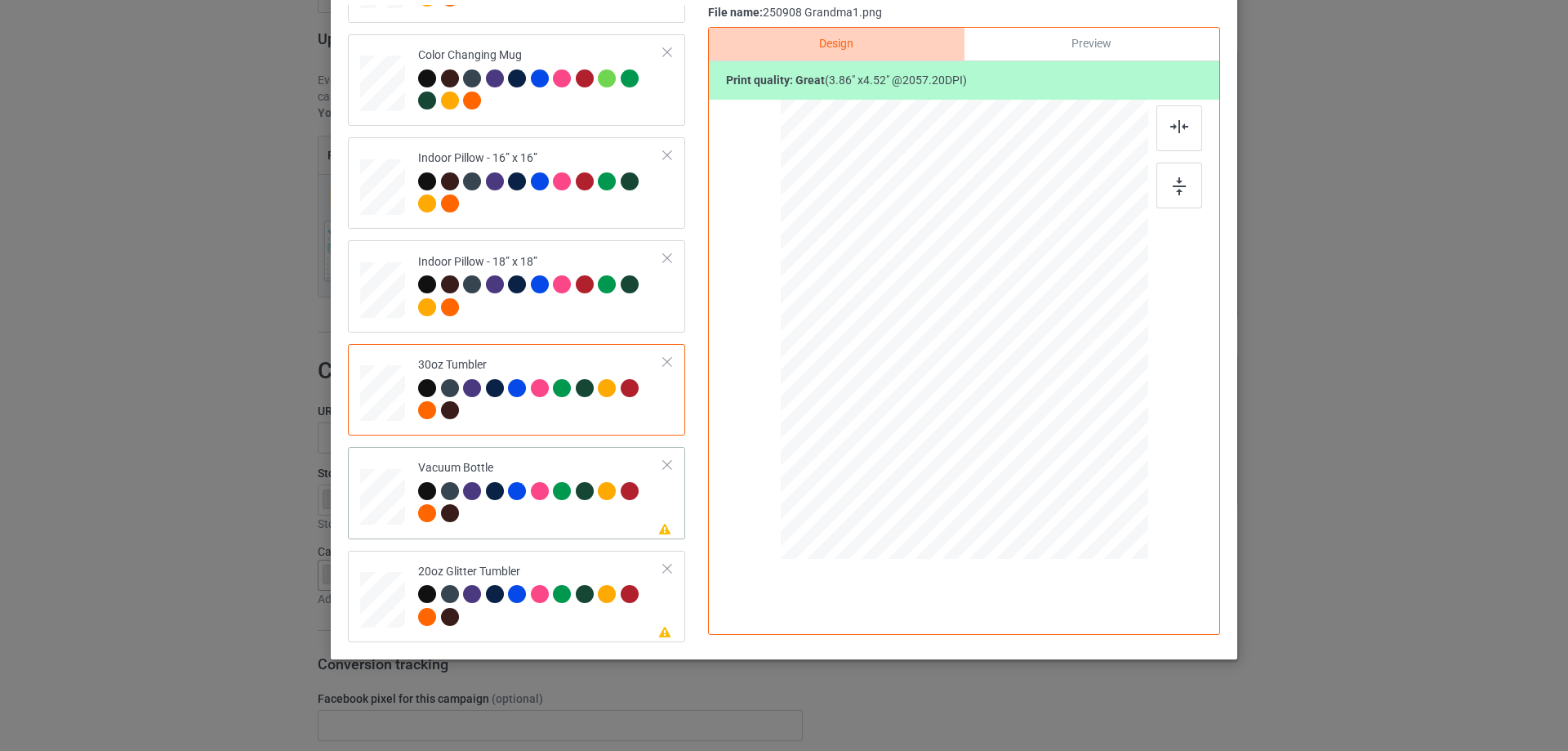
click at [386, 503] on div at bounding box center [383, 496] width 43 height 22
click at [923, 391] on div at bounding box center [930, 389] width 14 height 14
click at [385, 598] on div at bounding box center [383, 599] width 42 height 36
click at [939, 365] on div at bounding box center [945, 364] width 14 height 14
click at [908, 330] on div at bounding box center [881, 291] width 128 height 151
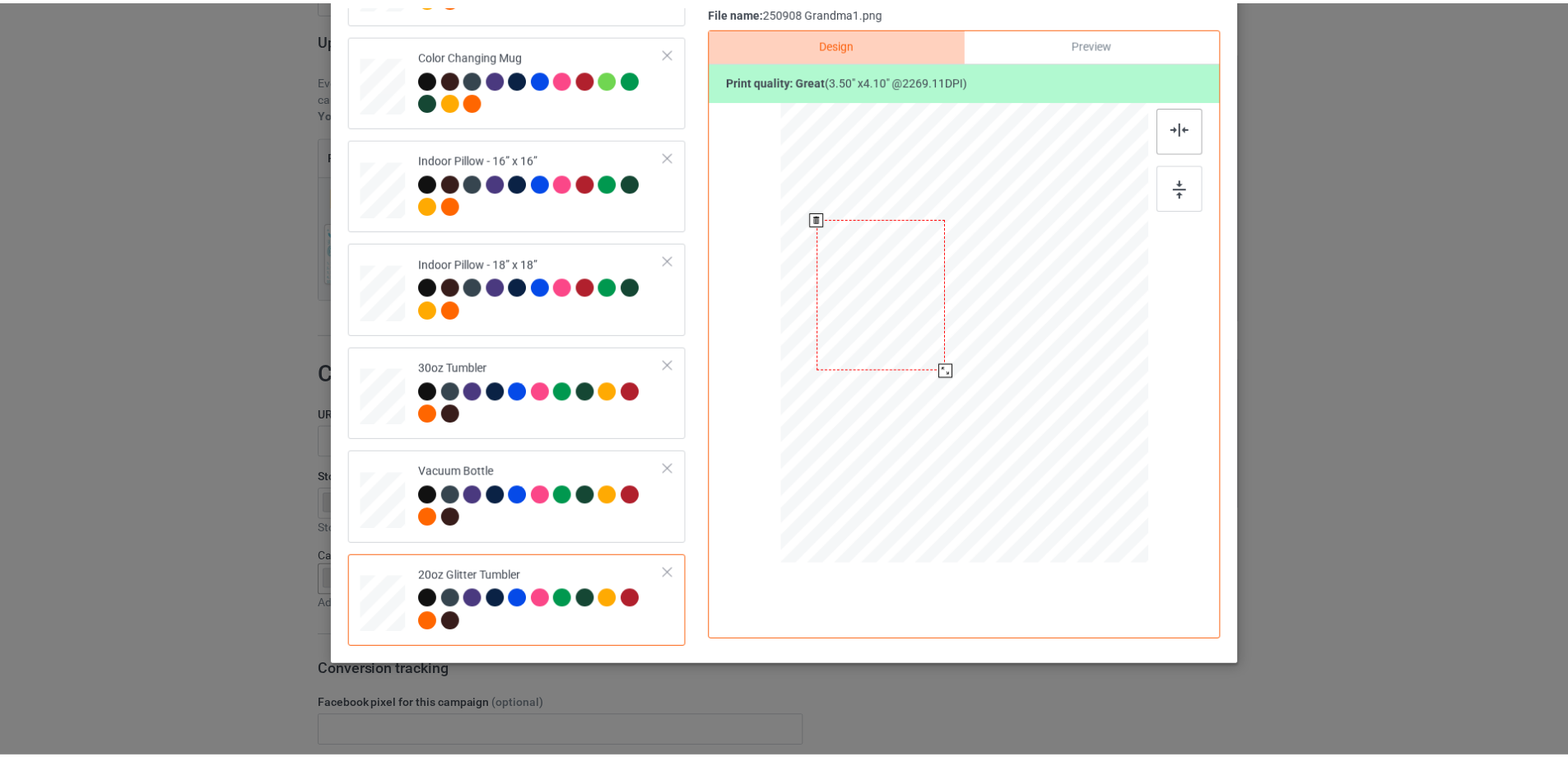
scroll to position [0, 0]
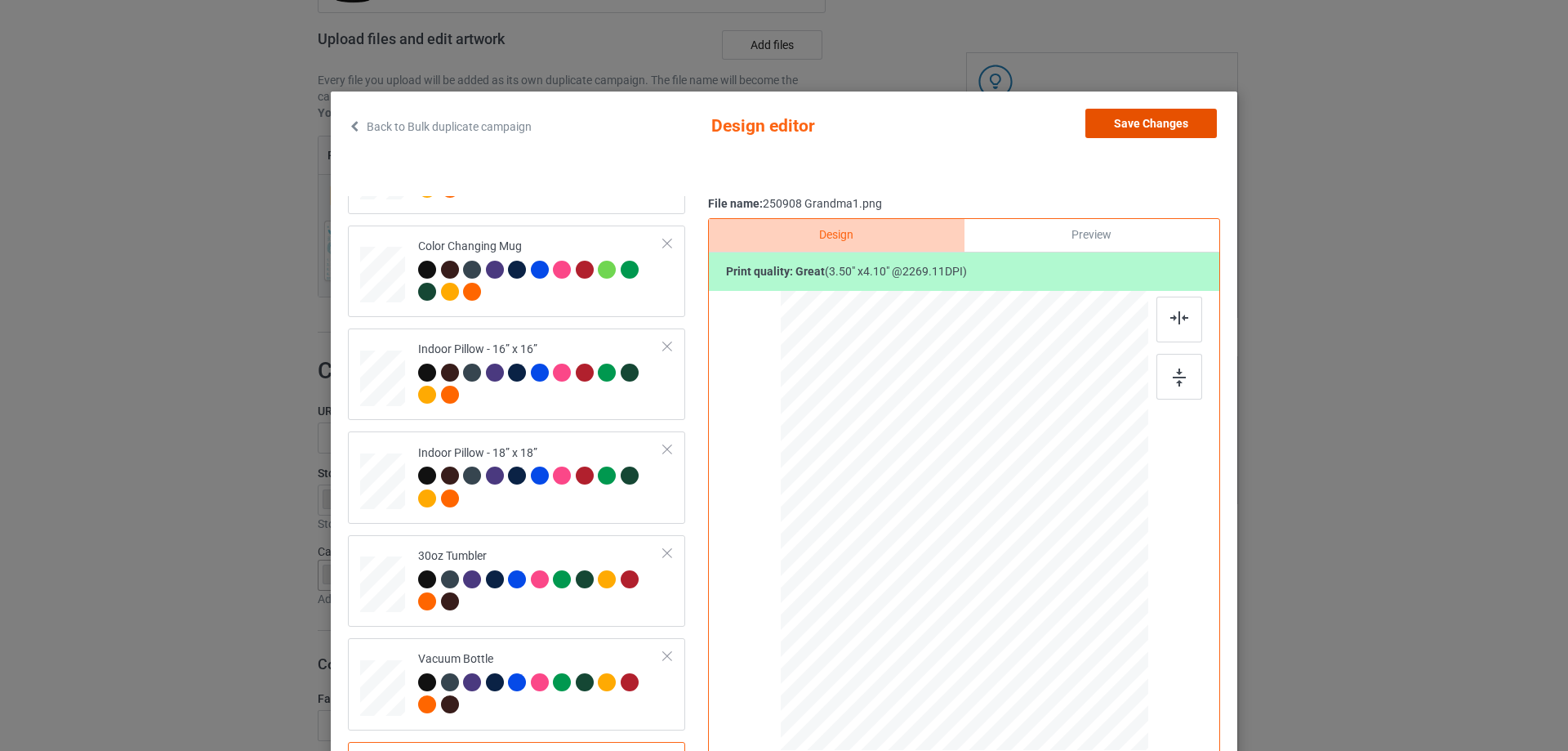
click at [1164, 125] on button "Save Changes" at bounding box center [1151, 122] width 131 height 29
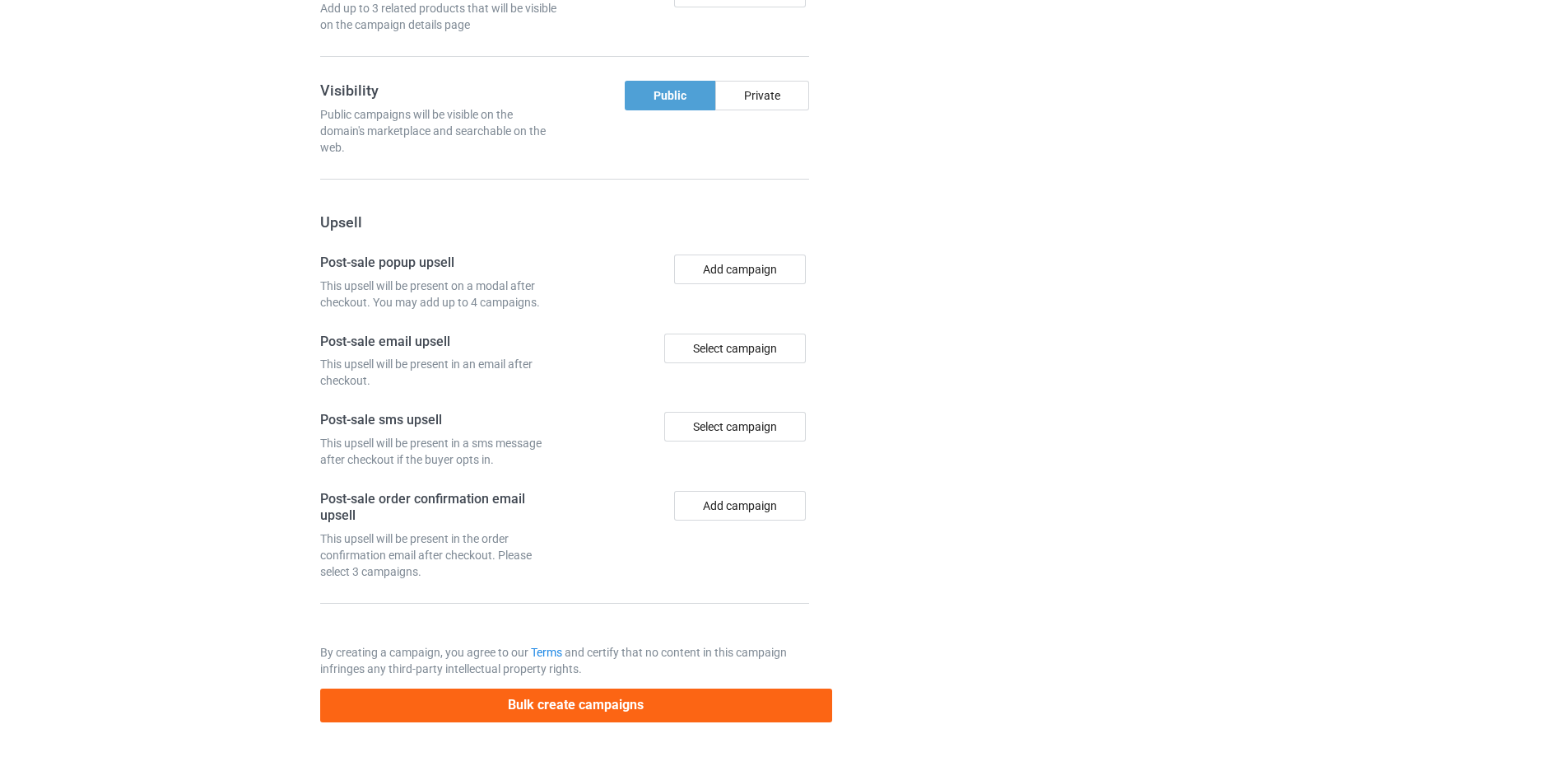
scroll to position [1358, 0]
click at [561, 707] on button "Bulk create campaigns" at bounding box center [576, 705] width 512 height 34
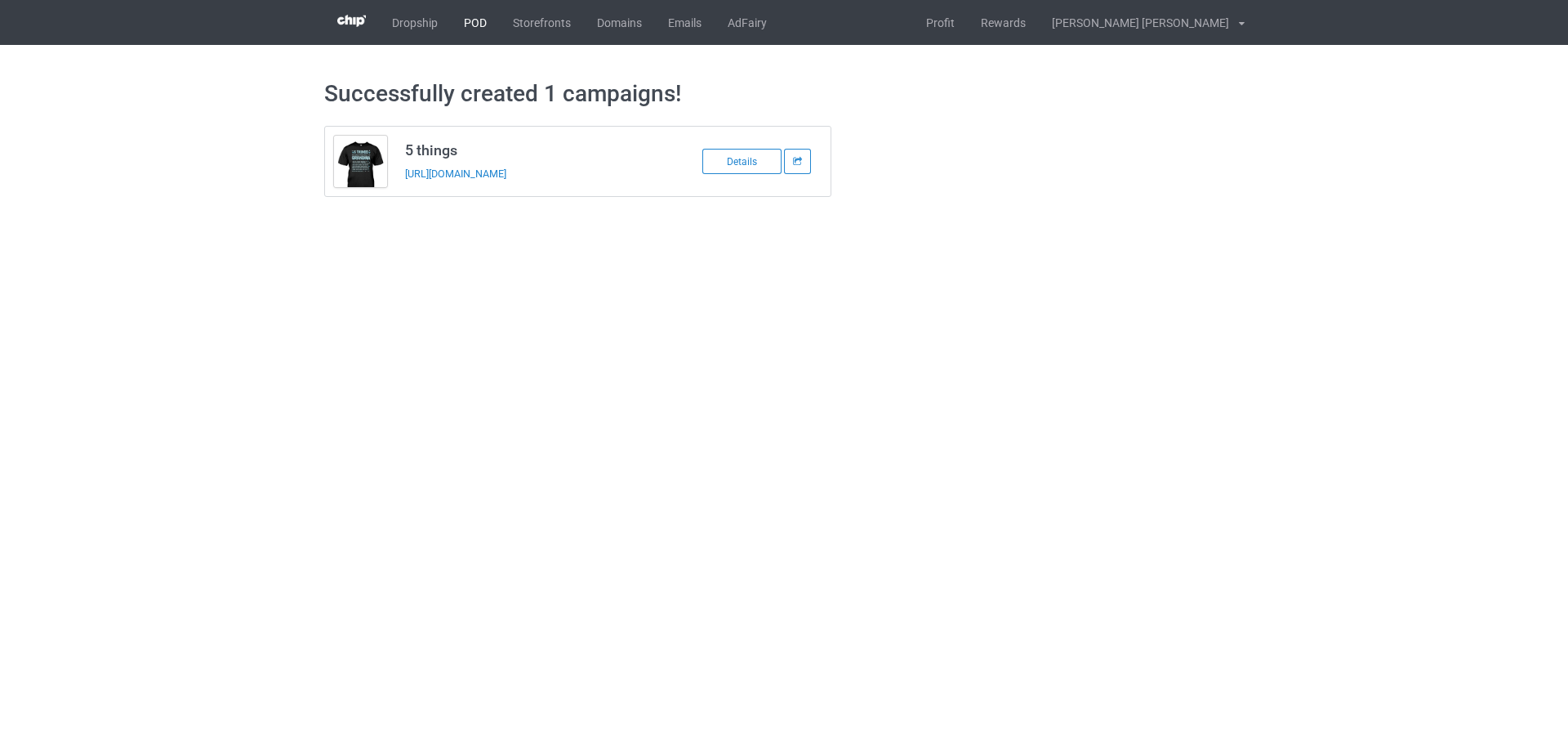
click at [466, 19] on link "POD" at bounding box center [475, 22] width 49 height 45
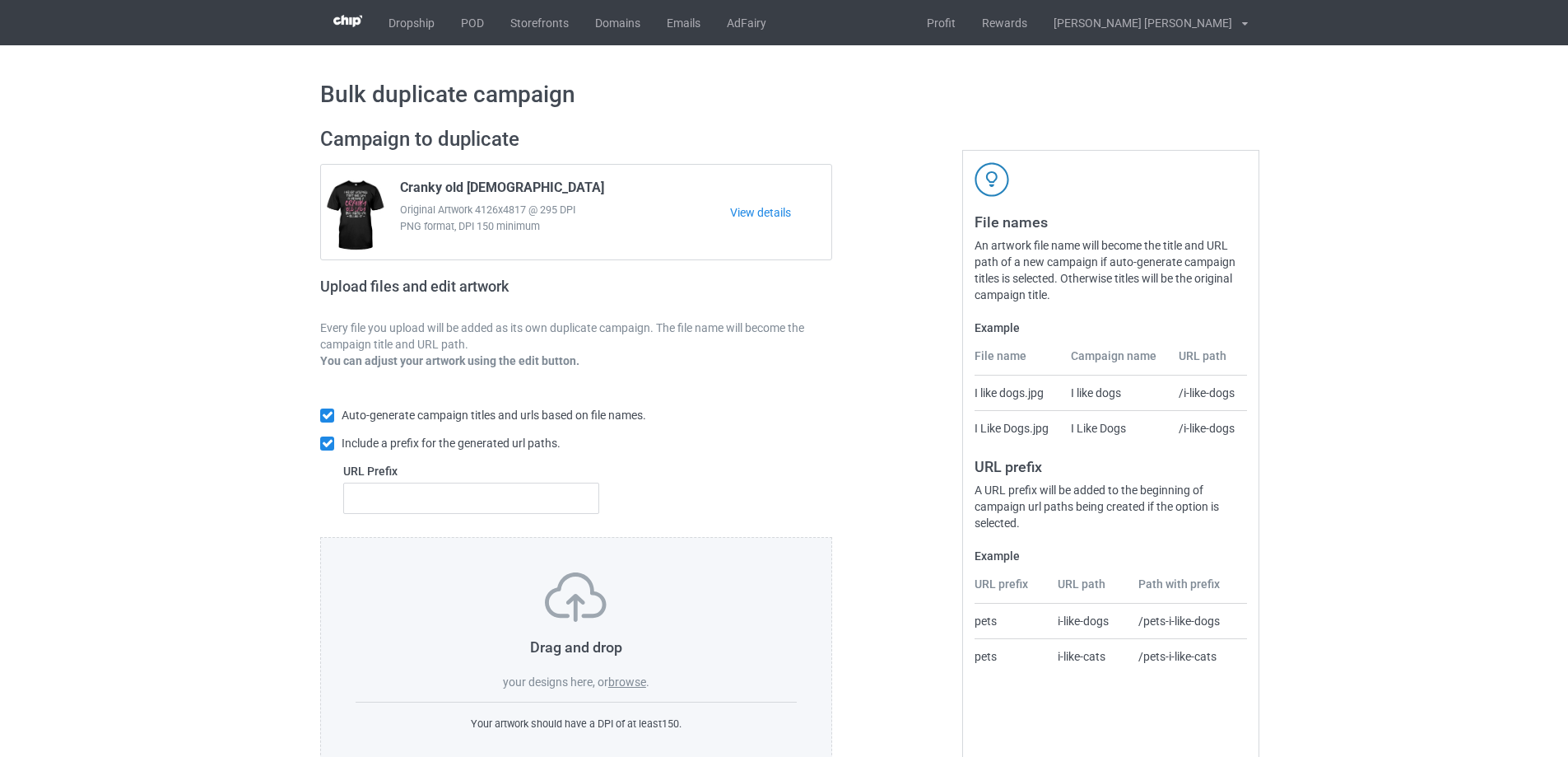
click at [638, 684] on label "browse" at bounding box center [627, 681] width 38 height 13
click at [0, 0] on input "browse" at bounding box center [0, 0] width 0 height 0
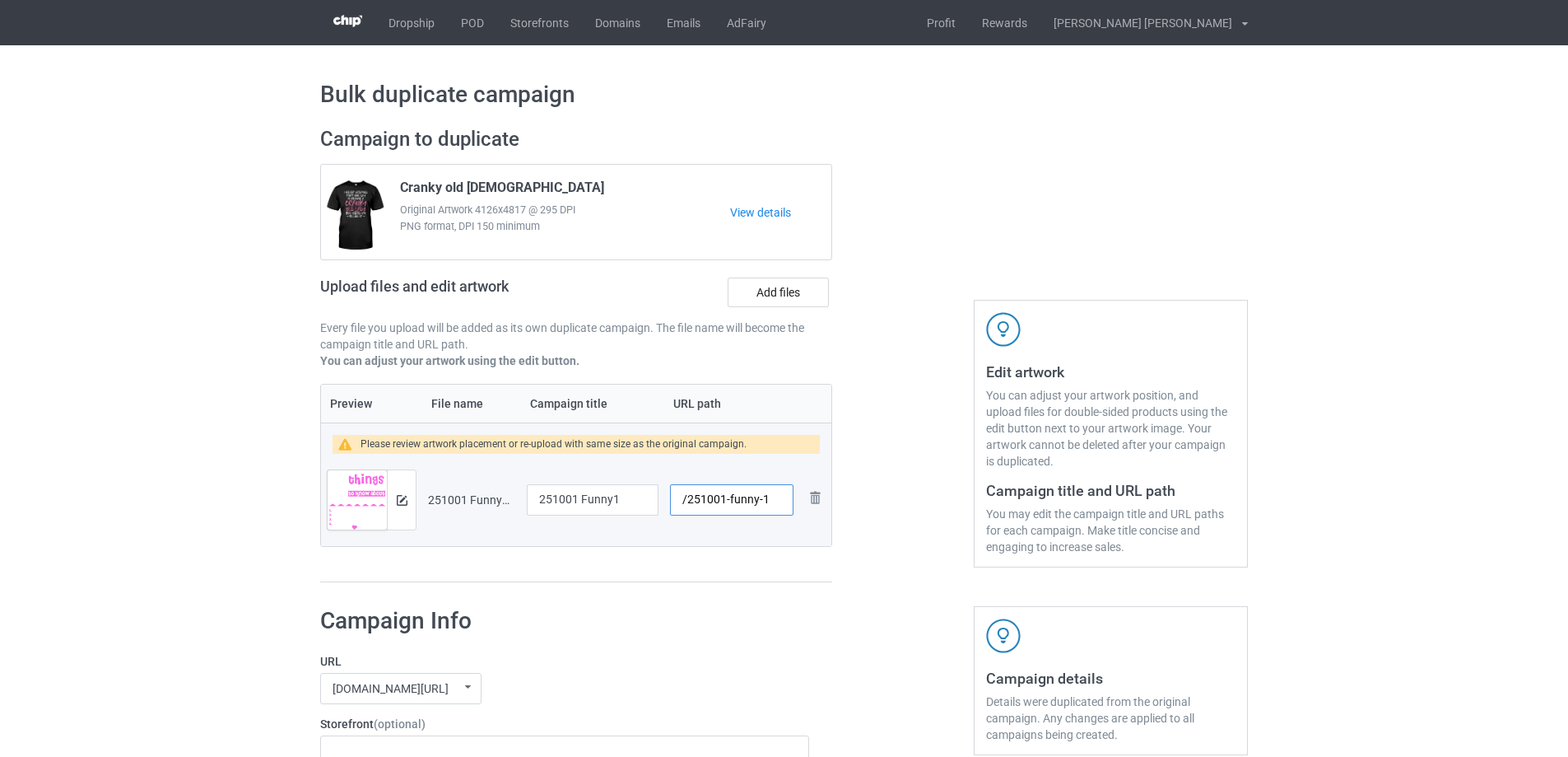
drag, startPoint x: 728, startPoint y: 504, endPoint x: 761, endPoint y: 508, distance: 33.2
click at [761, 508] on input "/251001-funny-1" at bounding box center [732, 499] width 123 height 31
type input "/251001-1"
drag, startPoint x: 629, startPoint y: 499, endPoint x: 525, endPoint y: 499, distance: 104.0
click at [525, 499] on td "251001 Funny1" at bounding box center [592, 500] width 143 height 92
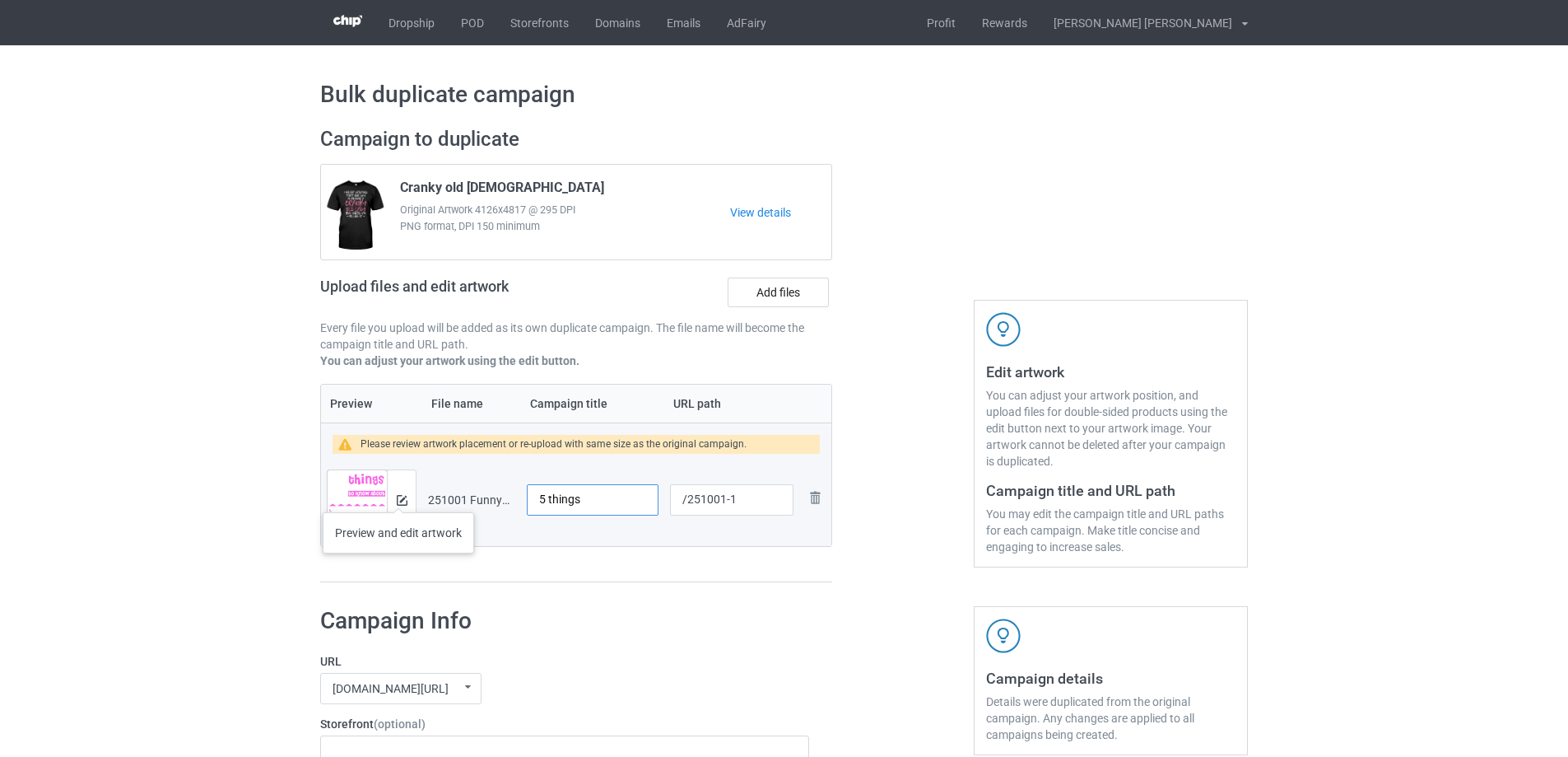
type input "5 things"
click at [399, 496] on img at bounding box center [402, 500] width 11 height 11
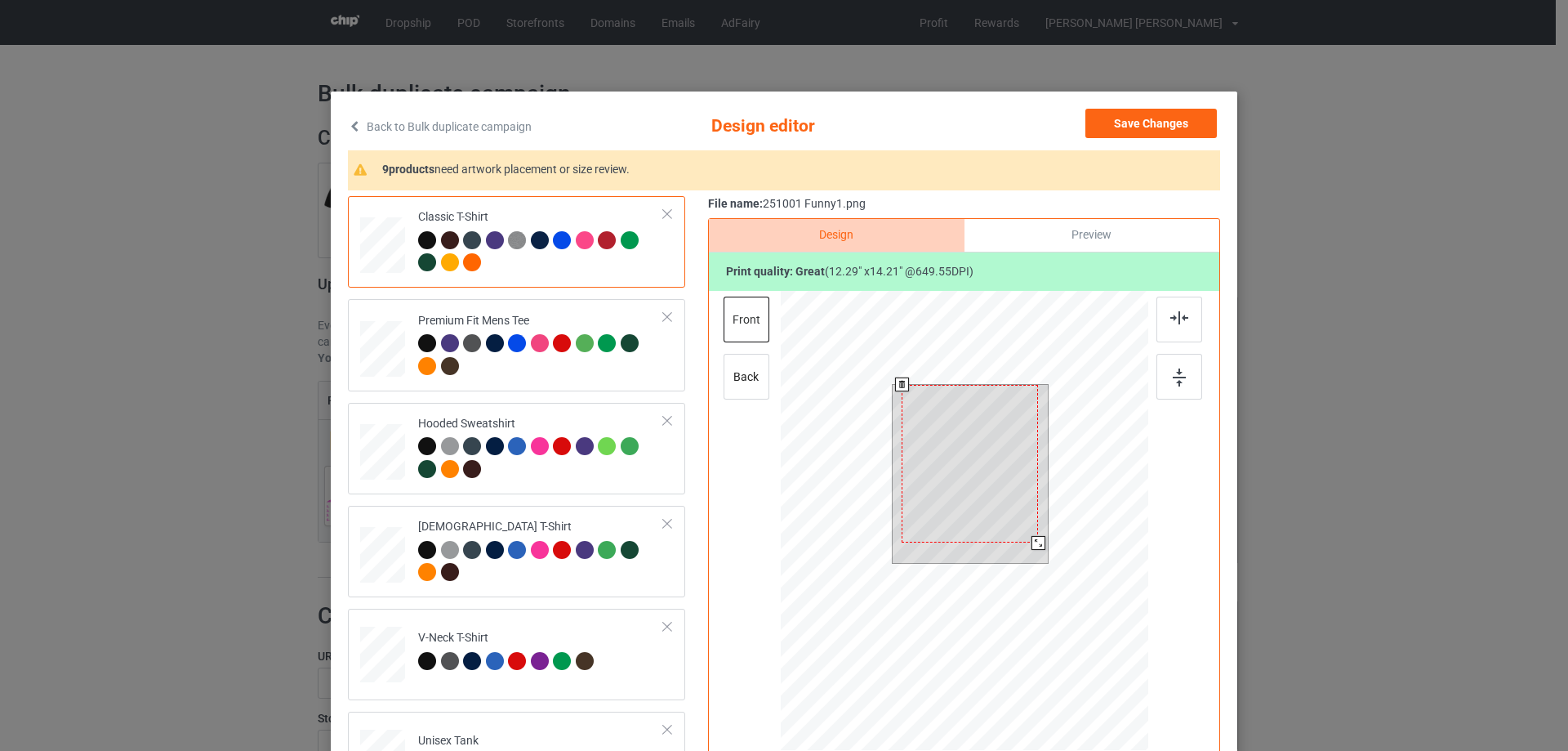
click at [1031, 536] on div at bounding box center [1038, 543] width 14 height 14
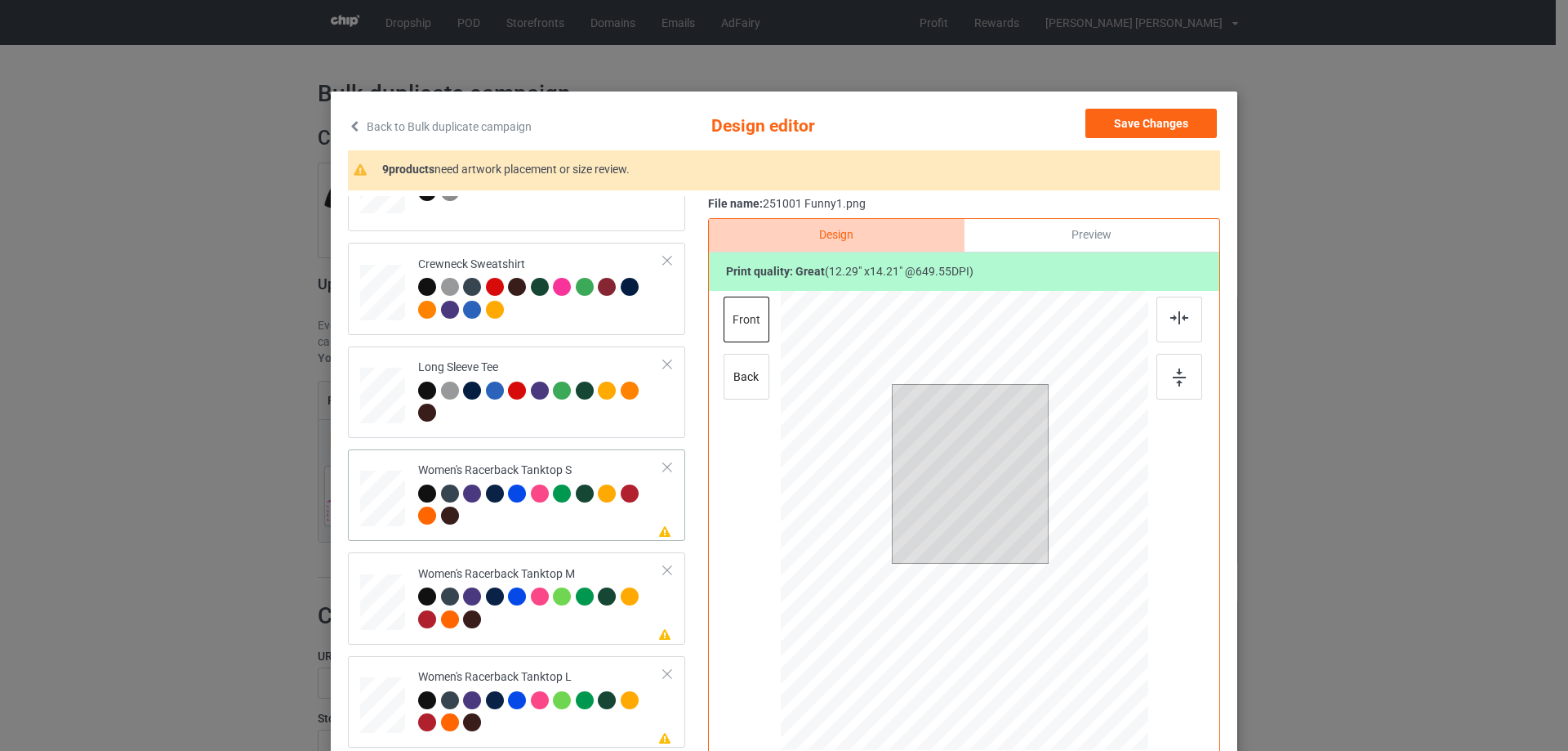
scroll to position [654, 0]
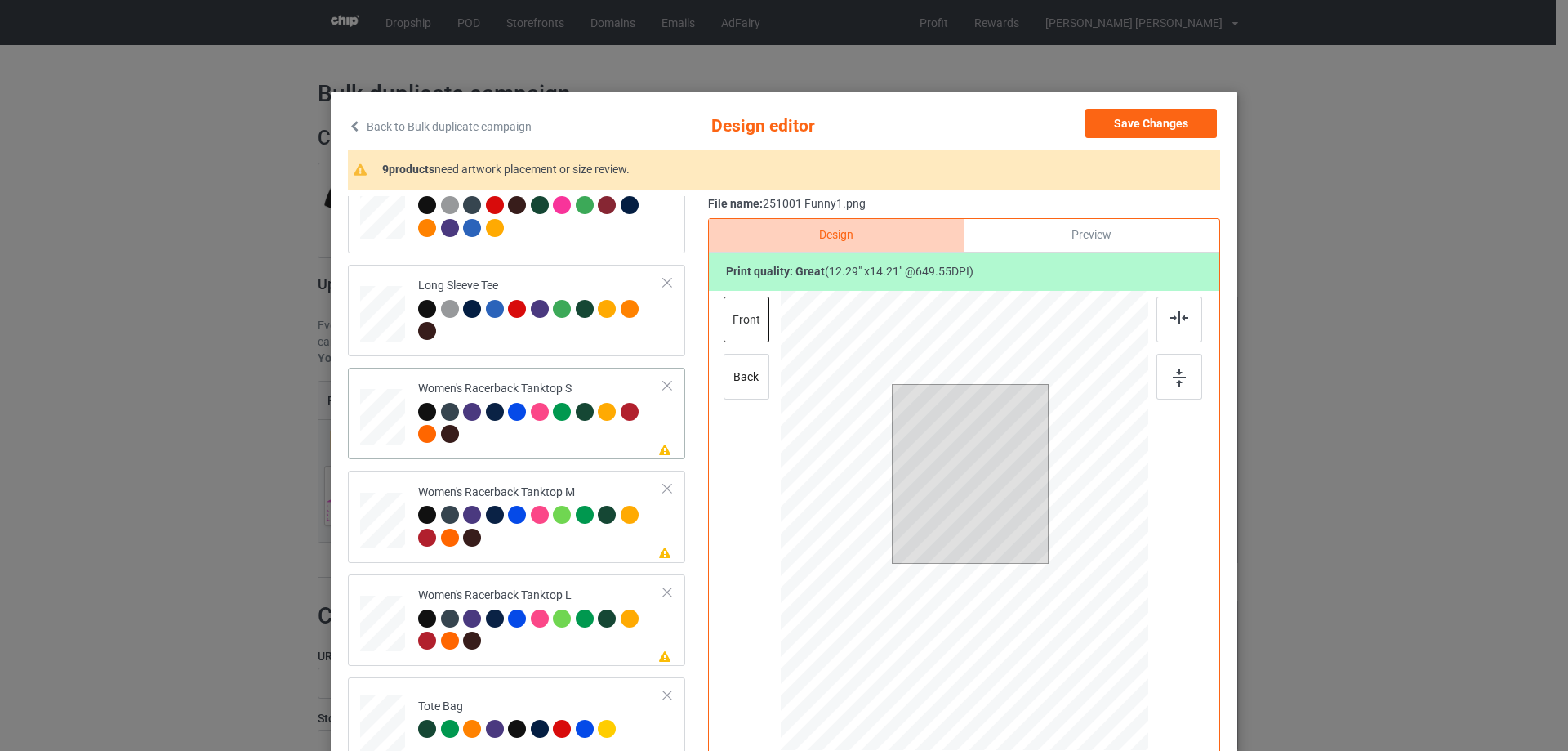
drag, startPoint x: 385, startPoint y: 437, endPoint x: 404, endPoint y: 438, distance: 19.0
click at [385, 437] on div at bounding box center [383, 417] width 44 height 57
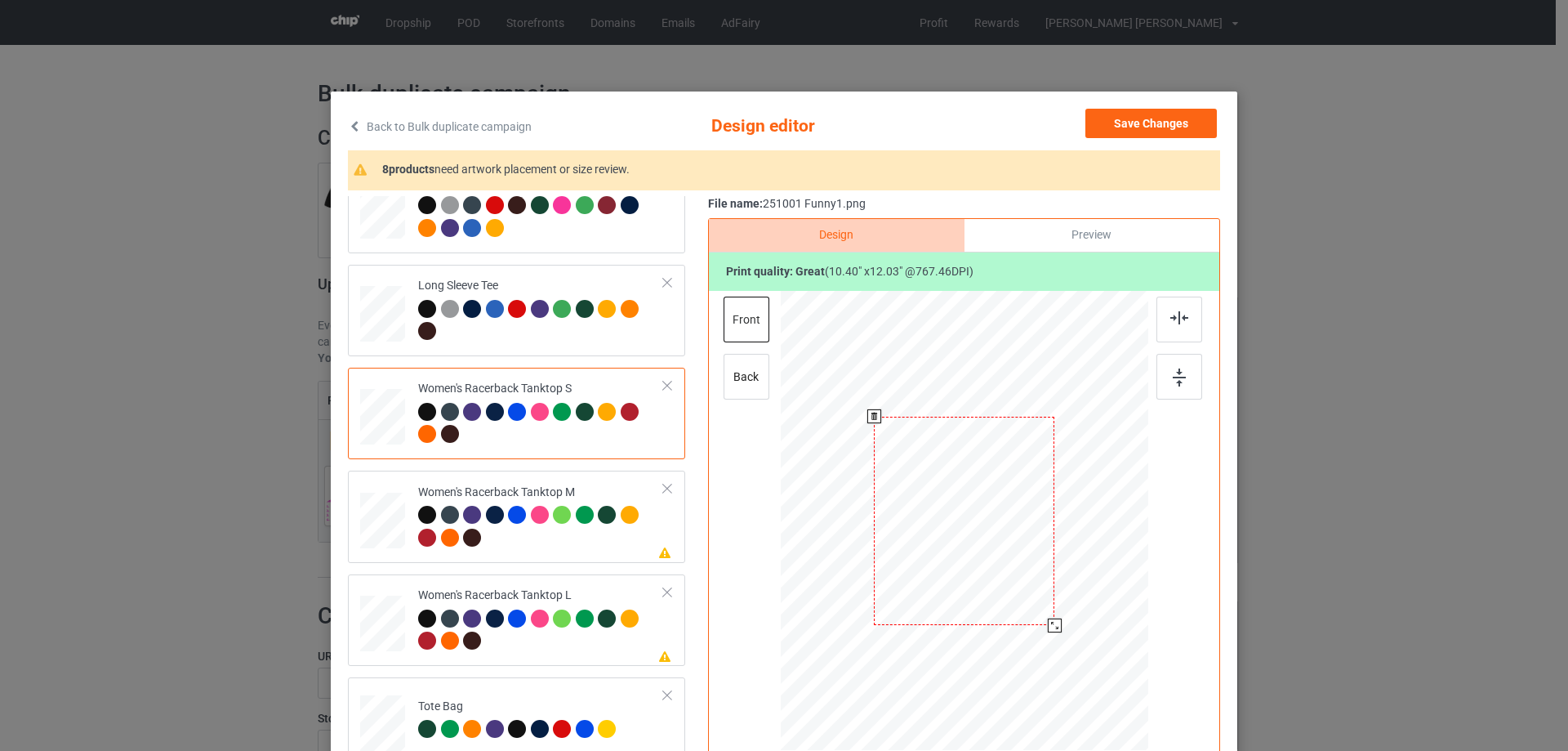
drag, startPoint x: 1062, startPoint y: 648, endPoint x: 1021, endPoint y: 573, distance: 85.5
click at [1059, 613] on div at bounding box center [965, 520] width 358 height 460
drag, startPoint x: 1021, startPoint y: 573, endPoint x: 1021, endPoint y: 589, distance: 16.0
click at [1021, 589] on div at bounding box center [962, 540] width 179 height 206
click at [1178, 321] on img at bounding box center [1179, 318] width 18 height 13
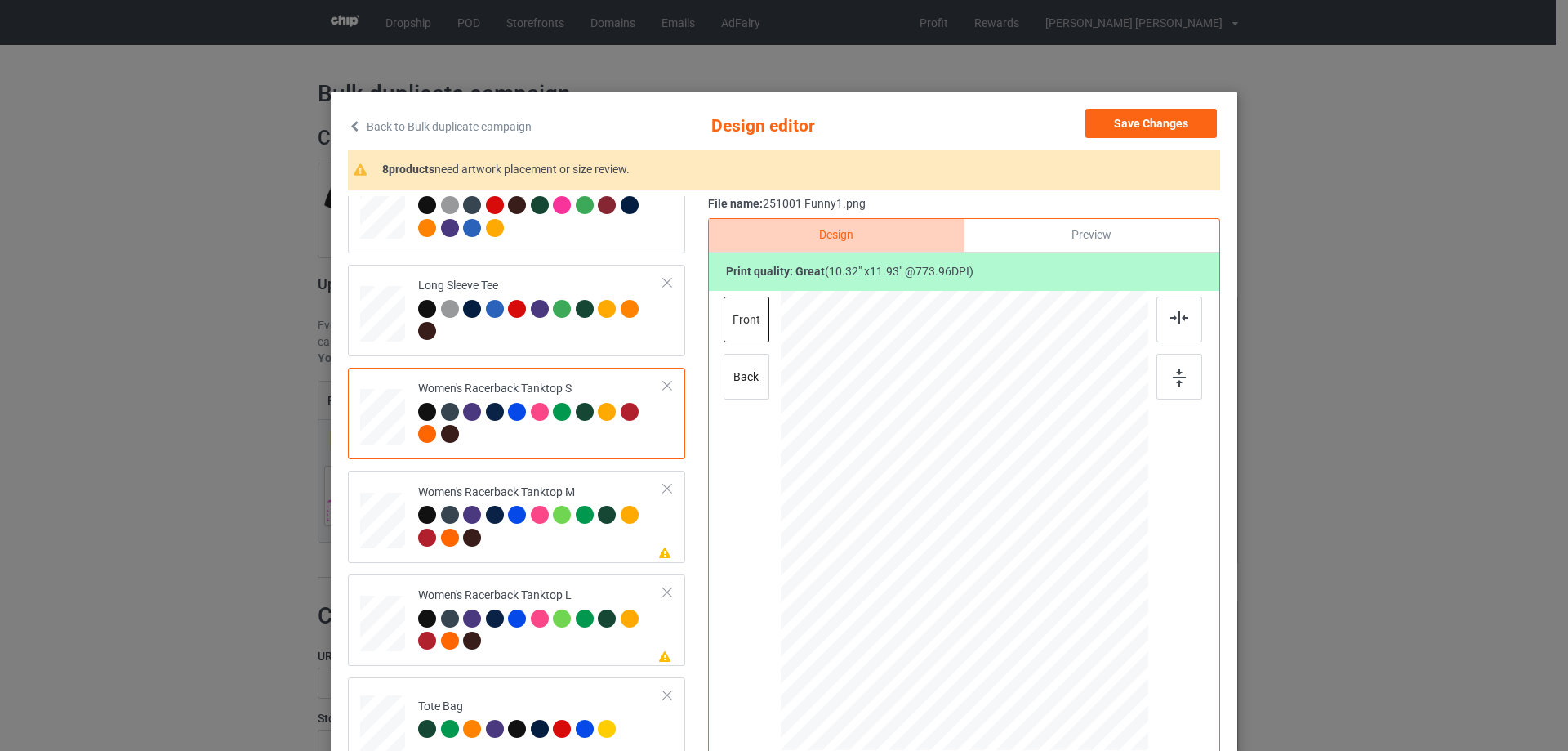
scroll to position [817, 0]
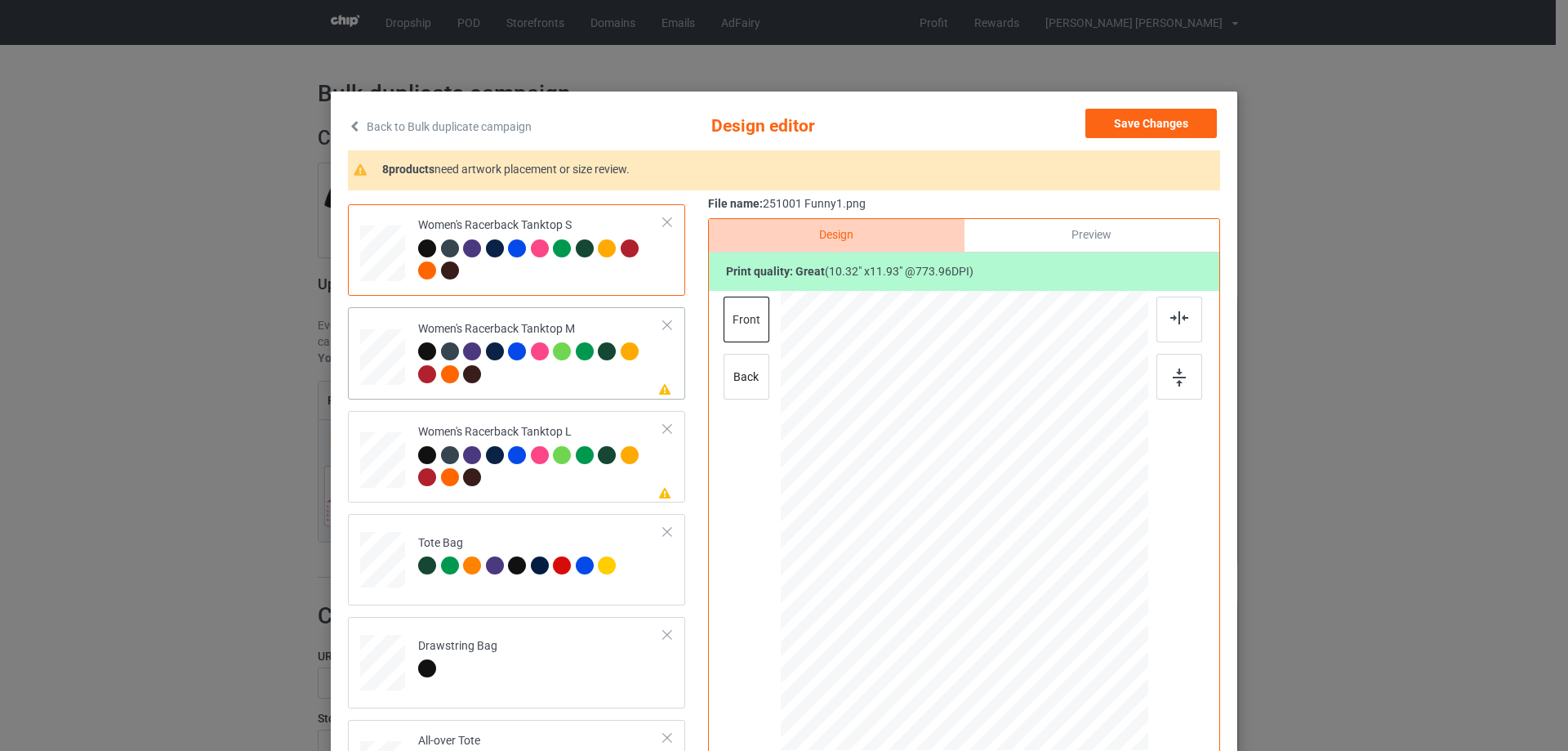
click at [388, 366] on div at bounding box center [383, 357] width 45 height 57
drag, startPoint x: 1069, startPoint y: 653, endPoint x: 997, endPoint y: 559, distance: 118.4
click at [1058, 614] on div at bounding box center [964, 520] width 367 height 460
drag, startPoint x: 997, startPoint y: 559, endPoint x: 1000, endPoint y: 582, distance: 23.2
click at [1000, 582] on div at bounding box center [966, 543] width 176 height 202
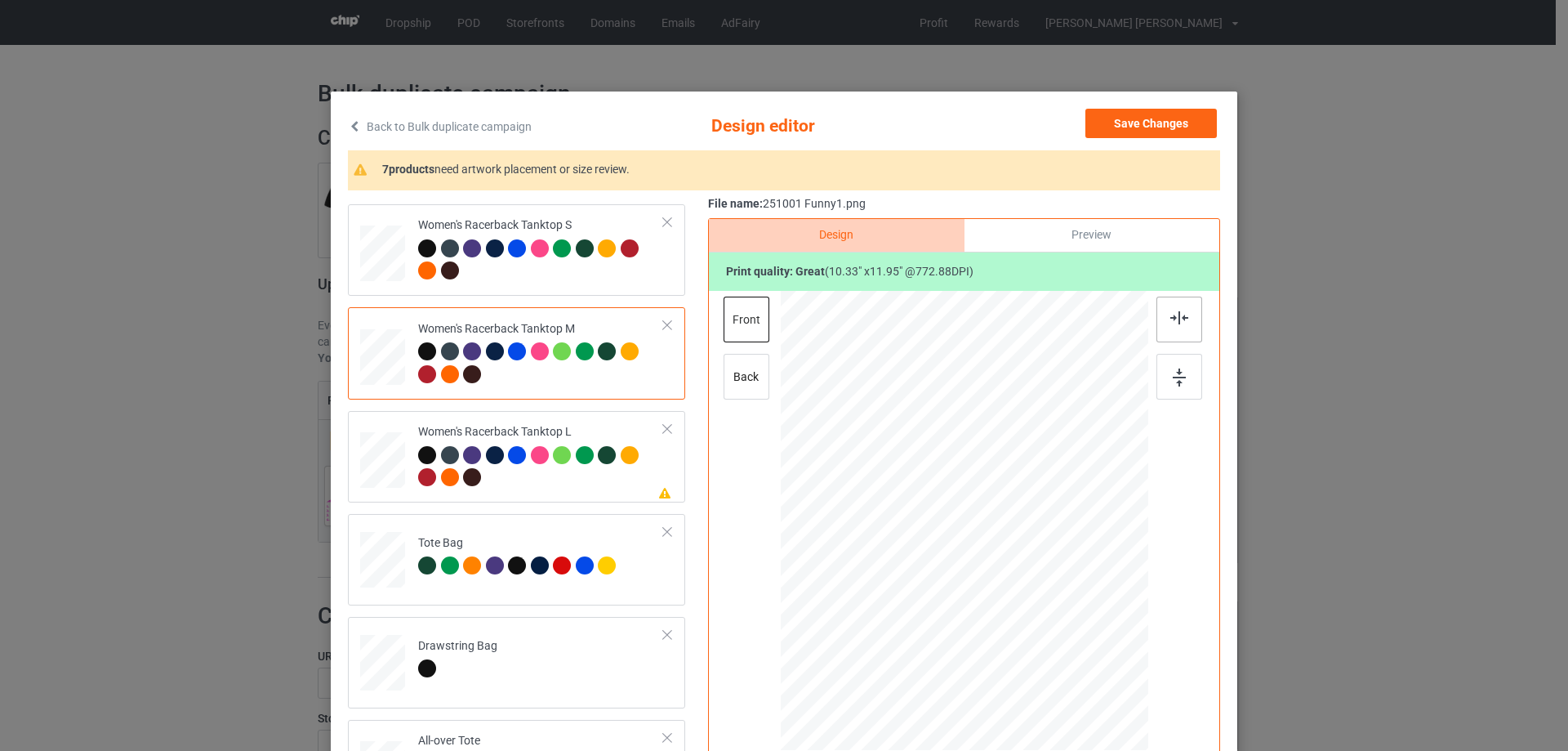
click at [1170, 320] on img at bounding box center [1179, 318] width 18 height 13
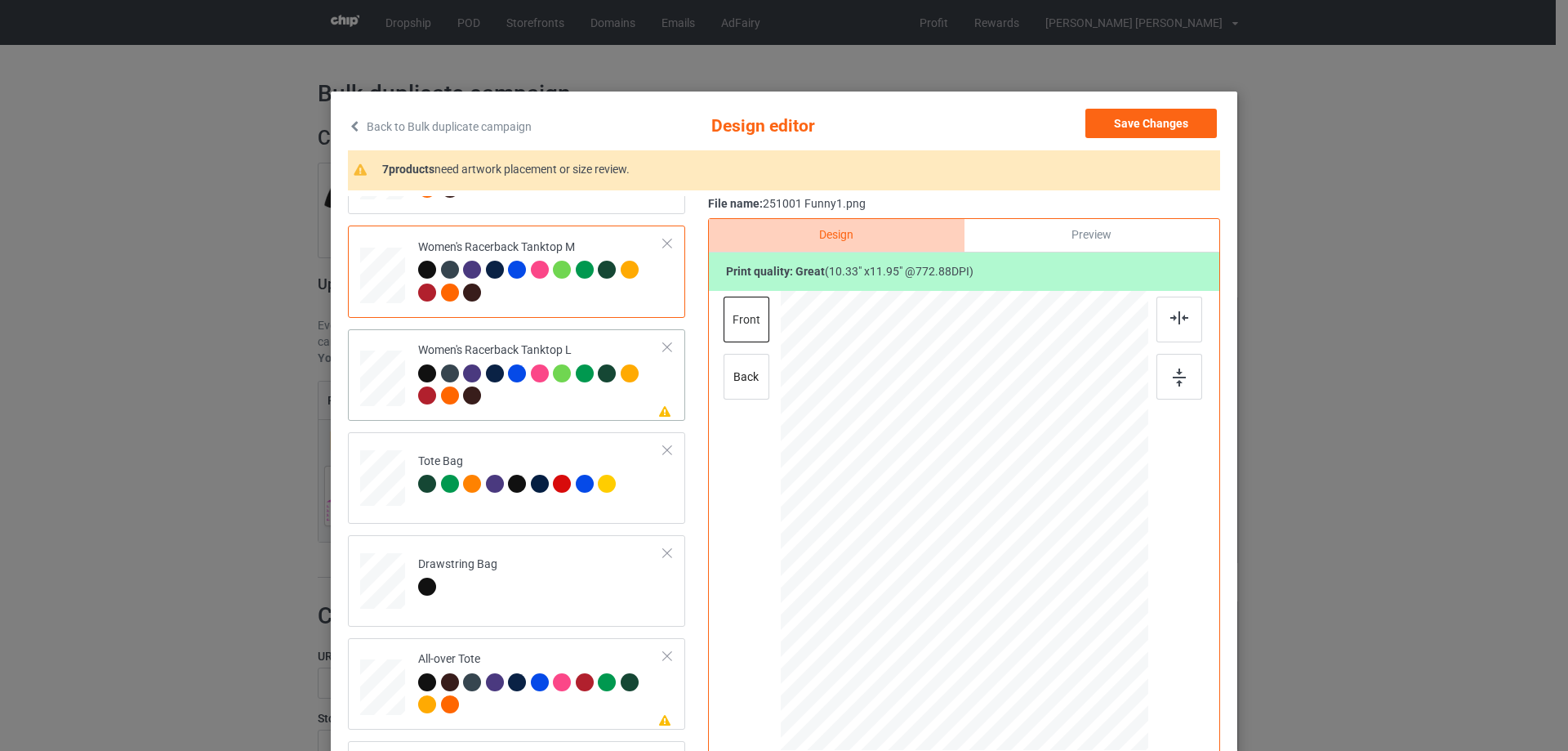
click at [372, 387] on div at bounding box center [383, 379] width 45 height 54
drag, startPoint x: 1064, startPoint y: 652, endPoint x: 1054, endPoint y: 606, distance: 47.1
click at [1054, 606] on div at bounding box center [964, 521] width 367 height 439
drag, startPoint x: 978, startPoint y: 525, endPoint x: 975, endPoint y: 546, distance: 21.2
click at [975, 546] on div at bounding box center [961, 543] width 166 height 193
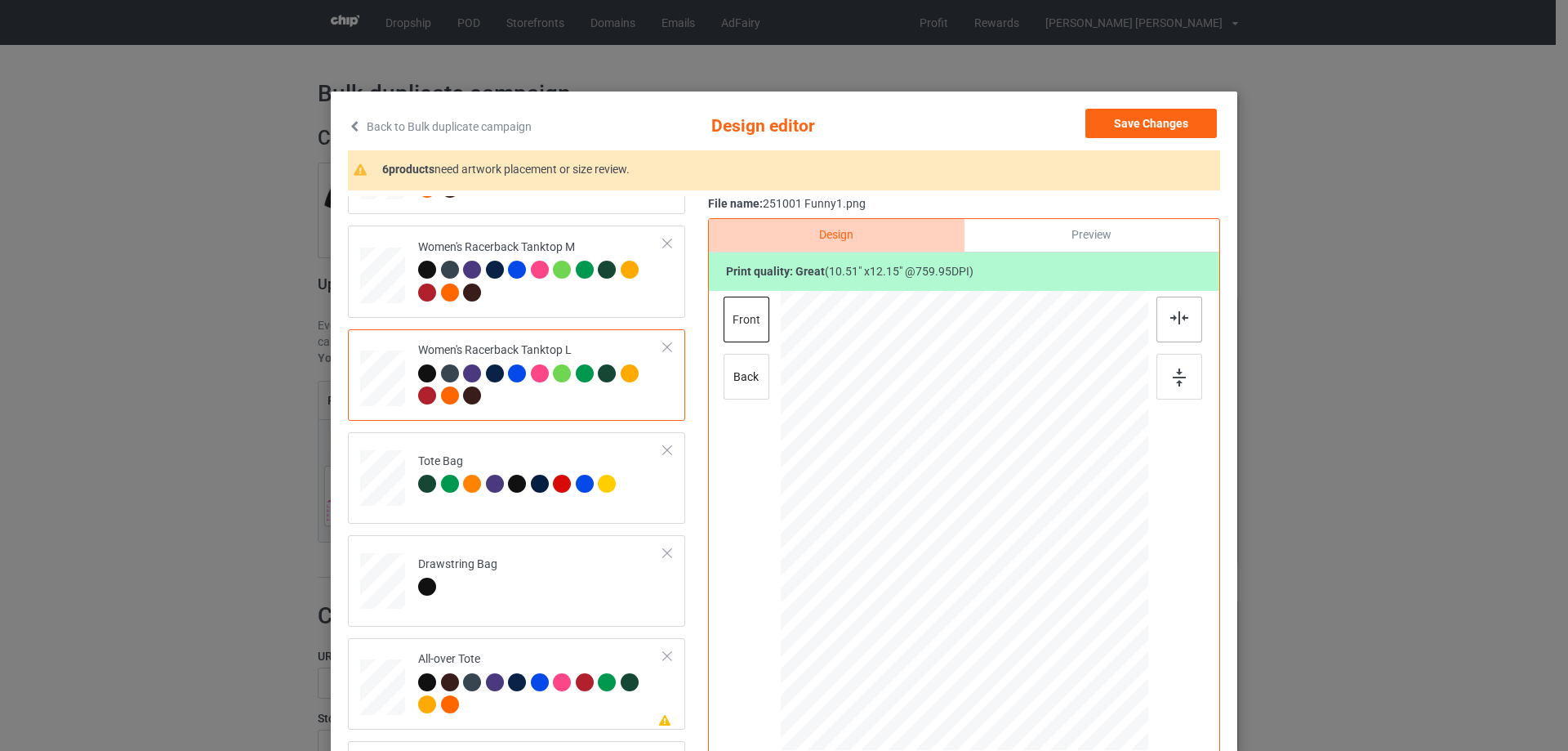
click at [1178, 309] on div at bounding box center [1178, 319] width 46 height 46
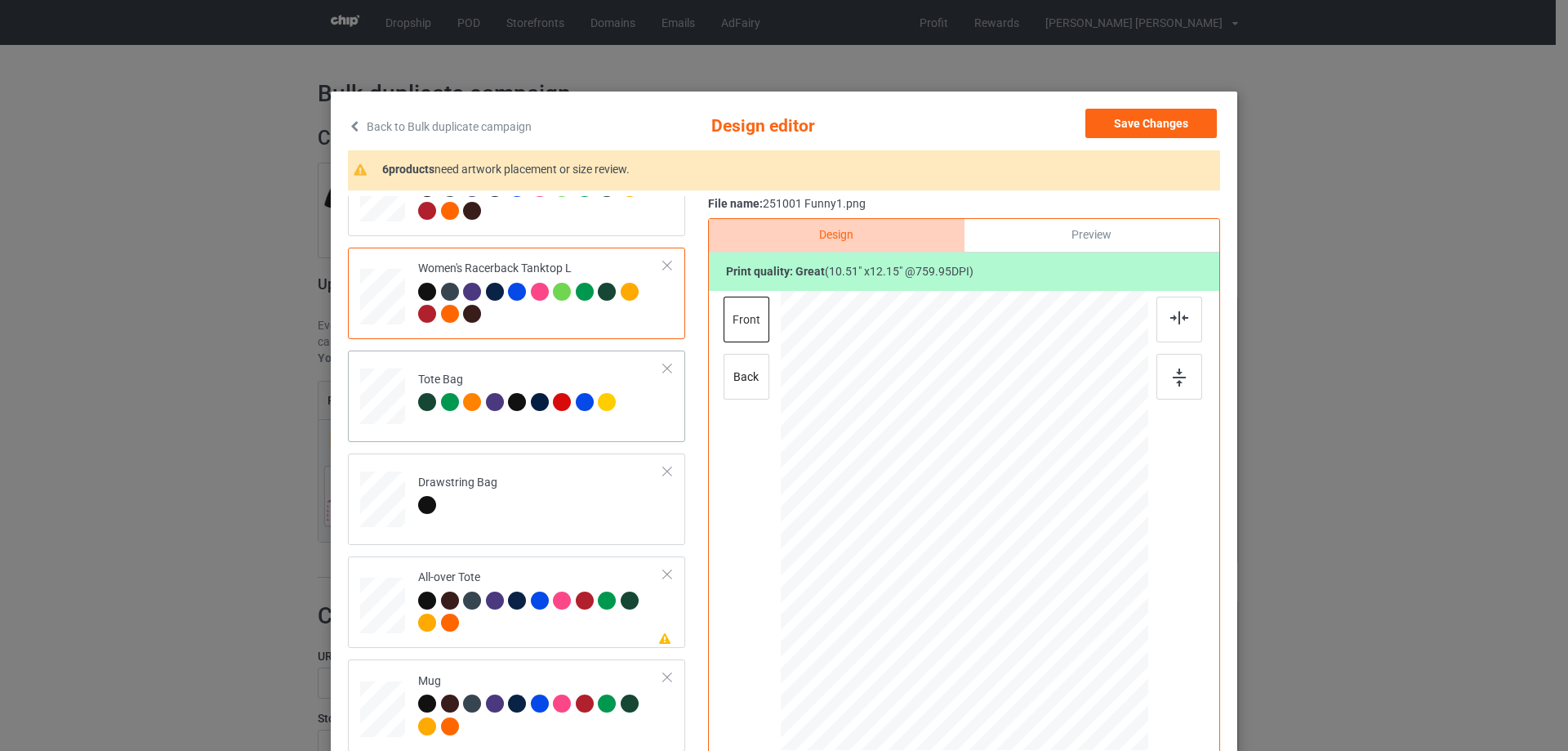
click at [374, 416] on div at bounding box center [383, 404] width 22 height 24
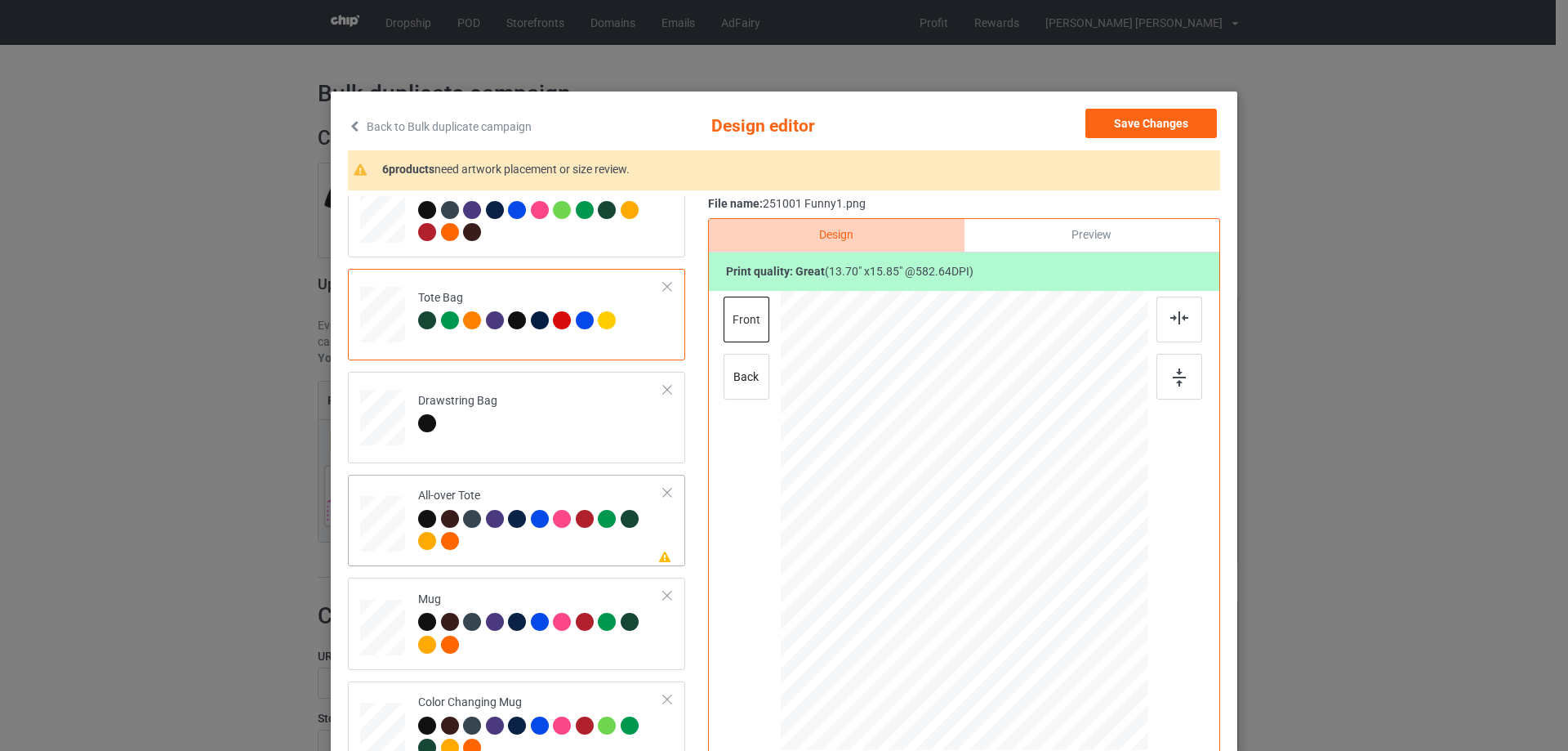
click at [389, 529] on div at bounding box center [383, 524] width 45 height 45
click at [1074, 655] on div at bounding box center [1080, 654] width 14 height 14
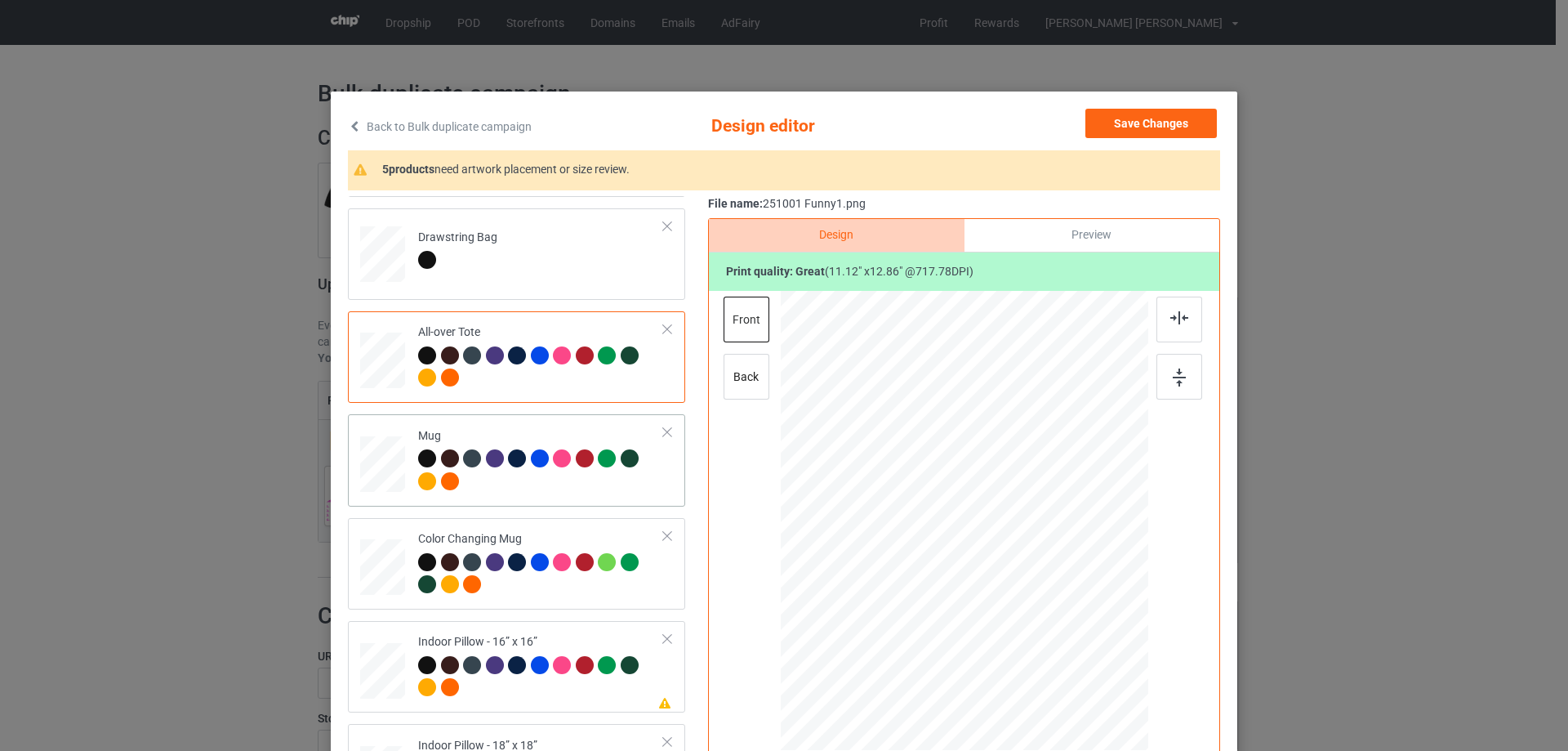
click at [383, 470] on div at bounding box center [383, 464] width 45 height 19
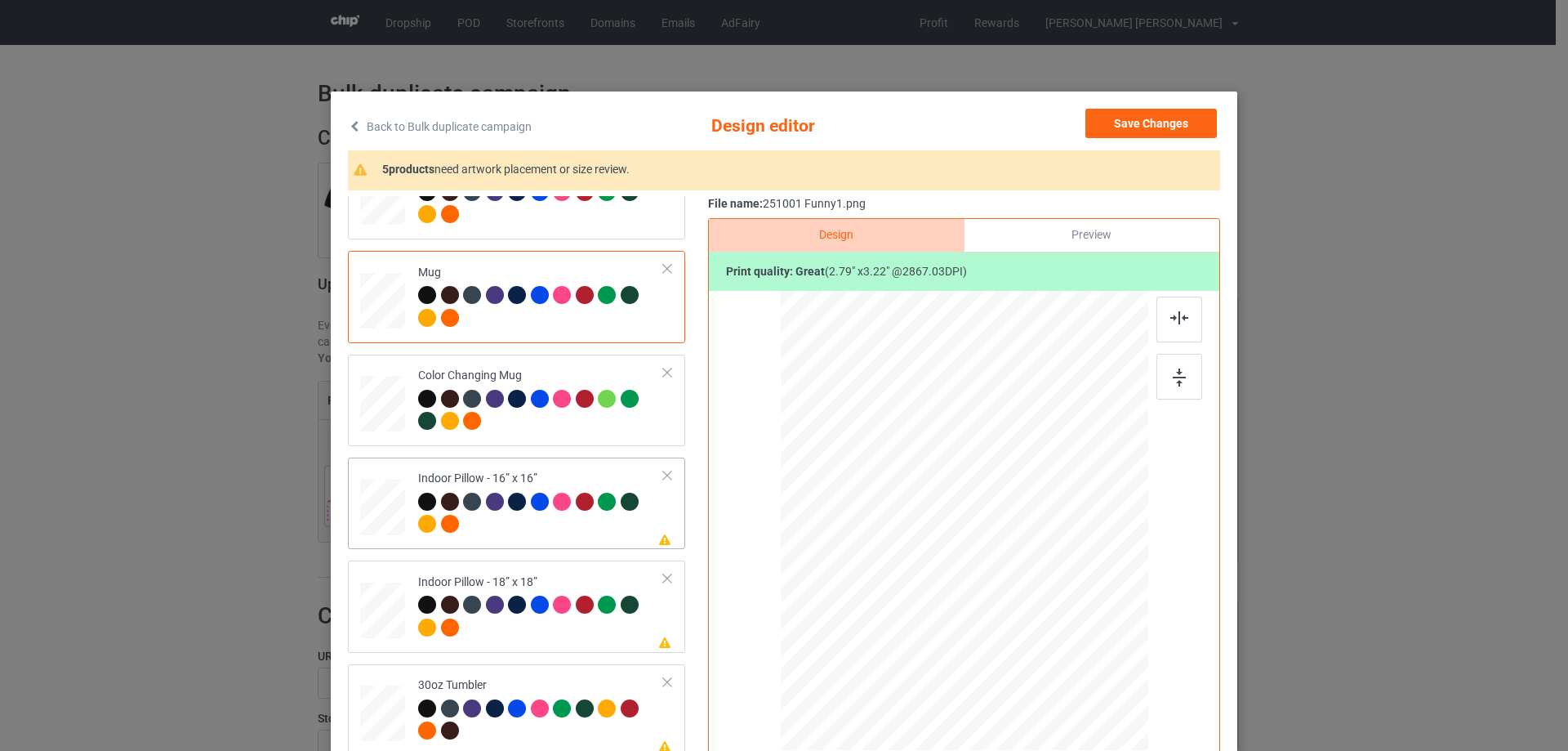
click at [399, 515] on div at bounding box center [383, 507] width 45 height 45
drag, startPoint x: 1066, startPoint y: 648, endPoint x: 506, endPoint y: 513, distance: 576.0
click at [1064, 640] on div at bounding box center [1069, 643] width 14 height 14
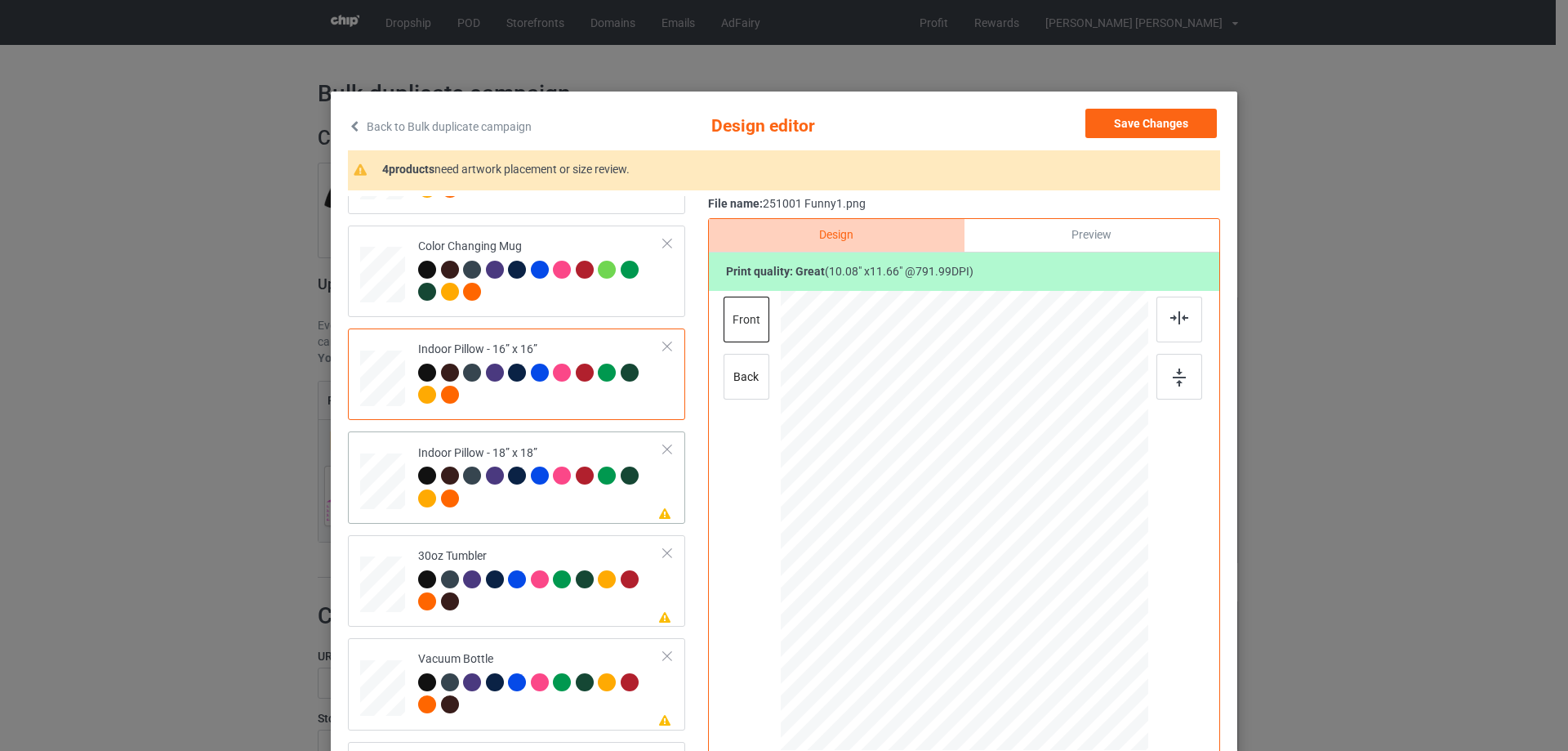
click at [374, 477] on div at bounding box center [383, 481] width 45 height 45
drag, startPoint x: 1074, startPoint y: 647, endPoint x: 422, endPoint y: 466, distance: 676.7
click at [1072, 644] on div at bounding box center [1074, 648] width 14 height 14
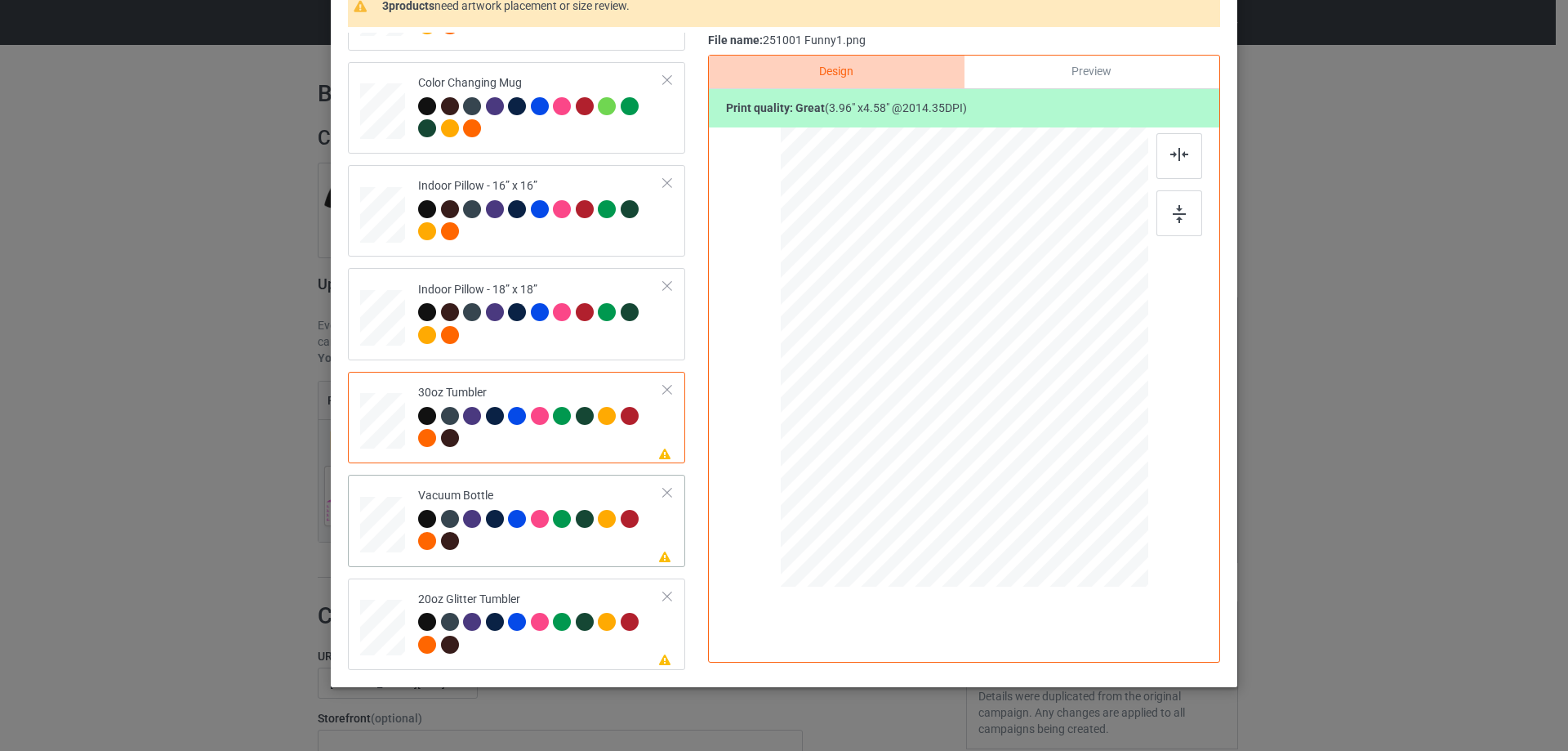
scroll to position [192, 0]
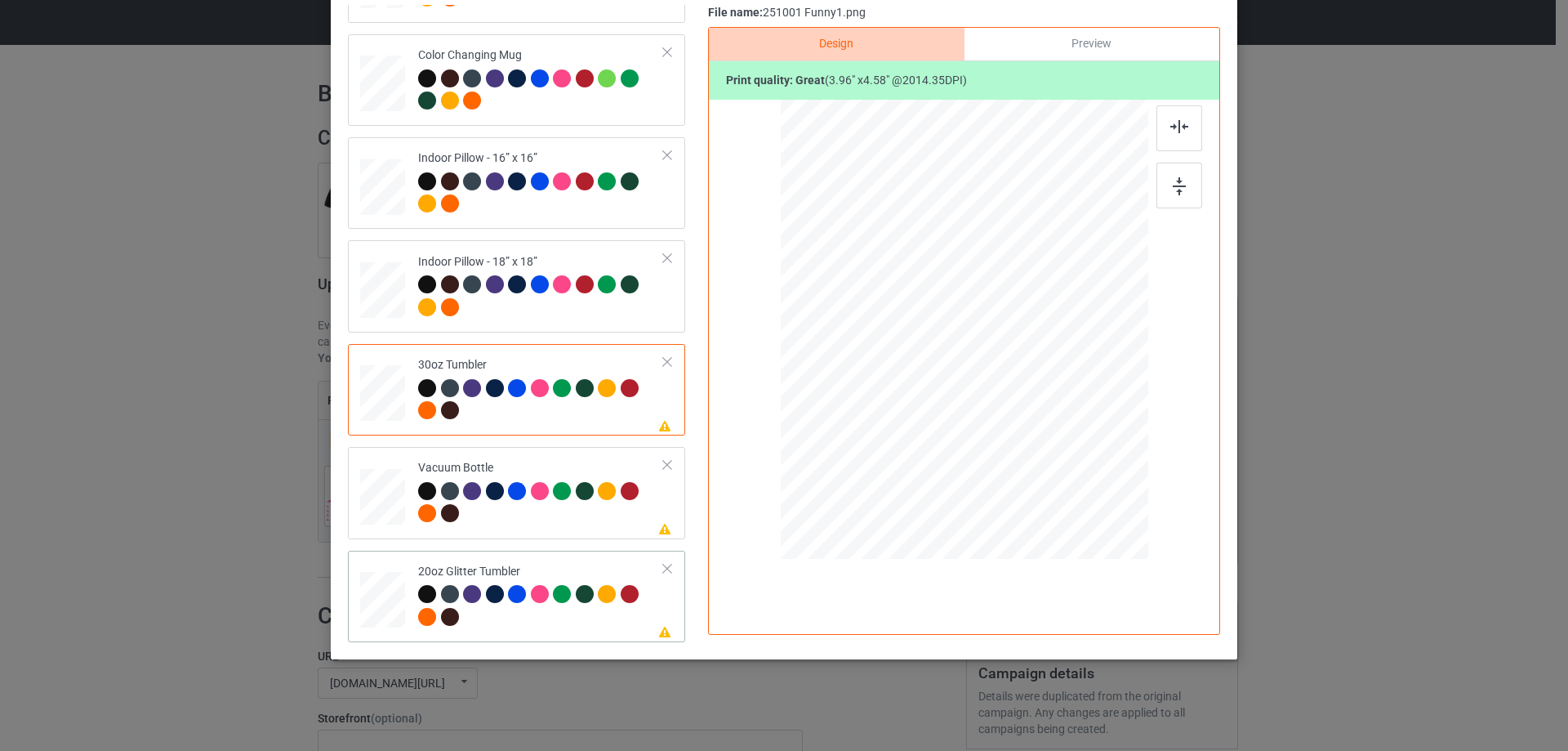
click at [370, 604] on div at bounding box center [383, 599] width 42 height 36
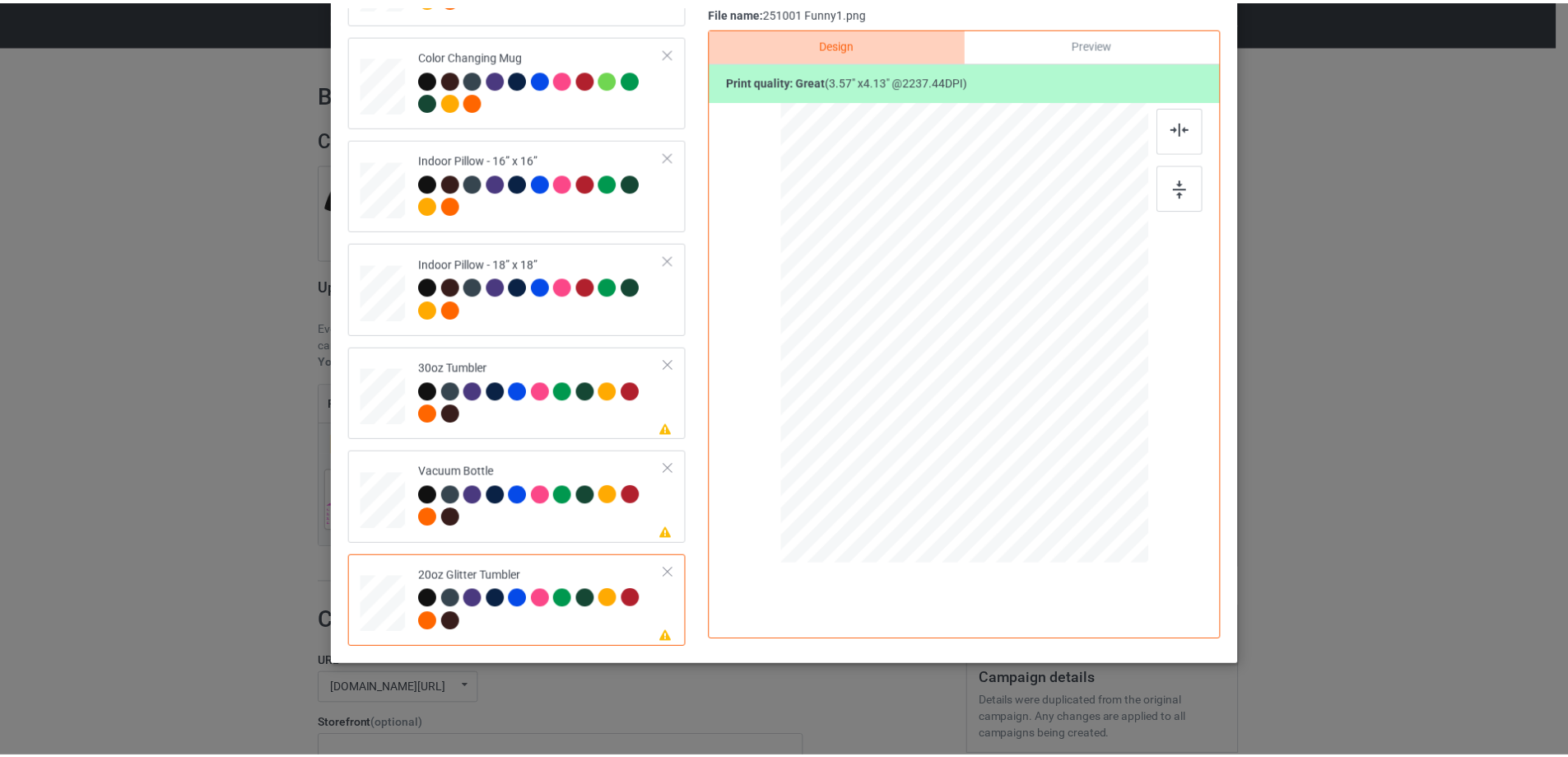
scroll to position [0, 0]
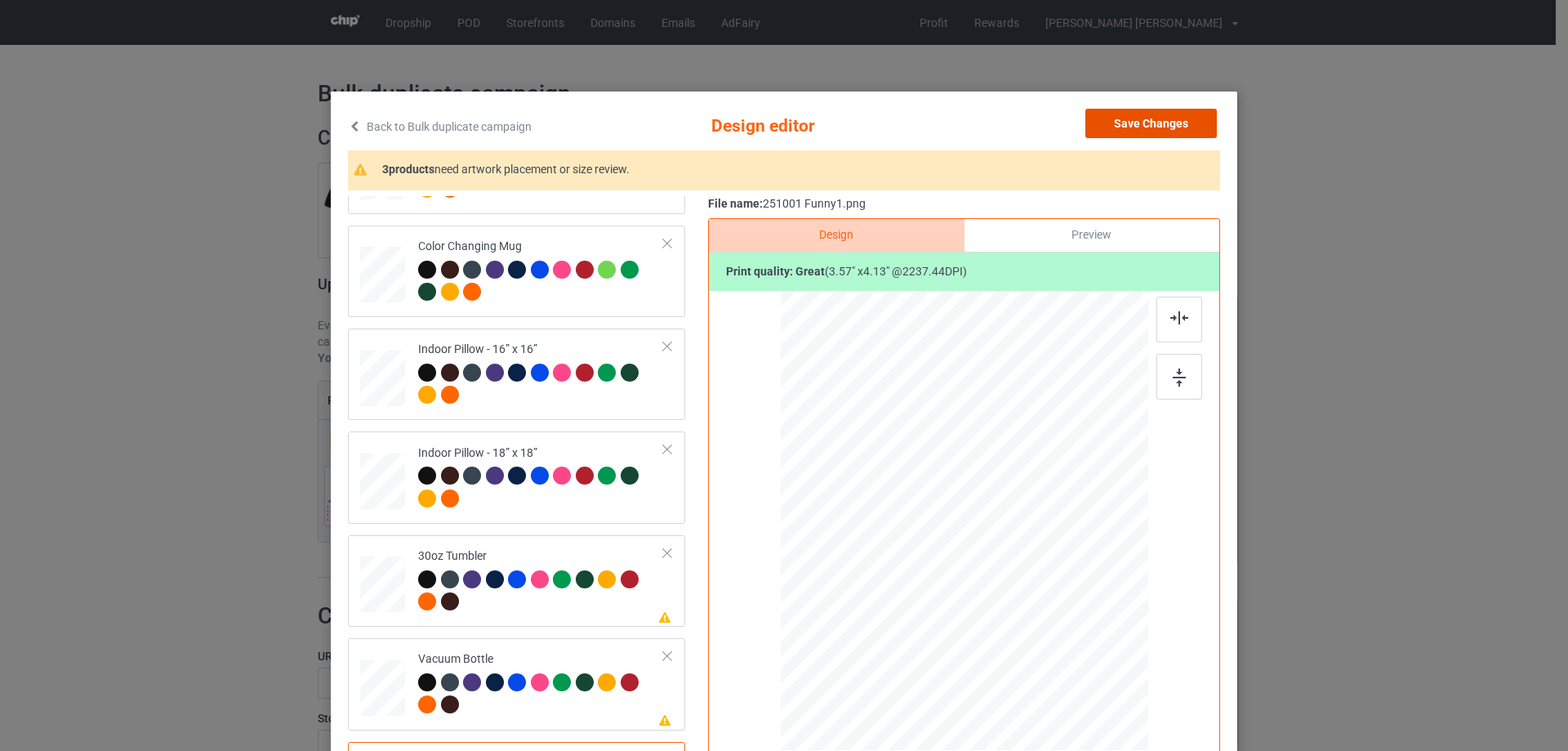
click at [1177, 115] on button "Save Changes" at bounding box center [1151, 122] width 131 height 29
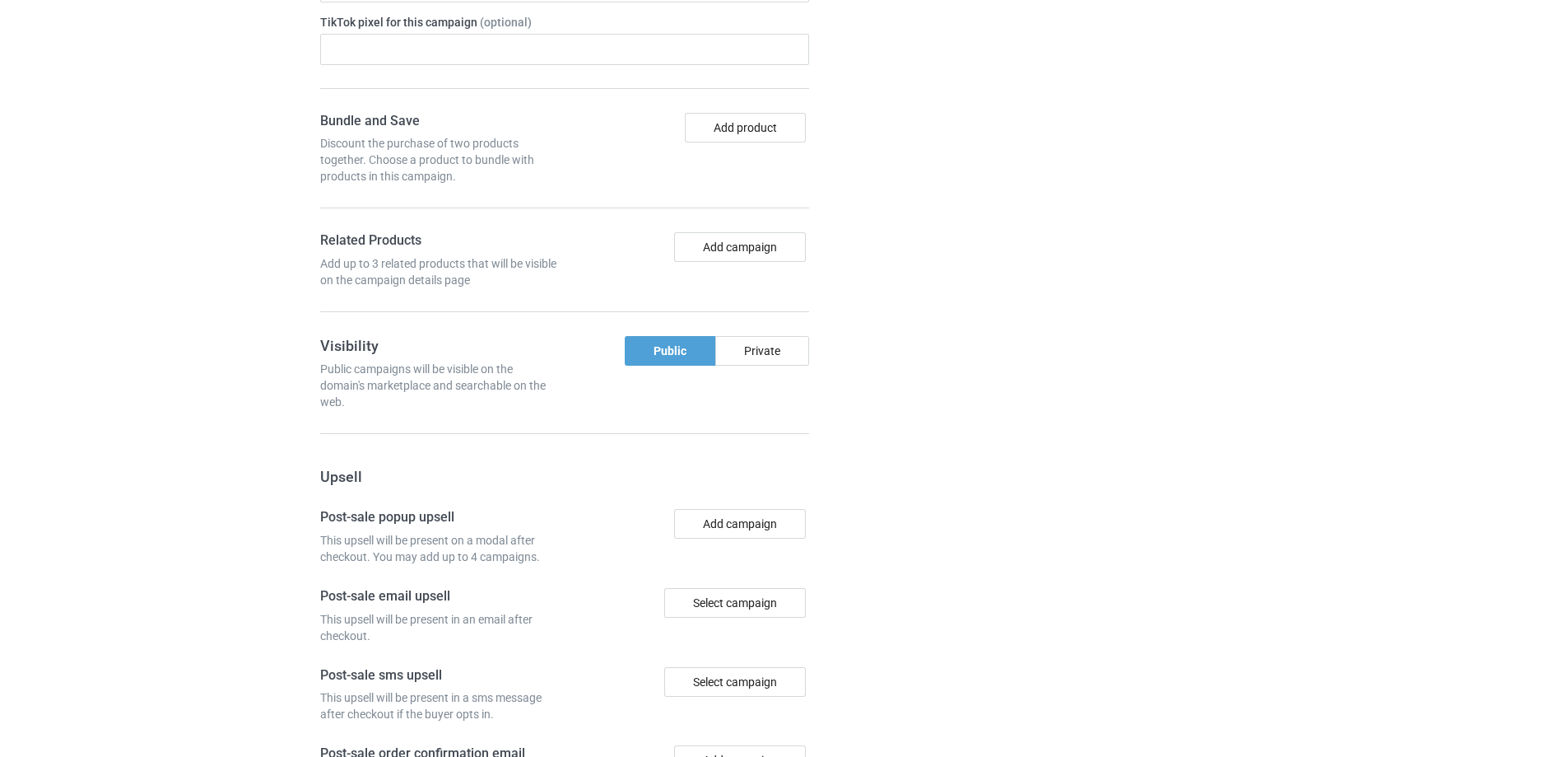
scroll to position [1371, 0]
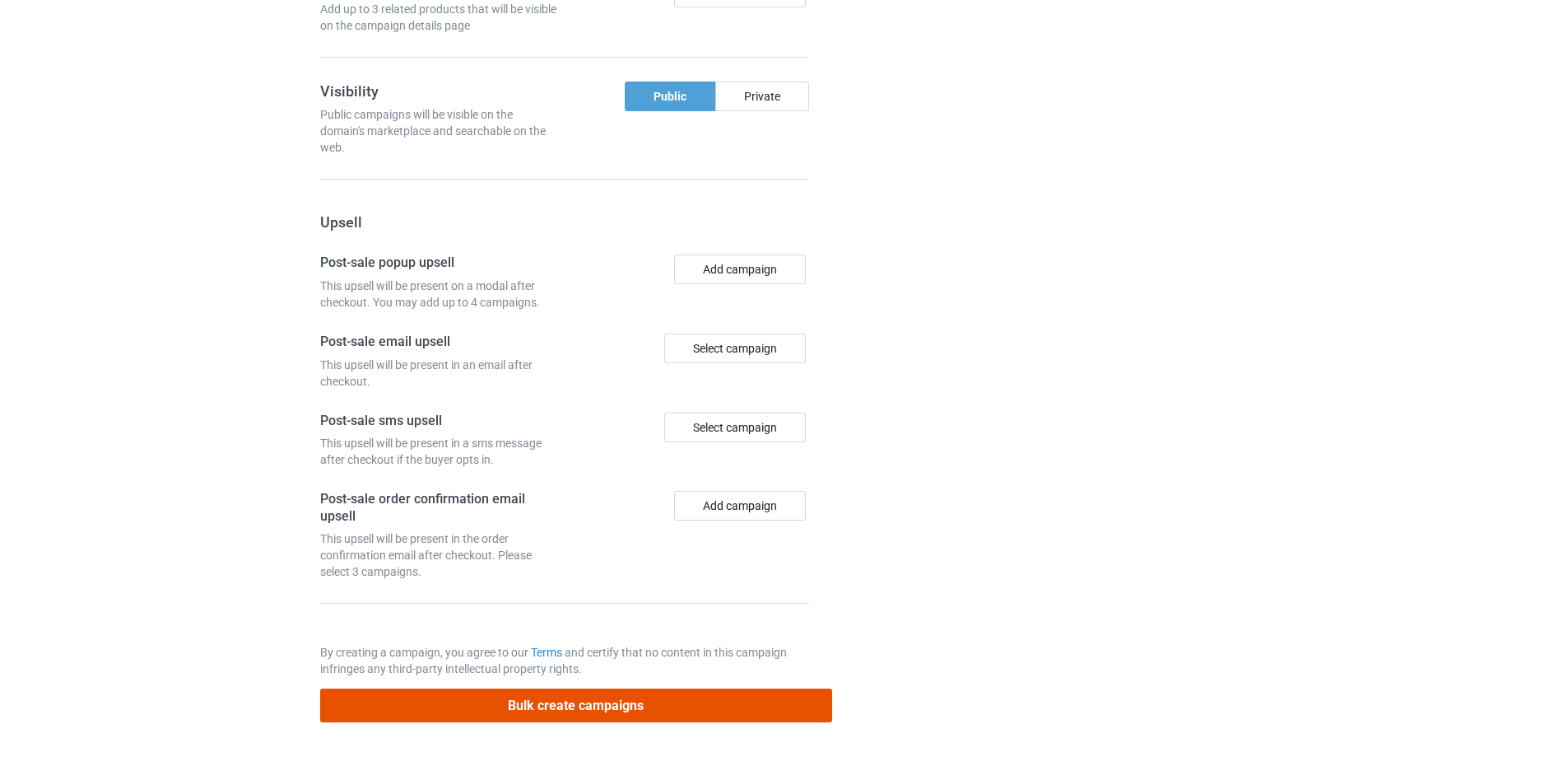
click at [744, 702] on button "Bulk create campaigns" at bounding box center [576, 705] width 512 height 34
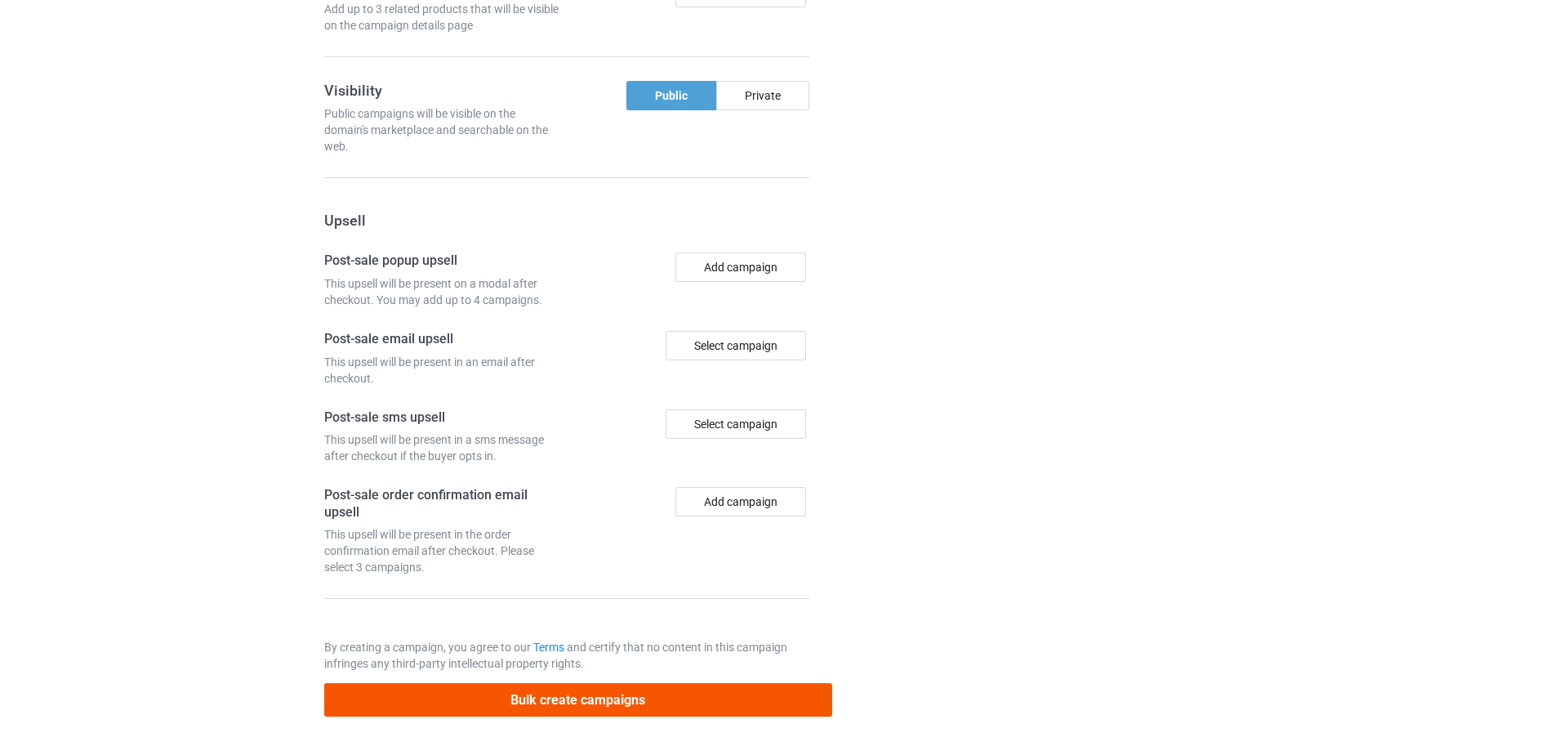
scroll to position [0, 0]
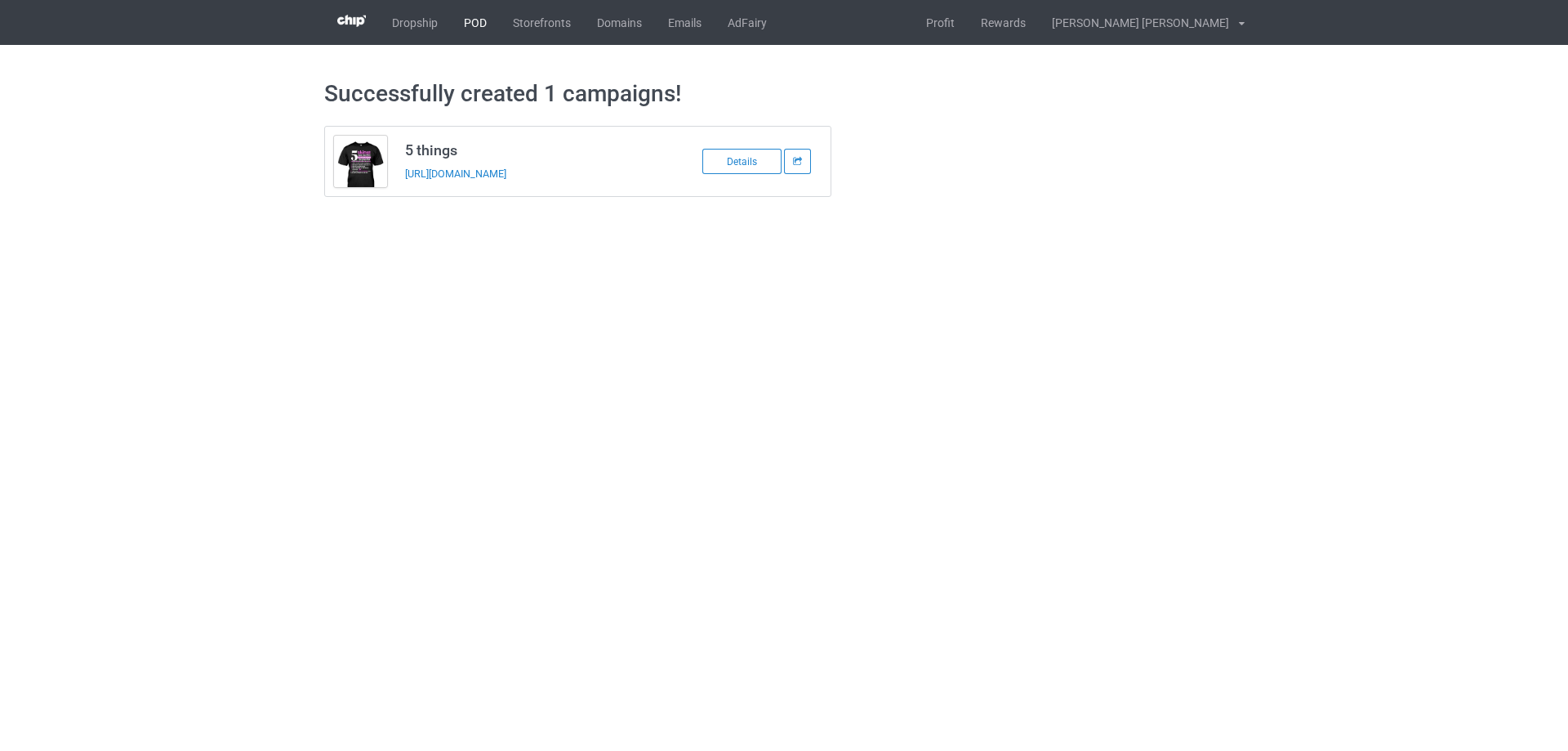
click at [474, 25] on link "POD" at bounding box center [475, 22] width 49 height 45
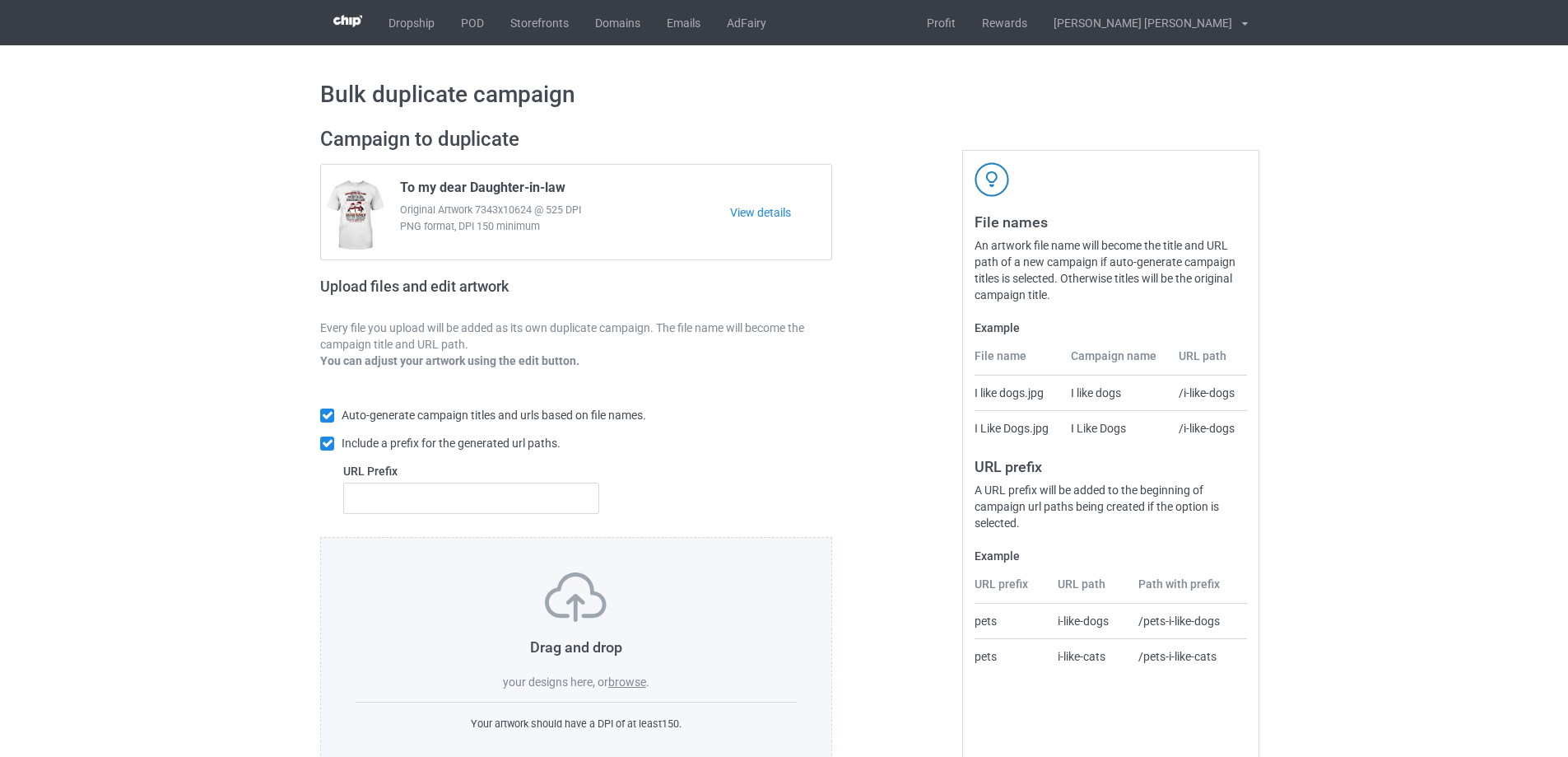
click at [631, 684] on label "browse" at bounding box center [627, 681] width 38 height 13
click at [0, 0] on input "browse" at bounding box center [0, 0] width 0 height 0
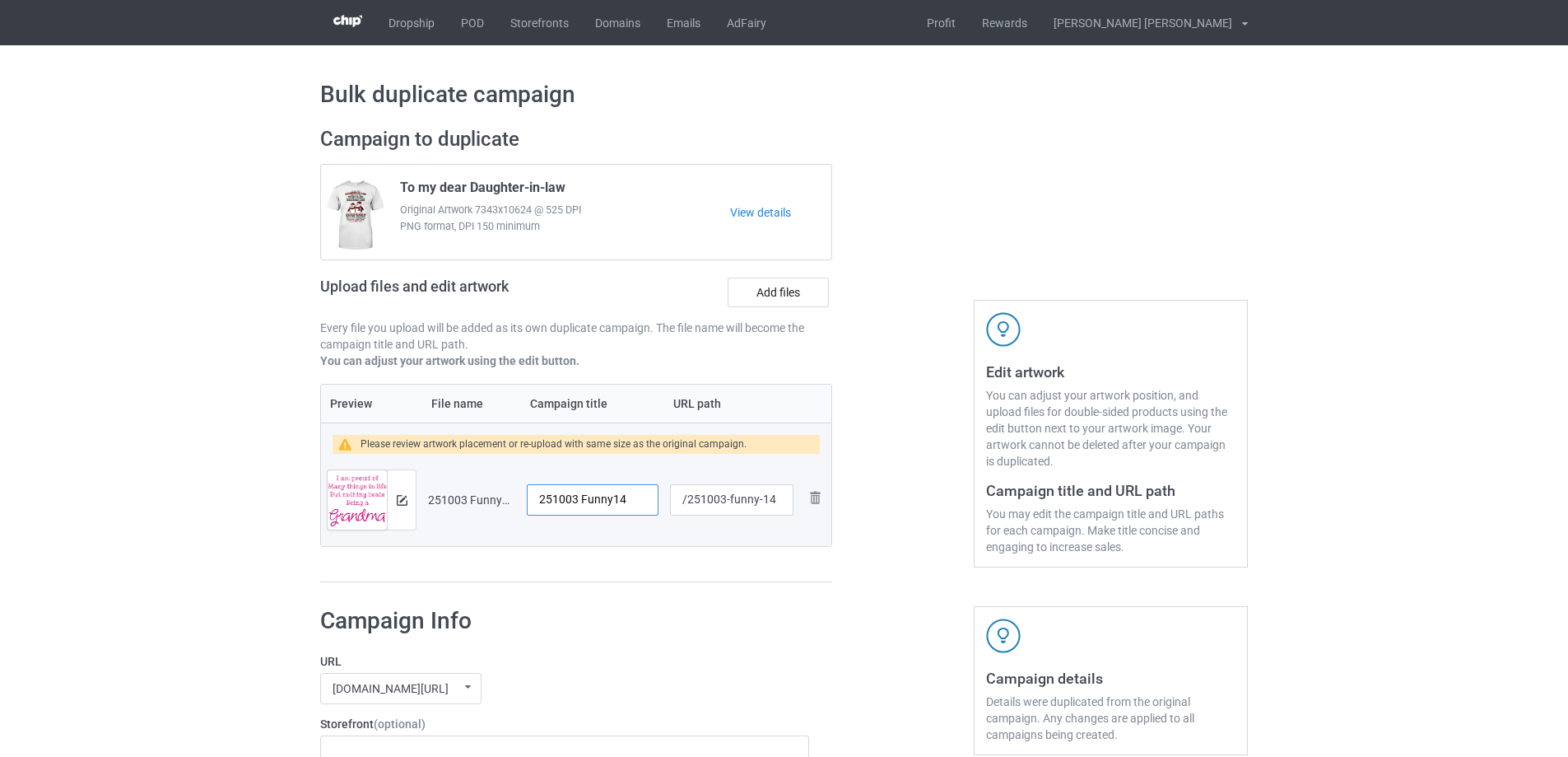
drag, startPoint x: 639, startPoint y: 500, endPoint x: 530, endPoint y: 503, distance: 109.0
click at [530, 503] on input "251003 Funny14" at bounding box center [592, 499] width 132 height 31
type input "Being a Grandma"
drag, startPoint x: 727, startPoint y: 501, endPoint x: 763, endPoint y: 504, distance: 36.1
click at [763, 504] on input "/251003-funny-14" at bounding box center [732, 499] width 123 height 31
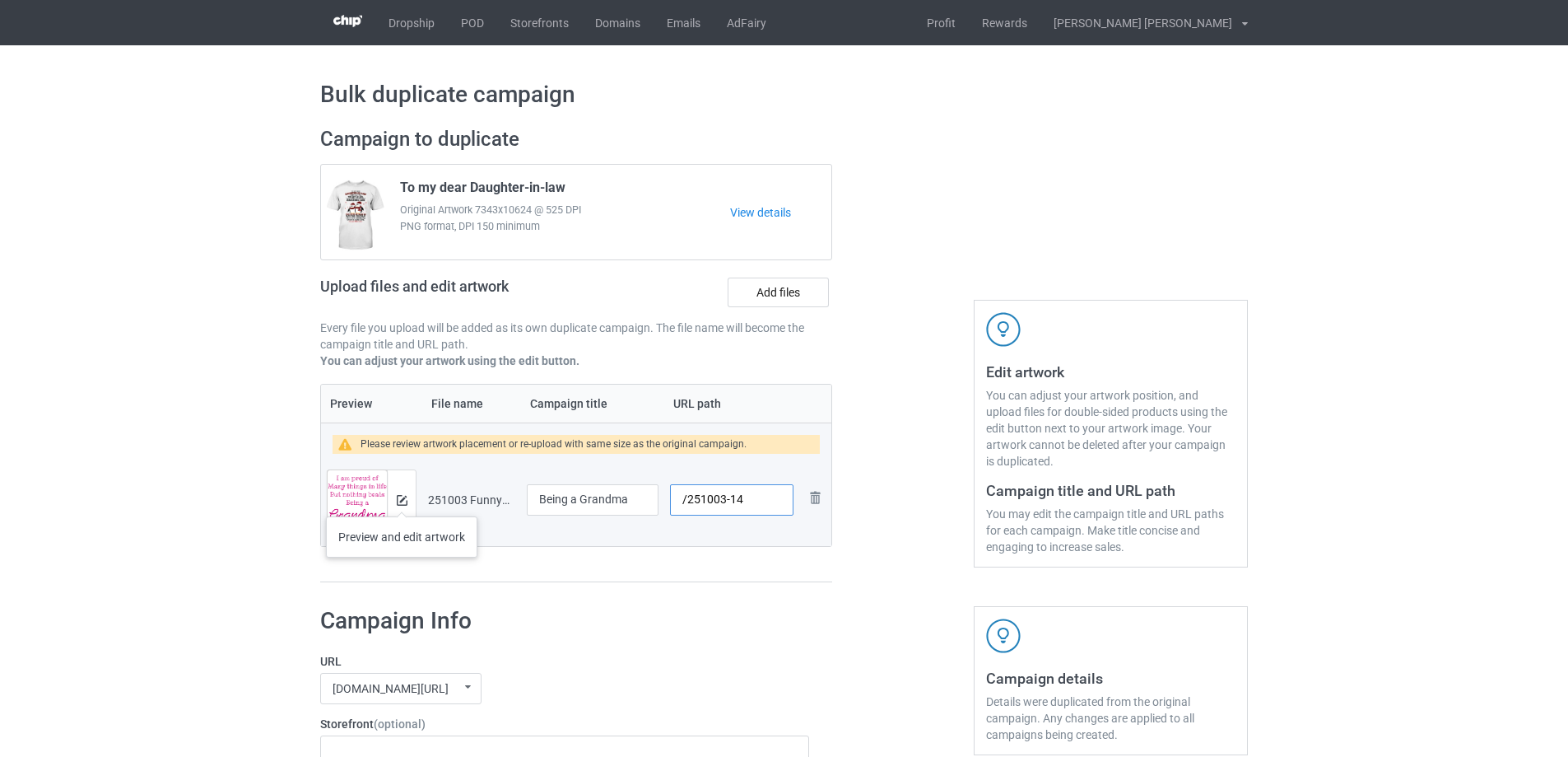
type input "/251003-14"
click at [402, 500] on img at bounding box center [402, 500] width 11 height 11
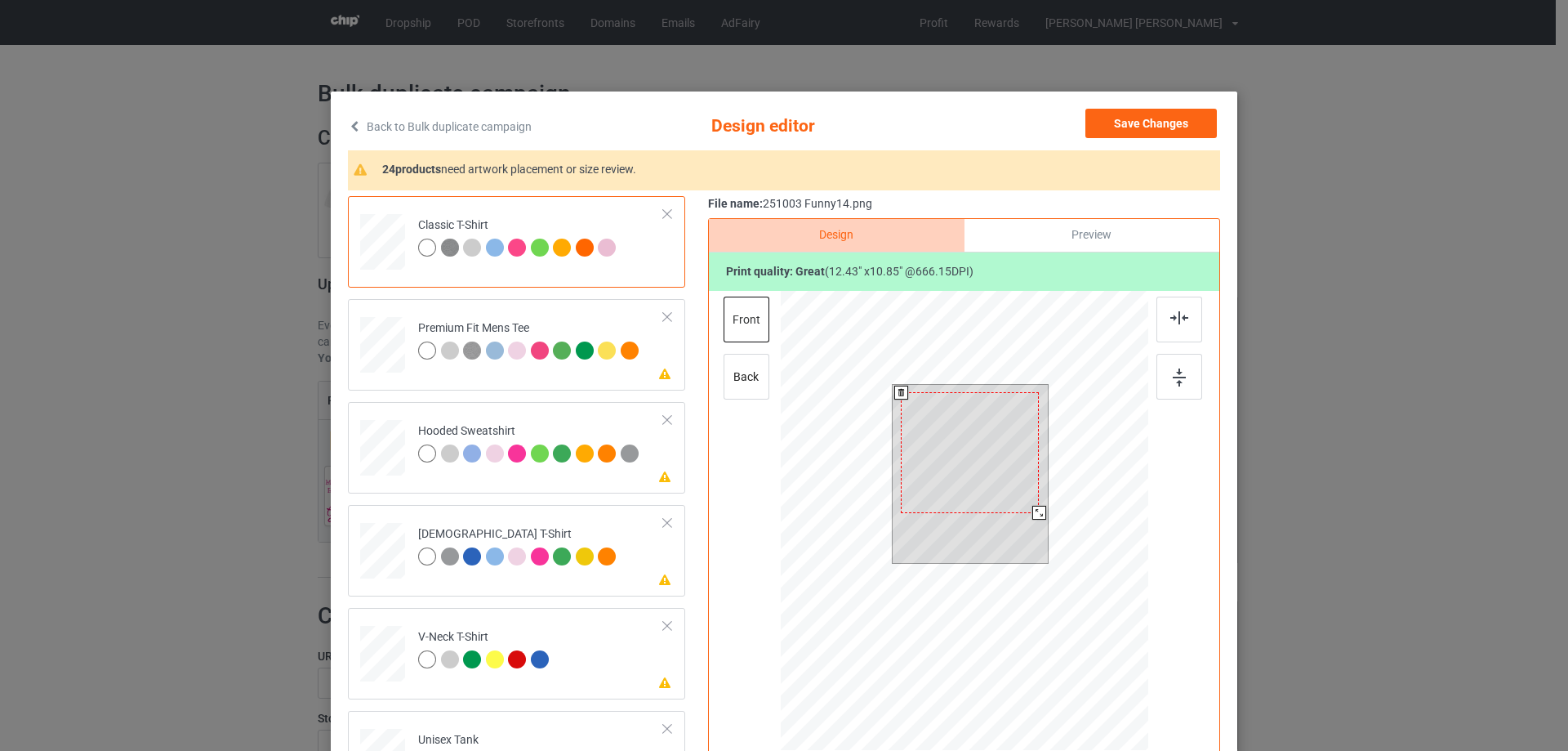
drag, startPoint x: 1039, startPoint y: 522, endPoint x: 1033, endPoint y: 511, distance: 12.5
click at [1033, 511] on div at bounding box center [1039, 512] width 14 height 14
click at [1009, 496] on div at bounding box center [970, 449] width 138 height 121
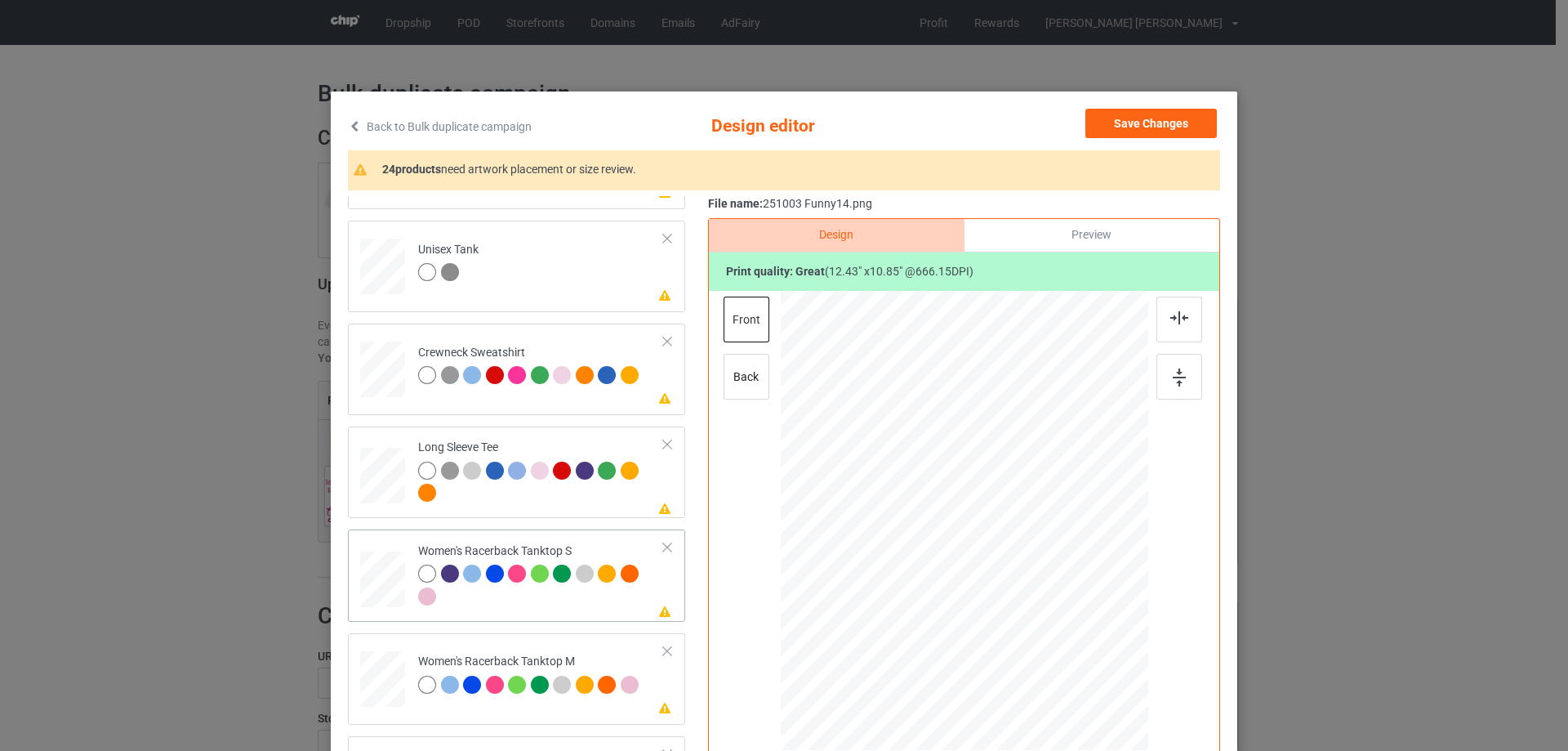
scroll to position [654, 0]
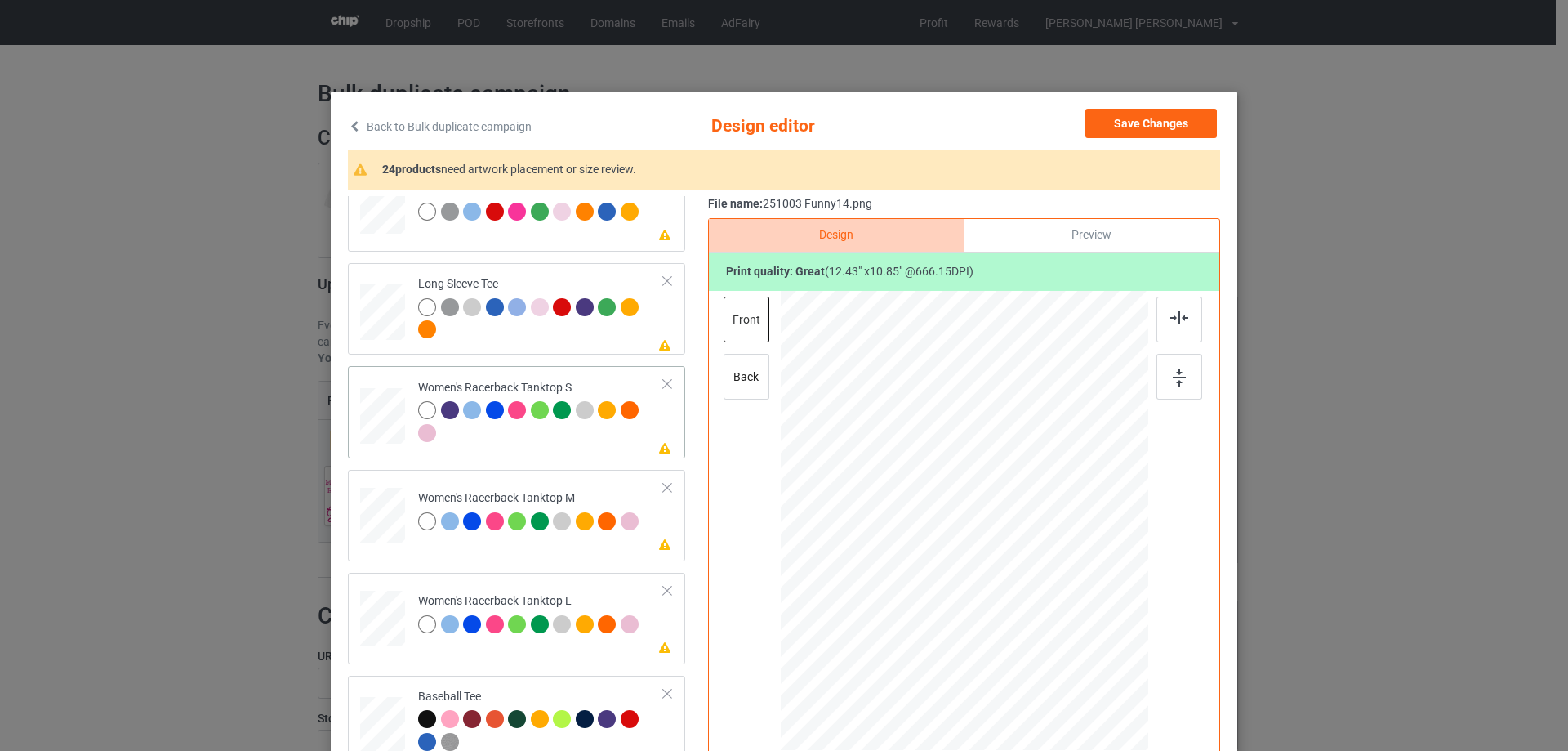
click at [378, 413] on div at bounding box center [383, 416] width 44 height 57
drag, startPoint x: 1064, startPoint y: 615, endPoint x: 1062, endPoint y: 603, distance: 12.2
click at [1062, 603] on div at bounding box center [1064, 608] width 14 height 14
click at [1059, 609] on div at bounding box center [1063, 606] width 14 height 14
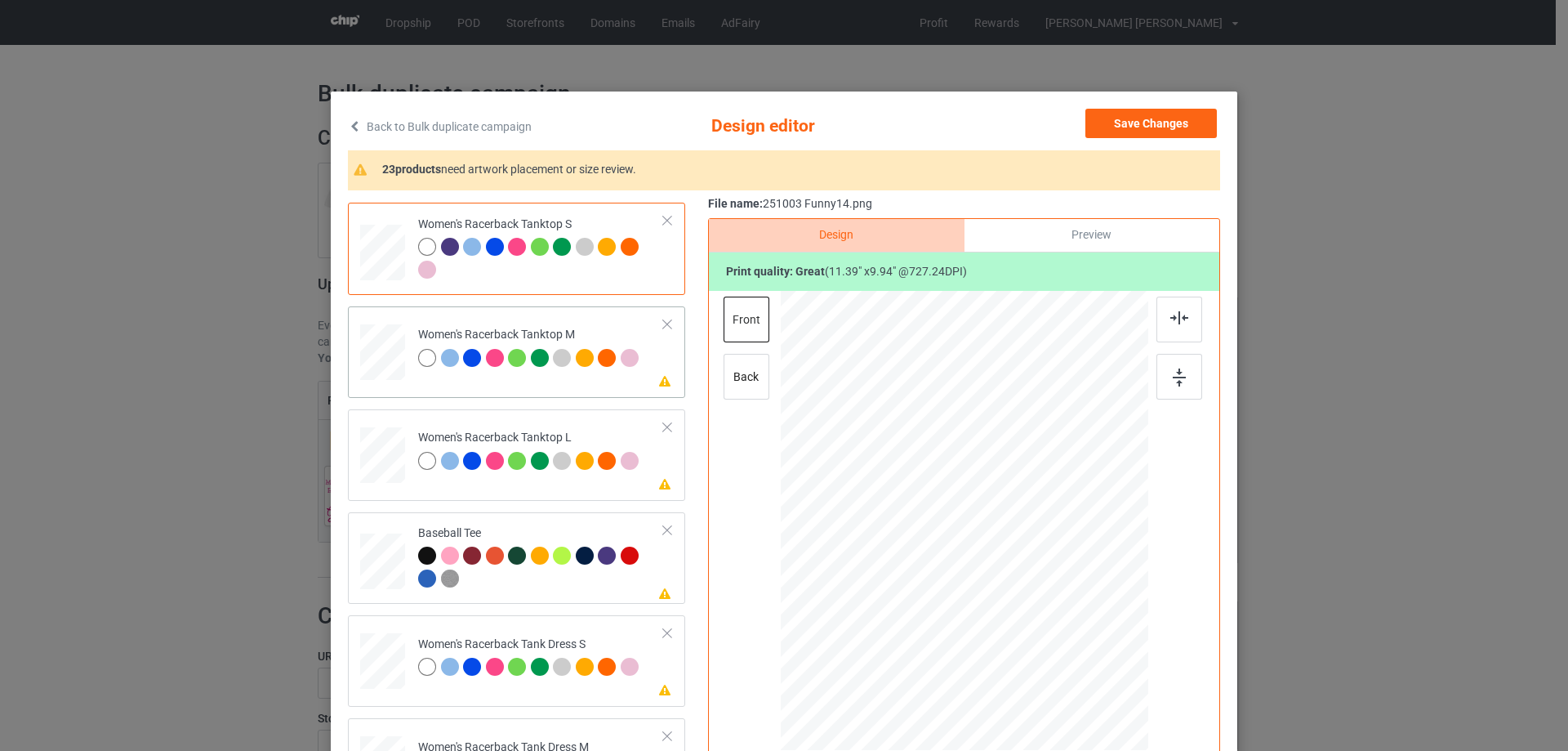
click at [386, 376] on div at bounding box center [383, 352] width 45 height 57
drag, startPoint x: 1070, startPoint y: 623, endPoint x: 1061, endPoint y: 595, distance: 29.4
click at [1061, 595] on div at bounding box center [964, 520] width 367 height 460
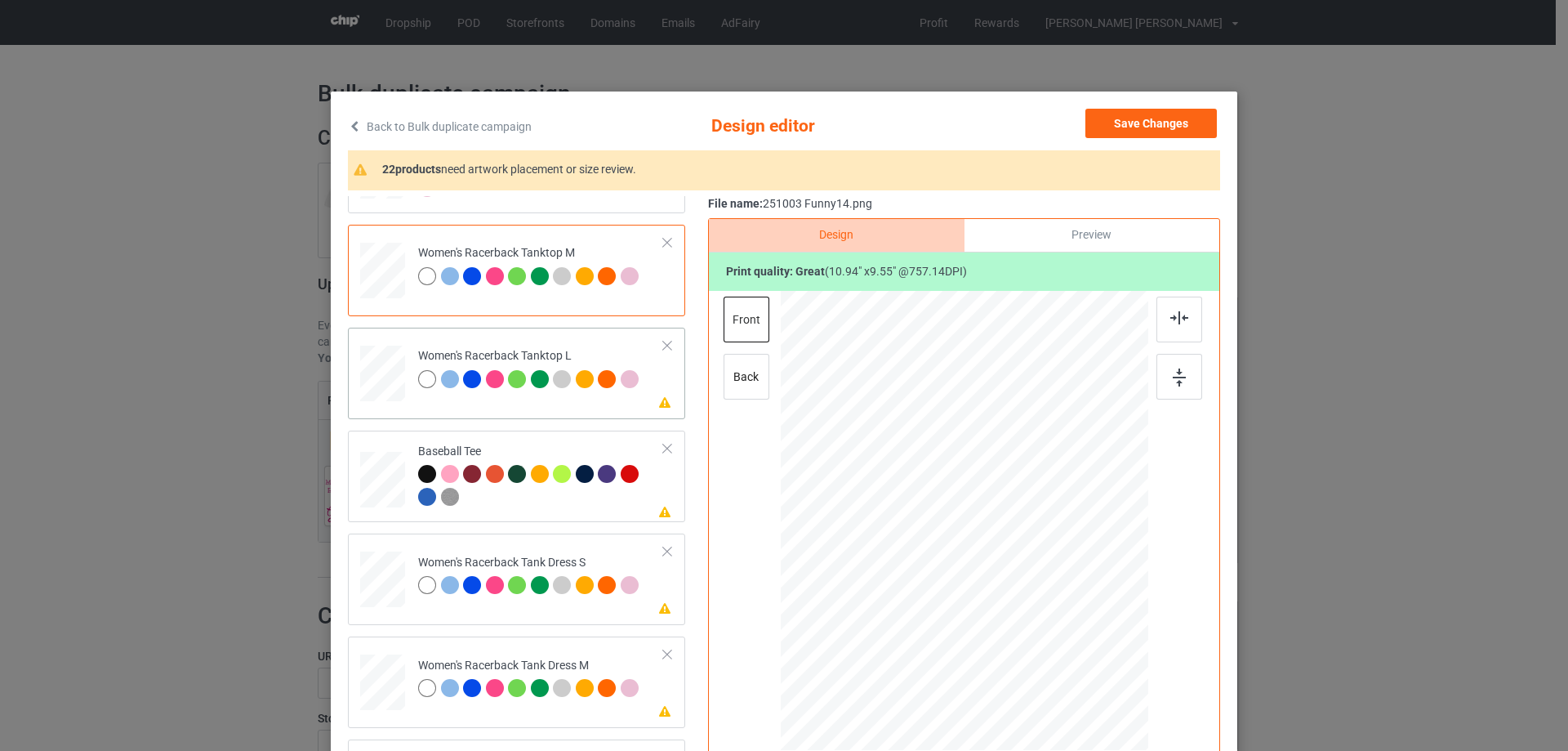
click at [385, 387] on div at bounding box center [383, 373] width 45 height 54
drag, startPoint x: 1071, startPoint y: 619, endPoint x: 1056, endPoint y: 589, distance: 33.5
click at [1056, 589] on div at bounding box center [964, 521] width 367 height 439
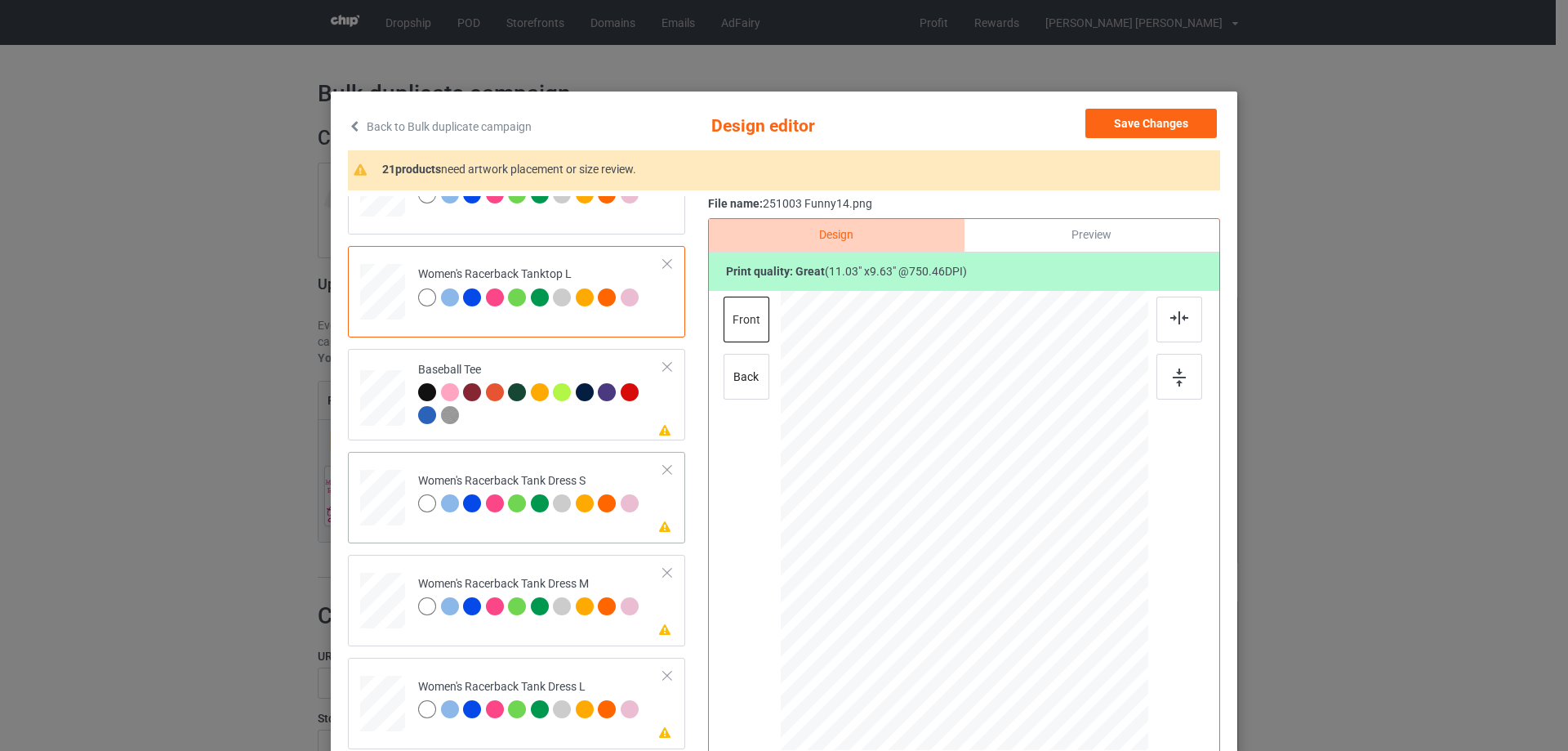
click at [387, 500] on div at bounding box center [383, 498] width 37 height 57
drag, startPoint x: 1049, startPoint y: 604, endPoint x: 1043, endPoint y: 585, distance: 19.9
click at [1043, 585] on div at bounding box center [1042, 589] width 14 height 14
drag, startPoint x: 964, startPoint y: 559, endPoint x: 966, endPoint y: 515, distance: 44.0
click at [966, 515] on div at bounding box center [966, 478] width 156 height 137
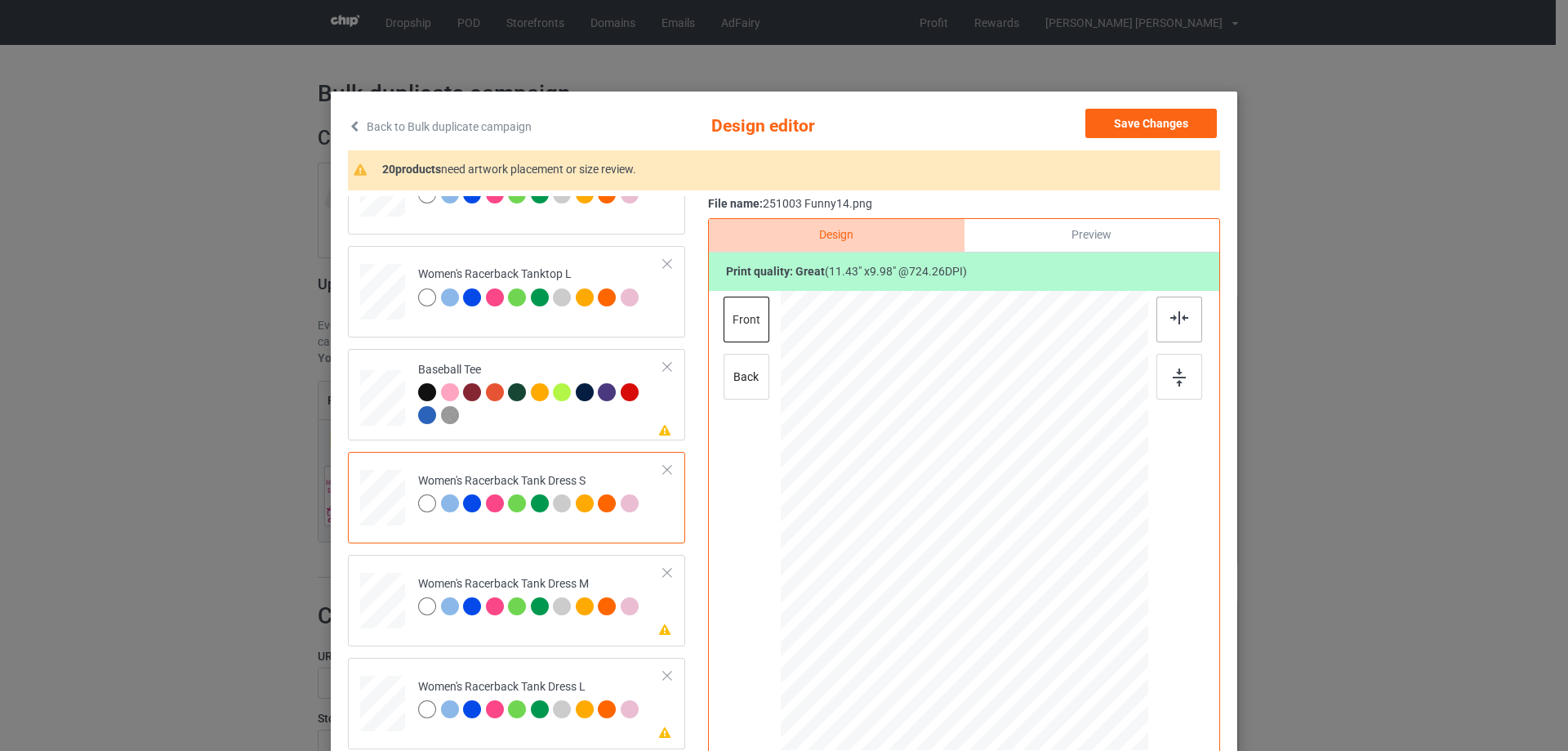
click at [1164, 326] on div at bounding box center [1178, 319] width 46 height 46
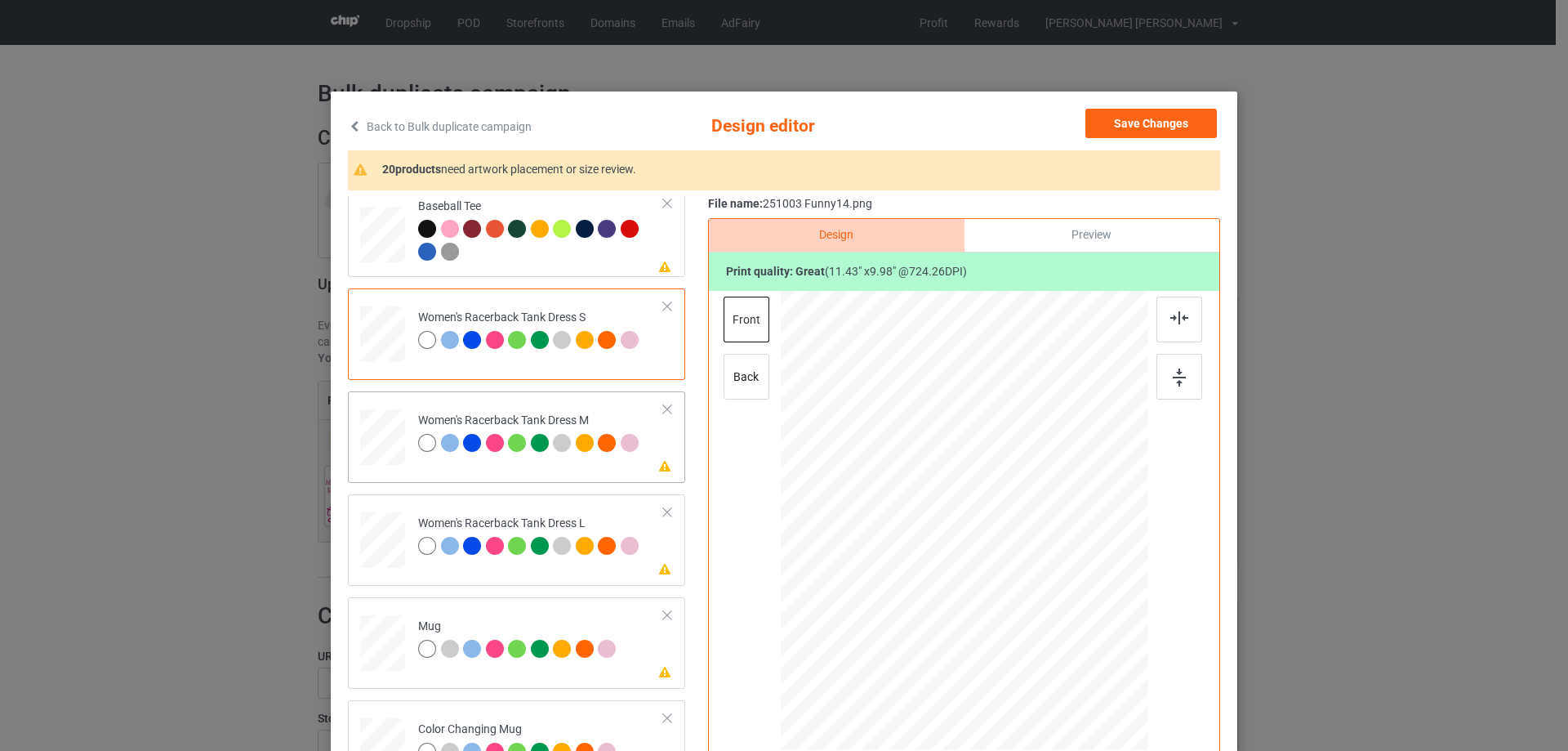
click at [383, 440] on div at bounding box center [382, 438] width 37 height 57
drag, startPoint x: 1052, startPoint y: 604, endPoint x: 1038, endPoint y: 583, distance: 25.2
click at [1038, 583] on div at bounding box center [1039, 586] width 14 height 14
click at [1038, 588] on div at bounding box center [1042, 589] width 14 height 14
drag, startPoint x: 1022, startPoint y: 581, endPoint x: 1020, endPoint y: 542, distance: 39.1
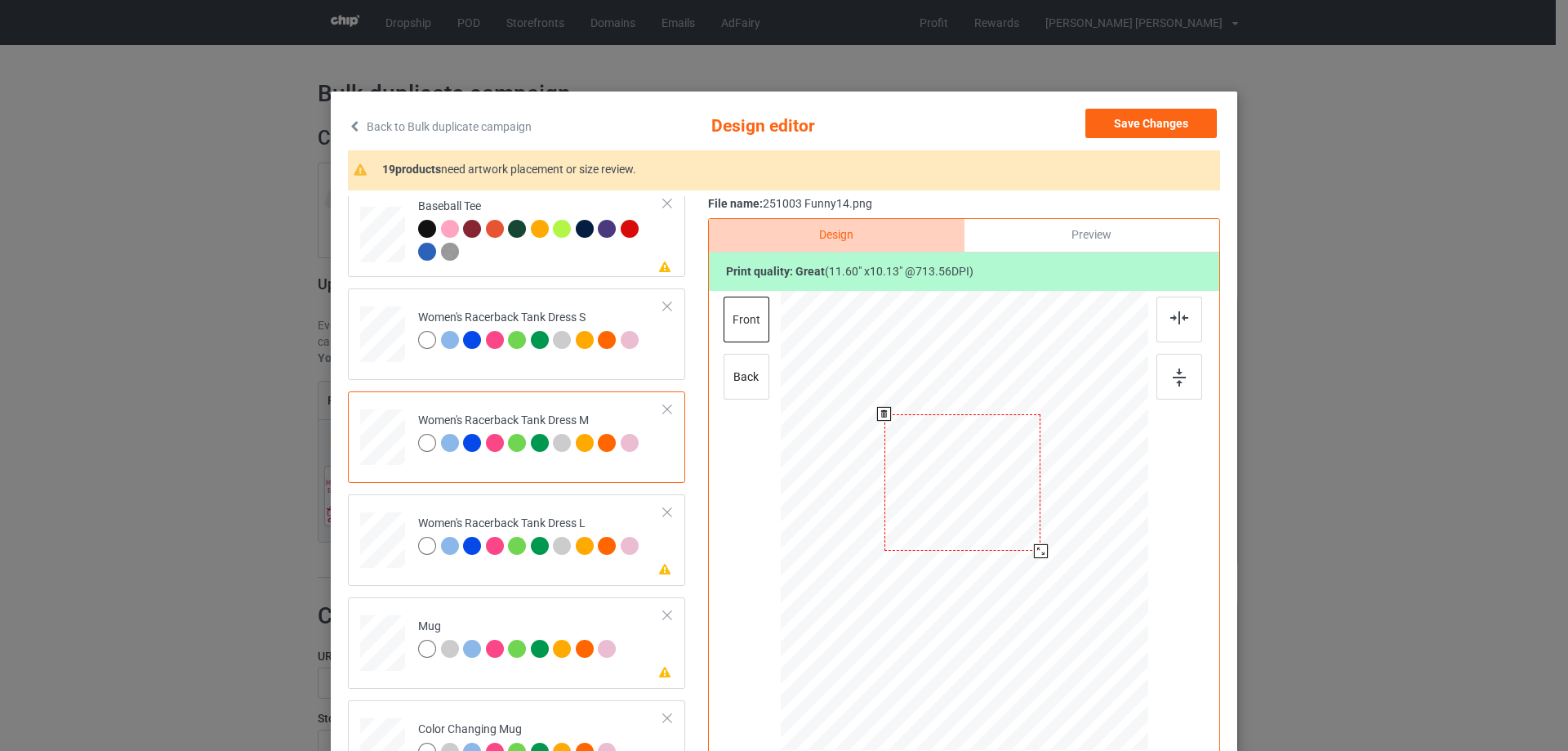
click at [1020, 542] on div at bounding box center [963, 482] width 156 height 137
click at [1175, 330] on div at bounding box center [1178, 319] width 46 height 46
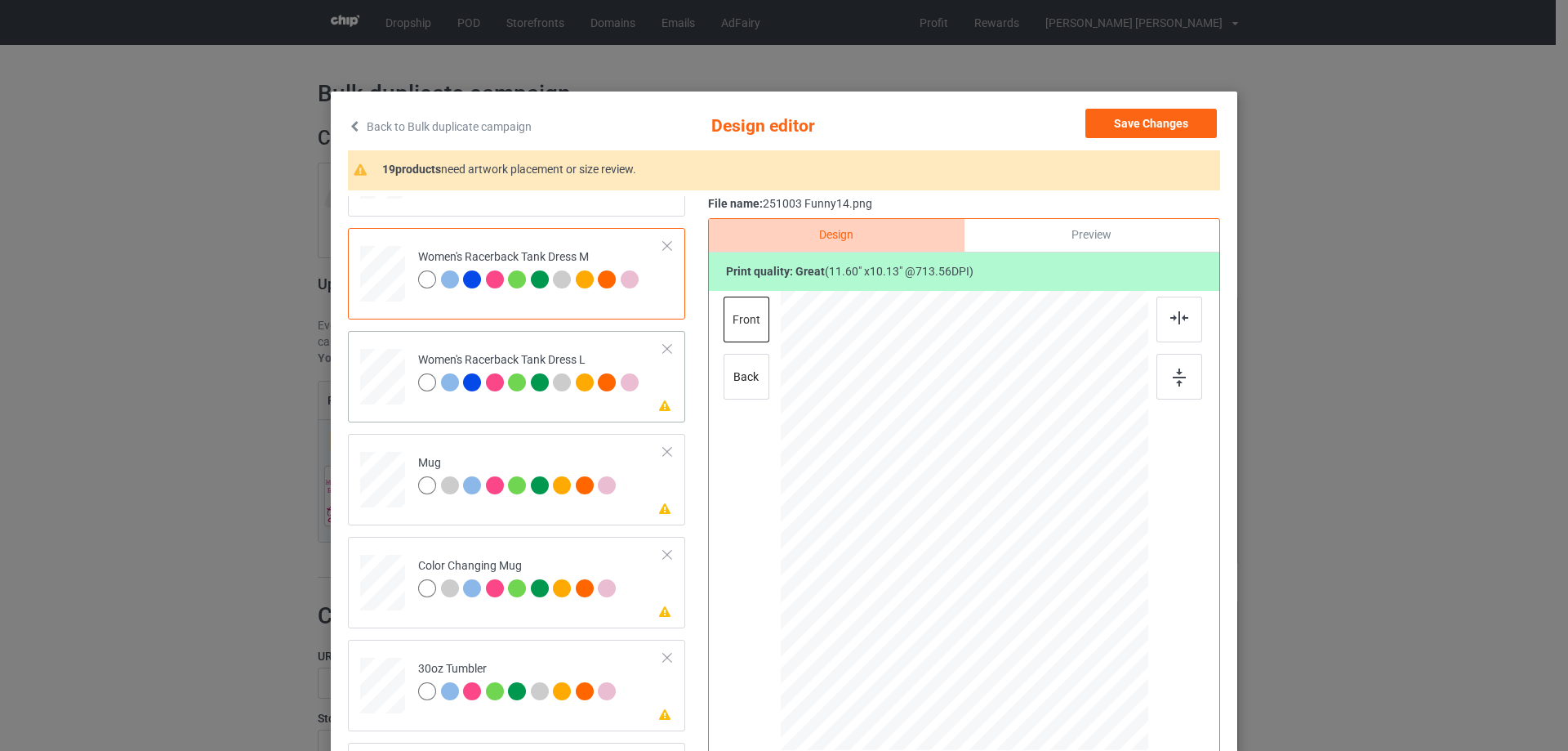
click at [378, 387] on div at bounding box center [383, 377] width 40 height 57
click at [1049, 589] on div at bounding box center [963, 520] width 325 height 460
drag, startPoint x: 983, startPoint y: 562, endPoint x: 985, endPoint y: 529, distance: 33.1
click at [985, 529] on div at bounding box center [966, 486] width 165 height 144
click at [1178, 324] on img at bounding box center [1179, 318] width 18 height 13
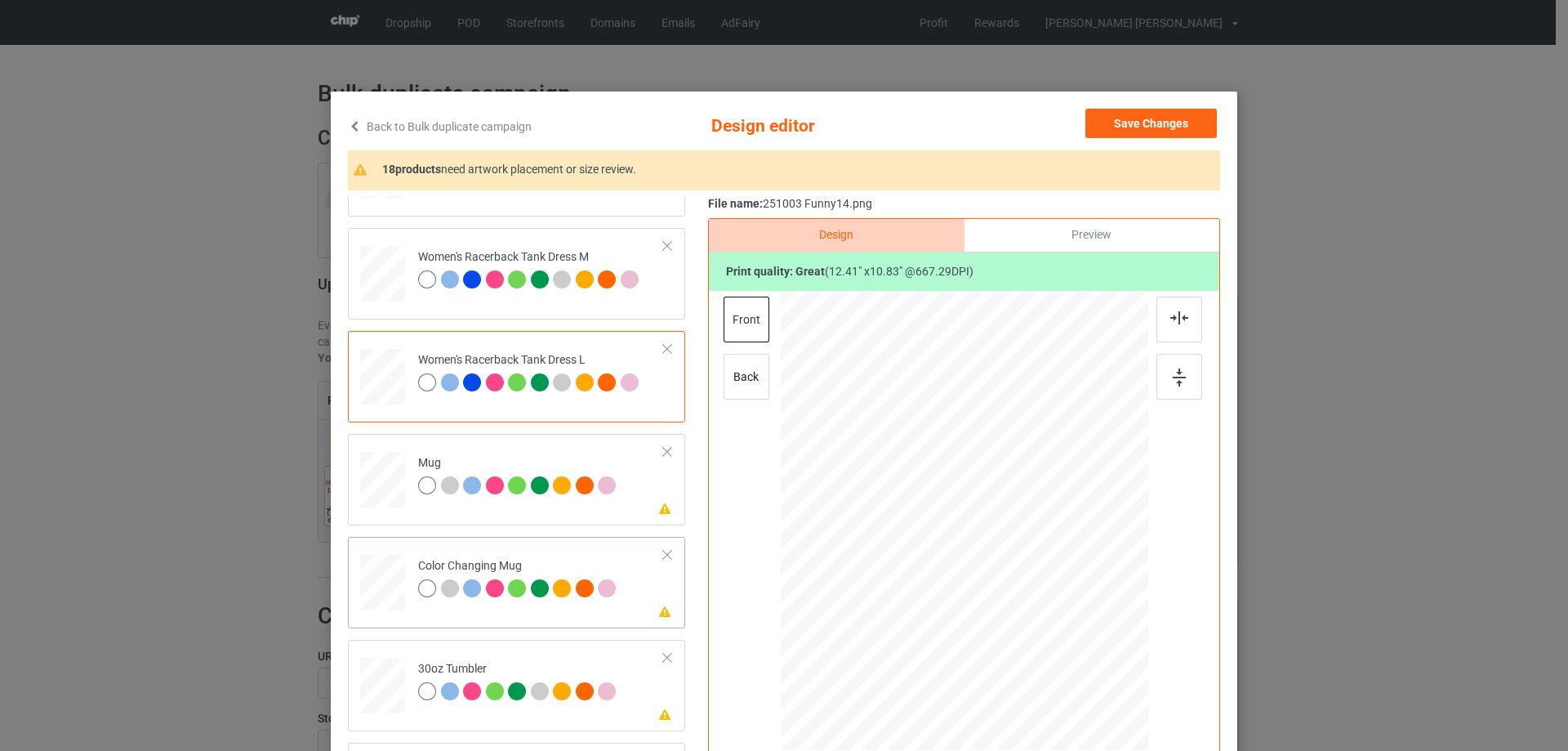
scroll to position [1389, 0]
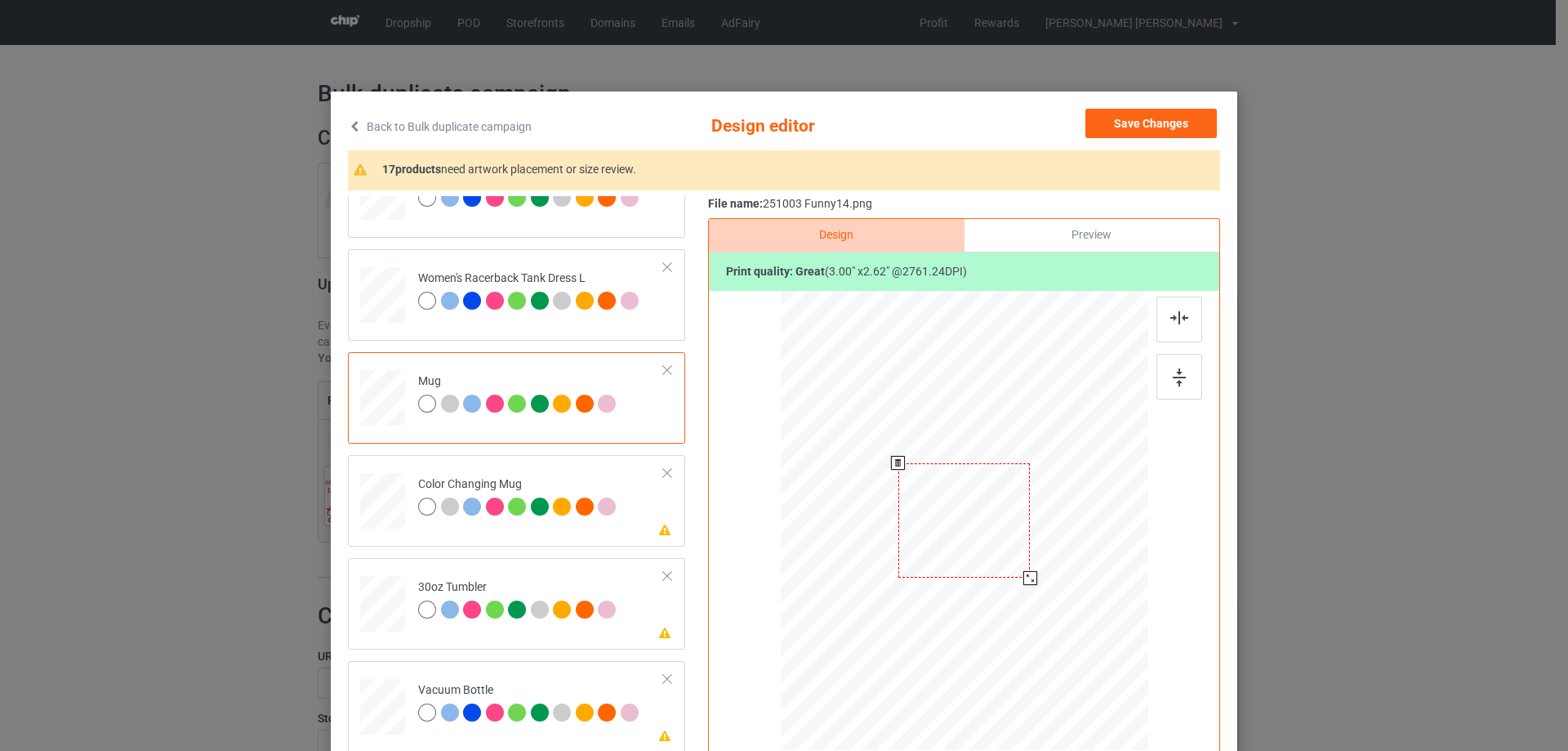
drag, startPoint x: 1069, startPoint y: 619, endPoint x: 958, endPoint y: 540, distance: 136.2
click at [1030, 564] on div at bounding box center [964, 520] width 367 height 152
drag, startPoint x: 958, startPoint y: 540, endPoint x: 1059, endPoint y: 539, distance: 101.0
click at [1059, 539] on div at bounding box center [1064, 520] width 124 height 108
click at [1183, 375] on div at bounding box center [1178, 376] width 46 height 46
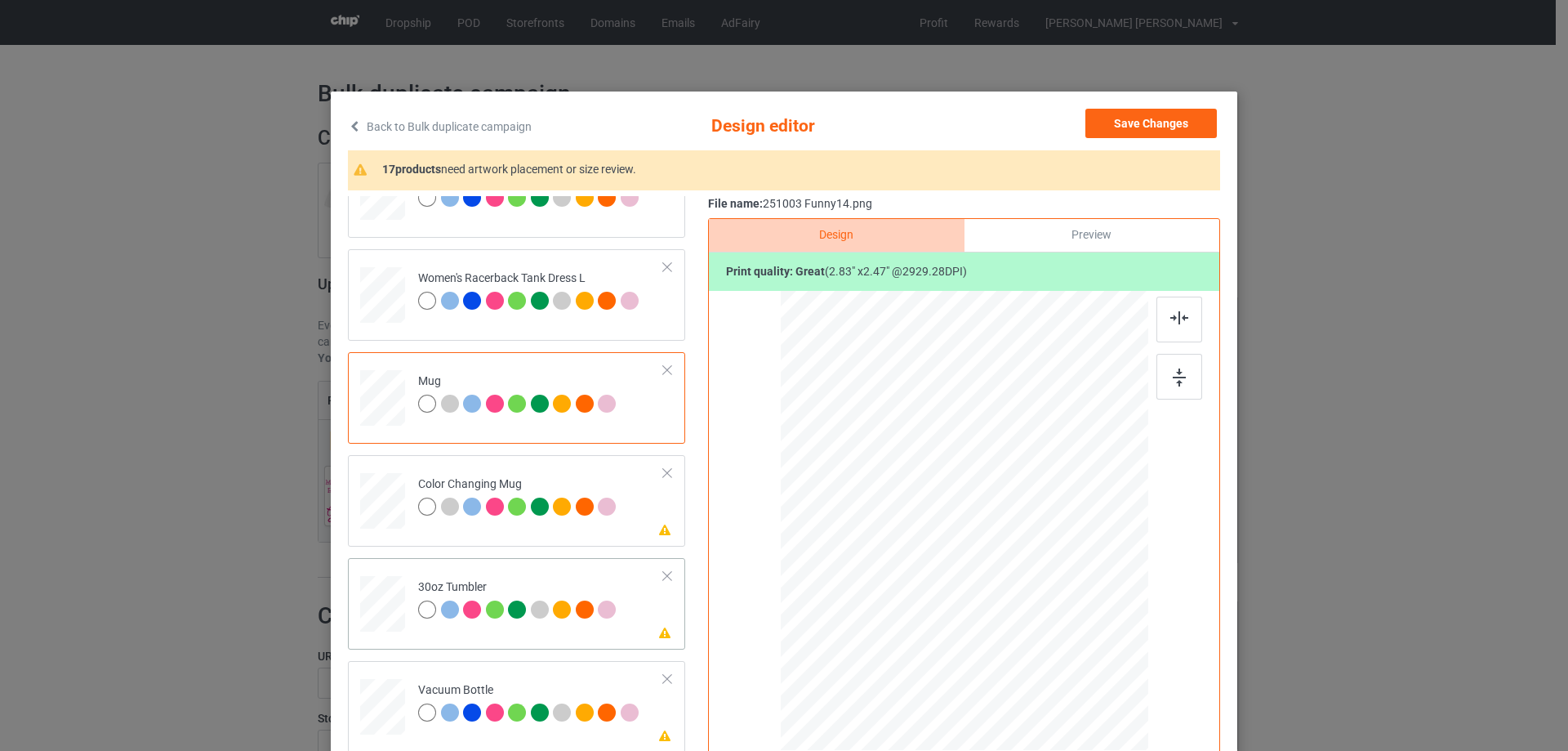
scroll to position [1470, 0]
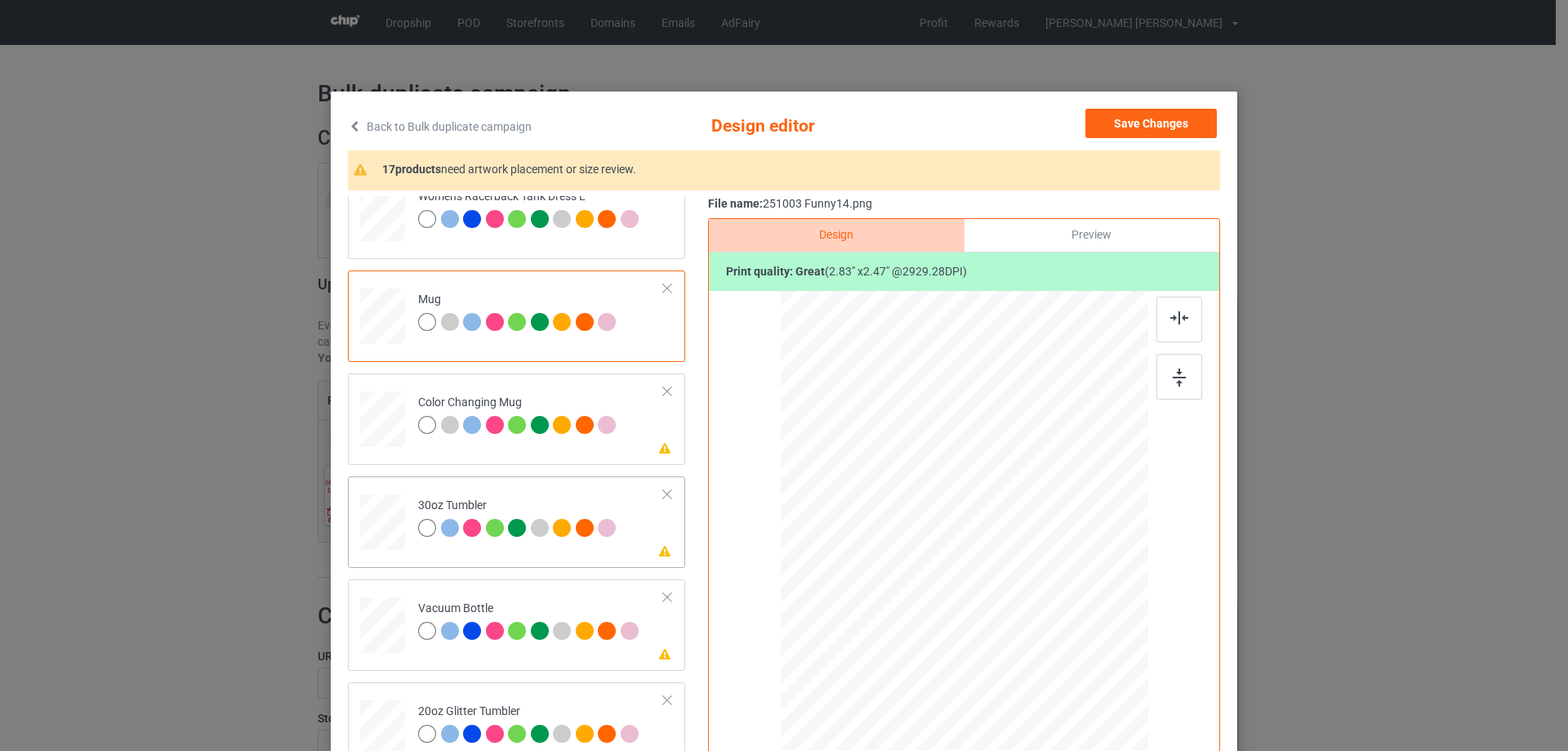
click at [393, 520] on div at bounding box center [383, 522] width 43 height 24
drag, startPoint x: 1066, startPoint y: 619, endPoint x: 967, endPoint y: 546, distance: 123.0
click at [1025, 572] on div at bounding box center [1027, 576] width 14 height 14
drag, startPoint x: 911, startPoint y: 540, endPoint x: 869, endPoint y: 534, distance: 42.4
click at [869, 534] on div at bounding box center [876, 513] width 124 height 108
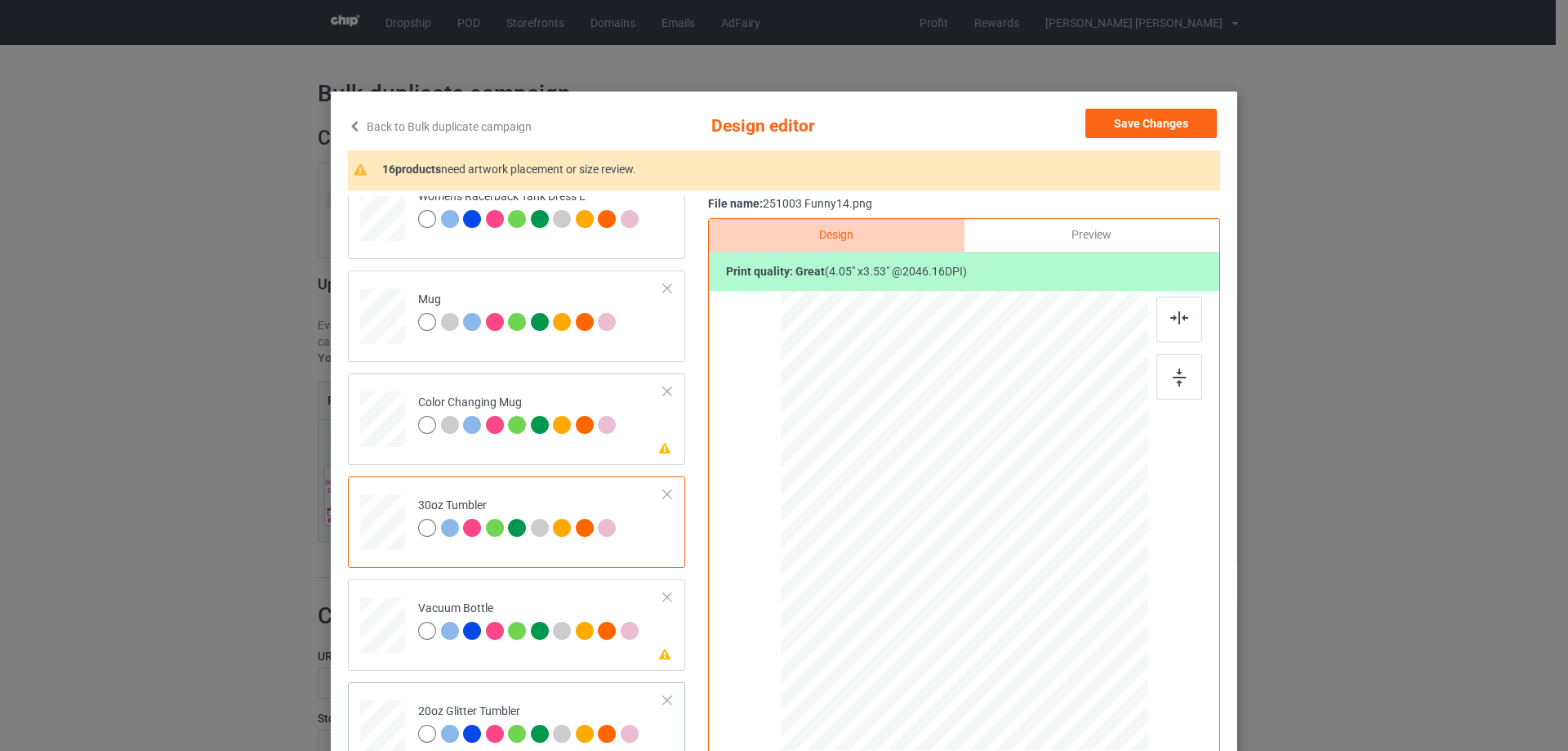
scroll to position [1634, 0]
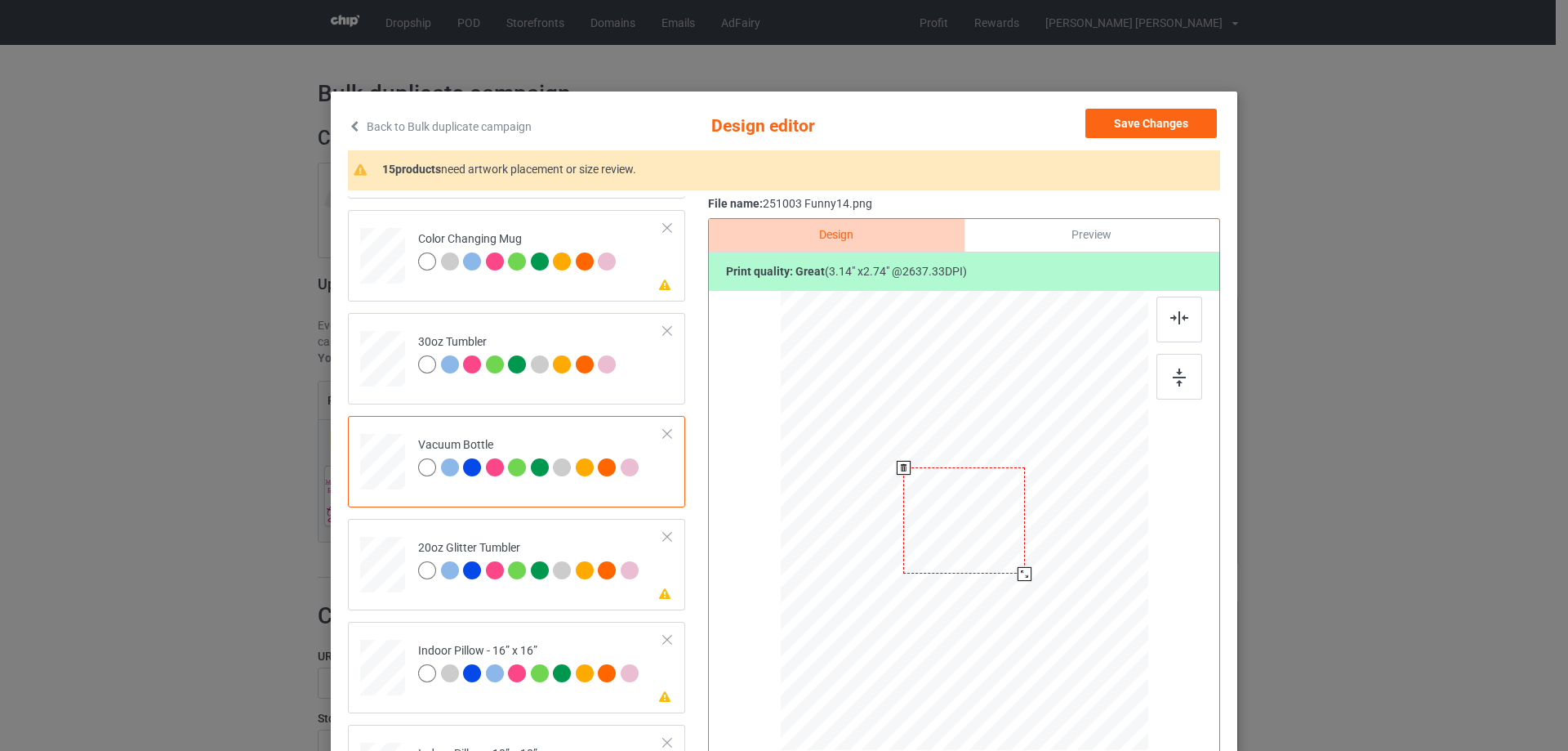
drag, startPoint x: 1064, startPoint y: 611, endPoint x: 1020, endPoint y: 569, distance: 60.8
click at [1020, 569] on div at bounding box center [1024, 574] width 14 height 14
drag, startPoint x: 987, startPoint y: 551, endPoint x: 902, endPoint y: 542, distance: 85.5
click at [902, 542] on div at bounding box center [879, 511] width 118 height 104
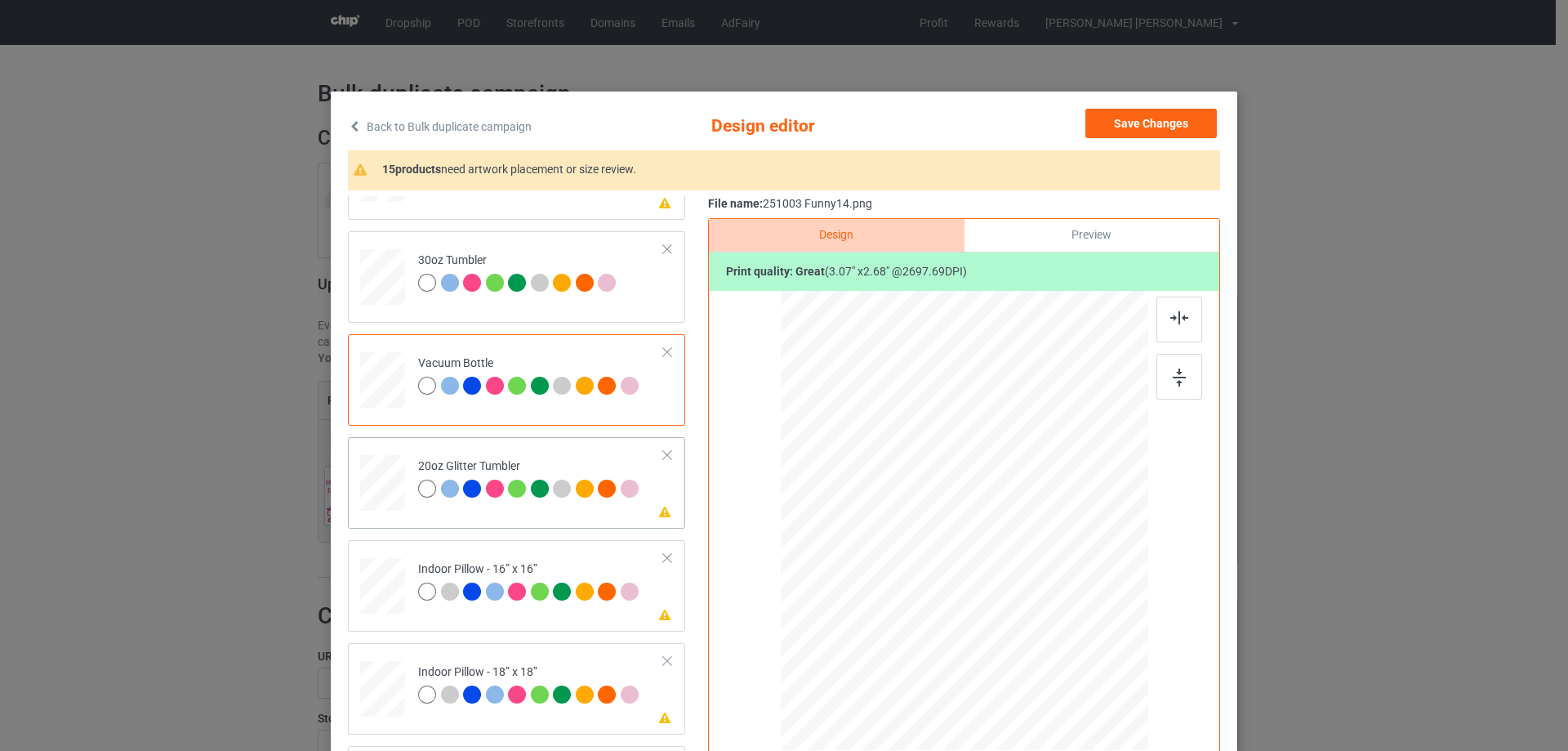
click at [389, 492] on div at bounding box center [383, 482] width 42 height 36
drag, startPoint x: 1064, startPoint y: 617, endPoint x: 1020, endPoint y: 584, distance: 55.0
click at [1021, 583] on div at bounding box center [1028, 576] width 14 height 14
drag, startPoint x: 909, startPoint y: 544, endPoint x: 917, endPoint y: 523, distance: 22.5
click at [917, 523] on div at bounding box center [885, 469] width 128 height 112
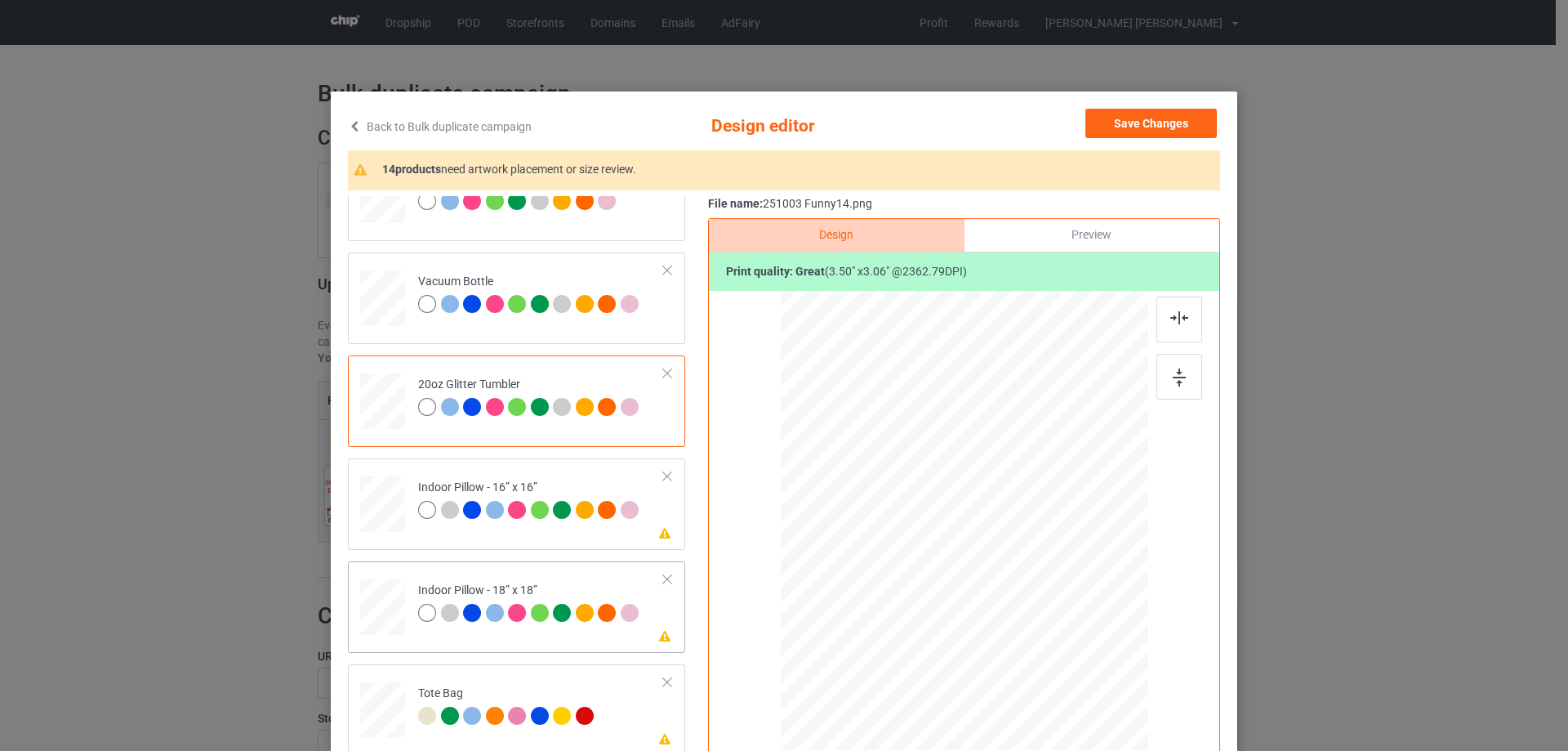
scroll to position [1878, 0]
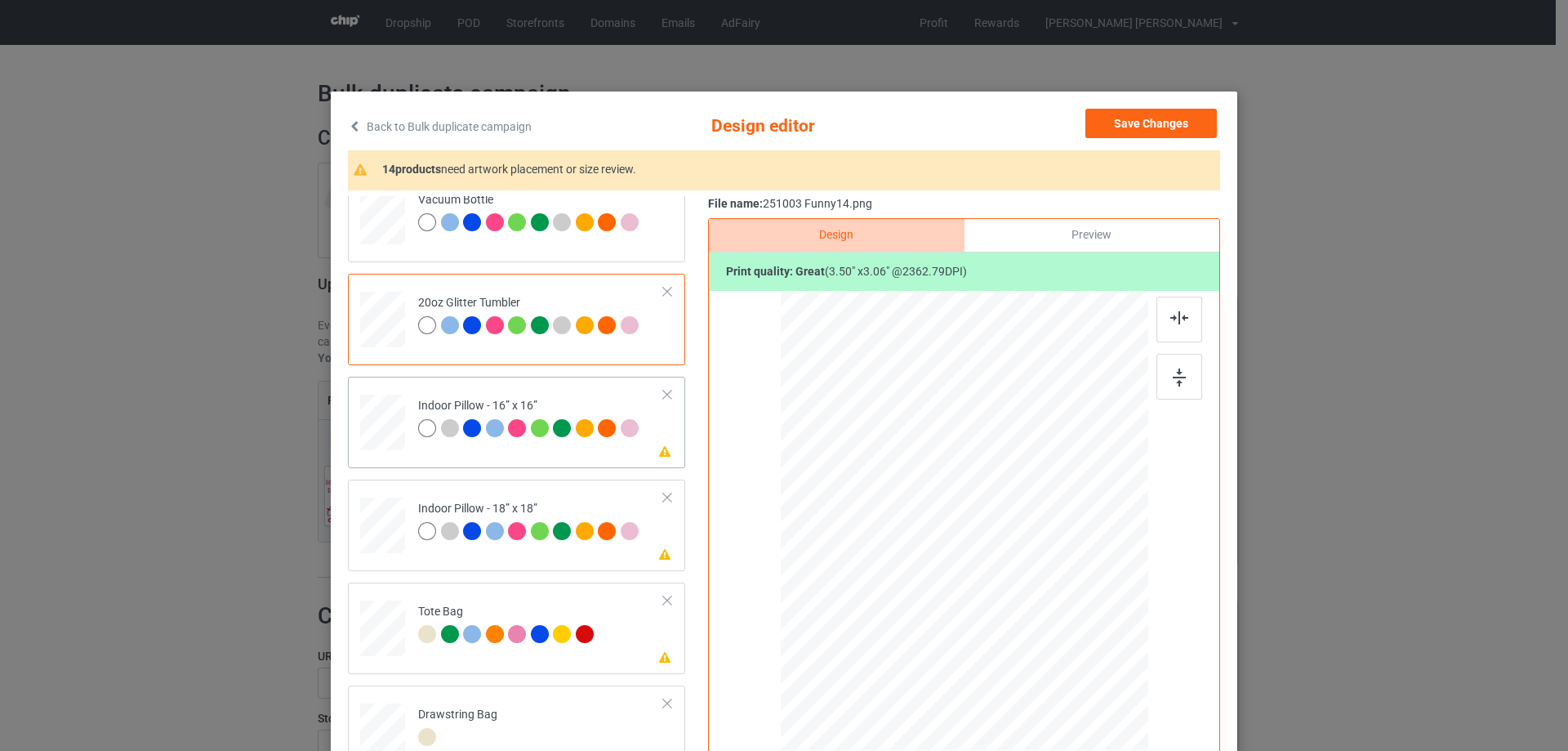
click at [375, 419] on div at bounding box center [383, 423] width 45 height 45
drag, startPoint x: 1064, startPoint y: 615, endPoint x: 1081, endPoint y: 629, distance: 22.0
click at [1084, 629] on div at bounding box center [1091, 632] width 14 height 14
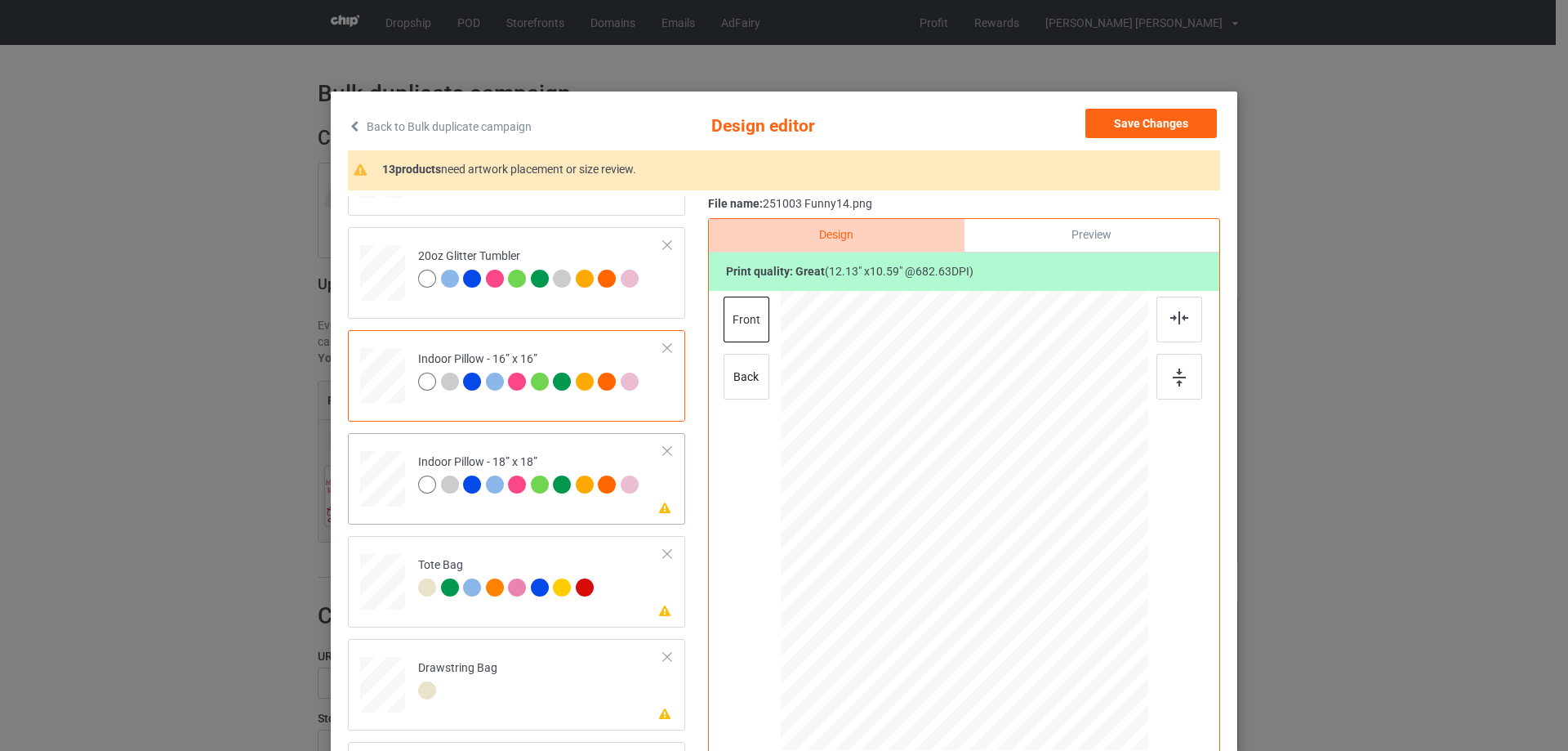
click at [365, 450] on td at bounding box center [385, 475] width 49 height 72
drag, startPoint x: 1069, startPoint y: 616, endPoint x: 1084, endPoint y: 639, distance: 27.5
click at [1087, 639] on div at bounding box center [1094, 634] width 14 height 14
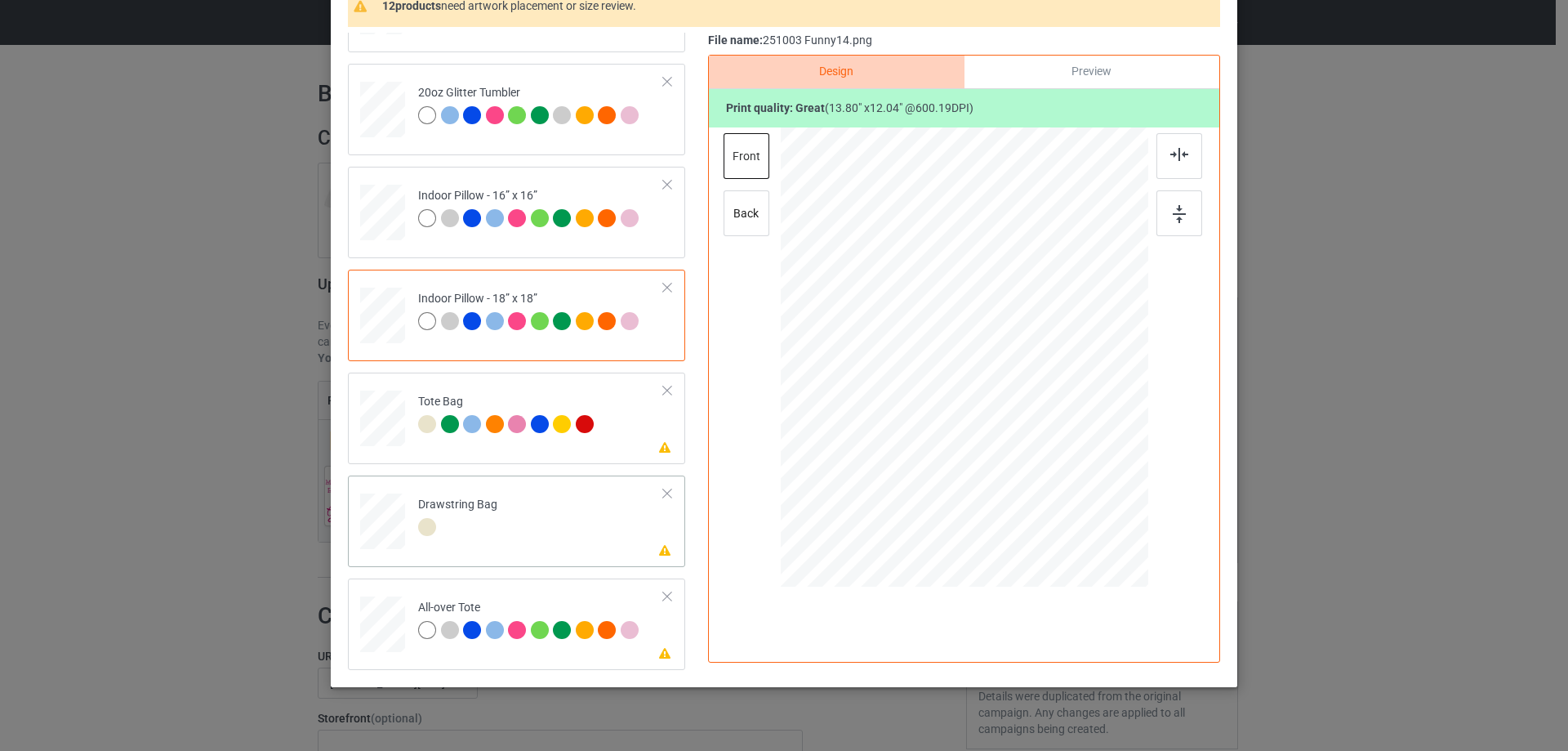
scroll to position [192, 0]
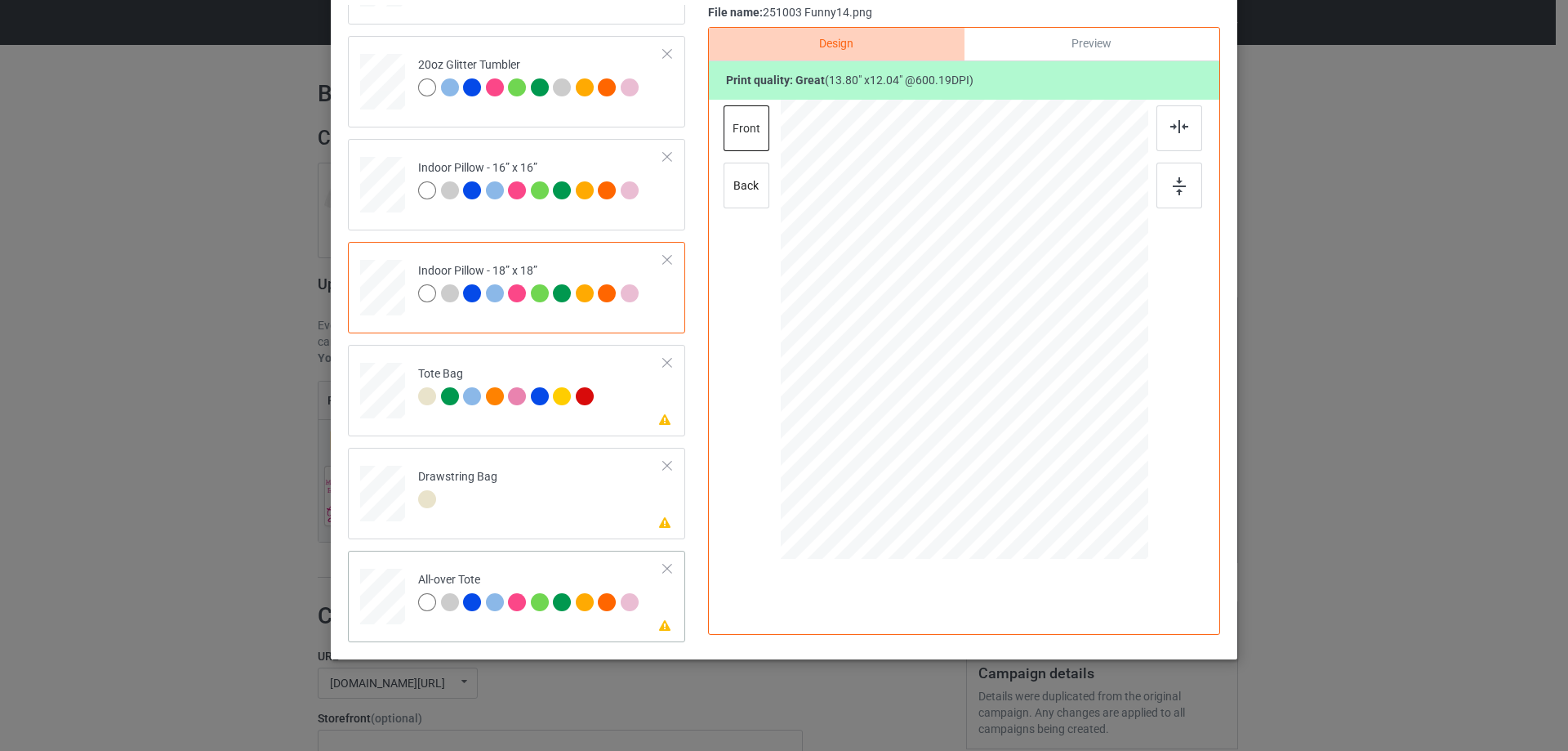
click at [388, 611] on div at bounding box center [383, 597] width 45 height 45
drag, startPoint x: 1069, startPoint y: 424, endPoint x: 1097, endPoint y: 452, distance: 39.6
click at [1097, 452] on div at bounding box center [1104, 451] width 14 height 14
drag, startPoint x: 444, startPoint y: 491, endPoint x: 454, endPoint y: 494, distance: 10.4
click at [446, 492] on div at bounding box center [457, 501] width 79 height 22
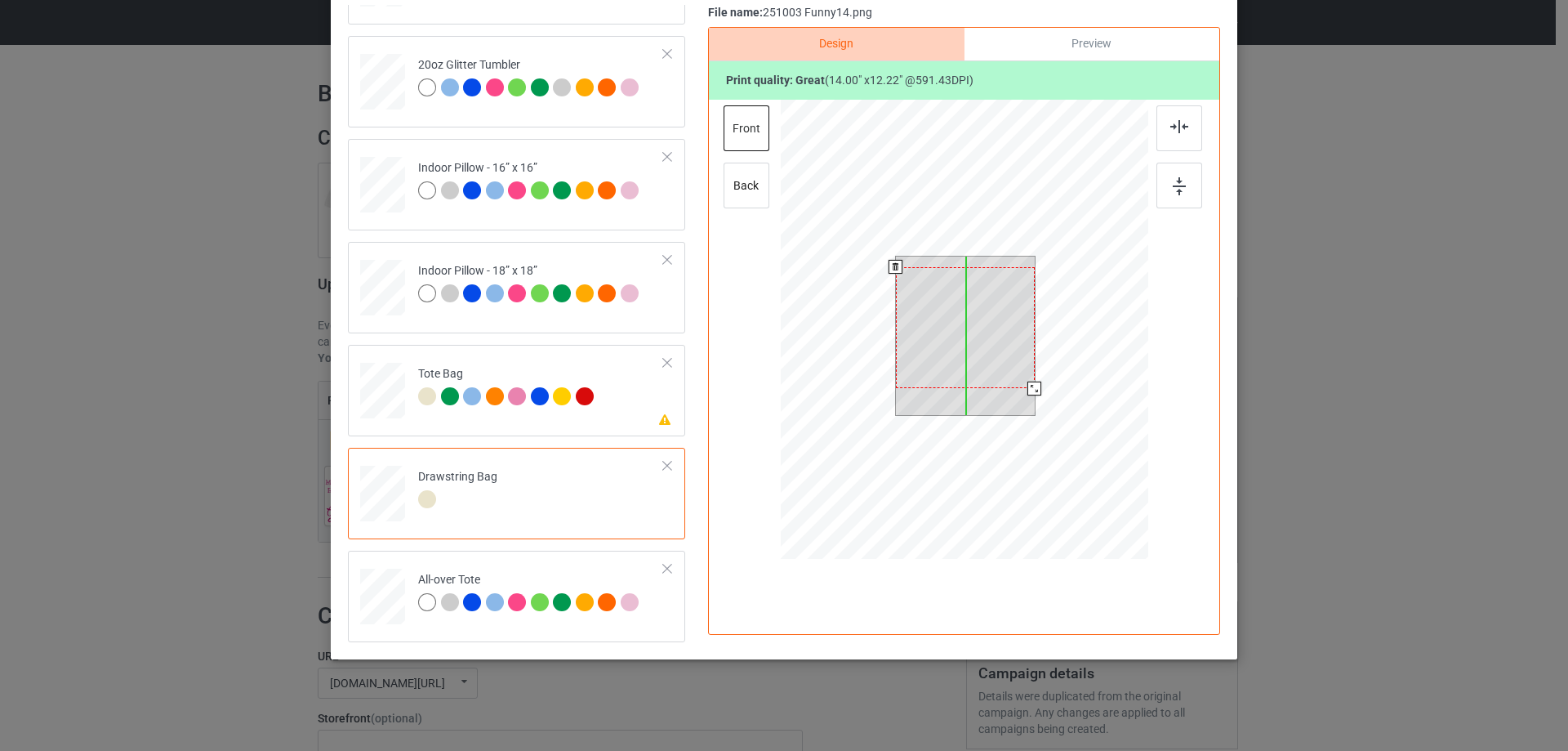
drag, startPoint x: 1010, startPoint y: 359, endPoint x: 1010, endPoint y: 369, distance: 10.0
click at [1010, 369] on div at bounding box center [965, 327] width 139 height 121
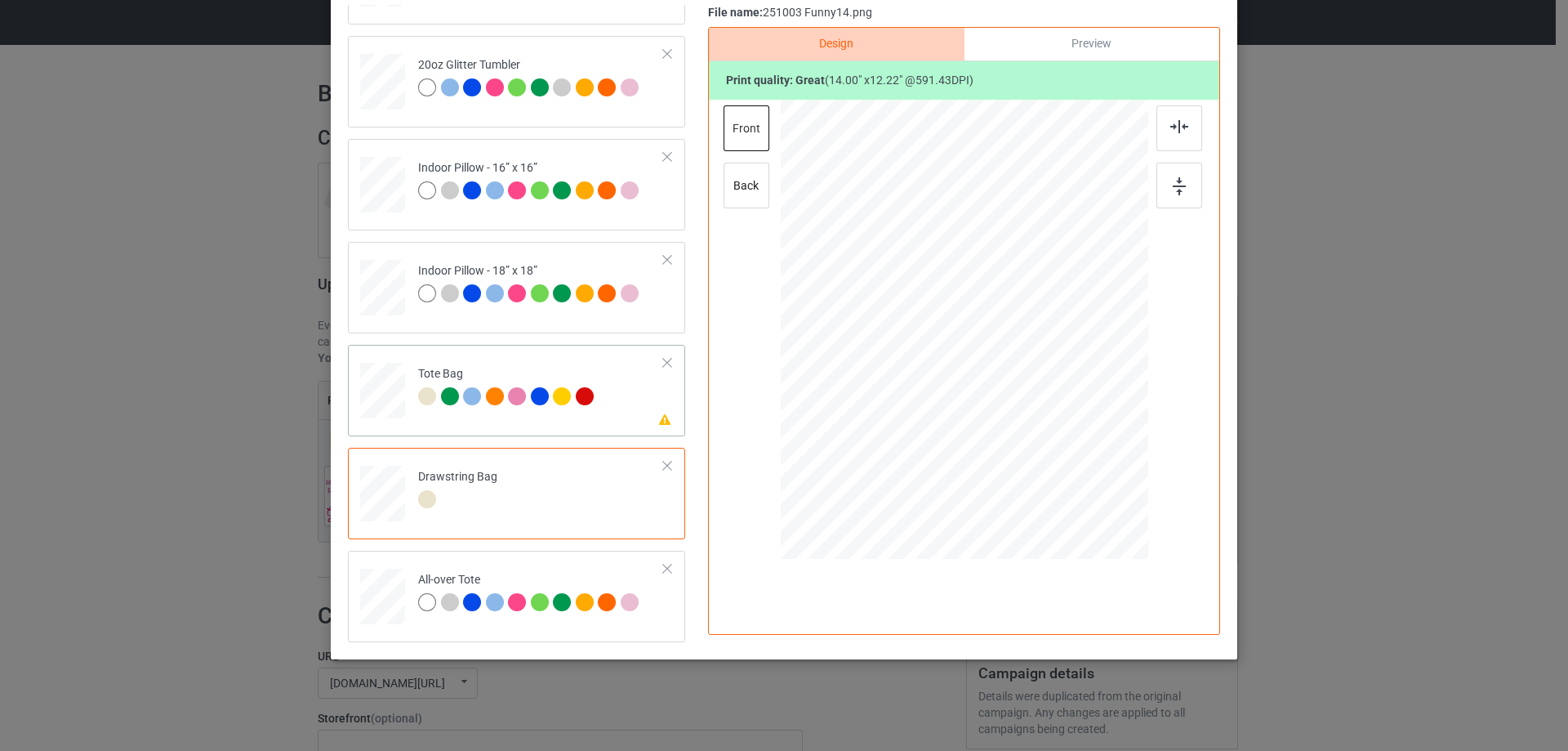
click at [385, 410] on div at bounding box center [383, 398] width 22 height 24
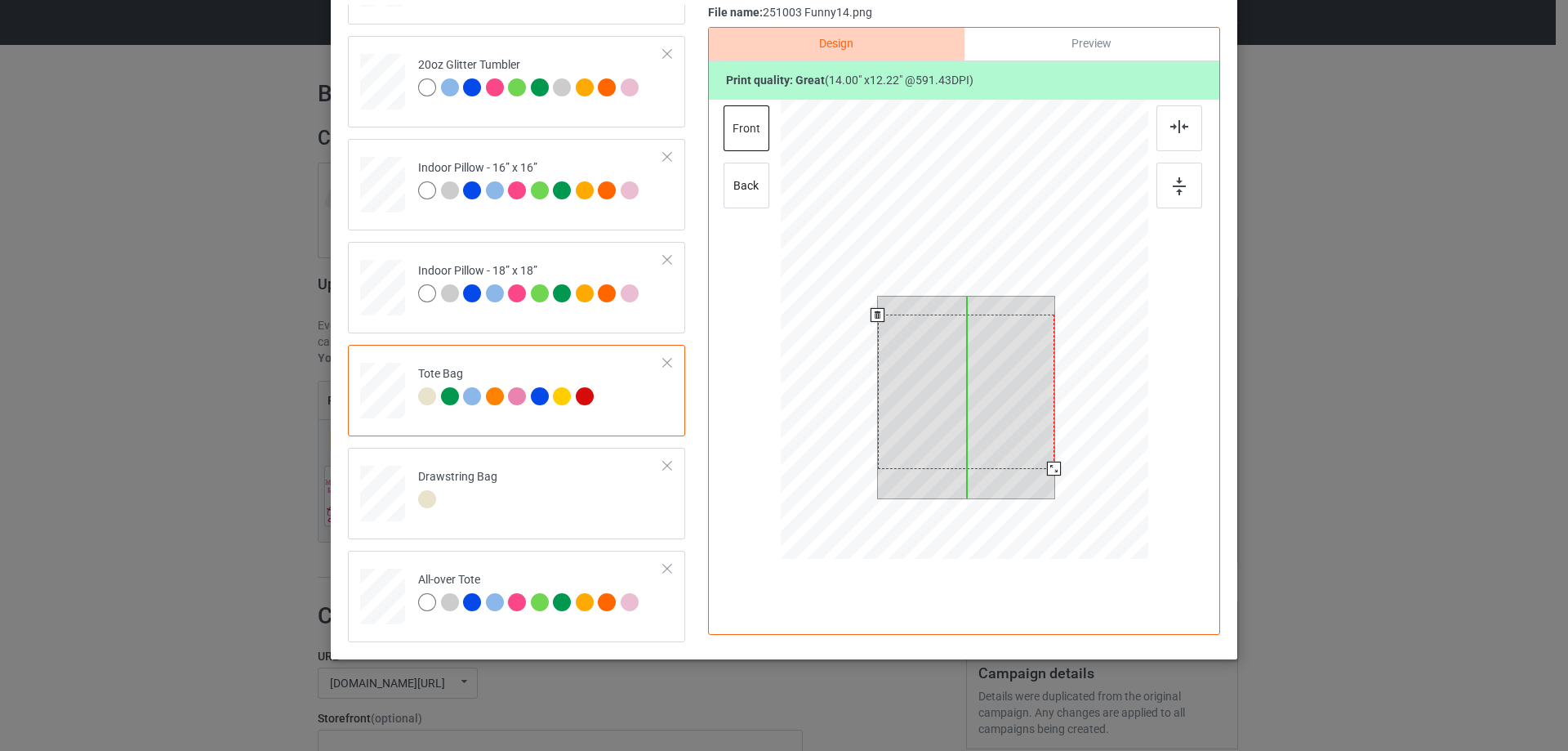
click at [984, 394] on div at bounding box center [966, 391] width 176 height 154
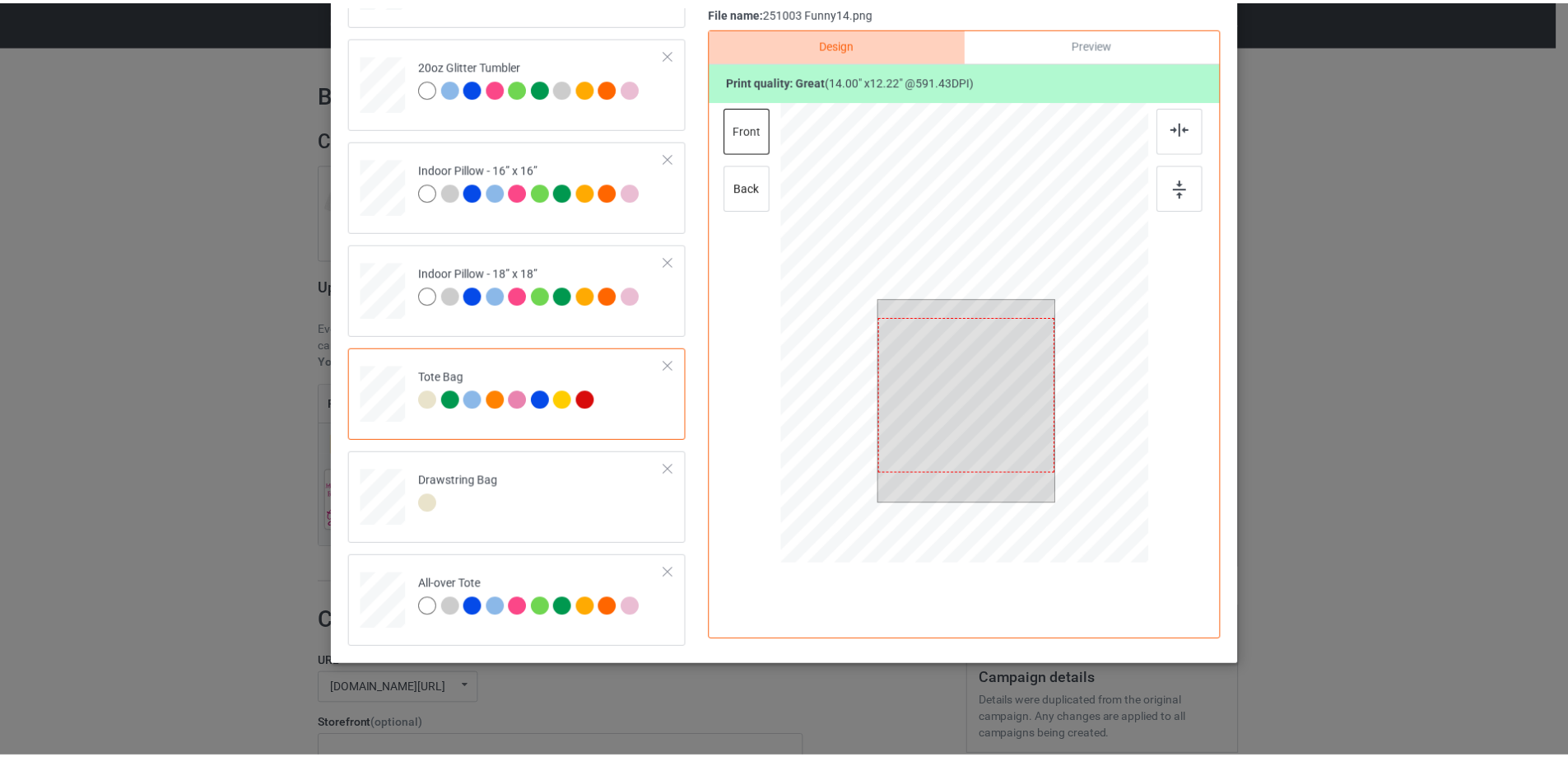
scroll to position [29, 0]
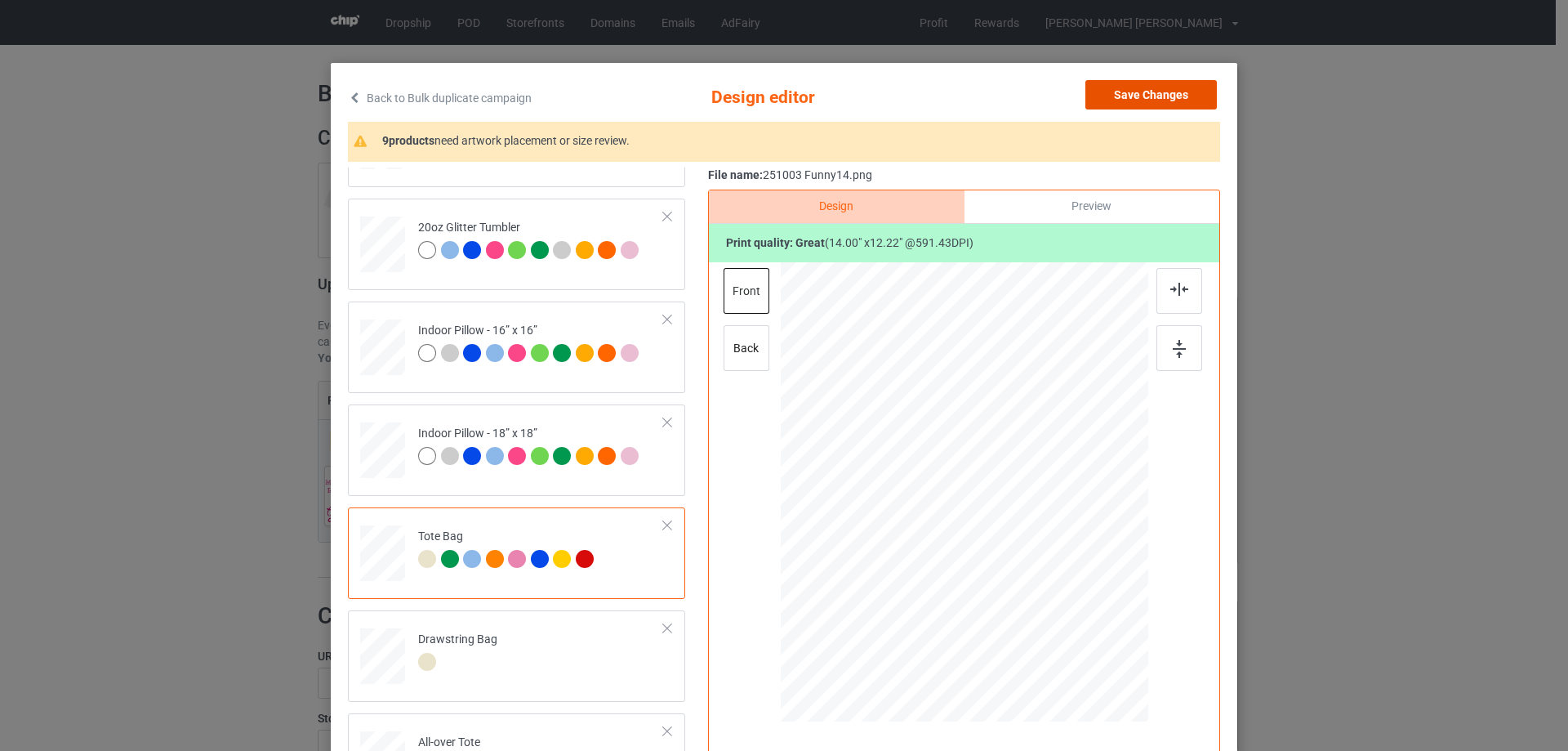
click at [1154, 92] on button "Save Changes" at bounding box center [1151, 94] width 131 height 29
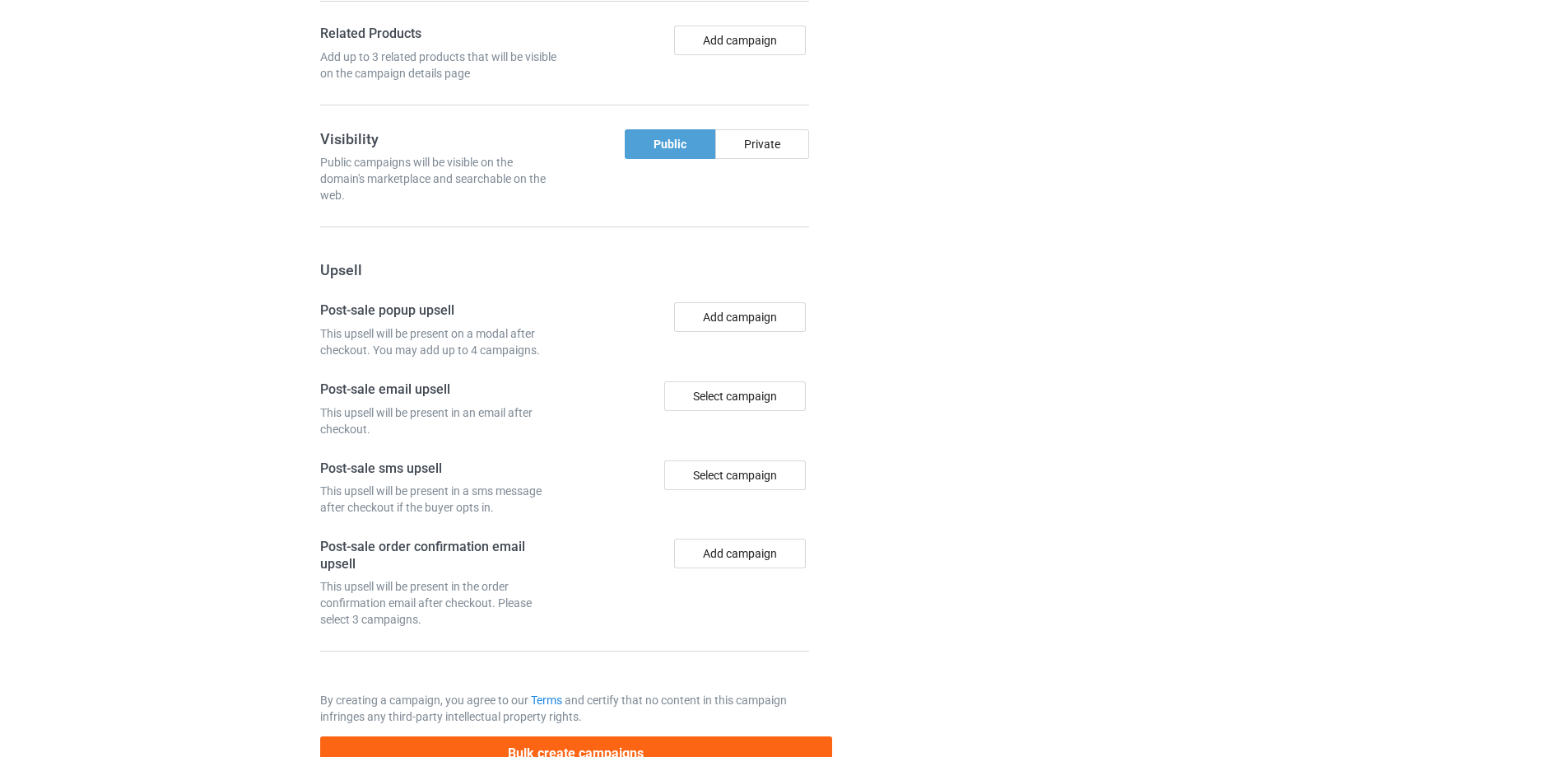
scroll to position [1371, 0]
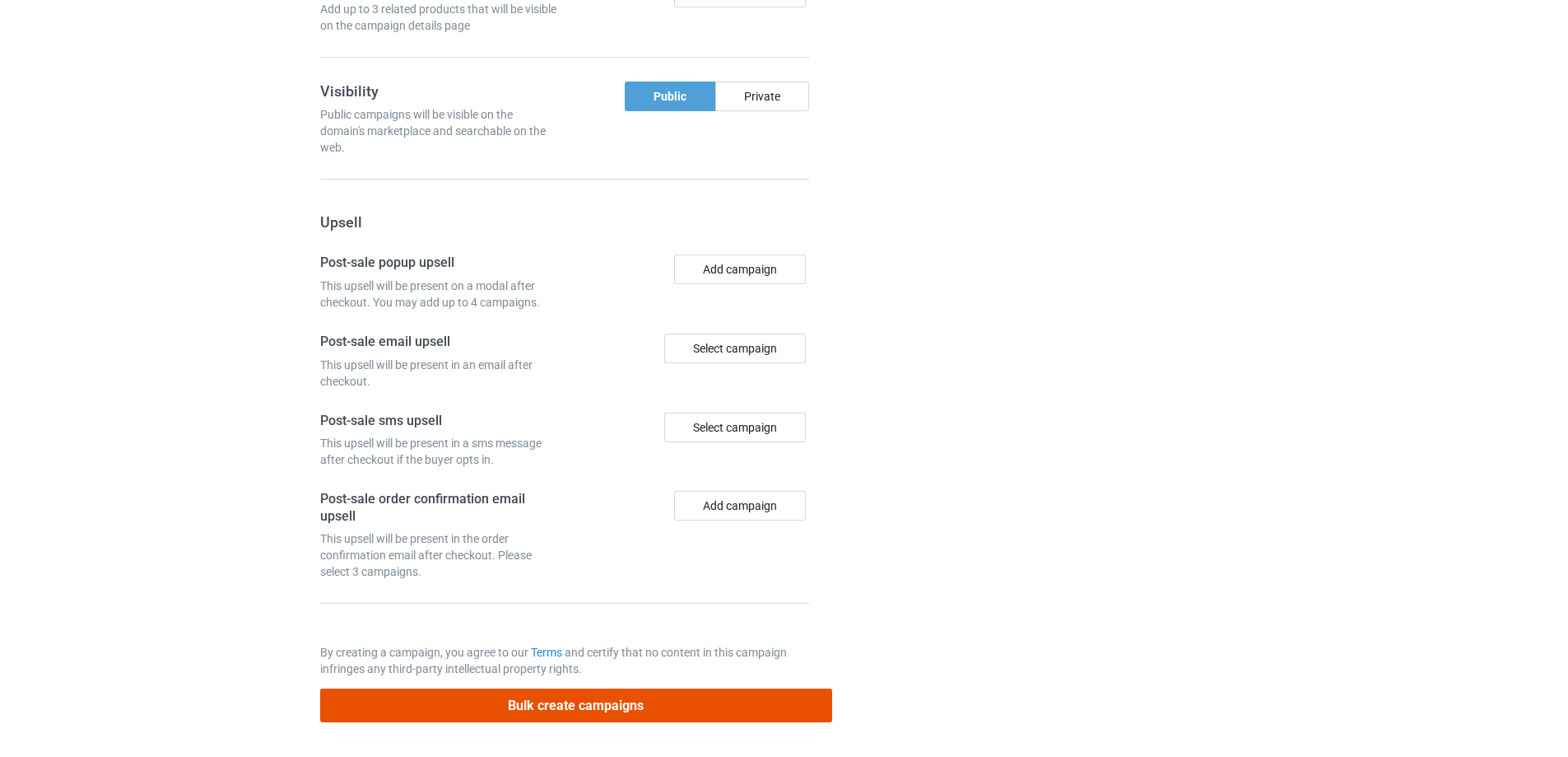
click at [555, 705] on button "Bulk create campaigns" at bounding box center [576, 705] width 512 height 34
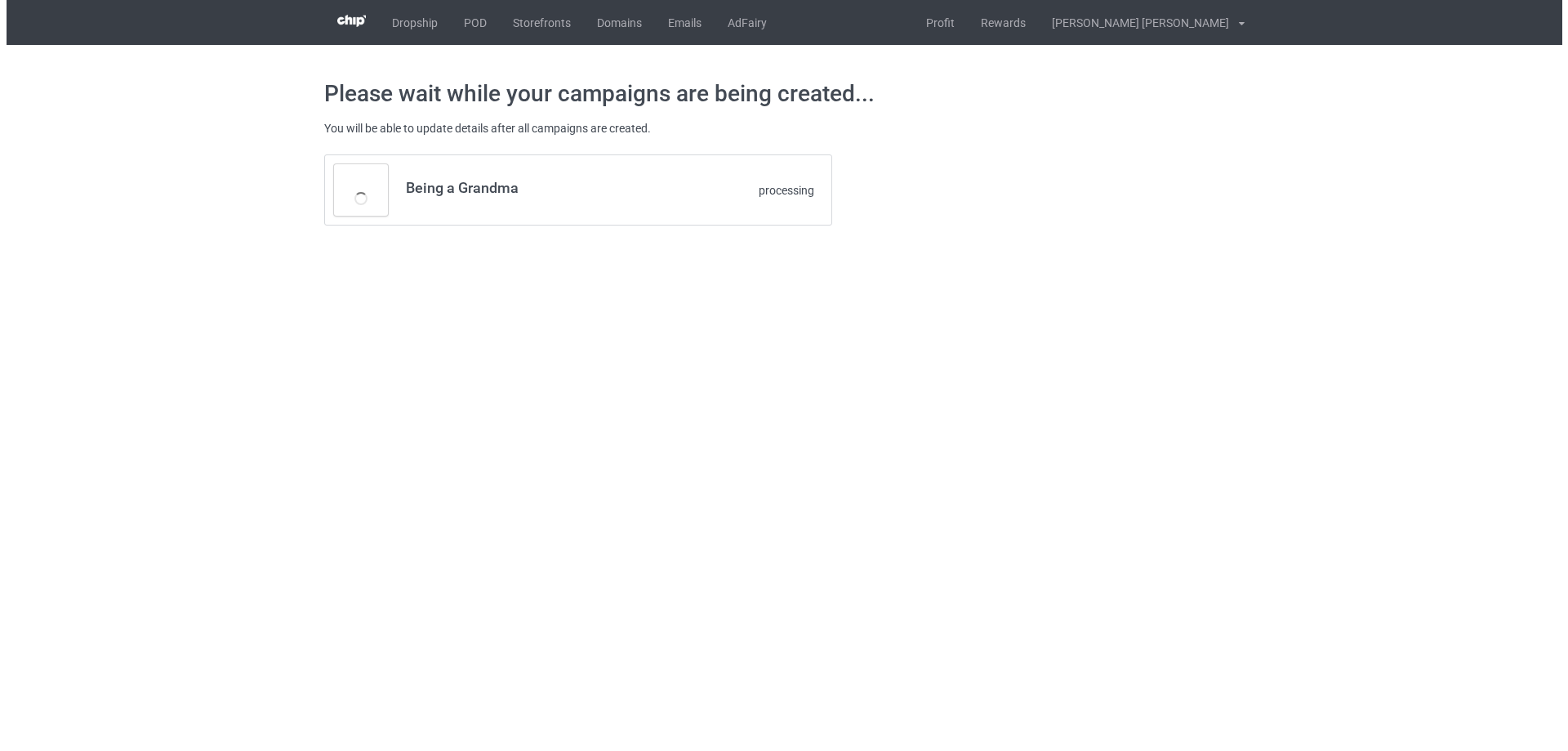
scroll to position [0, 0]
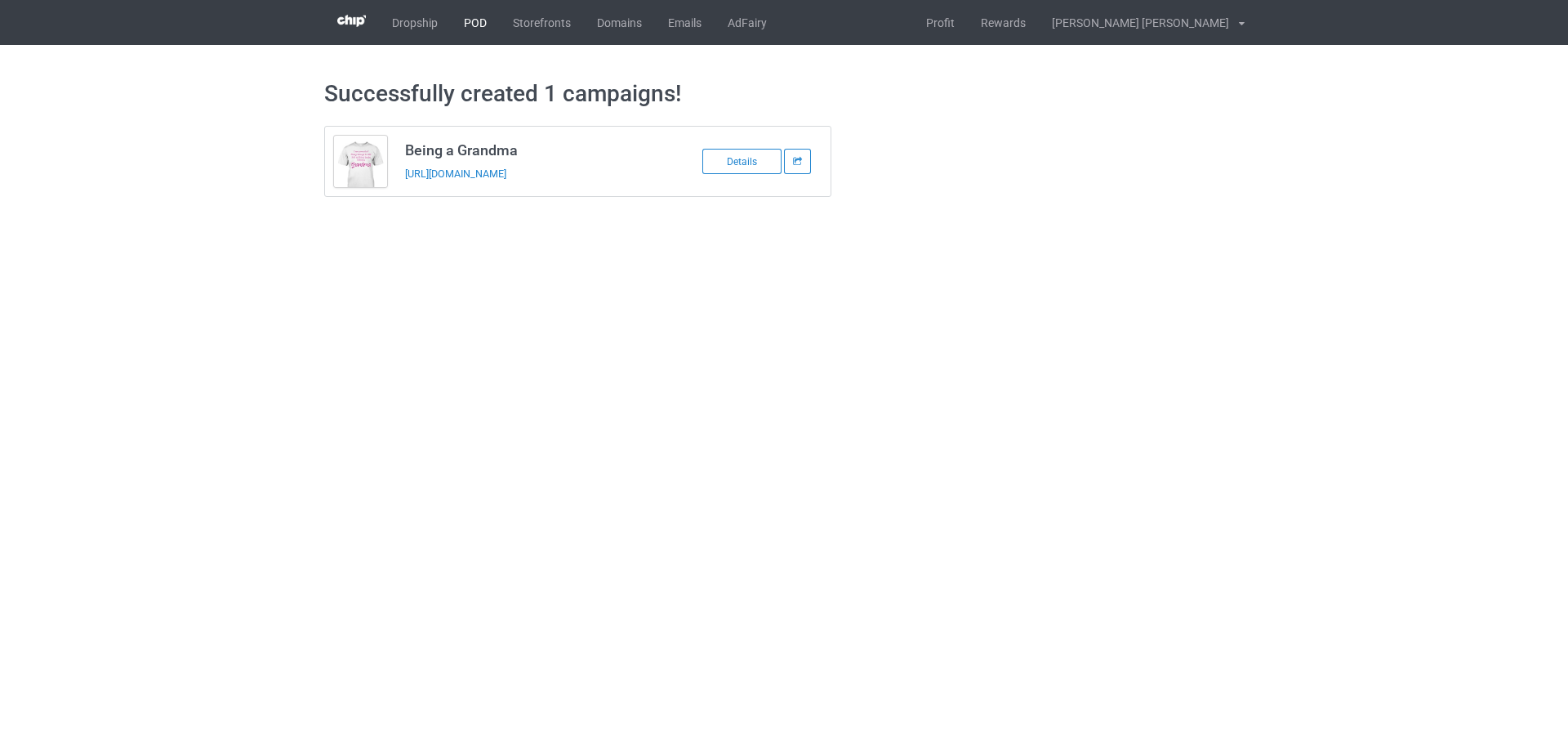
click at [475, 27] on link "POD" at bounding box center [475, 22] width 49 height 45
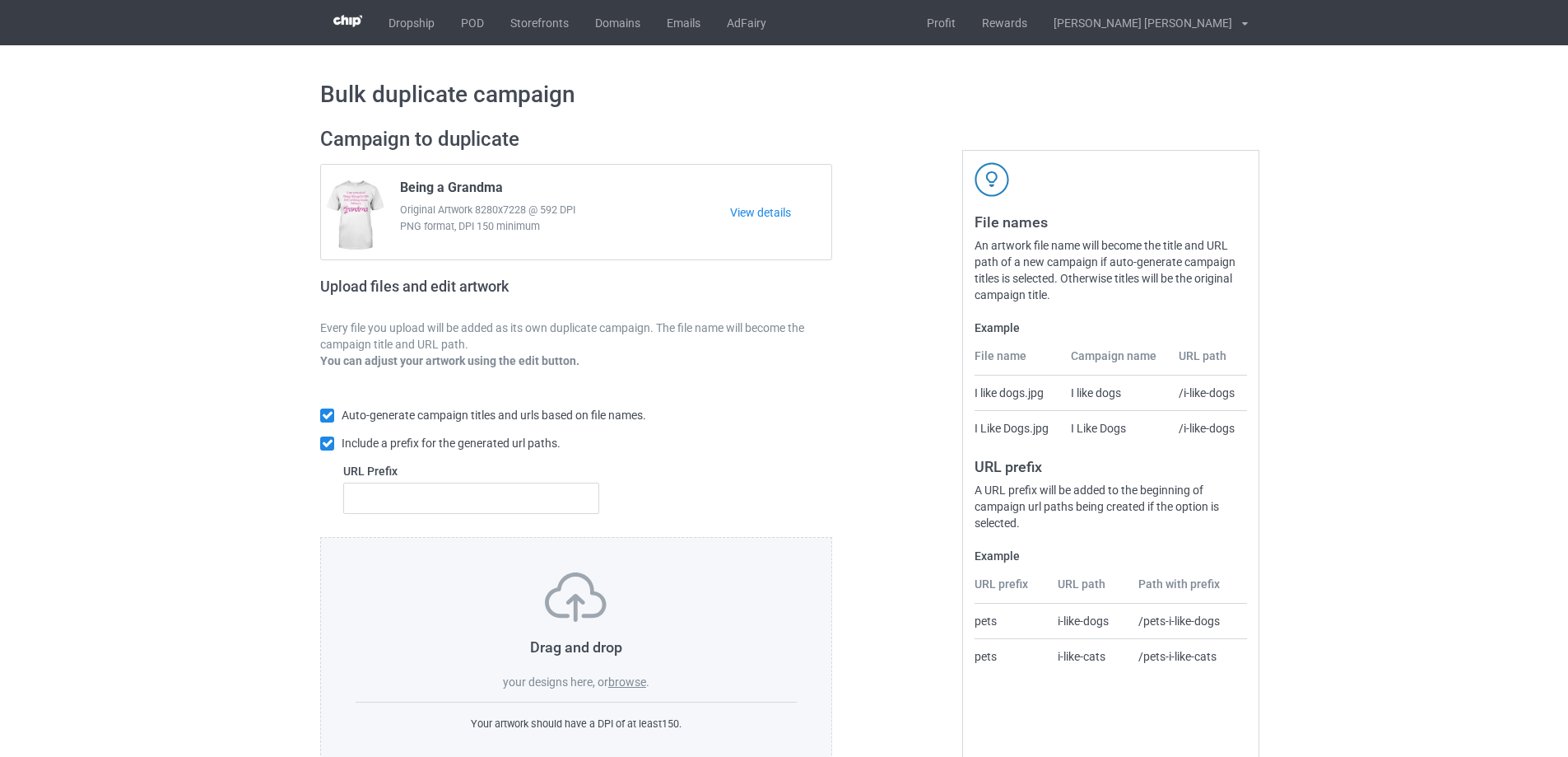
click at [626, 682] on label "browse" at bounding box center [627, 681] width 38 height 13
click at [0, 0] on input "browse" at bounding box center [0, 0] width 0 height 0
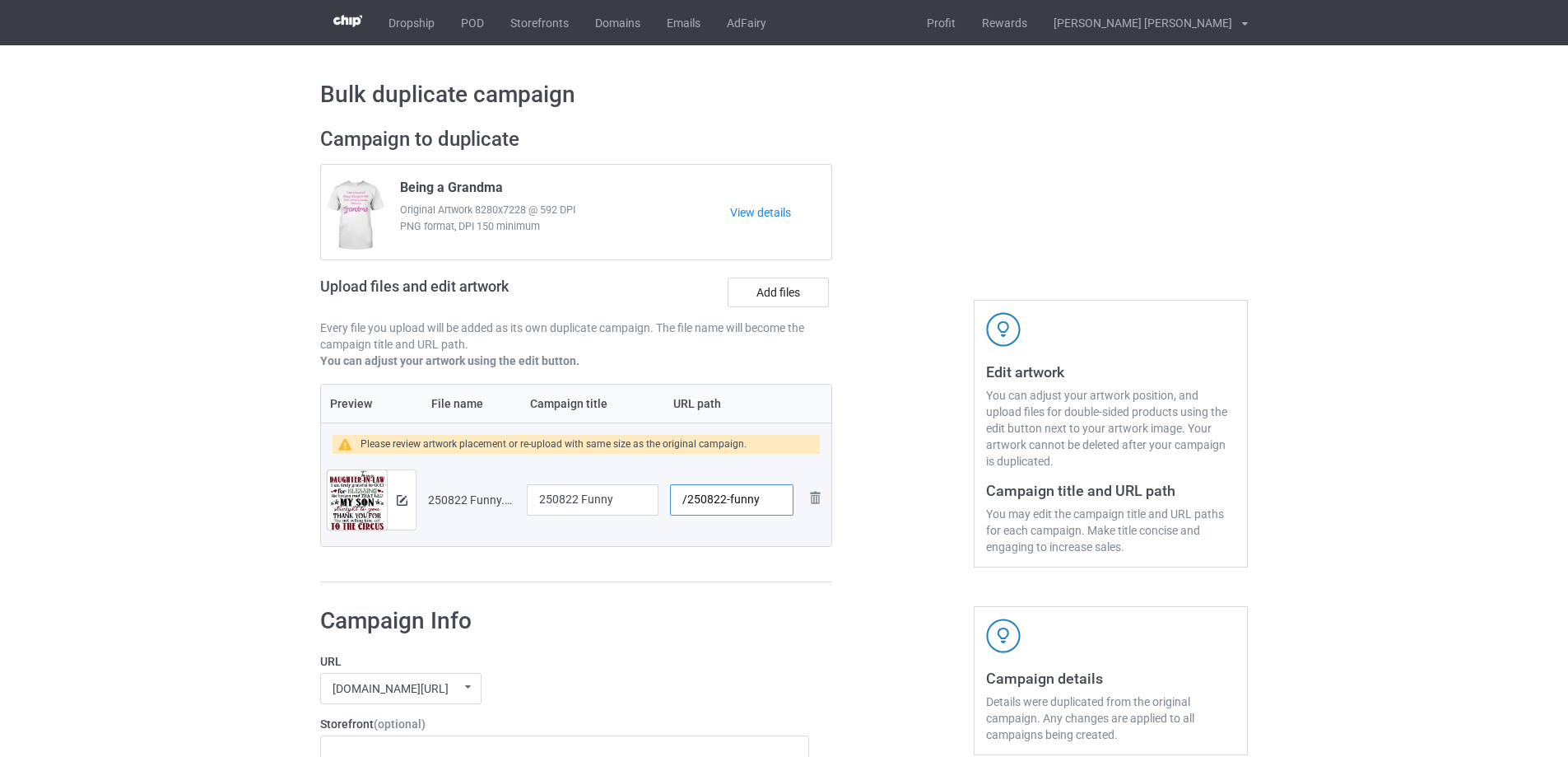
drag, startPoint x: 727, startPoint y: 500, endPoint x: 760, endPoint y: 502, distance: 33.1
click at [760, 502] on input "/250822-funny" at bounding box center [732, 499] width 123 height 31
type input "/250822-1"
drag, startPoint x: 623, startPoint y: 499, endPoint x: 435, endPoint y: 498, distance: 188.0
click at [435, 498] on tr "Preview and edit artwork 250822 Funny.png 250822 Funny /250822-1 Remove file" at bounding box center [576, 500] width 510 height 92
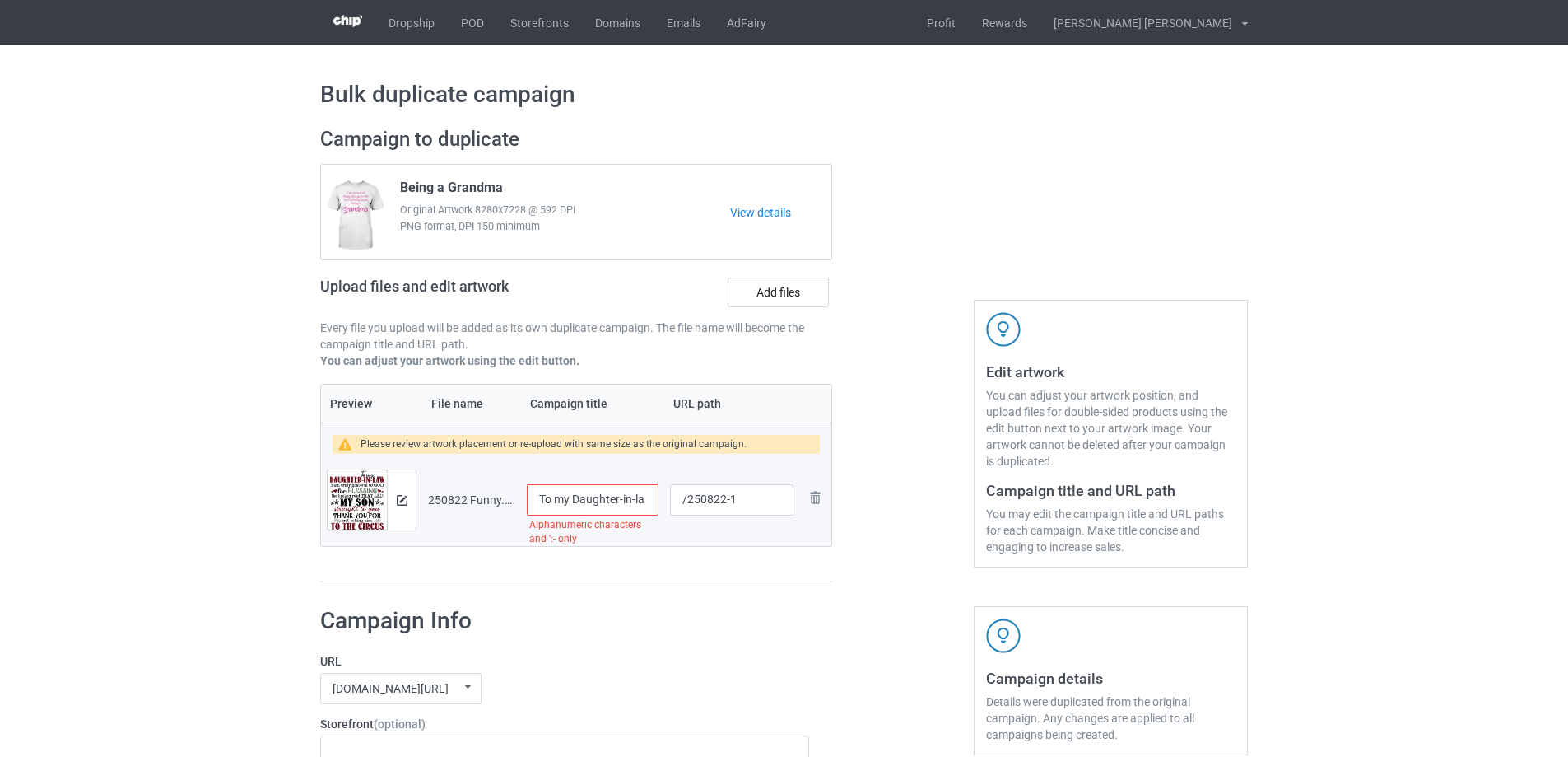
type input "To my Daughter-in-law"
